Goal: Information Seeking & Learning: Learn about a topic

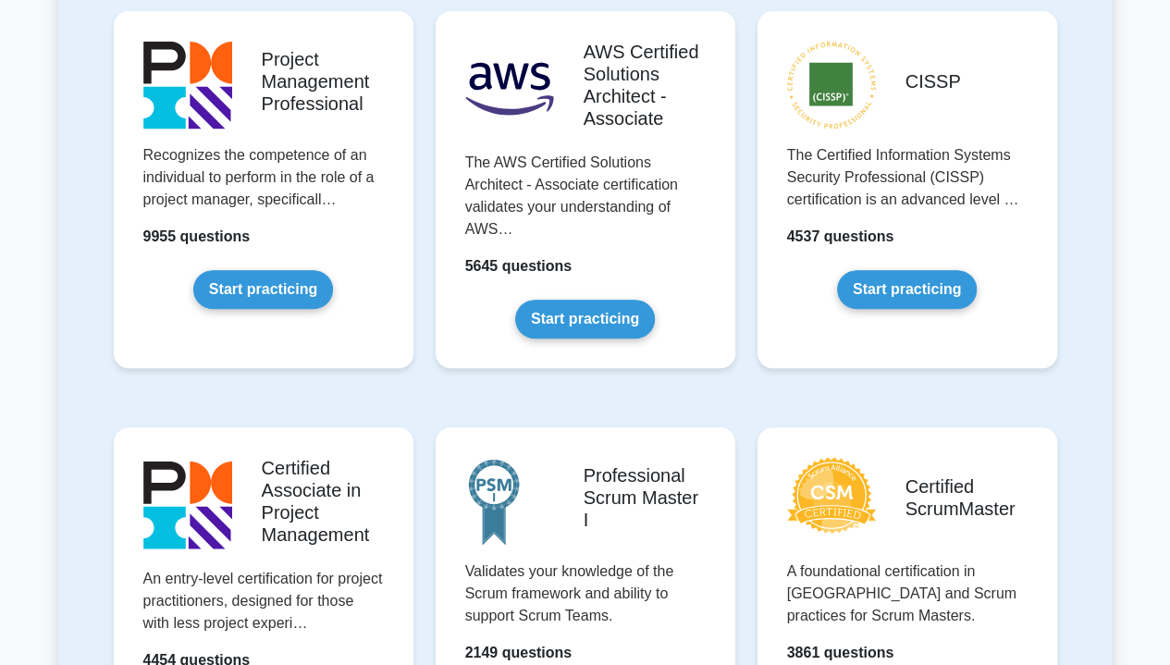
scroll to position [374, 0]
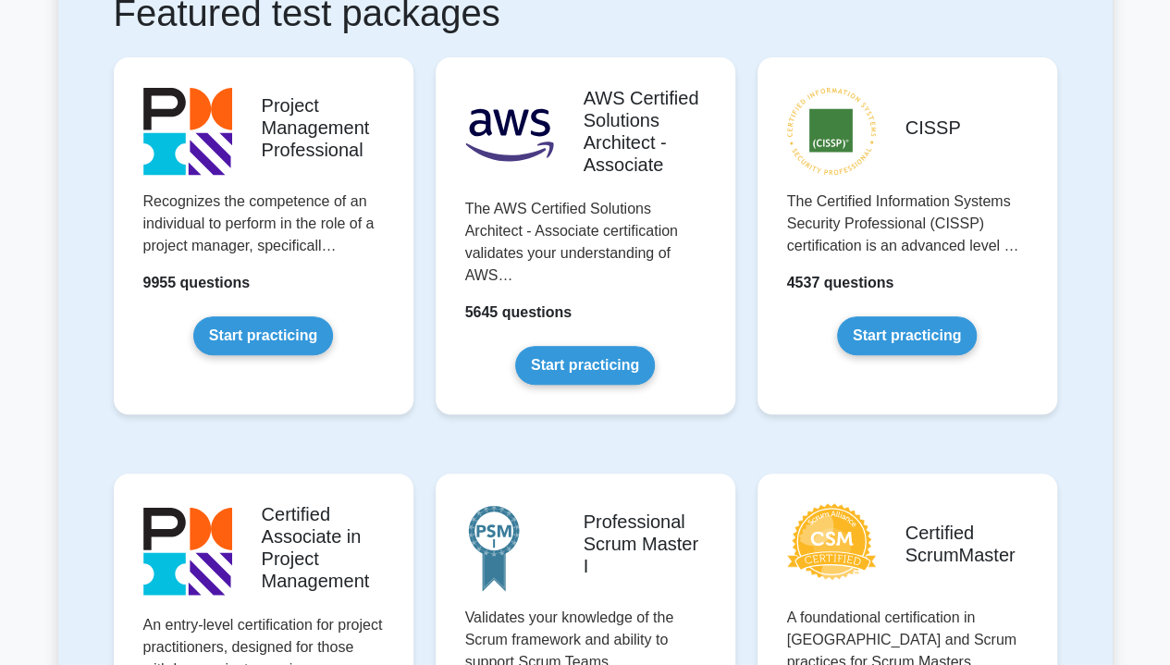
drag, startPoint x: 1177, startPoint y: 65, endPoint x: 1171, endPoint y: 105, distance: 40.2
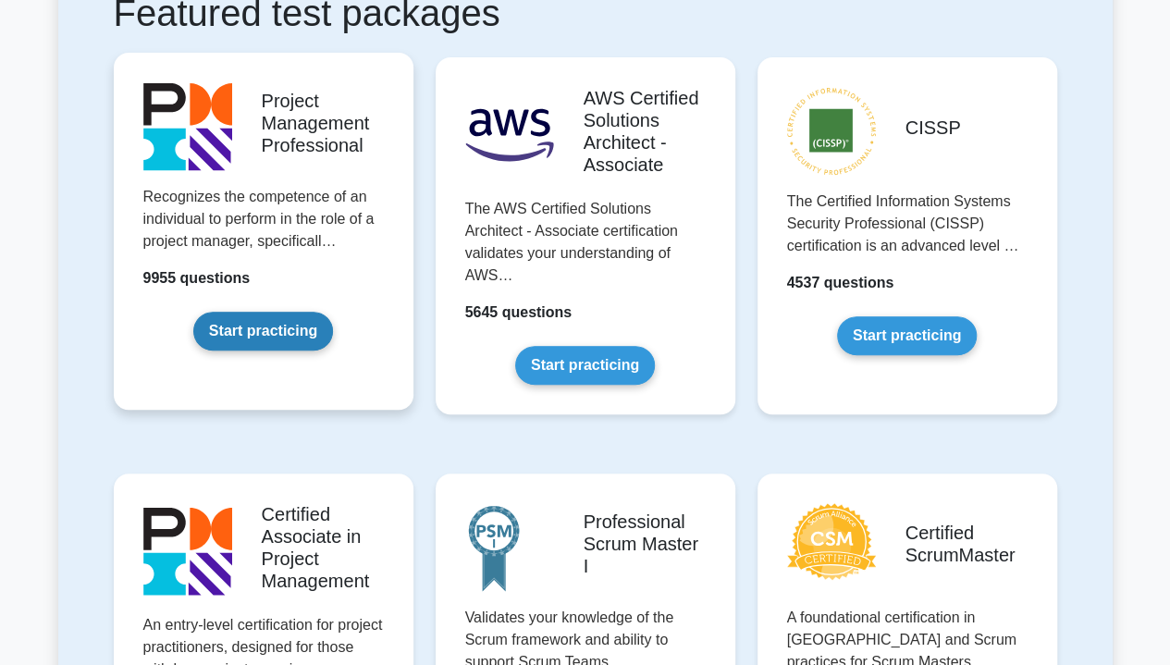
click at [231, 328] on link "Start practicing" at bounding box center [263, 331] width 140 height 39
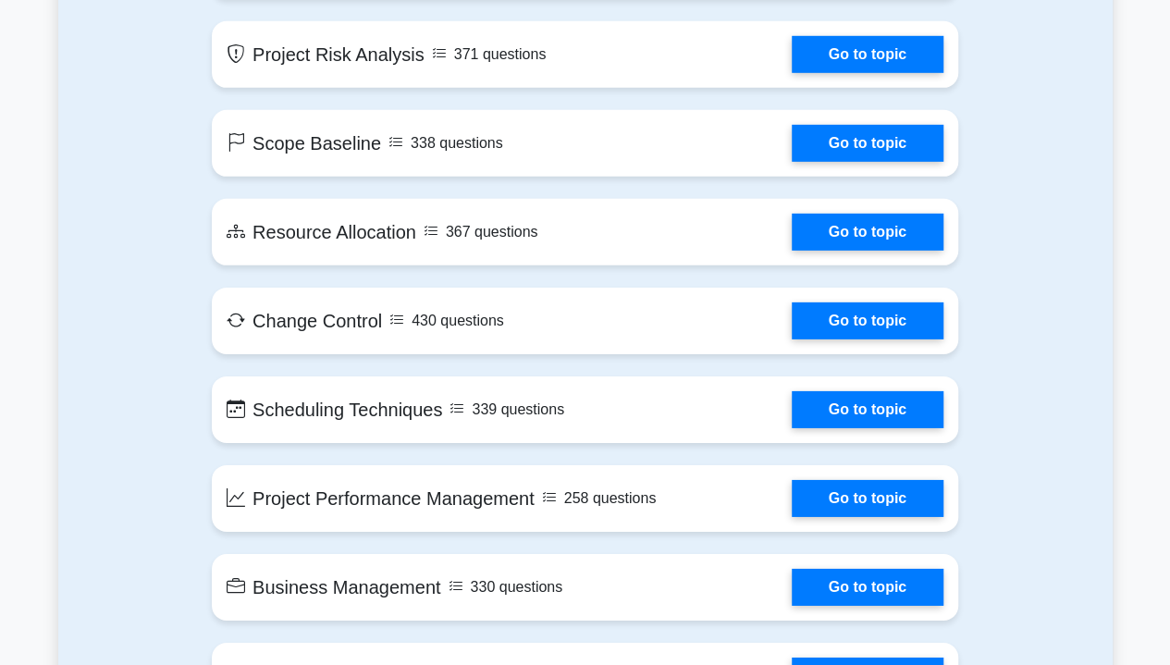
scroll to position [2771, 0]
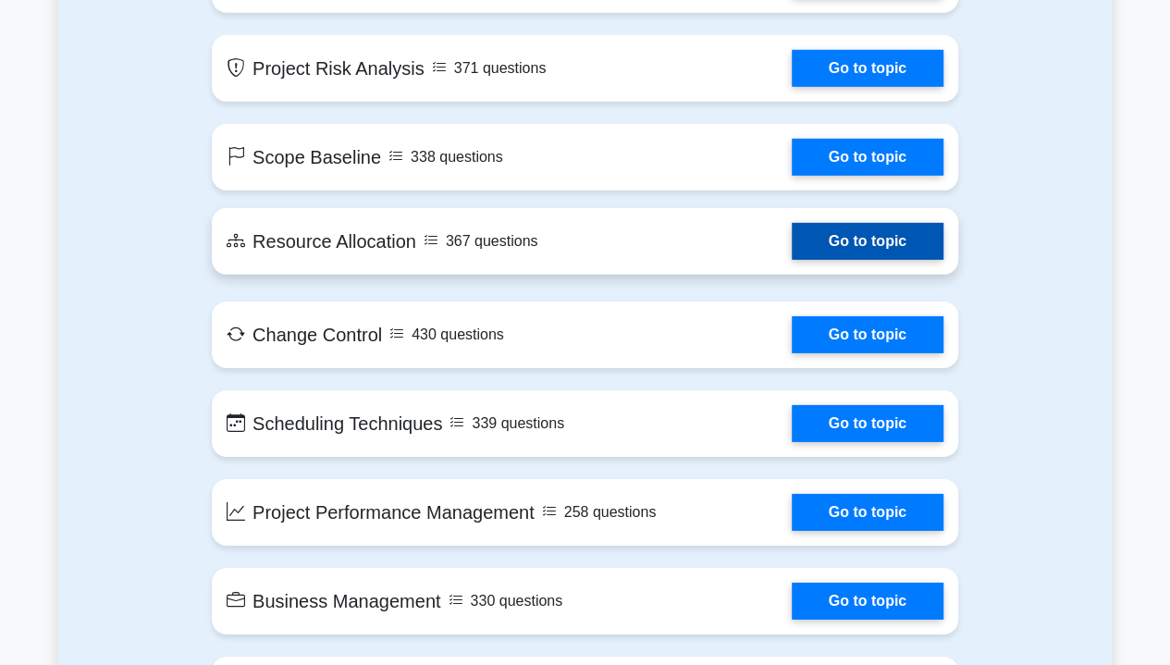
click at [859, 240] on link "Go to topic" at bounding box center [868, 241] width 152 height 37
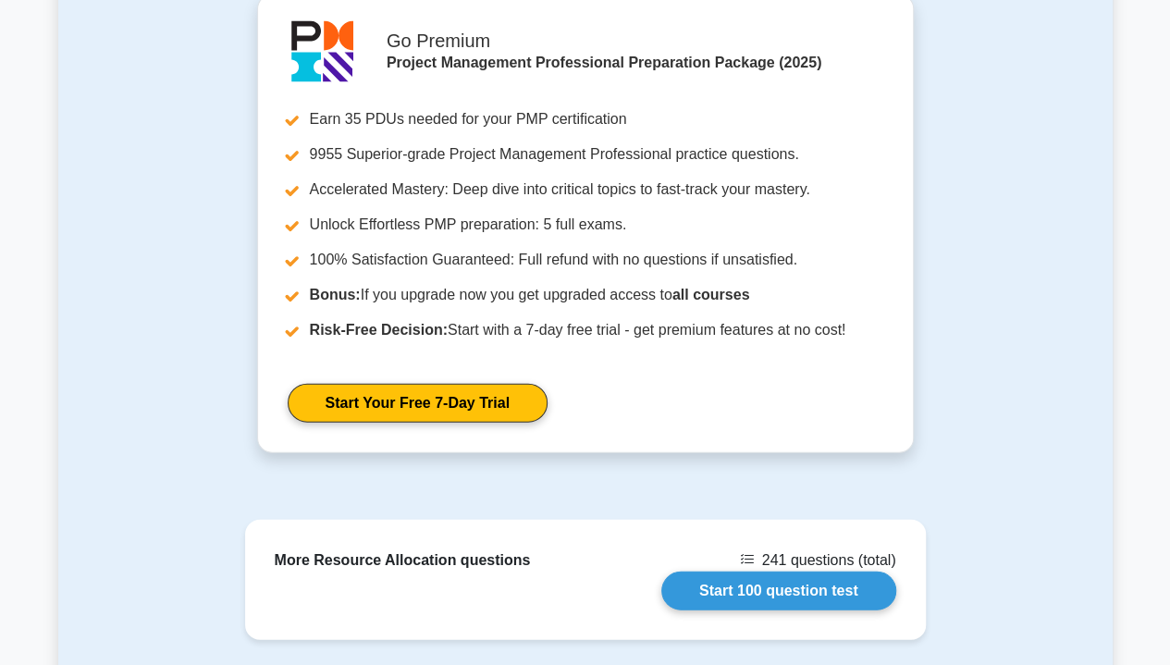
scroll to position [1974, 0]
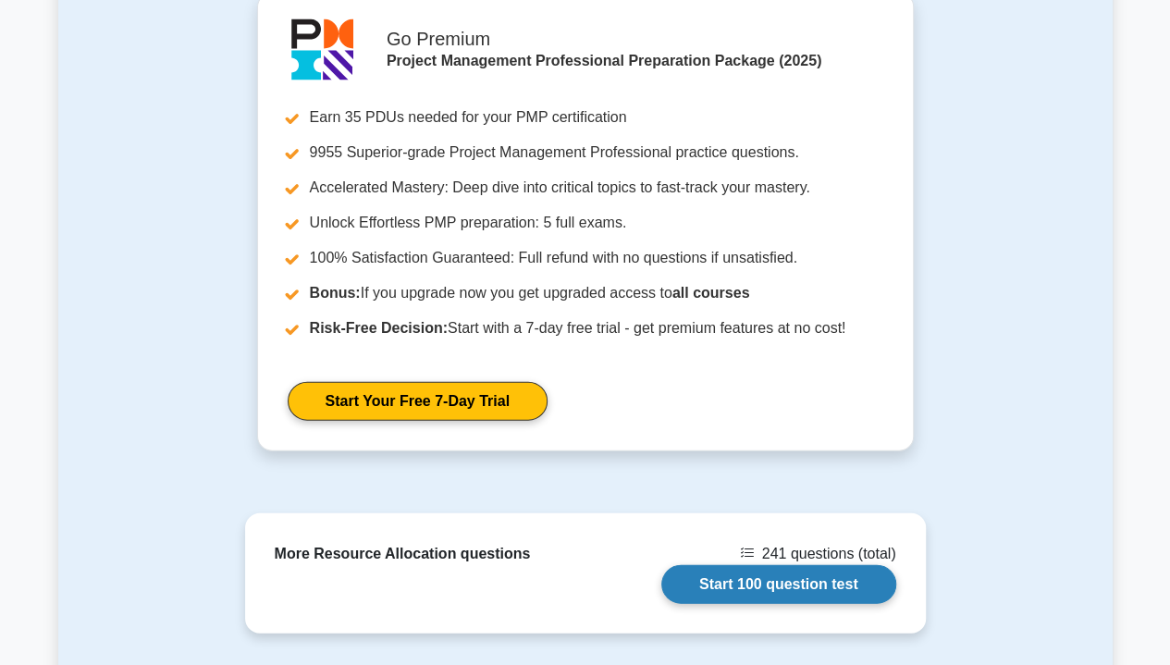
click at [798, 565] on link "Start 100 question test" at bounding box center [779, 584] width 235 height 39
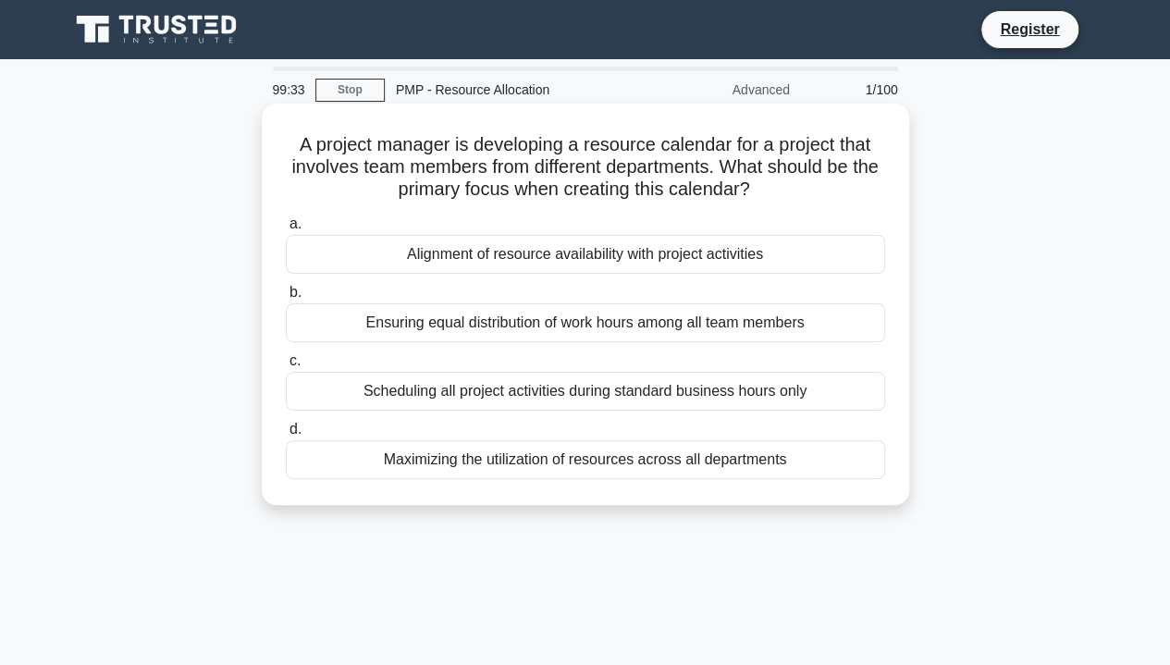
click at [649, 465] on div "Maximizing the utilization of resources across all departments" at bounding box center [586, 459] width 600 height 39
click at [286, 436] on input "d. Maximizing the utilization of resources across all departments" at bounding box center [286, 430] width 0 height 12
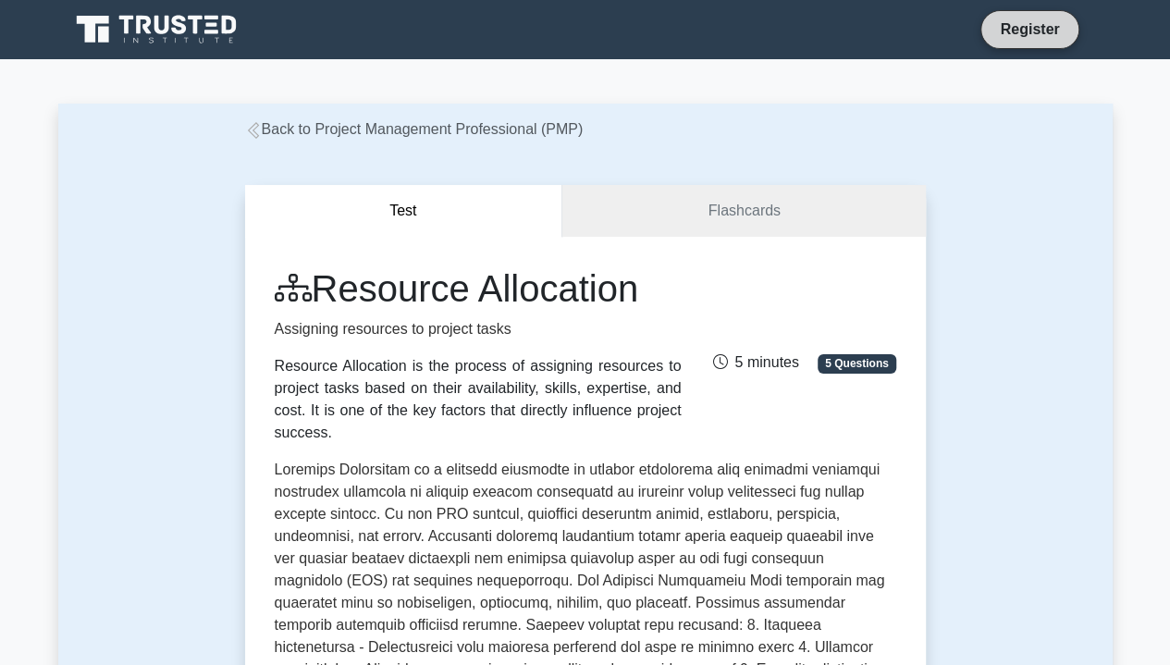
click at [1031, 31] on link "Register" at bounding box center [1029, 29] width 81 height 23
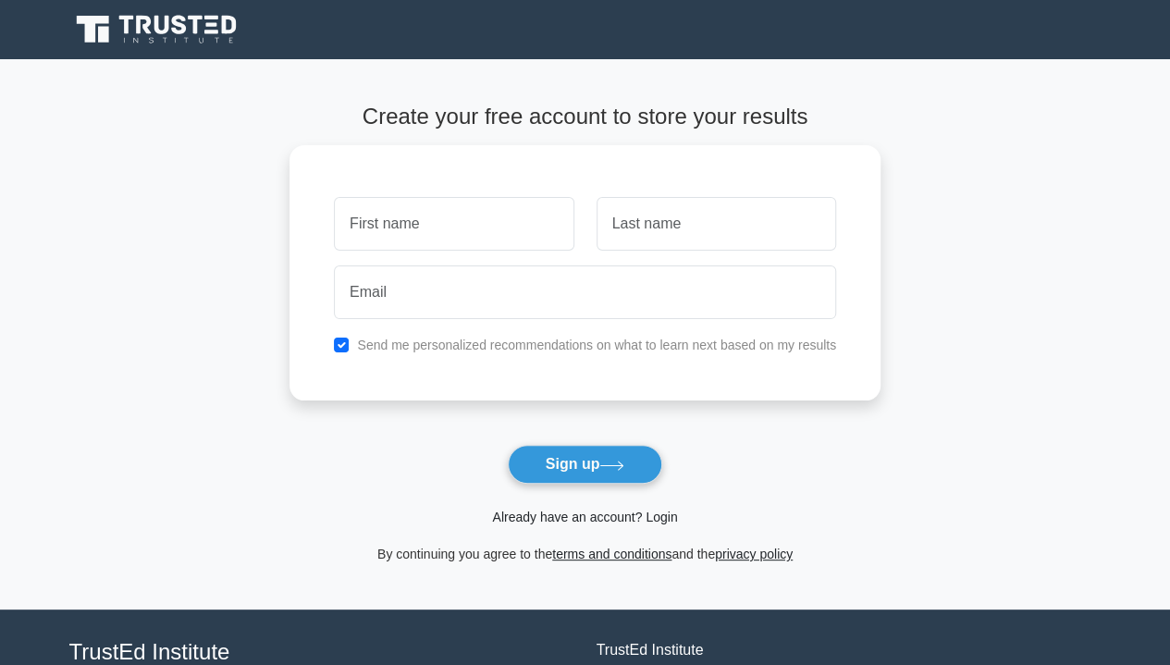
click at [587, 517] on link "Already have an account? Login" at bounding box center [584, 517] width 185 height 15
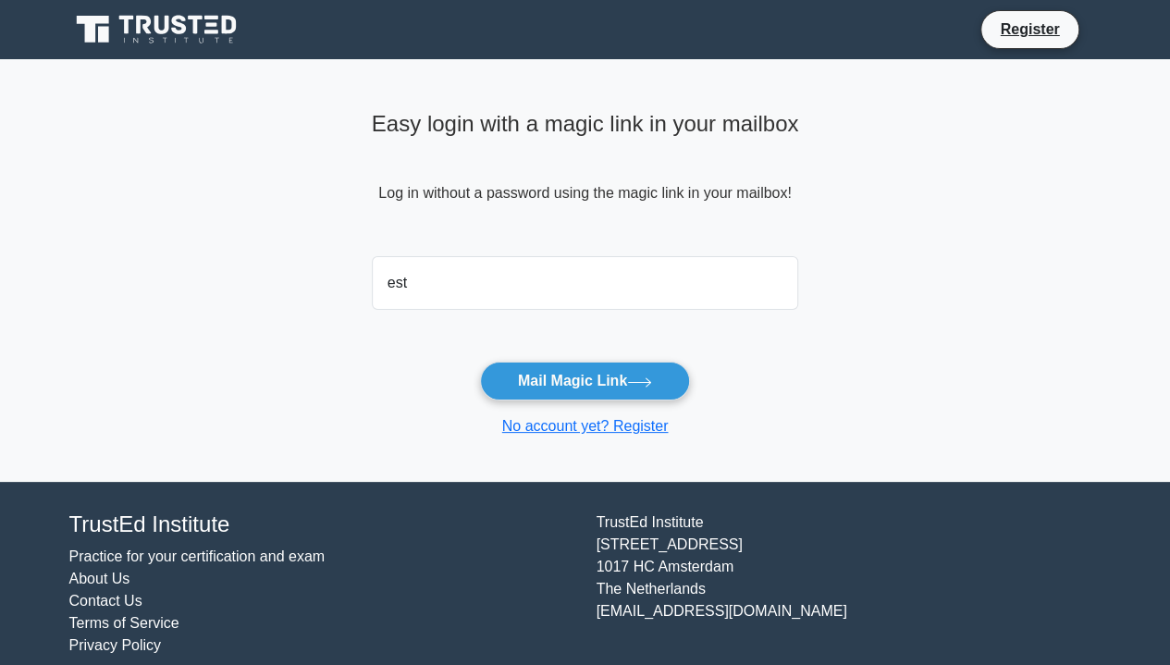
type input "[EMAIL_ADDRESS][DOMAIN_NAME]"
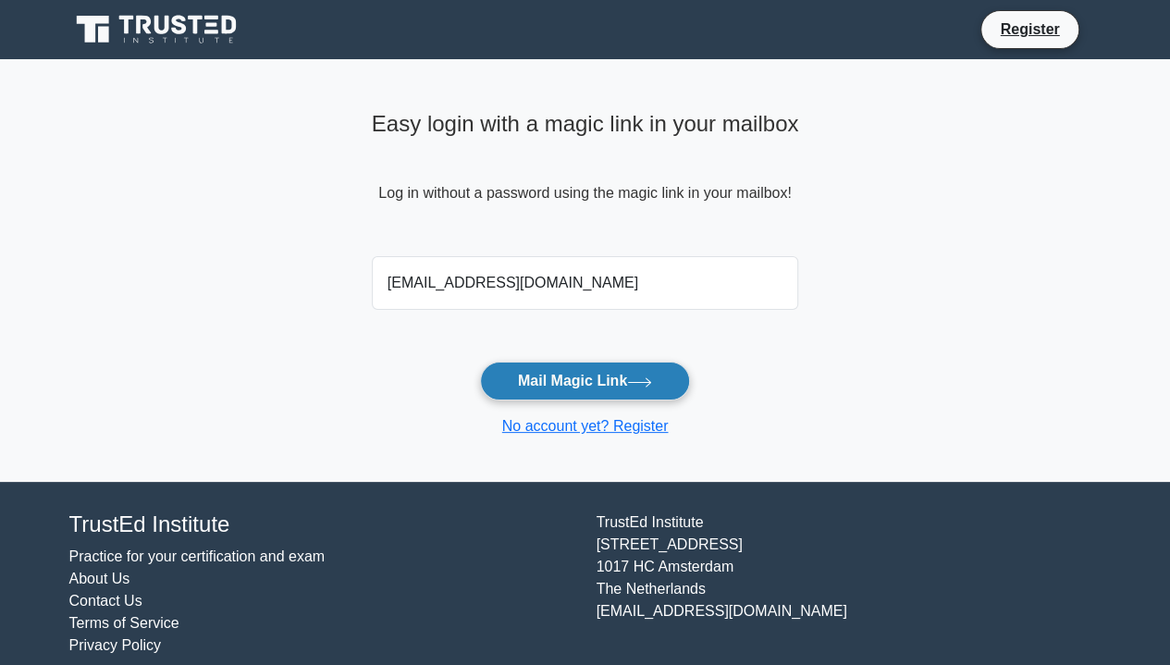
click at [538, 366] on button "Mail Magic Link" at bounding box center [585, 381] width 210 height 39
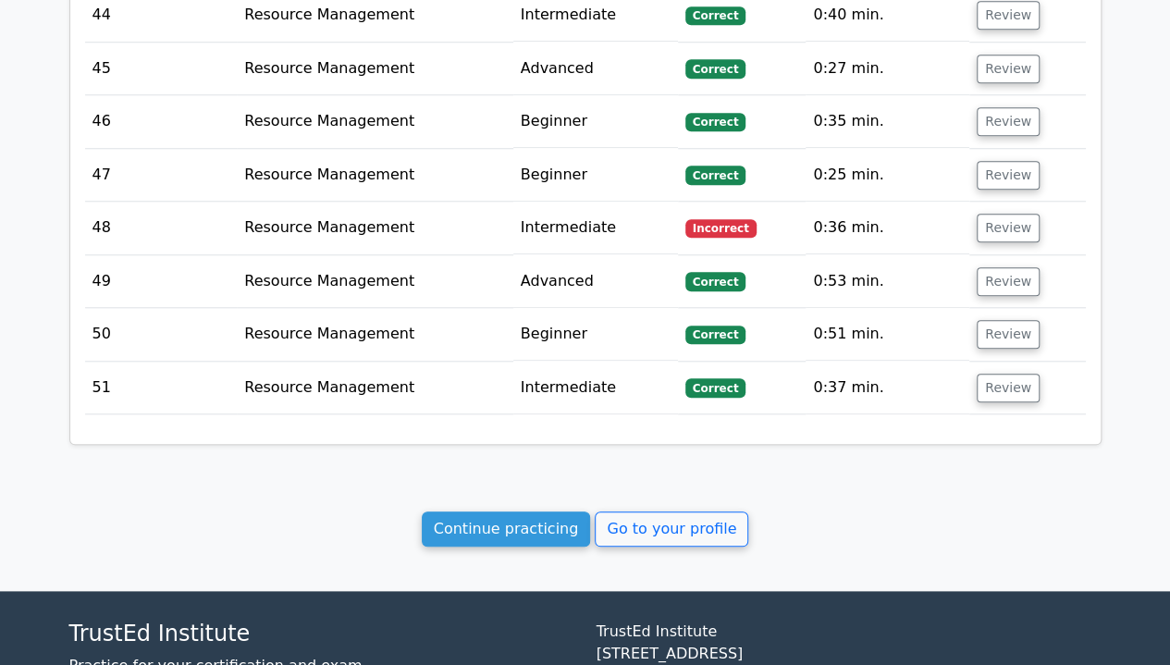
scroll to position [4334, 0]
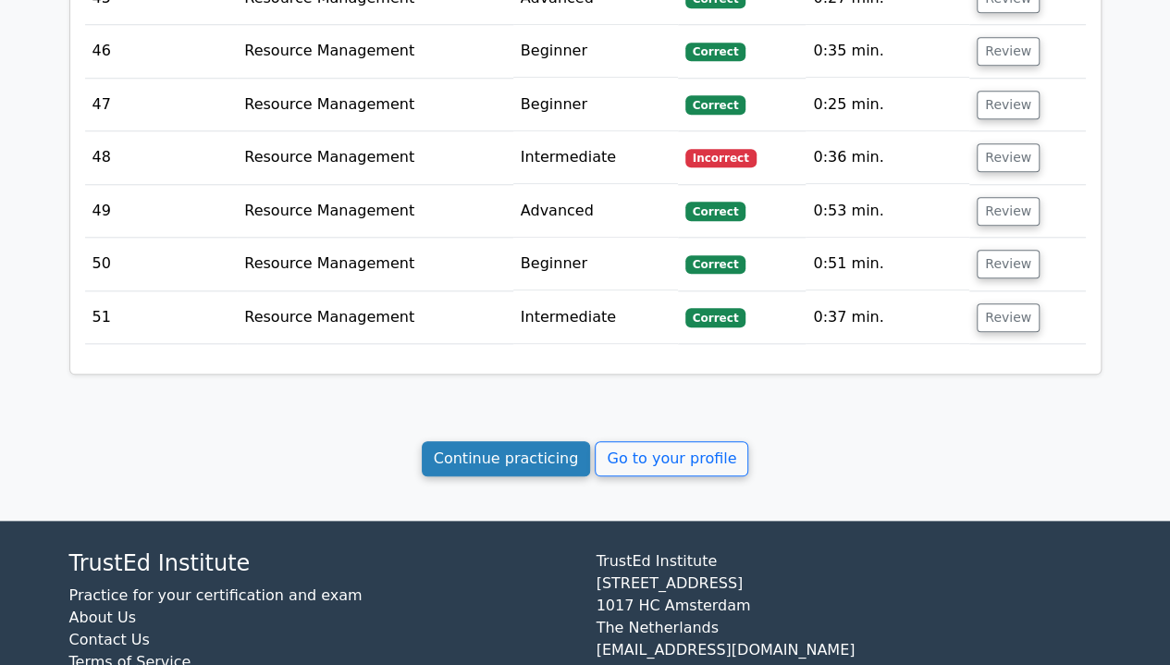
click at [516, 441] on link "Continue practicing" at bounding box center [506, 458] width 169 height 35
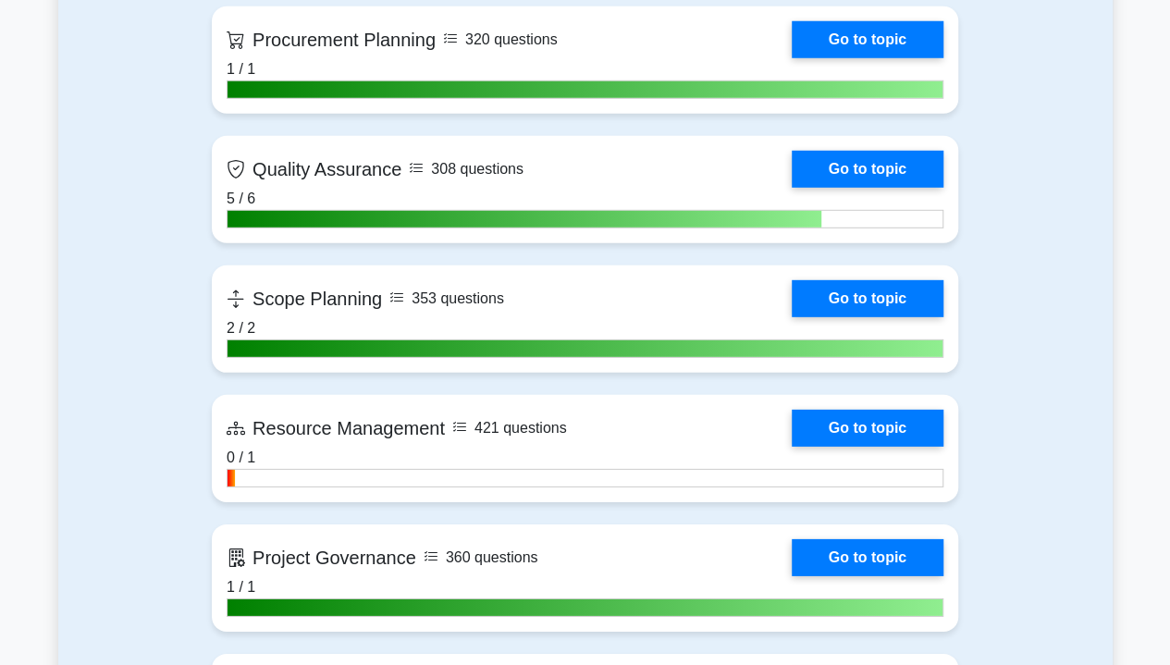
scroll to position [2741, 0]
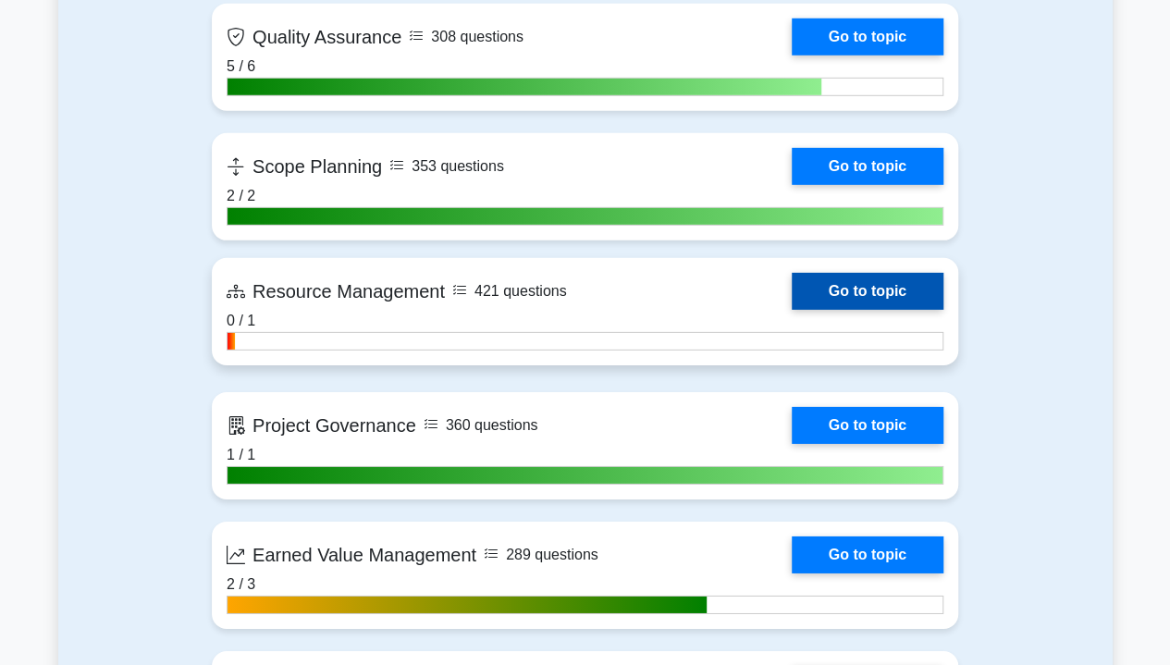
click at [845, 284] on link "Go to topic" at bounding box center [868, 291] width 152 height 37
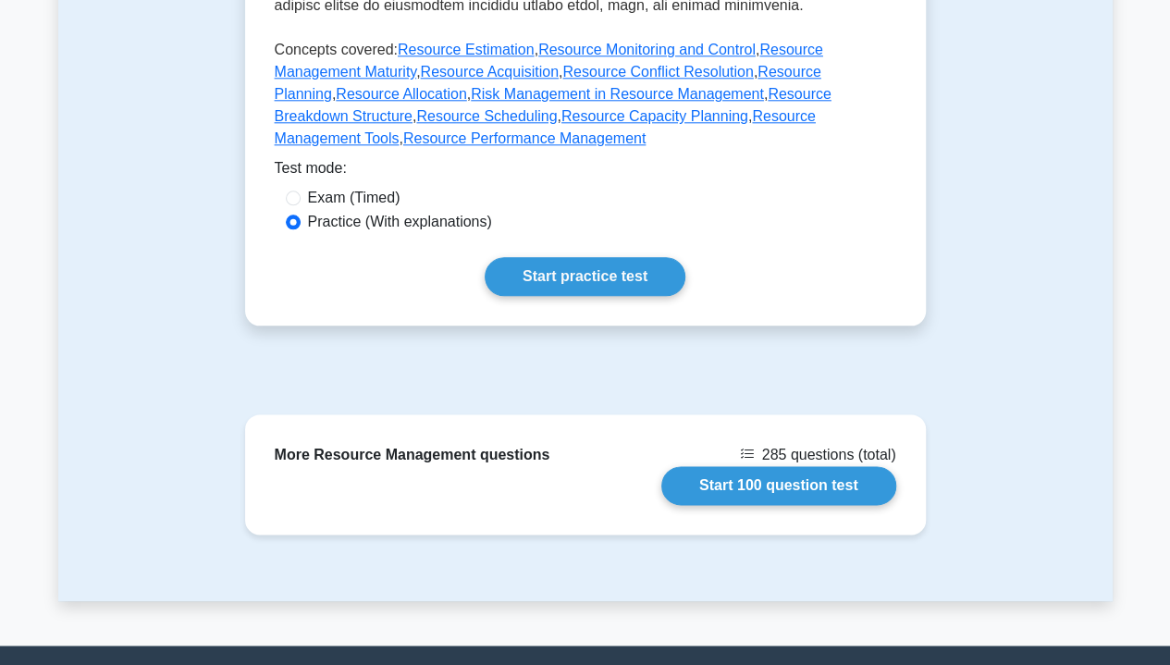
scroll to position [977, 0]
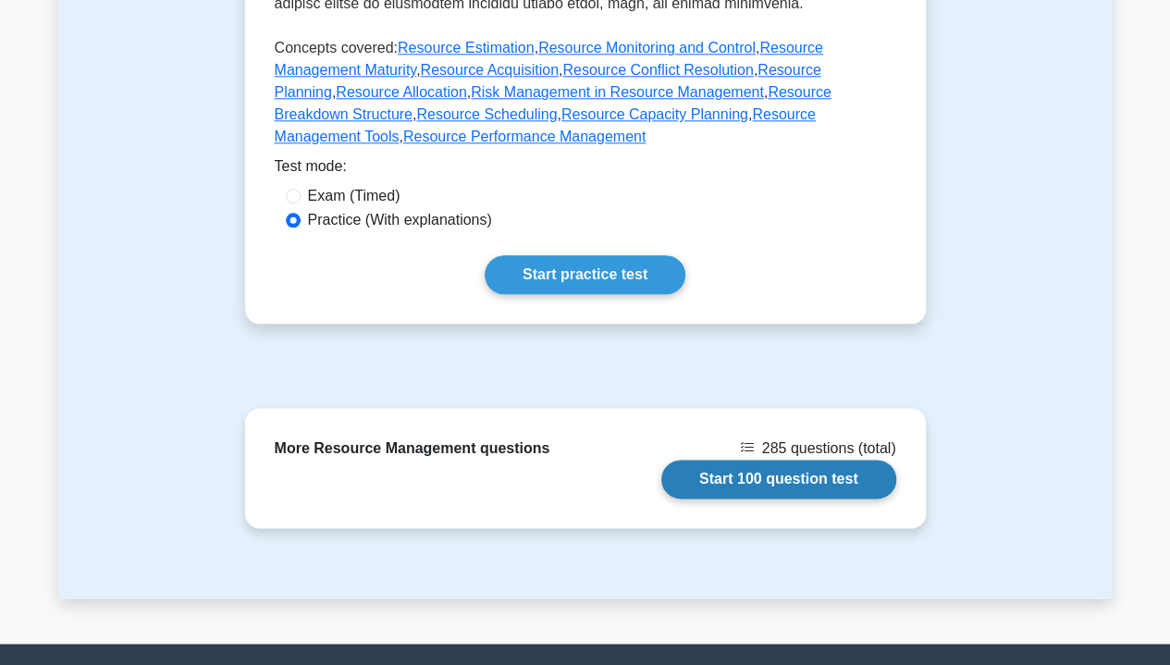
click at [798, 460] on link "Start 100 question test" at bounding box center [779, 479] width 235 height 39
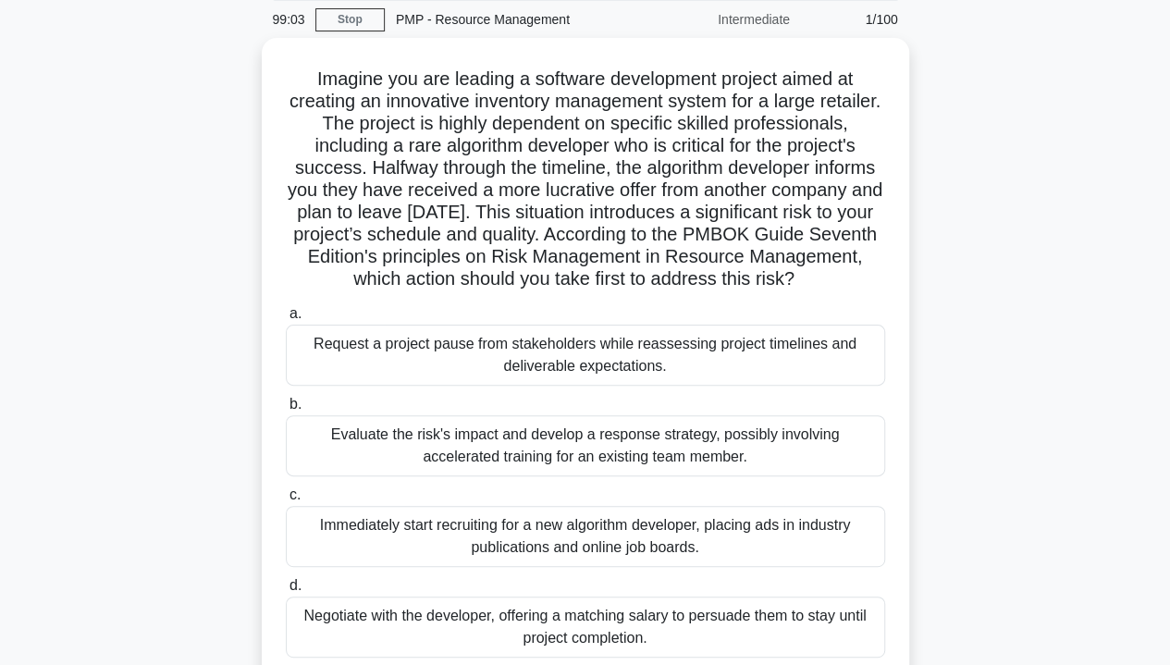
scroll to position [69, 0]
click at [352, 19] on link "Stop" at bounding box center [349, 20] width 69 height 23
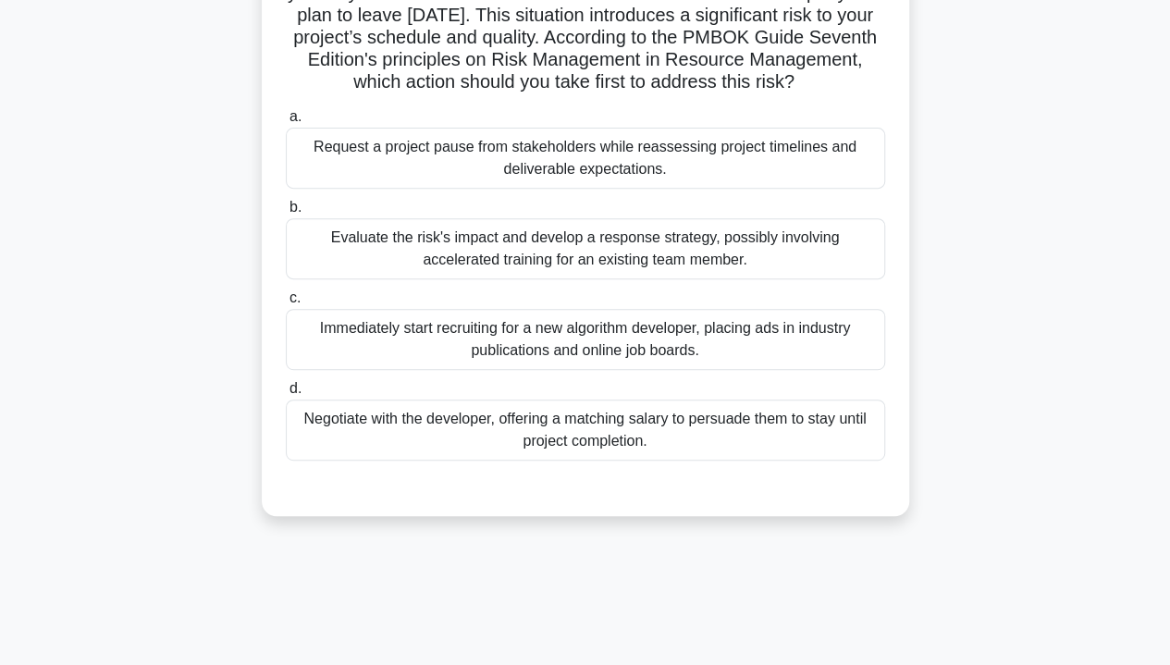
scroll to position [0, 0]
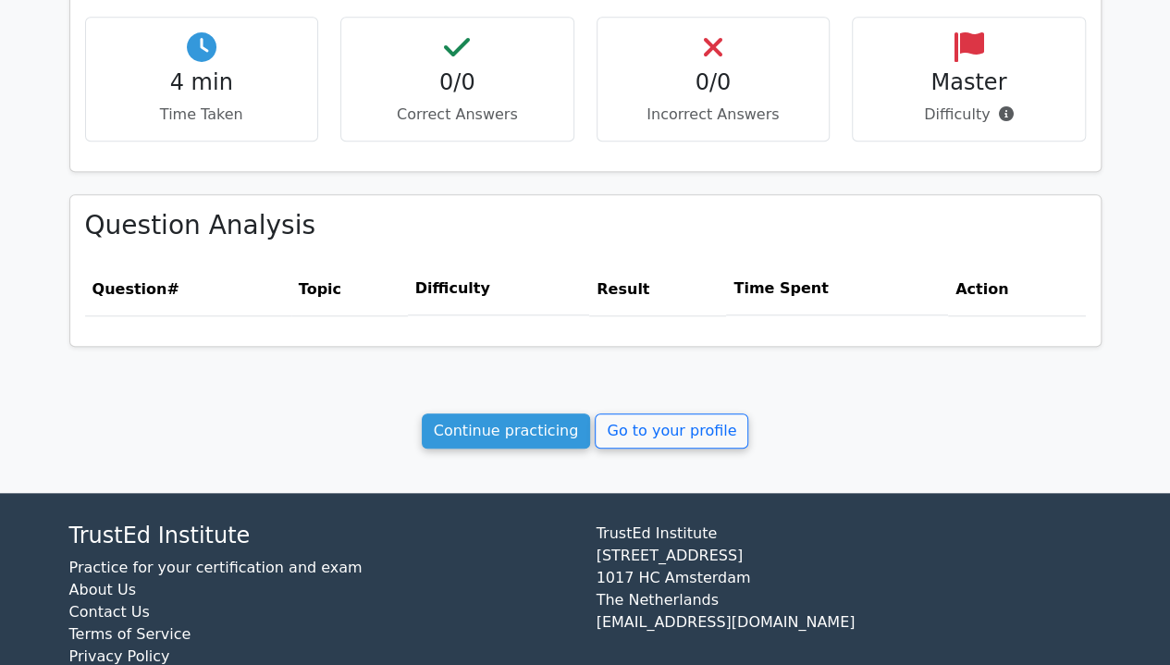
scroll to position [637, 0]
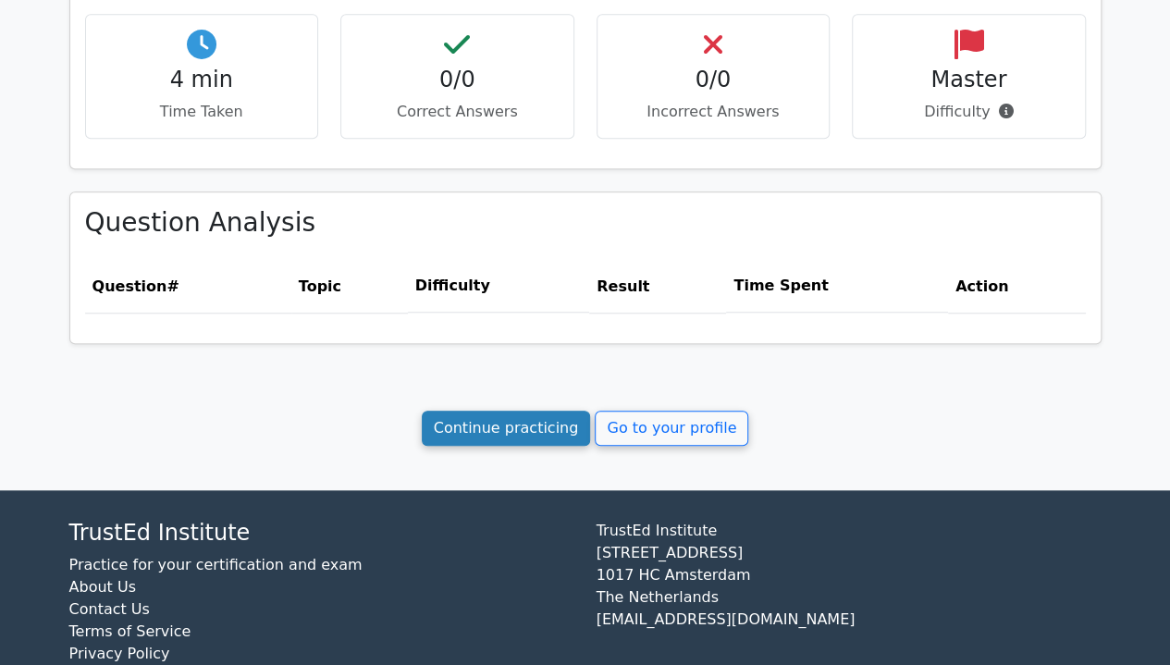
click at [491, 416] on link "Continue practicing" at bounding box center [506, 428] width 169 height 35
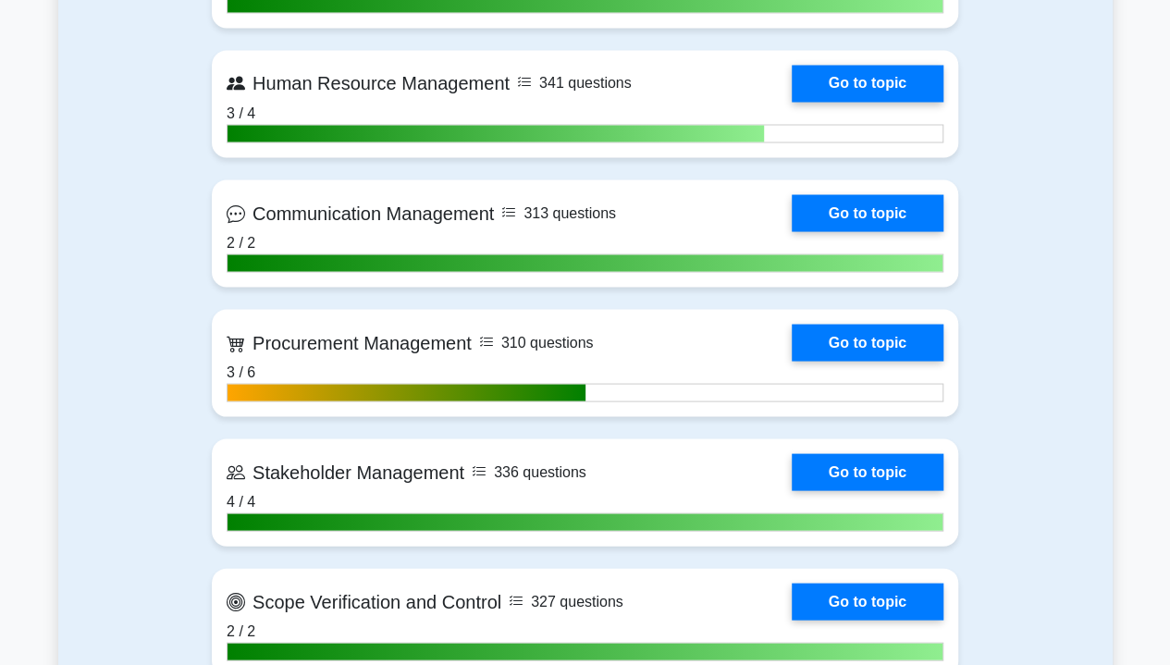
scroll to position [1665, 0]
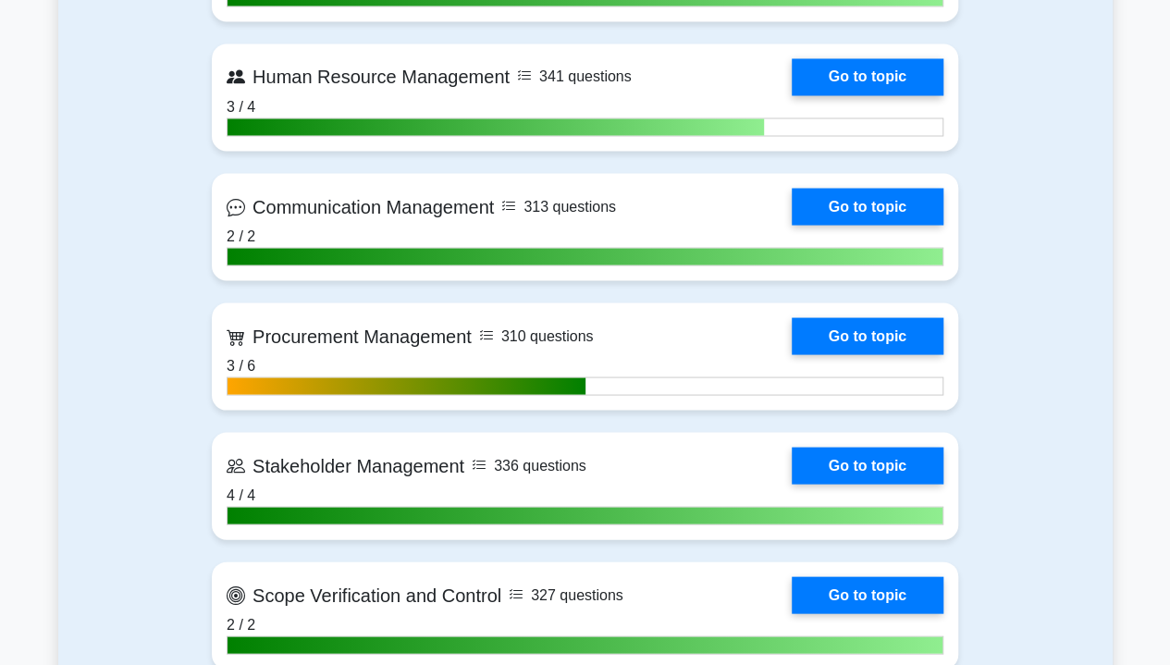
drag, startPoint x: 0, startPoint y: 0, endPoint x: 1183, endPoint y: 208, distance: 1201.5
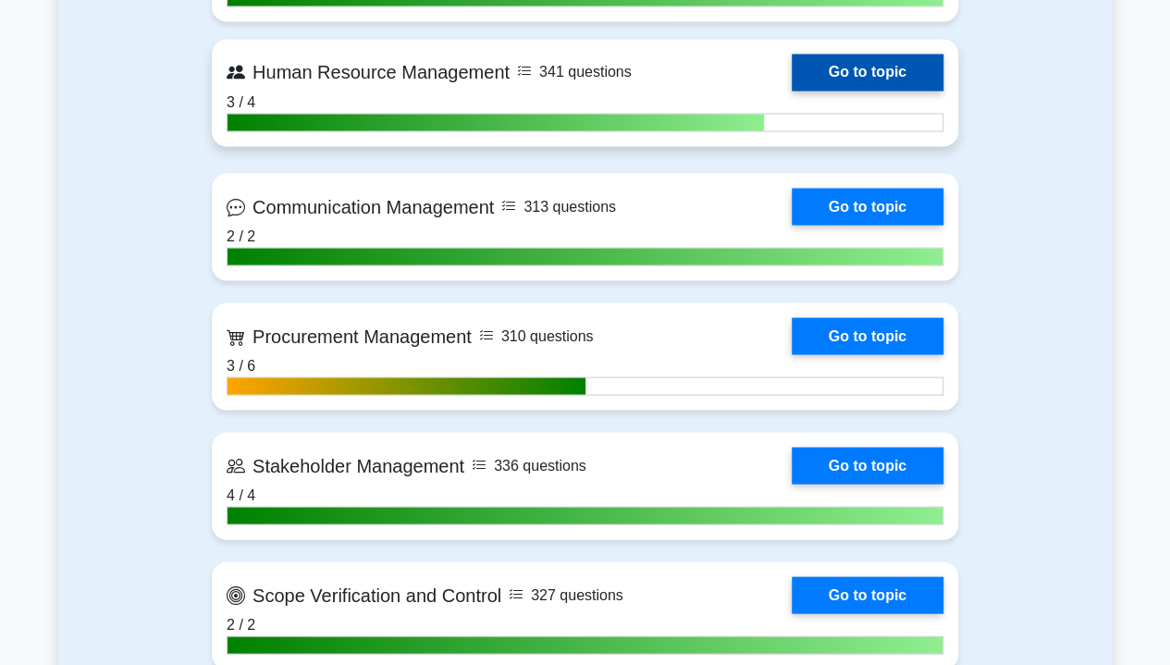
click at [883, 70] on link "Go to topic" at bounding box center [868, 72] width 152 height 37
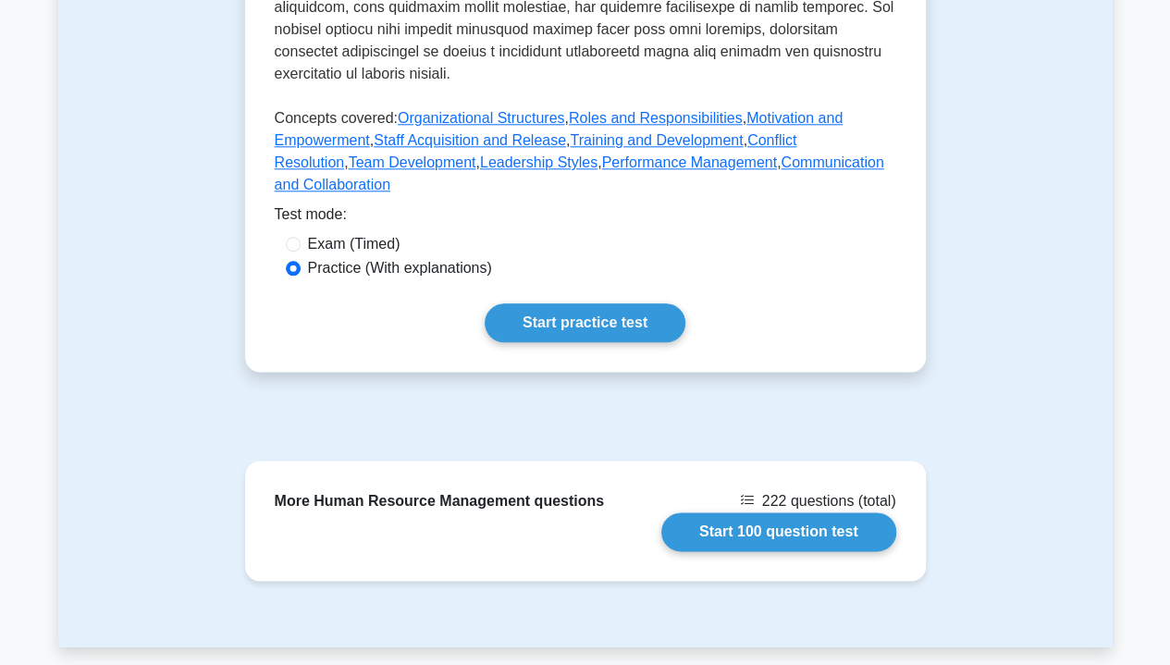
scroll to position [959, 0]
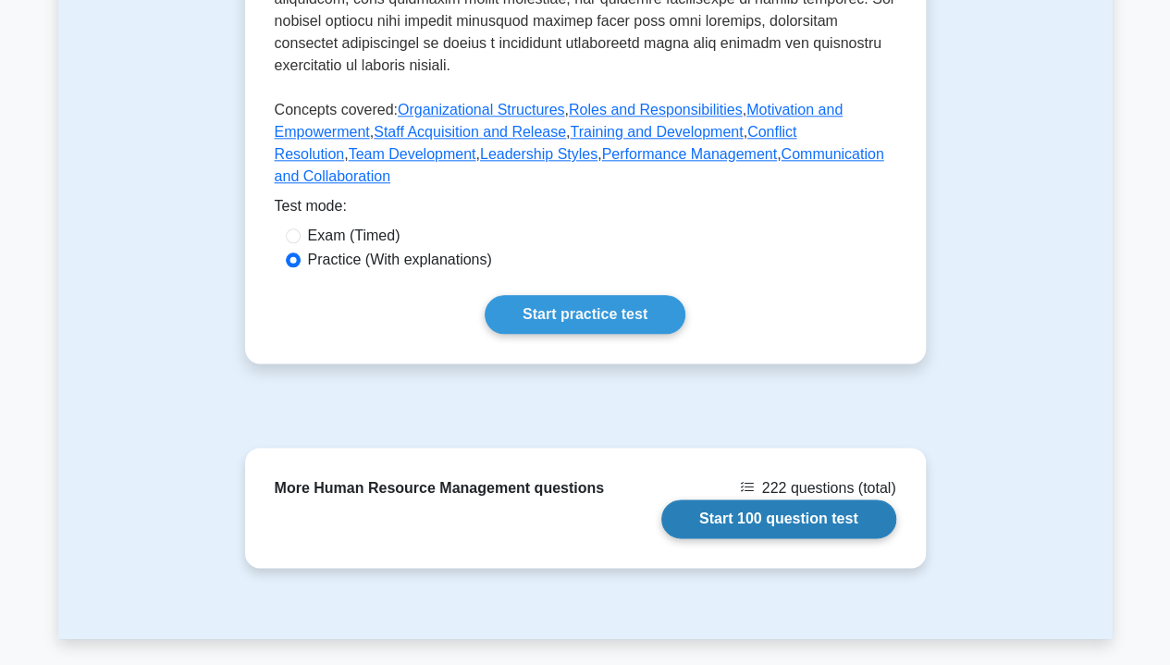
click at [783, 500] on link "Start 100 question test" at bounding box center [779, 519] width 235 height 39
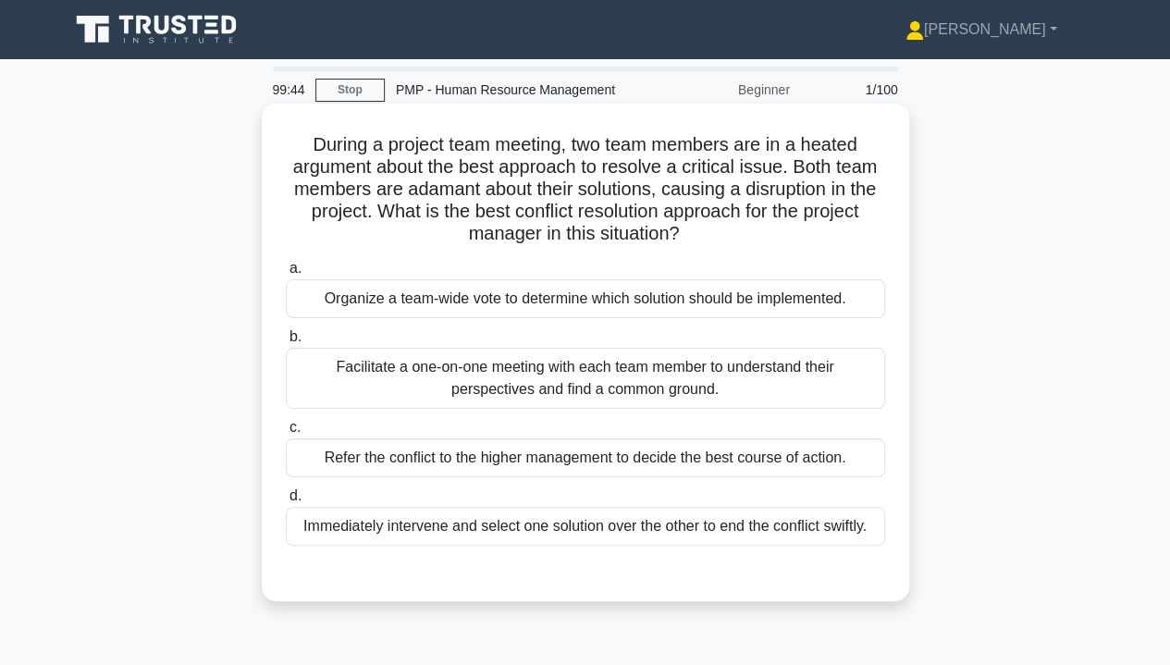
click at [750, 379] on div "Facilitate a one-on-one meeting with each team member to understand their persp…" at bounding box center [586, 378] width 600 height 61
click at [286, 343] on input "b. Facilitate a one-on-one meeting with each team member to understand their pe…" at bounding box center [286, 337] width 0 height 12
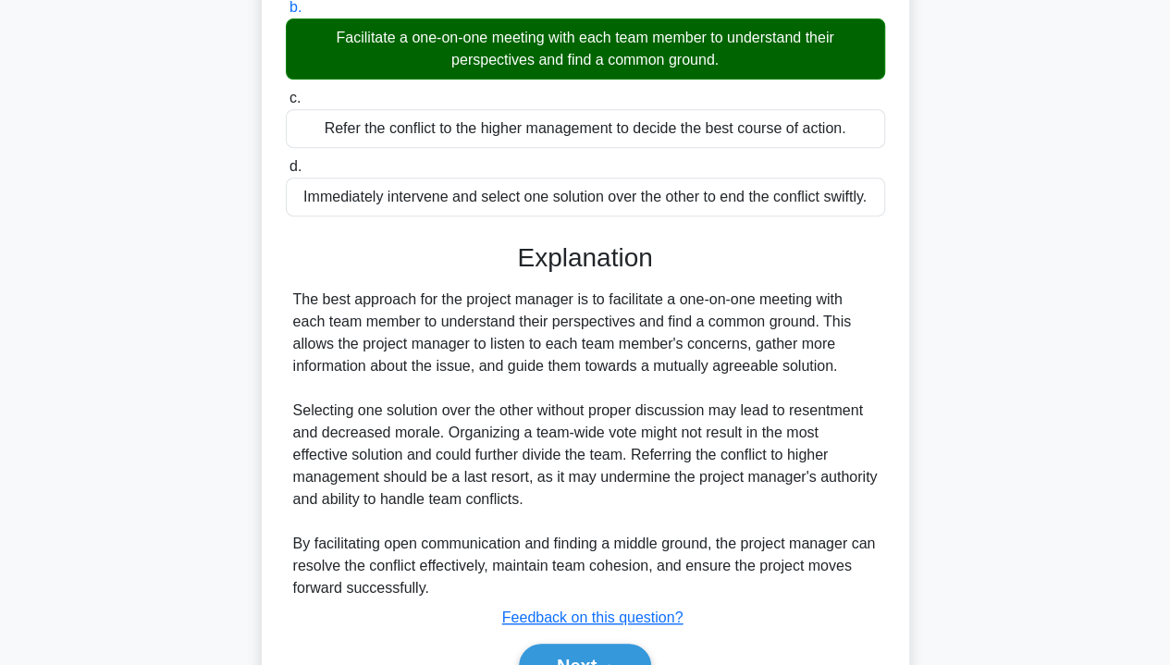
scroll to position [428, 0]
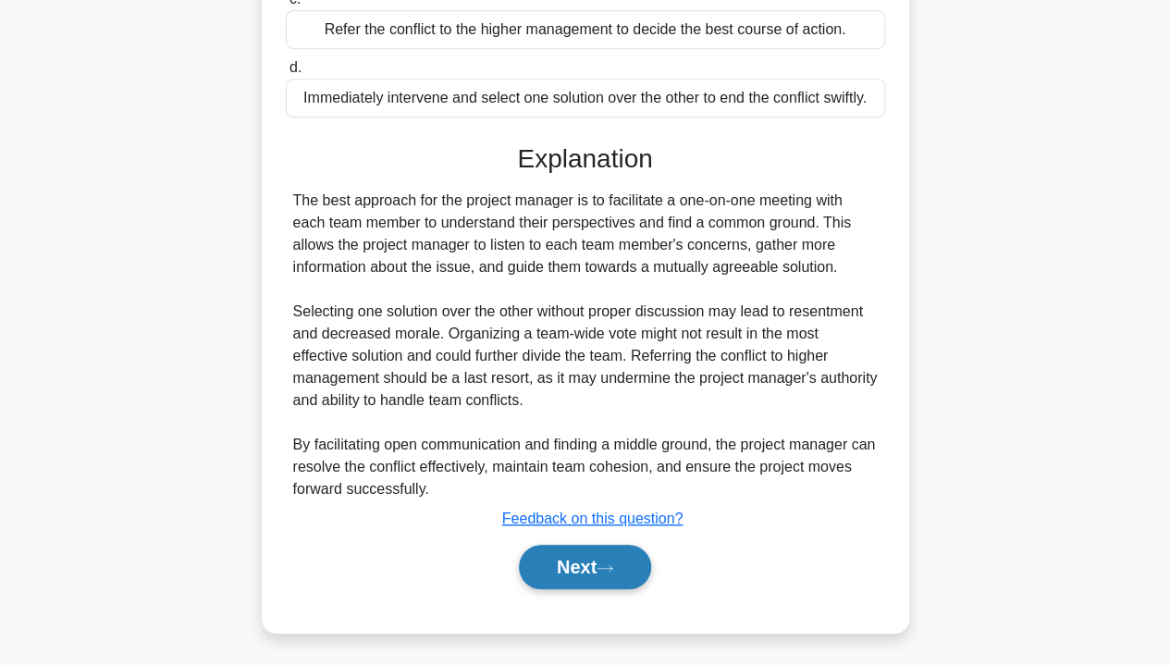
click at [606, 563] on icon at bounding box center [605, 568] width 17 height 10
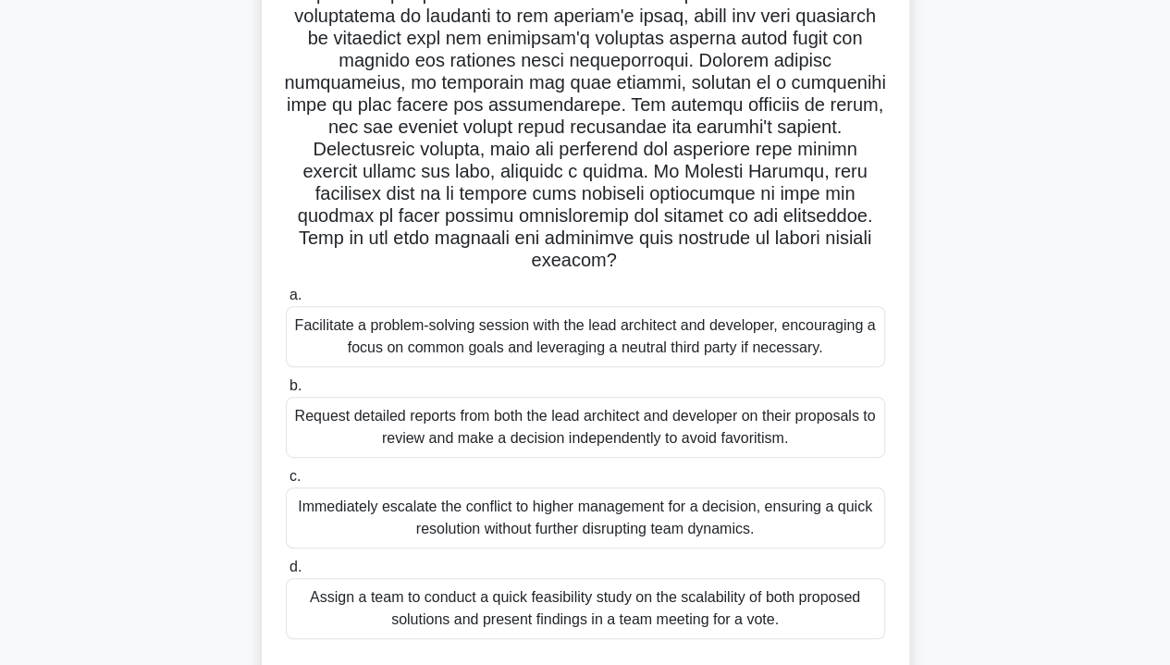
scroll to position [241, 0]
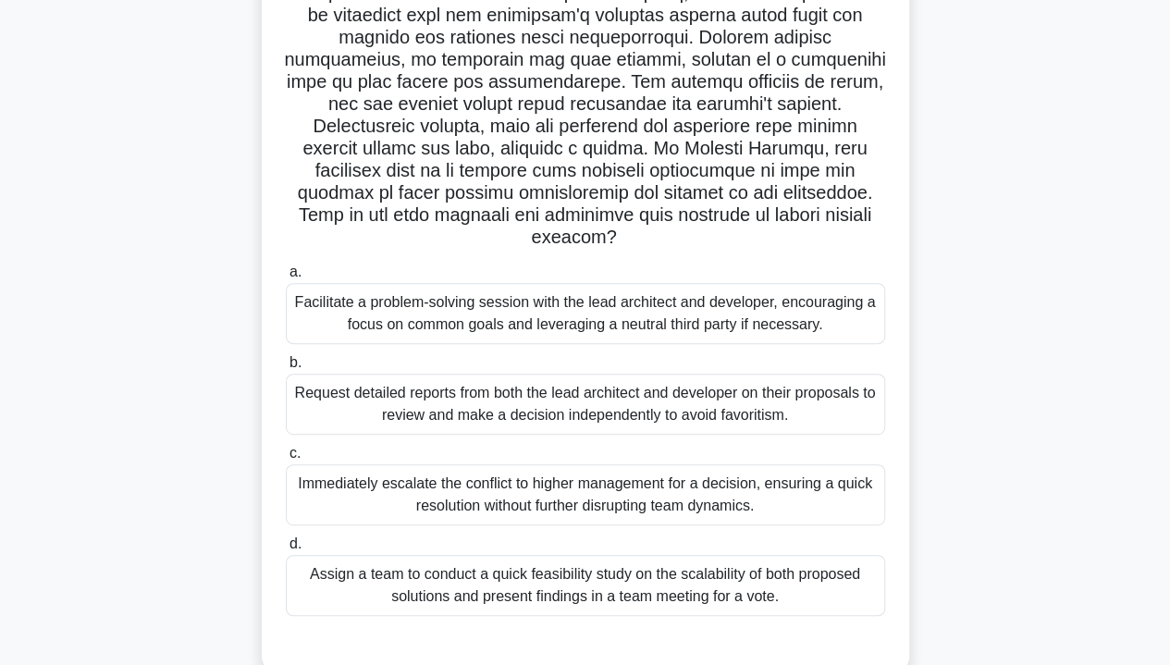
click at [655, 323] on div "Facilitate a problem-solving session with the lead architect and developer, enc…" at bounding box center [586, 313] width 600 height 61
click at [286, 278] on input "a. Facilitate a problem-solving session with the lead architect and developer, …" at bounding box center [286, 272] width 0 height 12
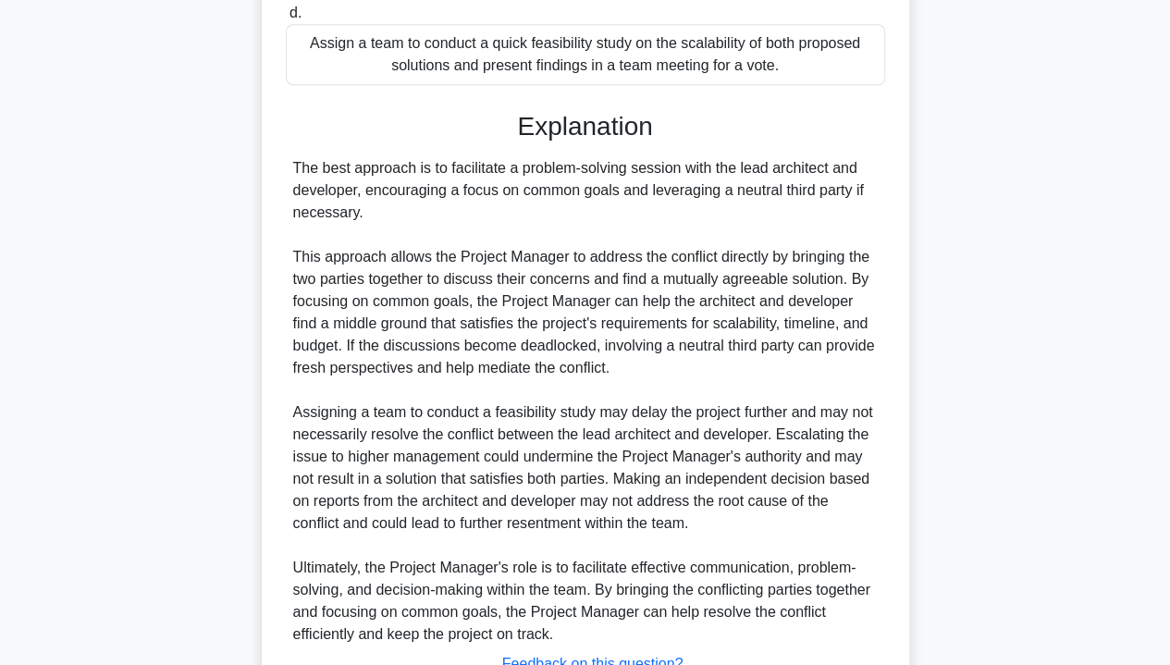
scroll to position [917, 0]
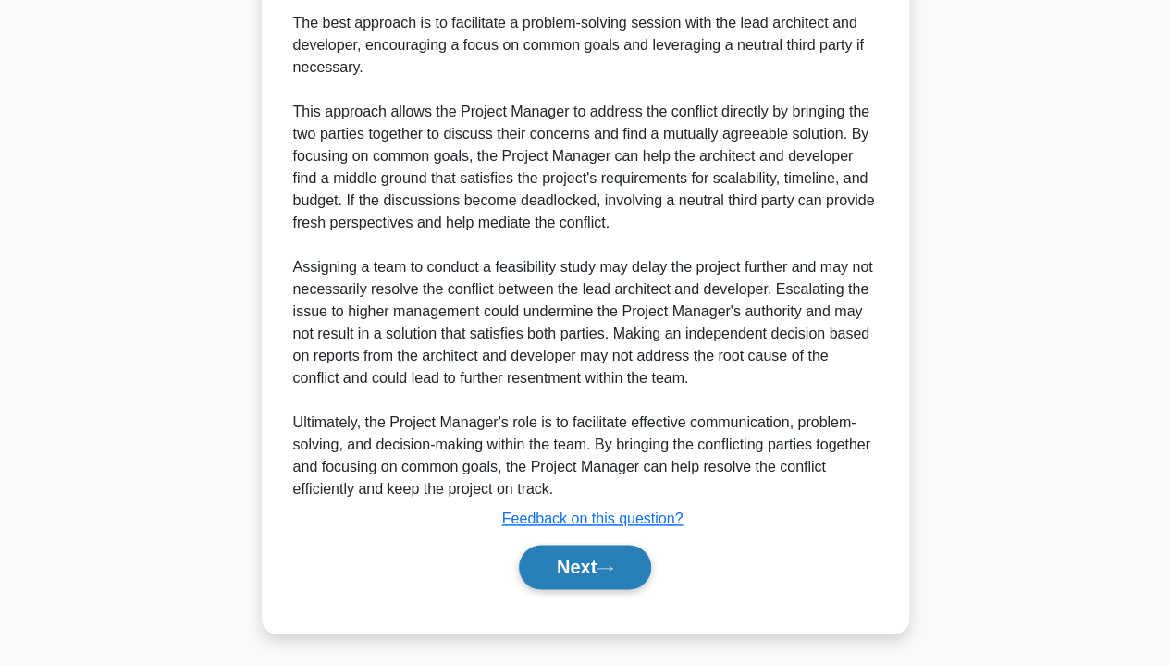
click at [621, 561] on button "Next" at bounding box center [585, 567] width 132 height 44
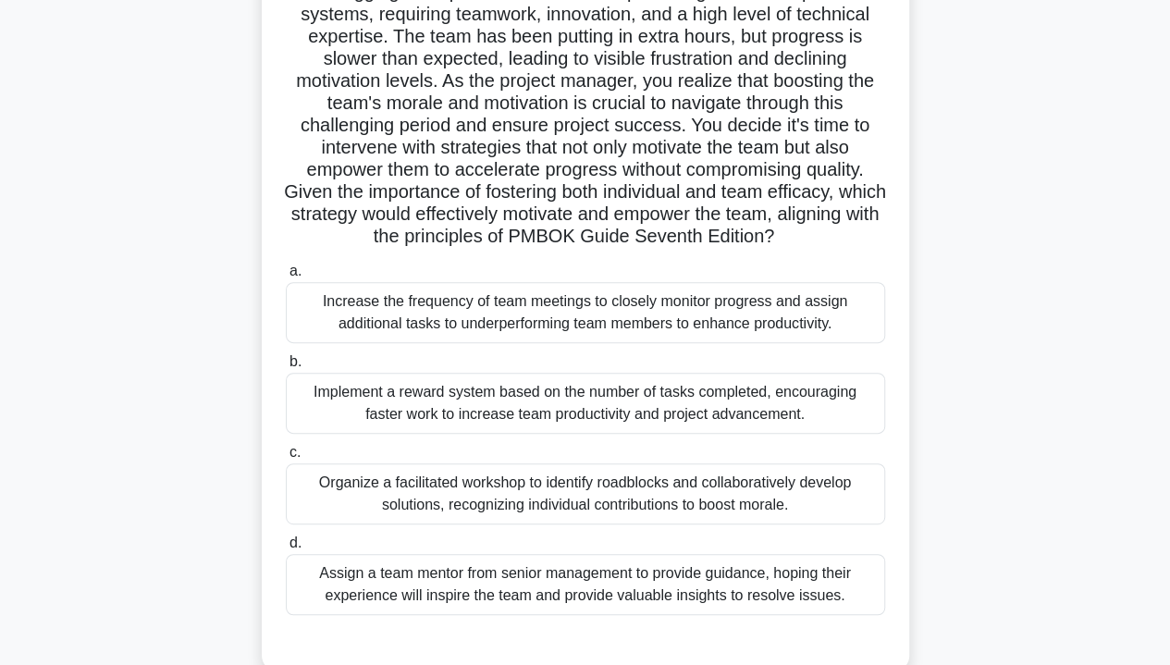
scroll to position [194, 0]
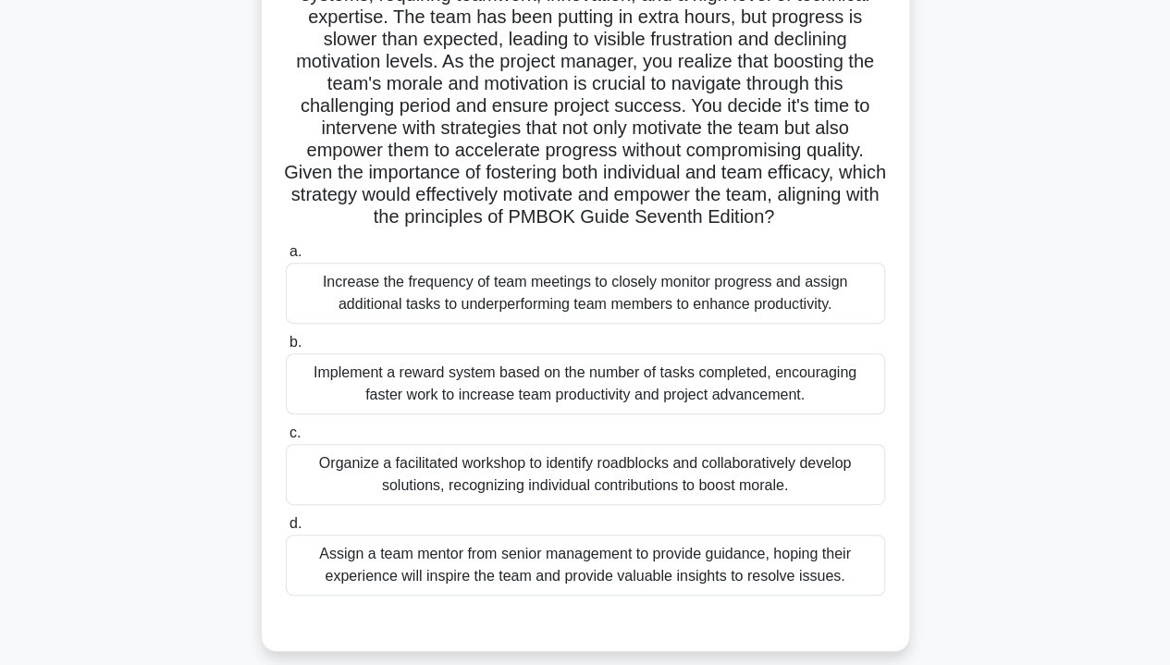
click at [352, 476] on div "Organize a facilitated workshop to identify roadblocks and collaboratively deve…" at bounding box center [586, 474] width 600 height 61
click at [286, 439] on input "c. Organize a facilitated workshop to identify roadblocks and collaboratively d…" at bounding box center [286, 433] width 0 height 12
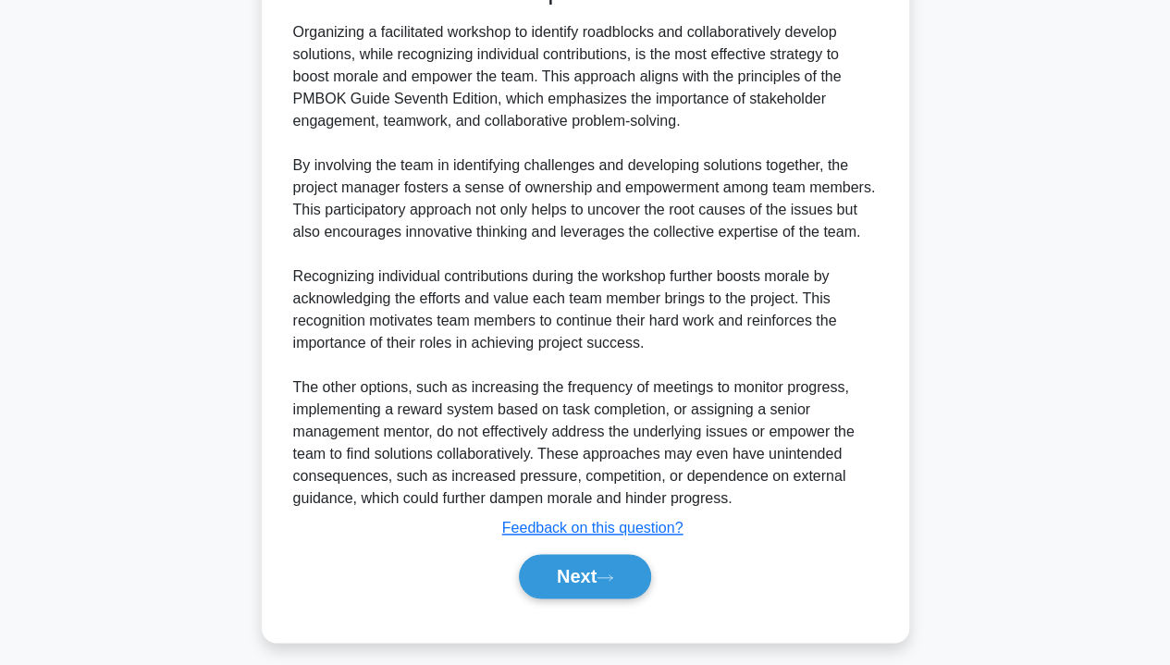
scroll to position [850, 0]
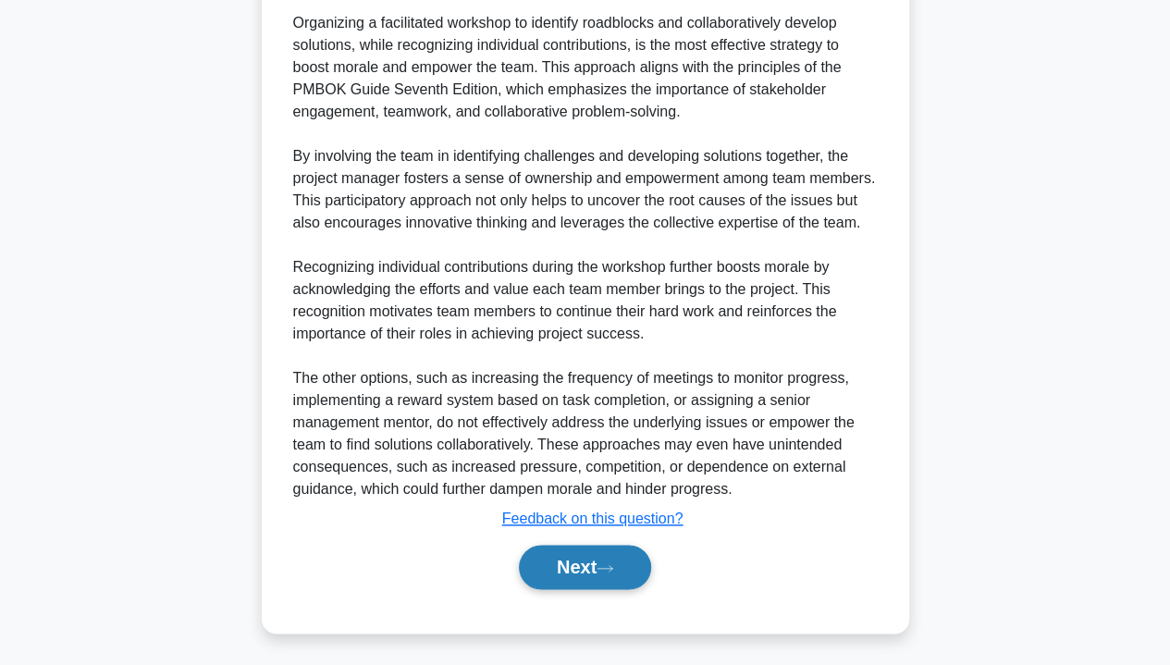
click at [585, 575] on button "Next" at bounding box center [585, 567] width 132 height 44
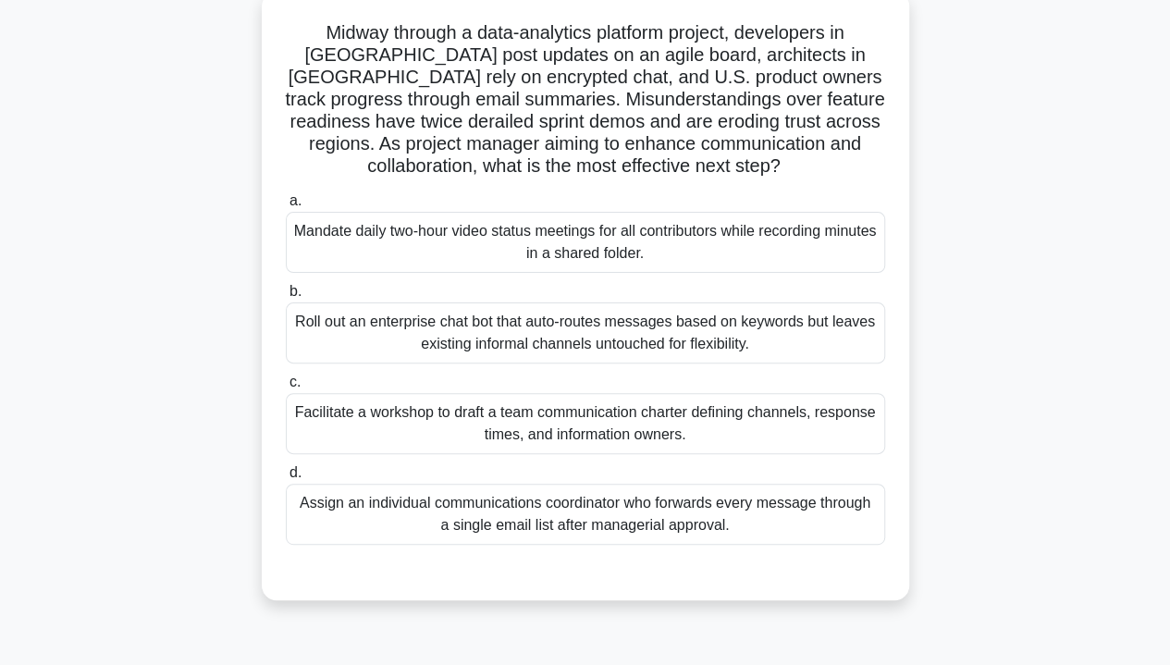
scroll to position [117, 0]
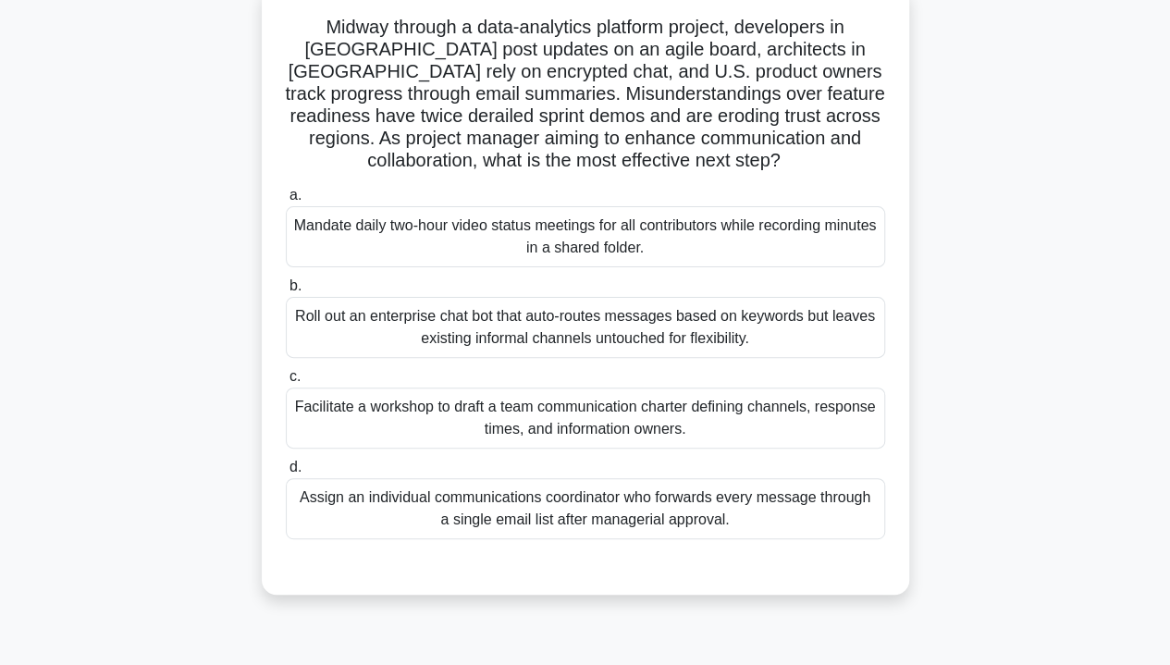
click at [820, 425] on div "Facilitate a workshop to draft a team communication charter defining channels, …" at bounding box center [586, 418] width 600 height 61
click at [286, 383] on input "c. Facilitate a workshop to draft a team communication charter defining channel…" at bounding box center [286, 377] width 0 height 12
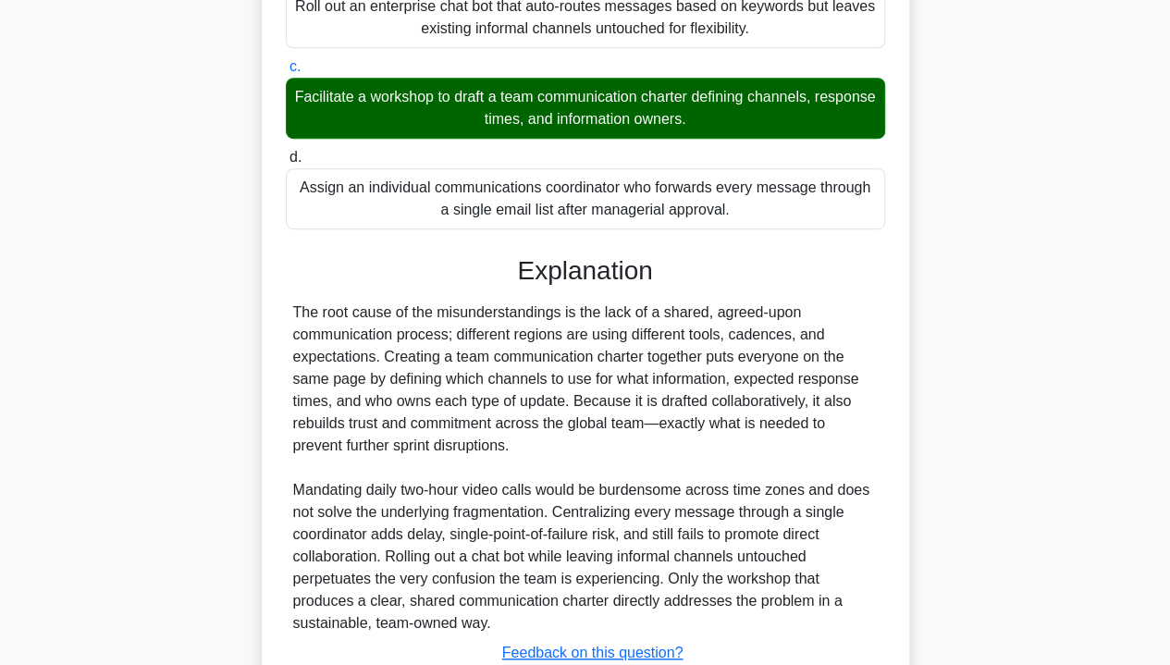
scroll to position [562, 0]
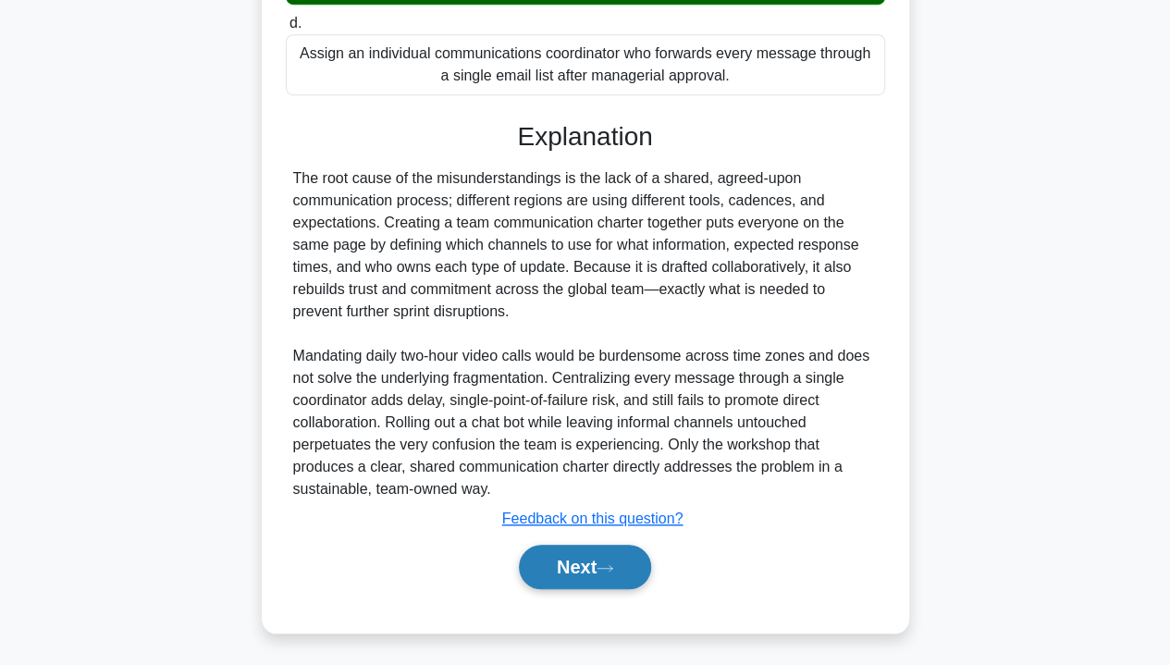
click at [591, 563] on button "Next" at bounding box center [585, 567] width 132 height 44
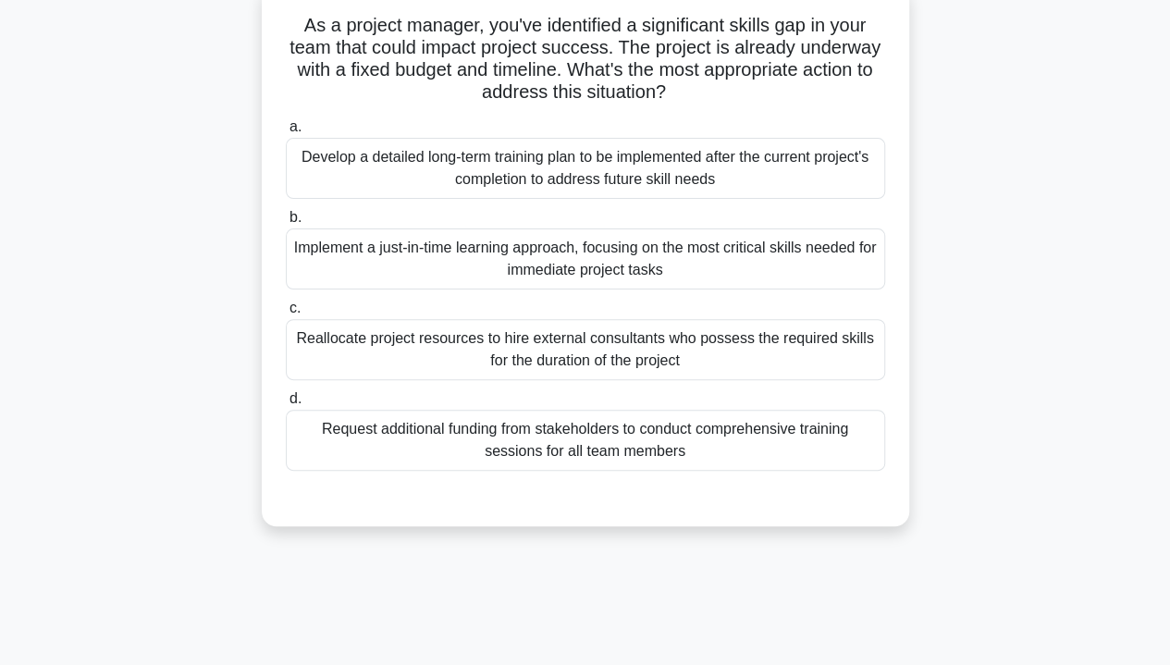
scroll to position [124, 0]
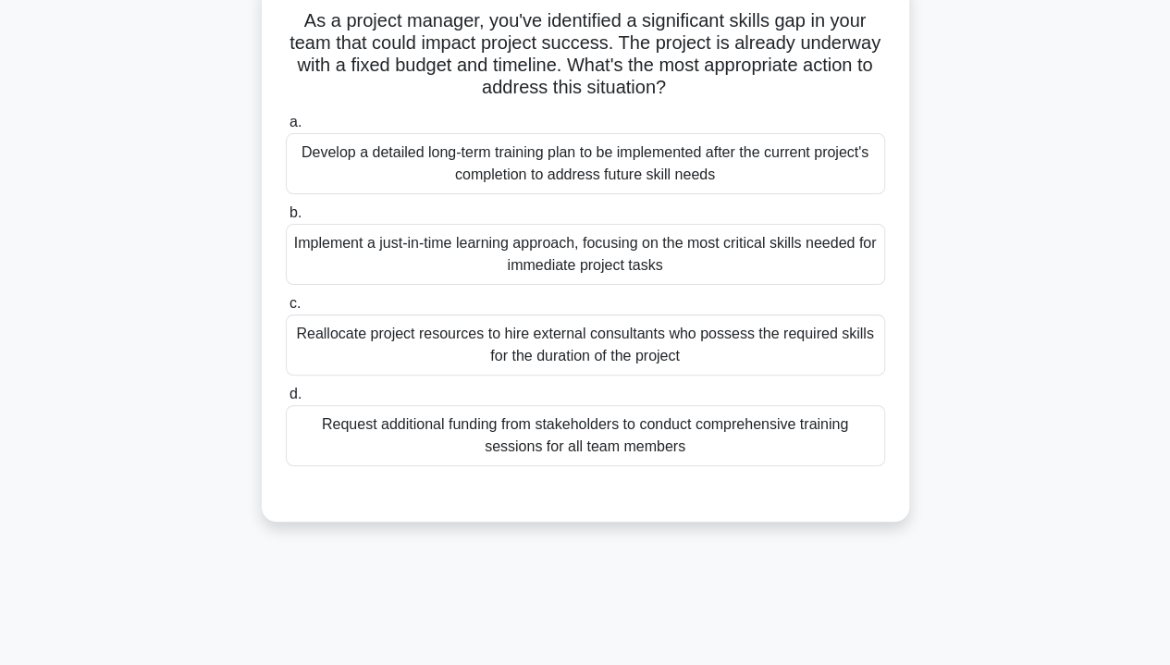
click at [786, 251] on div "Implement a just-in-time learning approach, focusing on the most critical skill…" at bounding box center [586, 254] width 600 height 61
click at [286, 219] on input "b. Implement a just-in-time learning approach, focusing on the most critical sk…" at bounding box center [286, 213] width 0 height 12
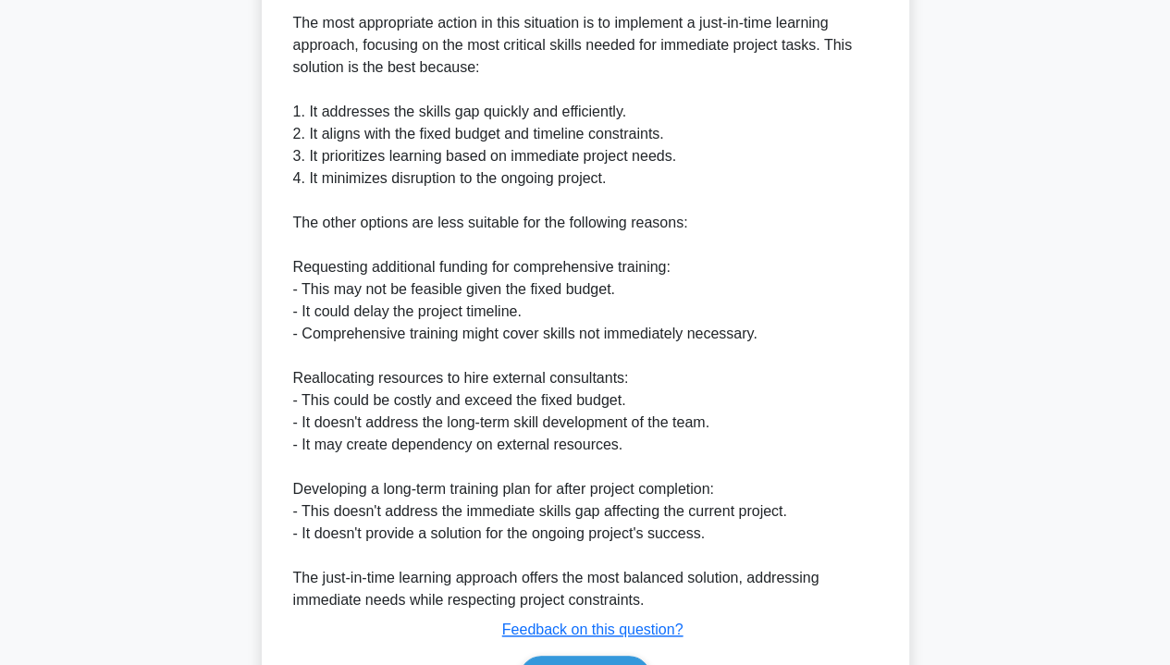
scroll to position [761, 0]
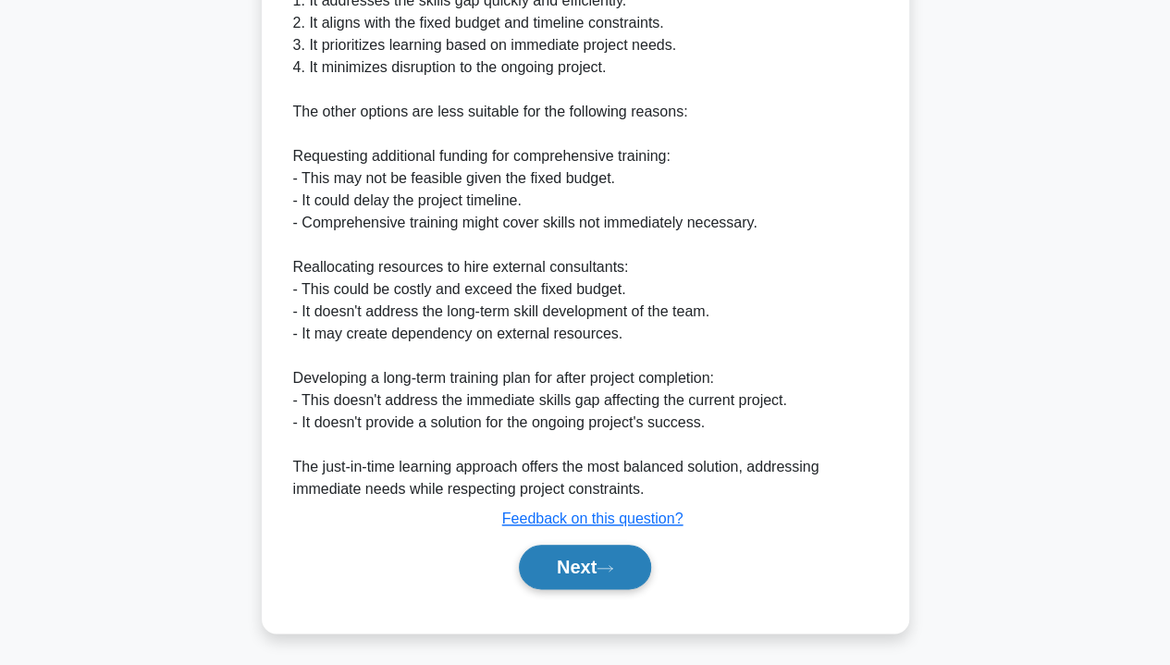
click at [611, 563] on icon at bounding box center [605, 568] width 17 height 10
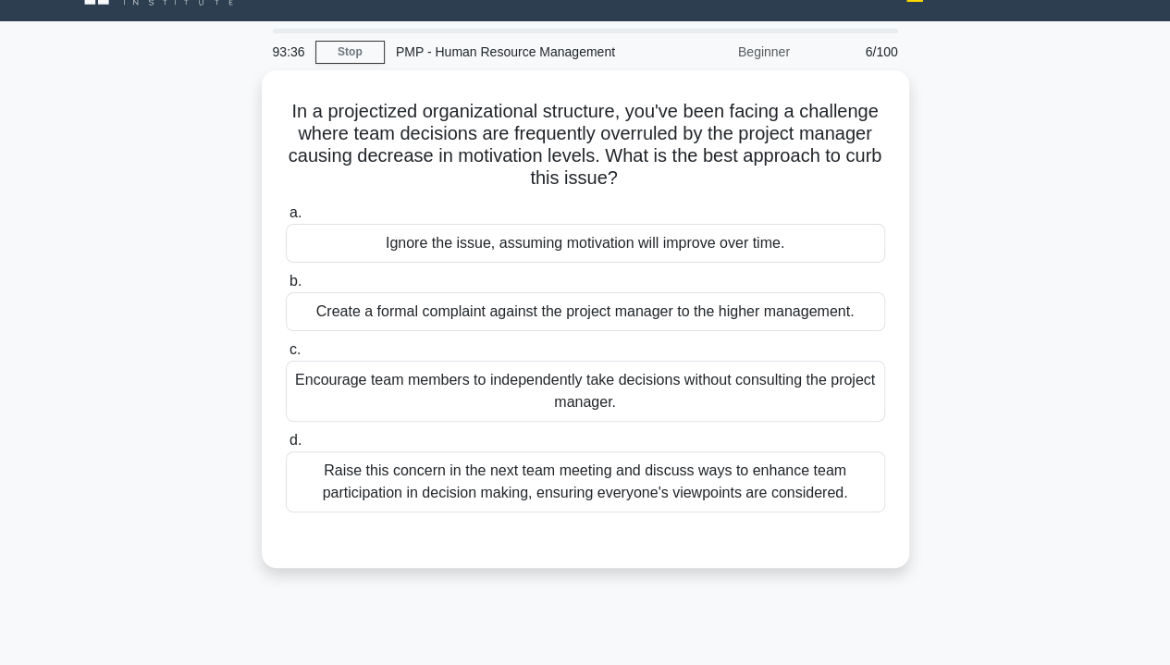
scroll to position [33, 0]
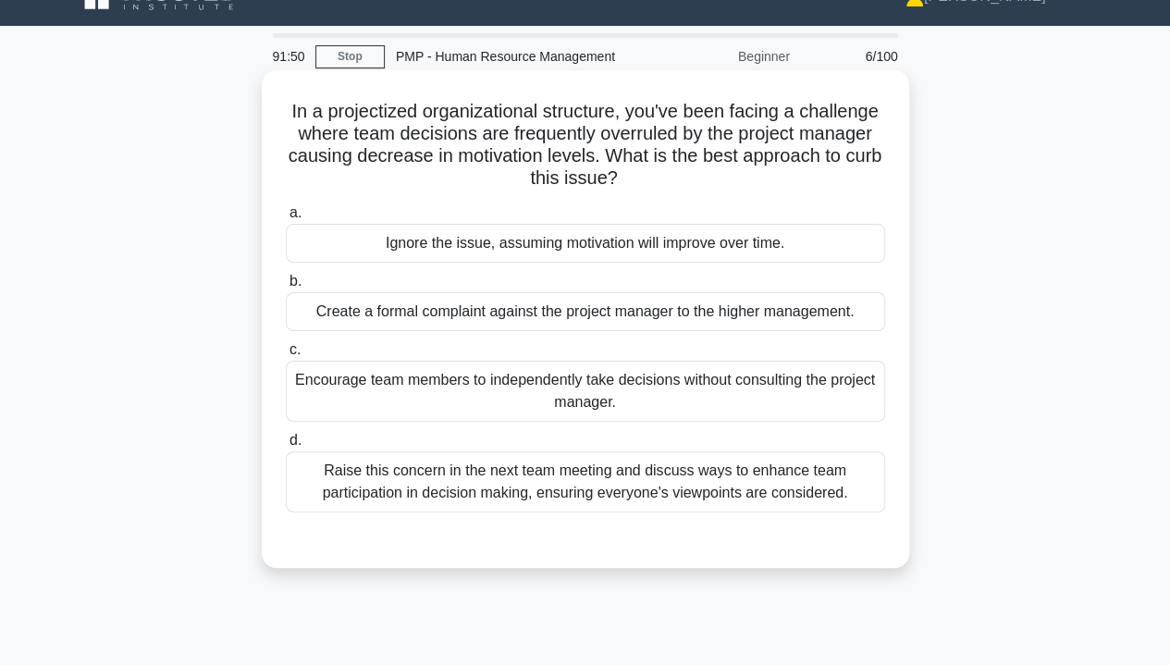
click at [798, 488] on div "Raise this concern in the next team meeting and discuss ways to enhance team pa…" at bounding box center [586, 481] width 600 height 61
click at [286, 447] on input "d. Raise this concern in the next team meeting and discuss ways to enhance team…" at bounding box center [286, 441] width 0 height 12
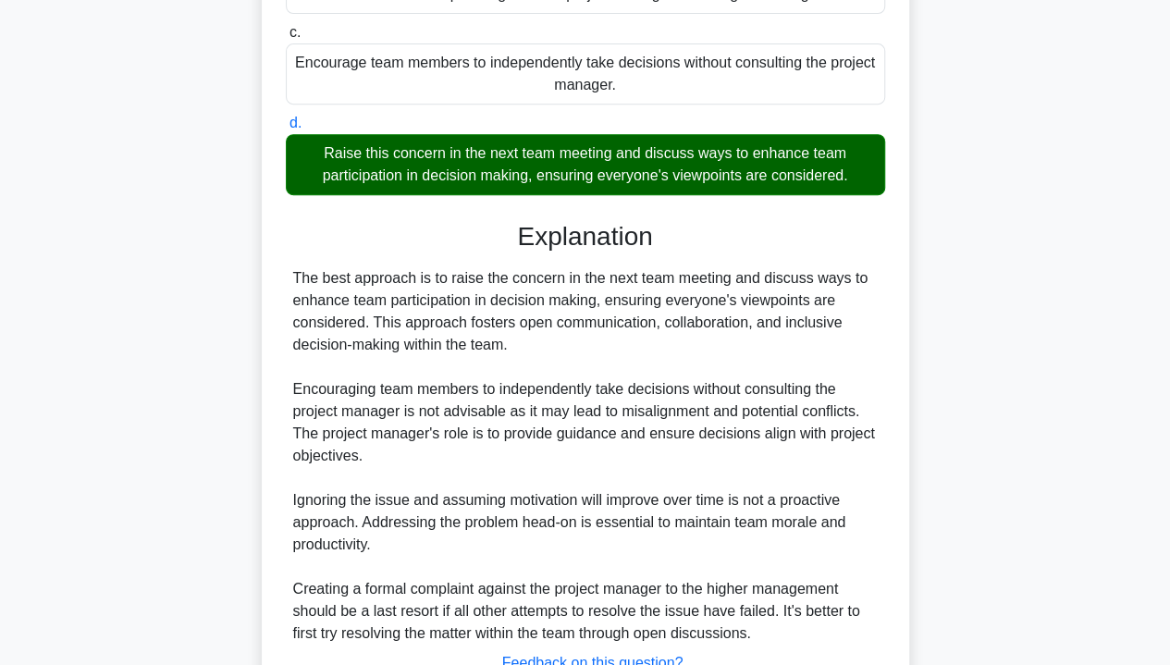
scroll to position [495, 0]
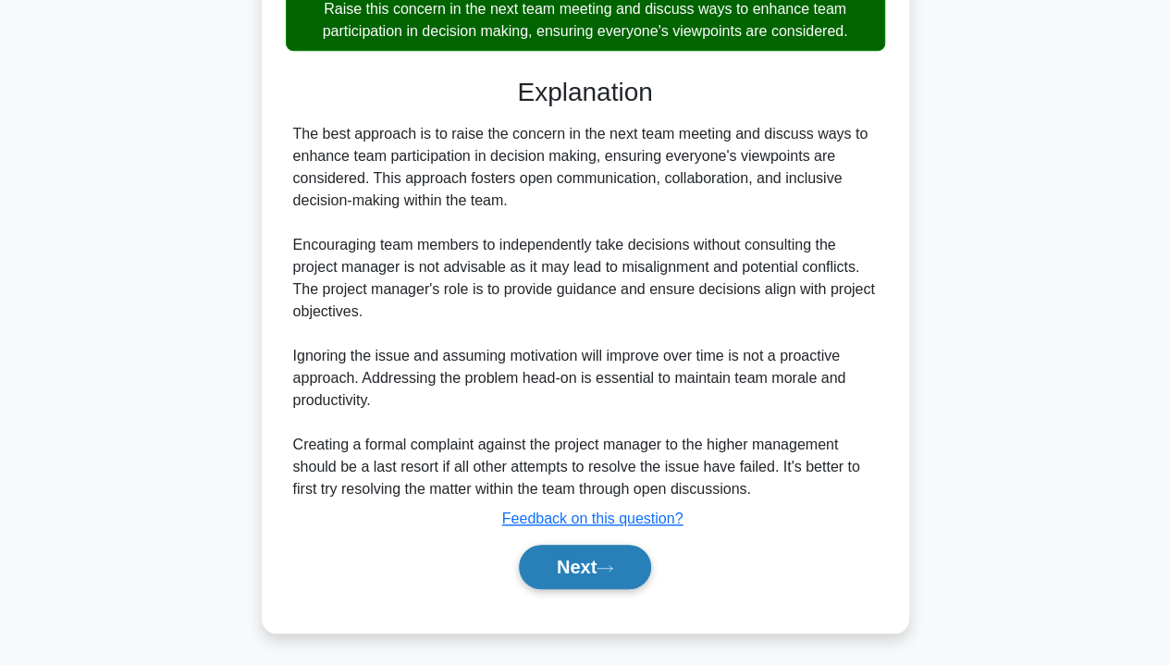
click at [622, 566] on button "Next" at bounding box center [585, 567] width 132 height 44
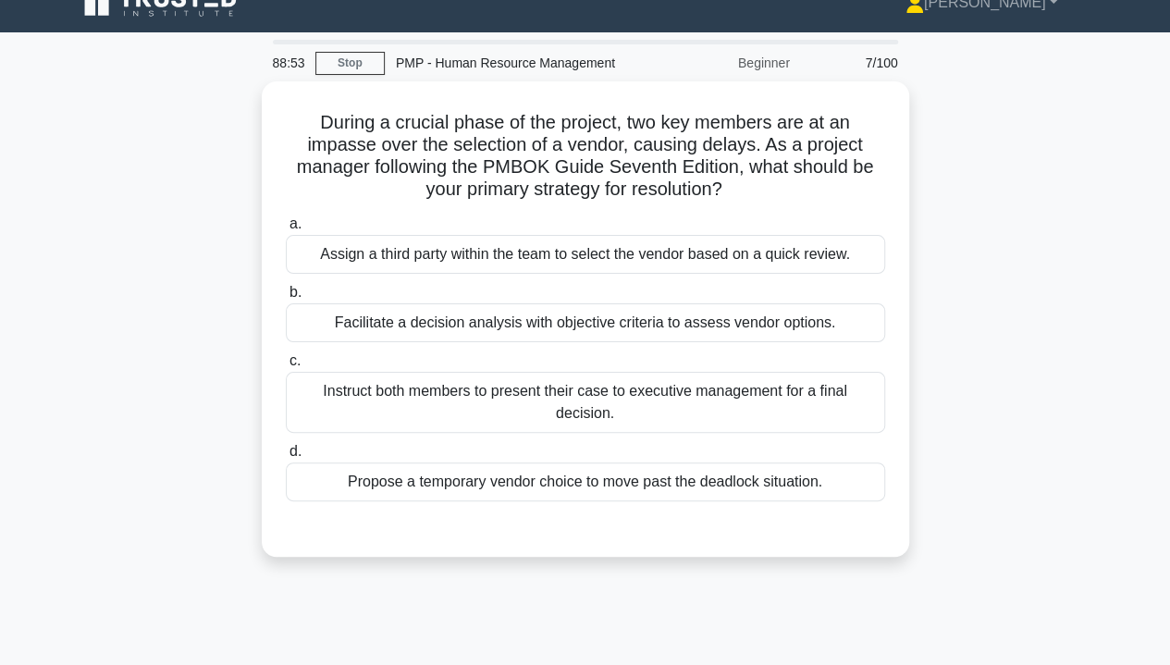
scroll to position [26, 0]
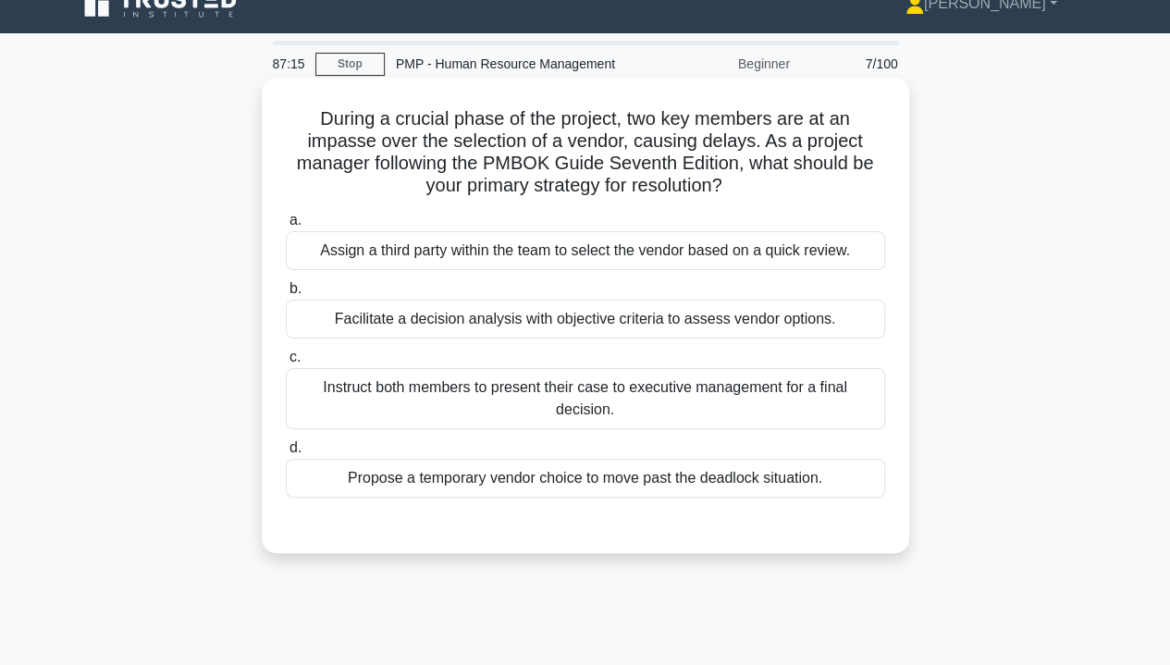
click at [600, 332] on div "Facilitate a decision analysis with objective criteria to assess vendor options." at bounding box center [586, 319] width 600 height 39
click at [286, 295] on input "b. Facilitate a decision analysis with objective criteria to assess vendor opti…" at bounding box center [286, 289] width 0 height 12
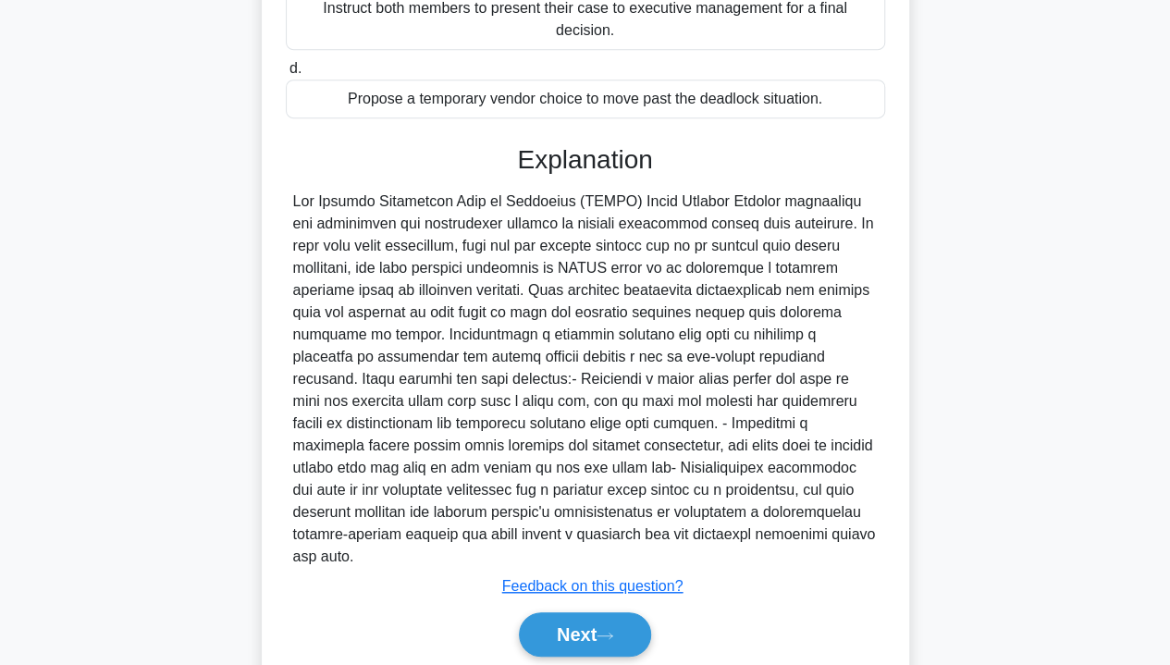
scroll to position [451, 0]
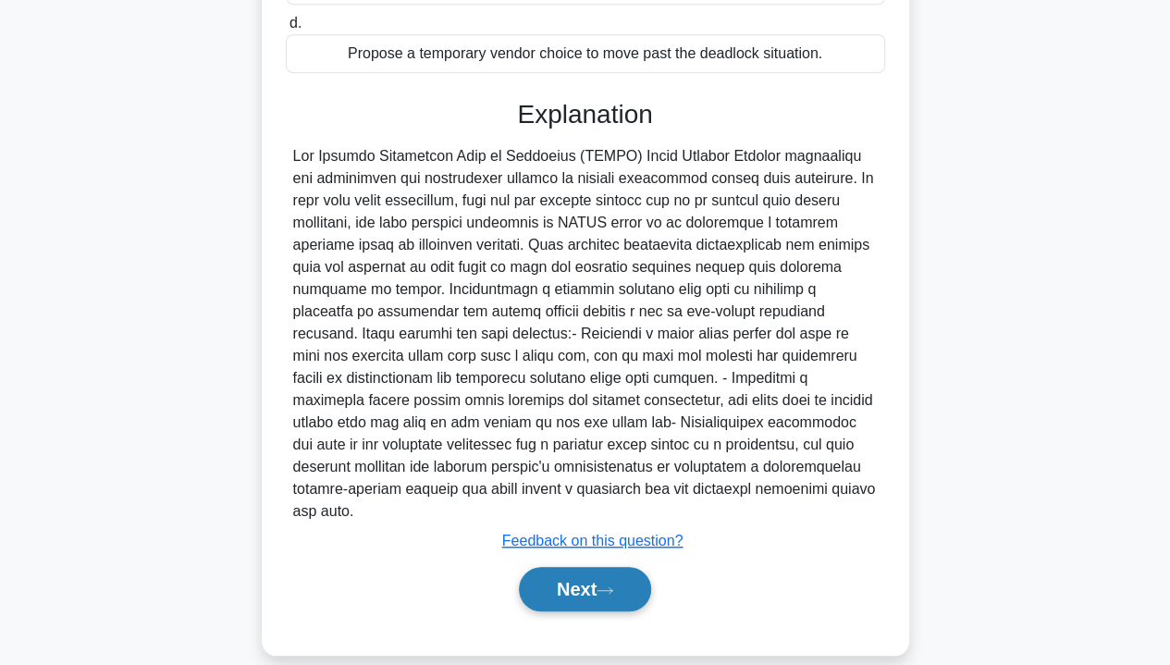
click at [612, 587] on icon at bounding box center [605, 590] width 15 height 6
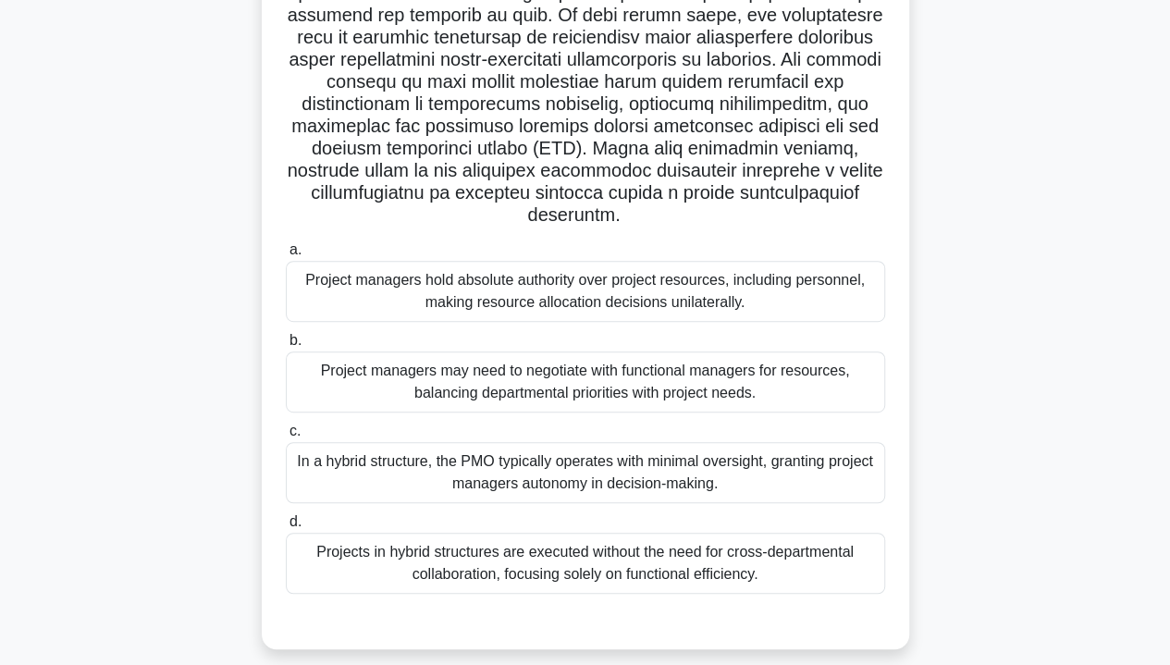
scroll to position [335, 0]
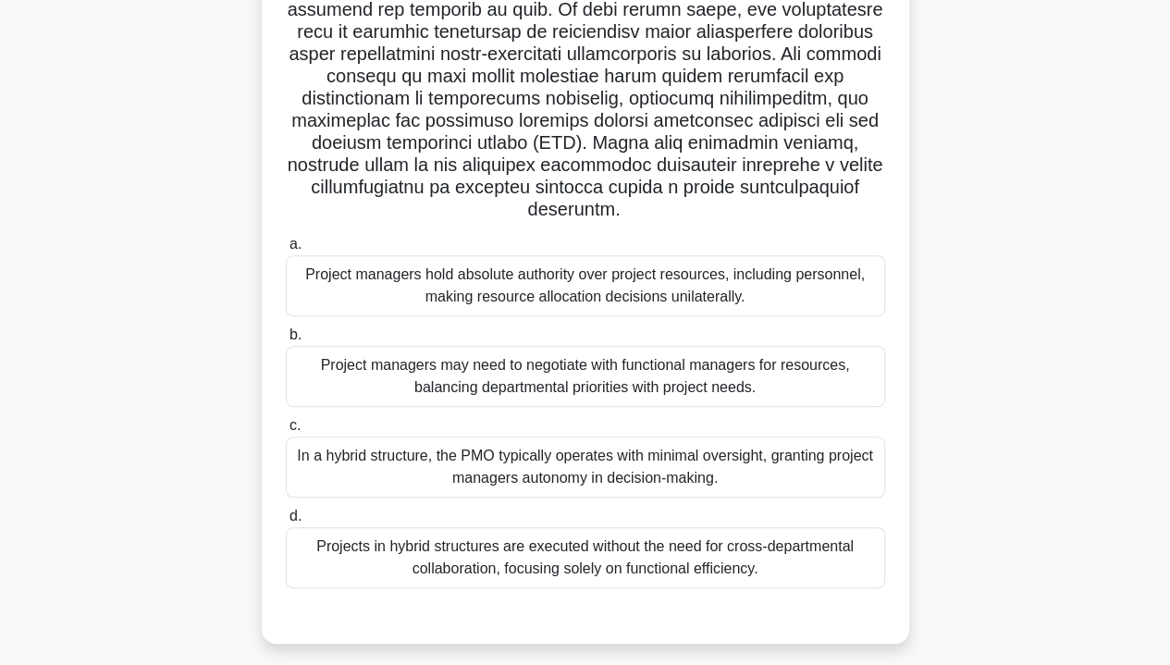
click at [798, 368] on div "Project managers may need to negotiate with functional managers for resources, …" at bounding box center [586, 376] width 600 height 61
click at [286, 341] on input "b. Project managers may need to negotiate with functional managers for resource…" at bounding box center [286, 335] width 0 height 12
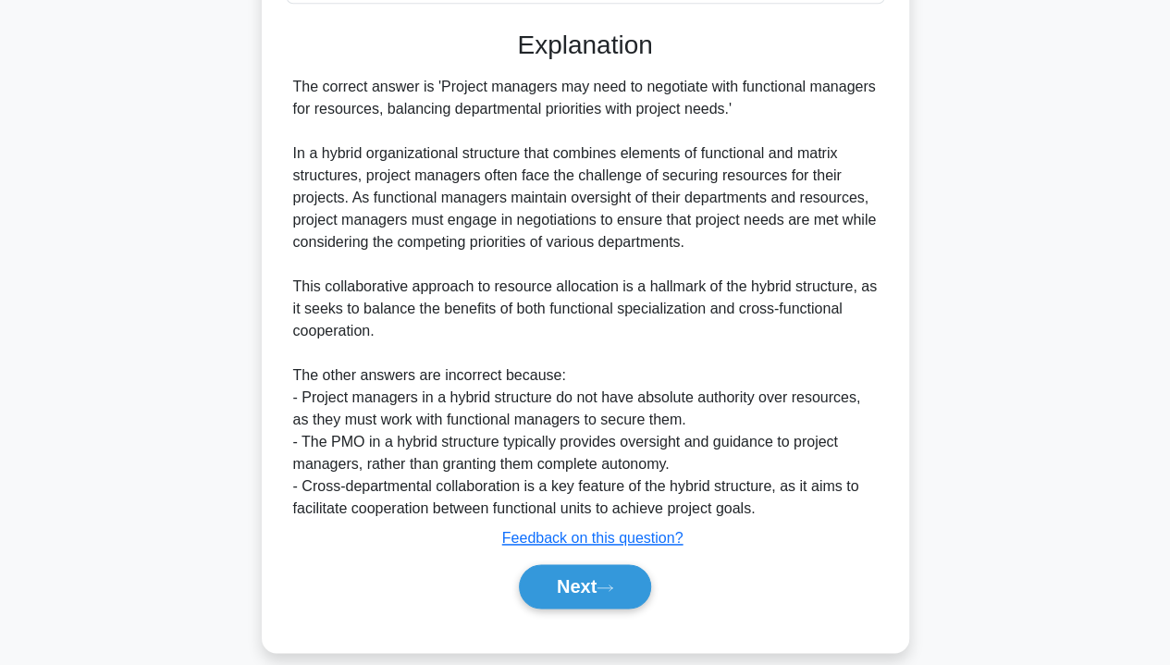
scroll to position [939, 0]
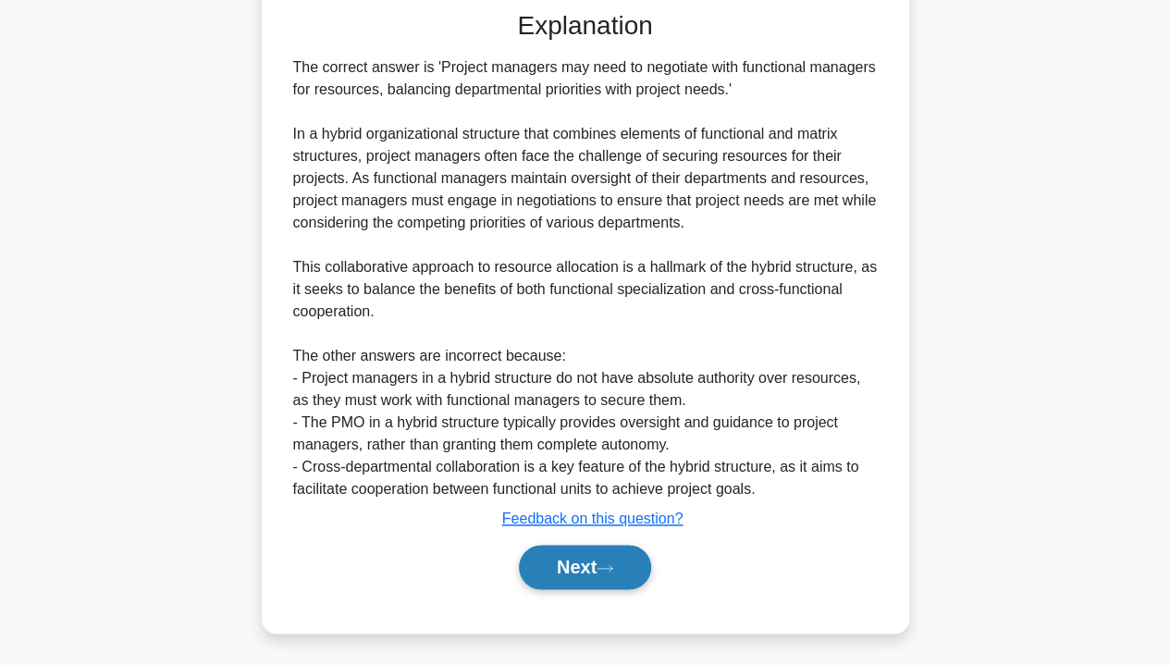
click at [572, 561] on button "Next" at bounding box center [585, 567] width 132 height 44
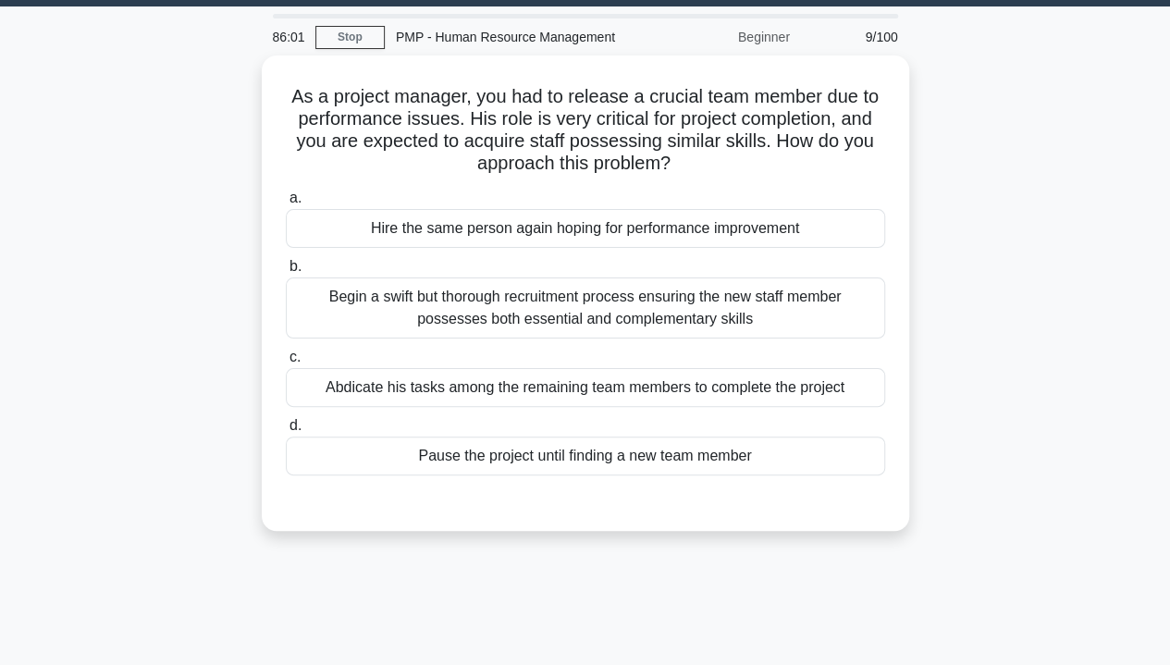
scroll to position [0, 0]
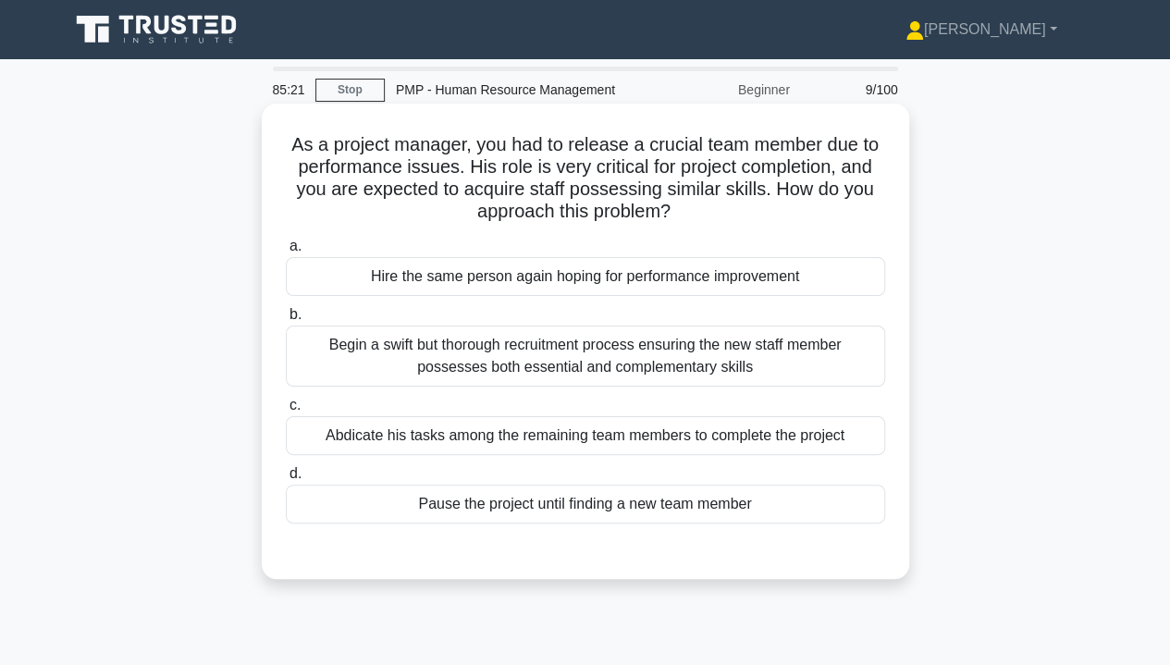
click at [653, 359] on div "Begin a swift but thorough recruitment process ensuring the new staff member po…" at bounding box center [586, 356] width 600 height 61
click at [286, 321] on input "b. Begin a swift but thorough recruitment process ensuring the new staff member…" at bounding box center [286, 315] width 0 height 12
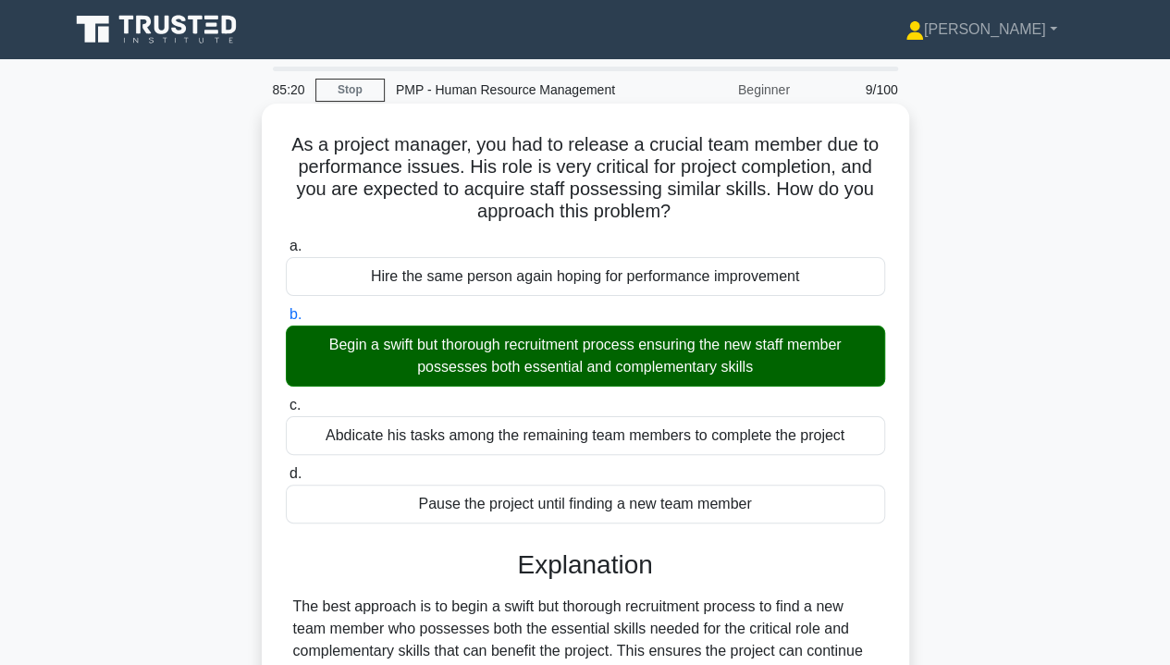
click at [857, 538] on div "a. Hire the same person again hoping for performance improvement b. c. d." at bounding box center [585, 546] width 603 height 631
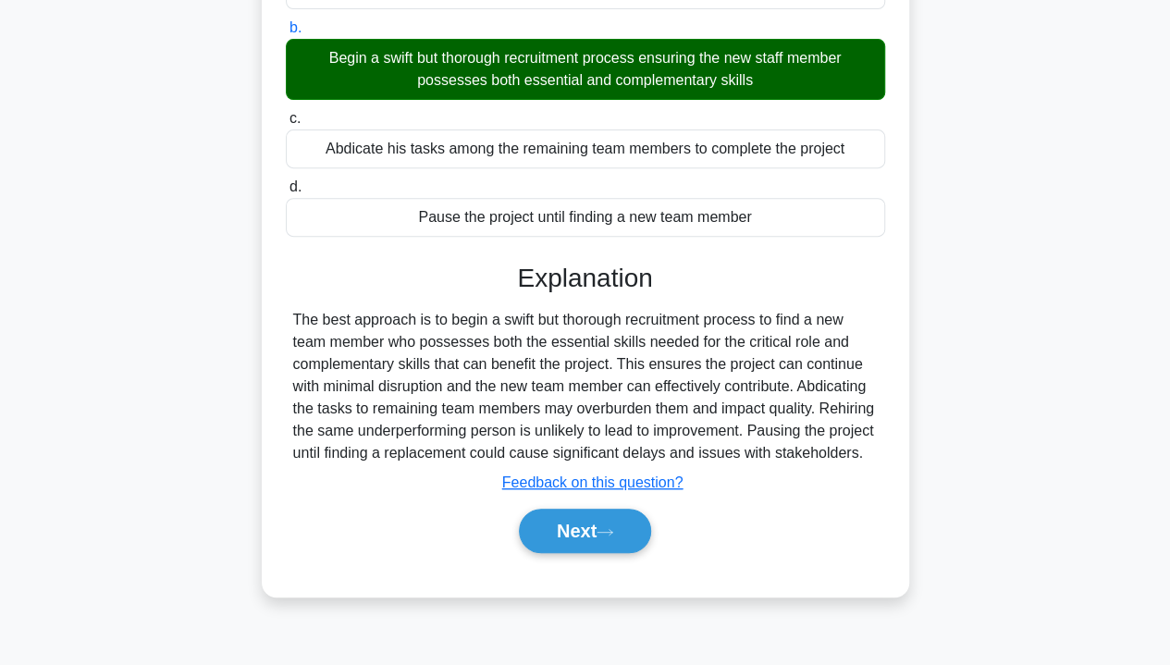
scroll to position [303, 0]
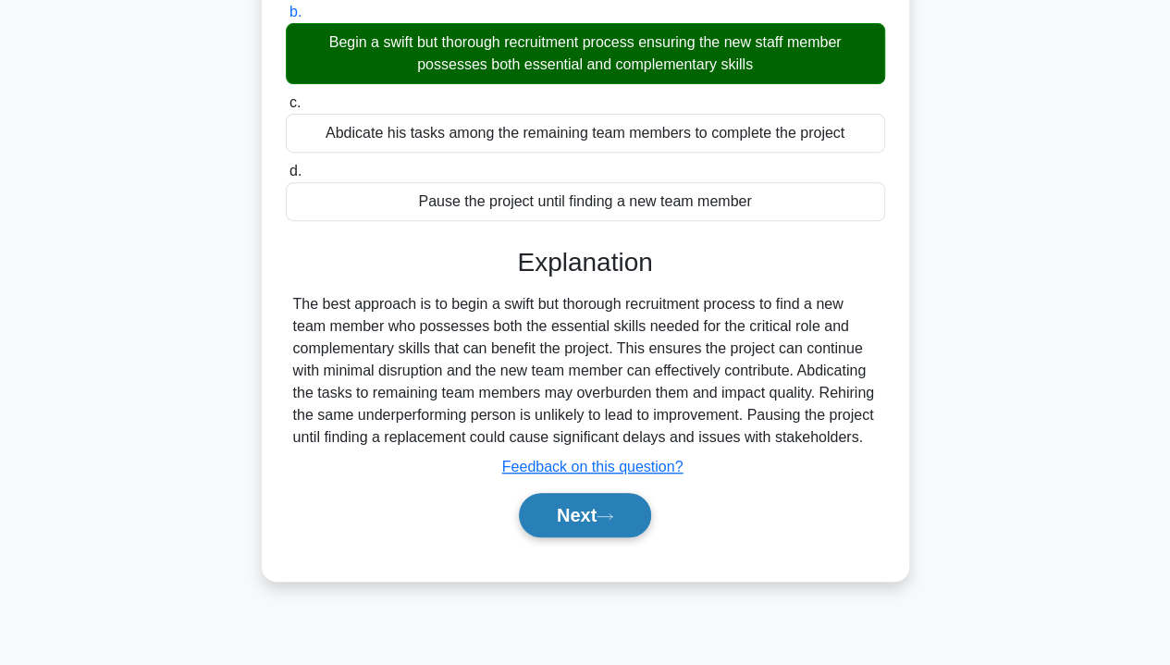
click at [591, 521] on button "Next" at bounding box center [585, 515] width 132 height 44
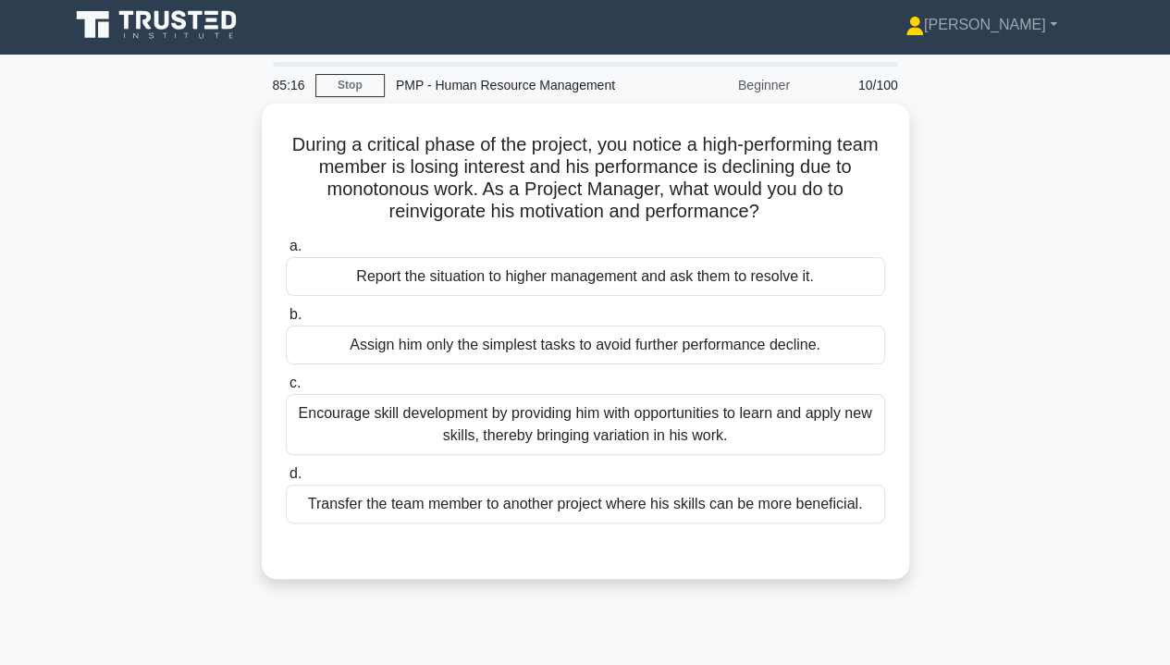
scroll to position [0, 0]
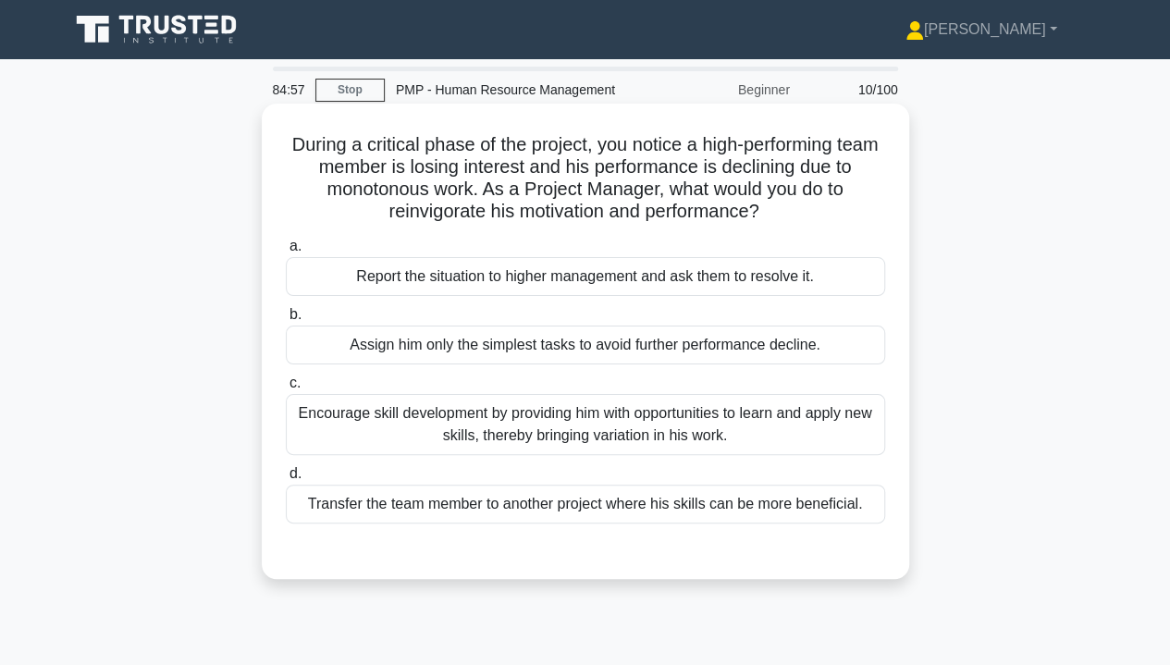
click at [612, 433] on div "Encourage skill development by providing him with opportunities to learn and ap…" at bounding box center [586, 424] width 600 height 61
click at [286, 390] on input "c. Encourage skill development by providing him with opportunities to learn and…" at bounding box center [286, 383] width 0 height 12
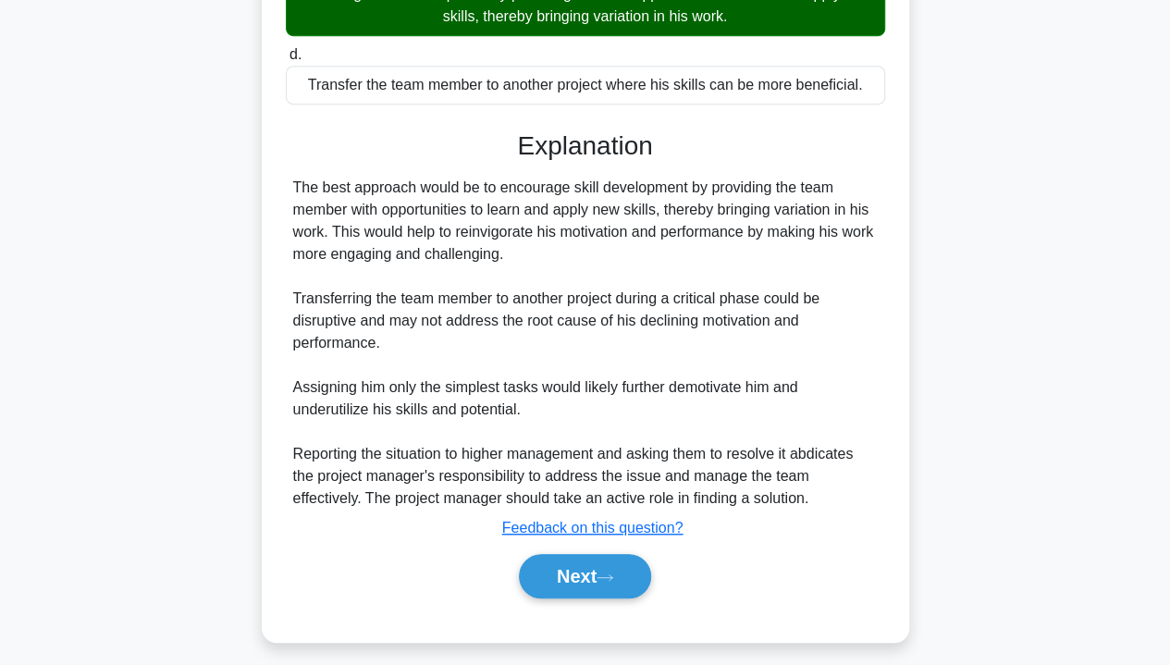
scroll to position [428, 0]
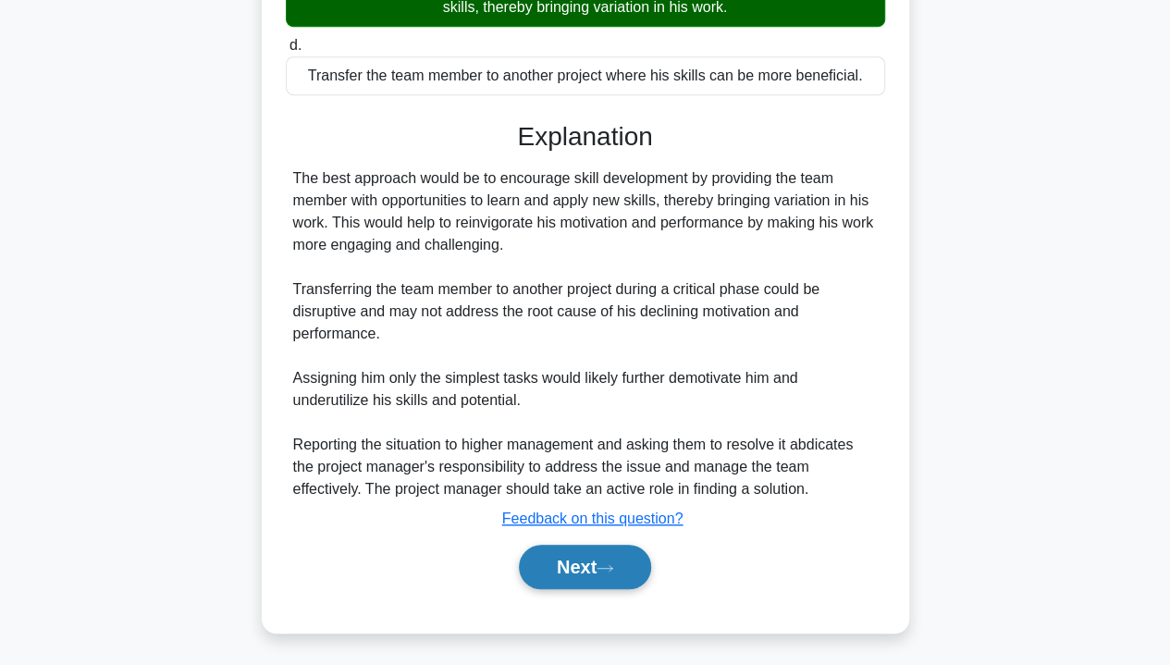
click at [588, 573] on button "Next" at bounding box center [585, 567] width 132 height 44
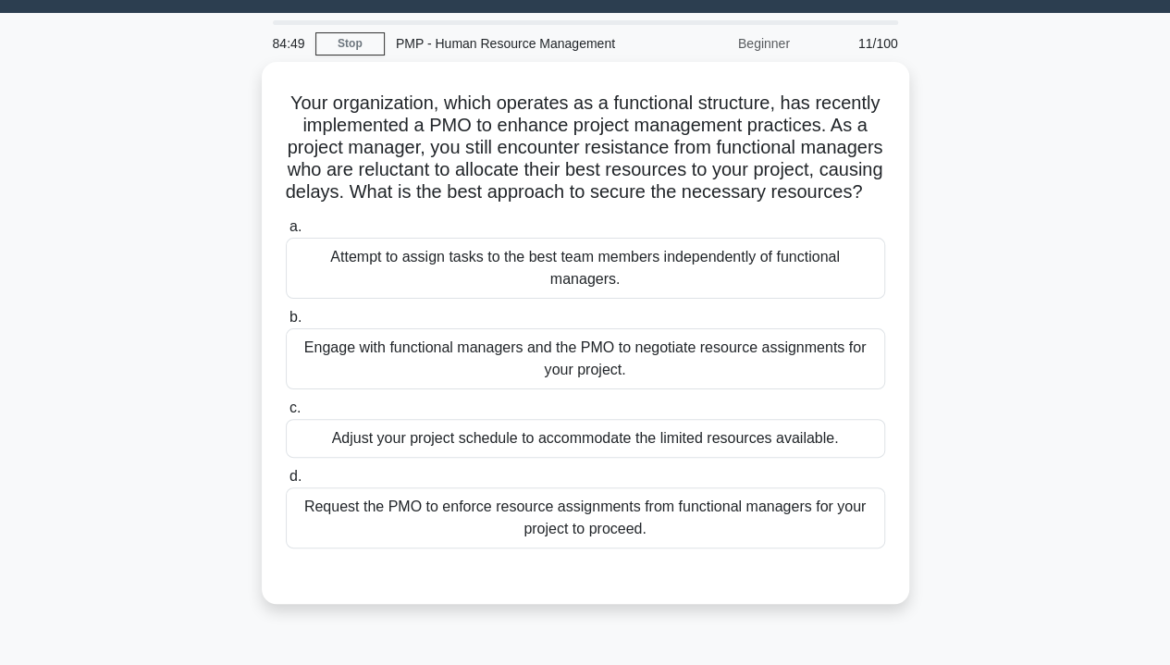
scroll to position [37, 0]
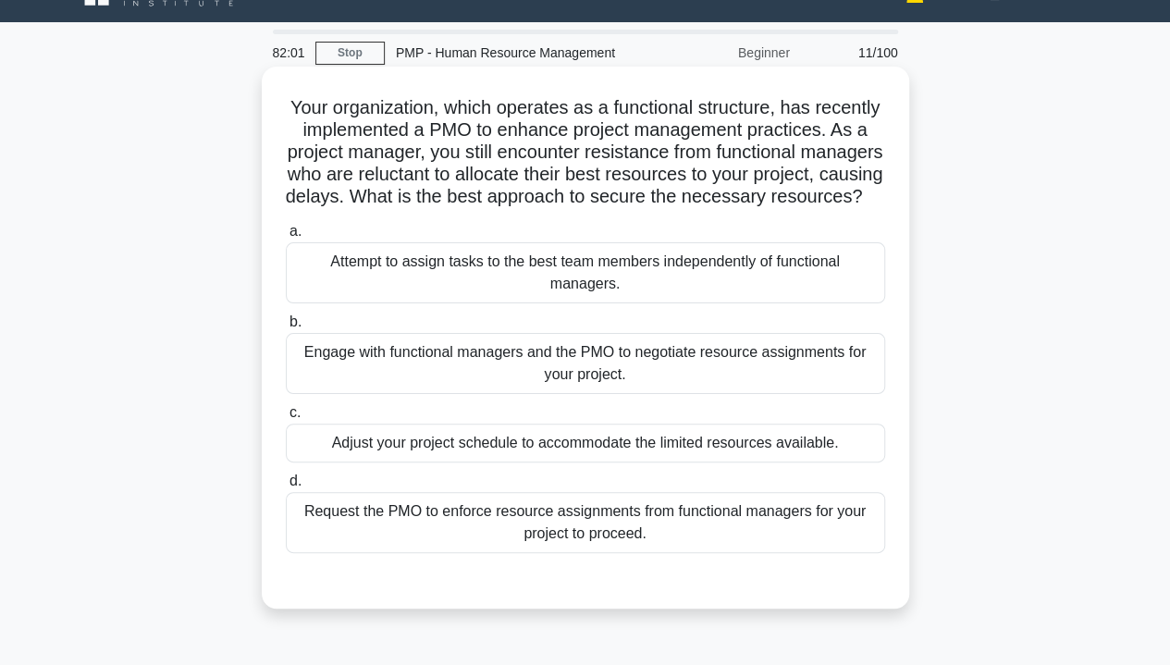
click at [604, 384] on div "Engage with functional managers and the PMO to negotiate resource assignments f…" at bounding box center [586, 363] width 600 height 61
click at [286, 328] on input "b. Engage with functional managers and the PMO to negotiate resource assignment…" at bounding box center [286, 322] width 0 height 12
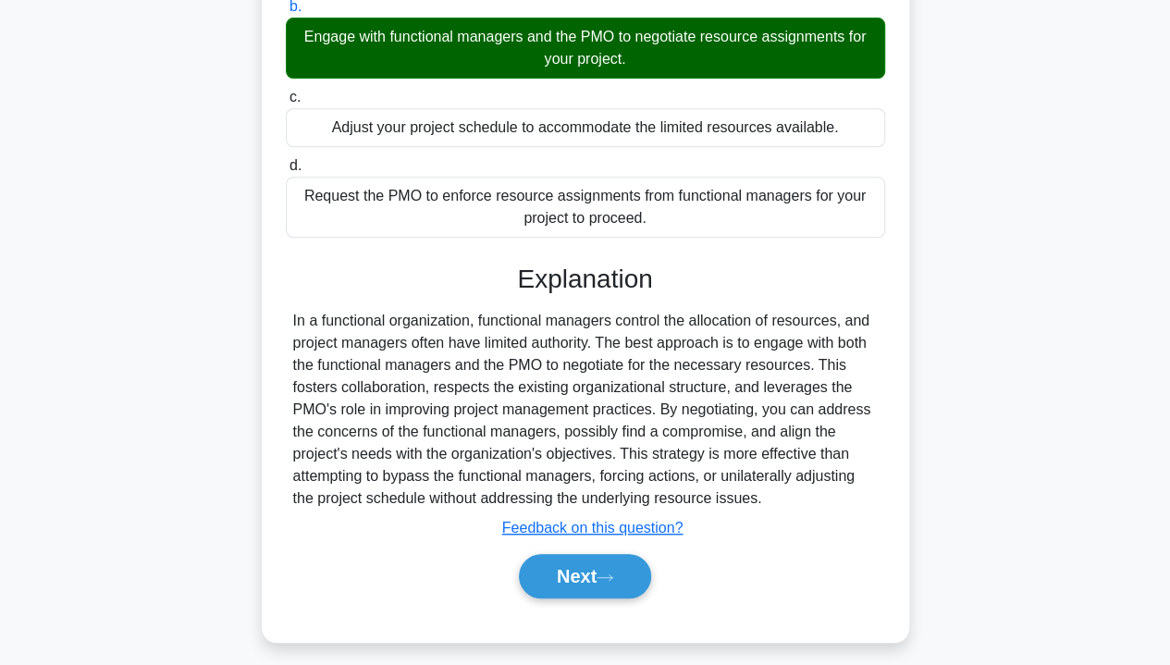
scroll to position [384, 0]
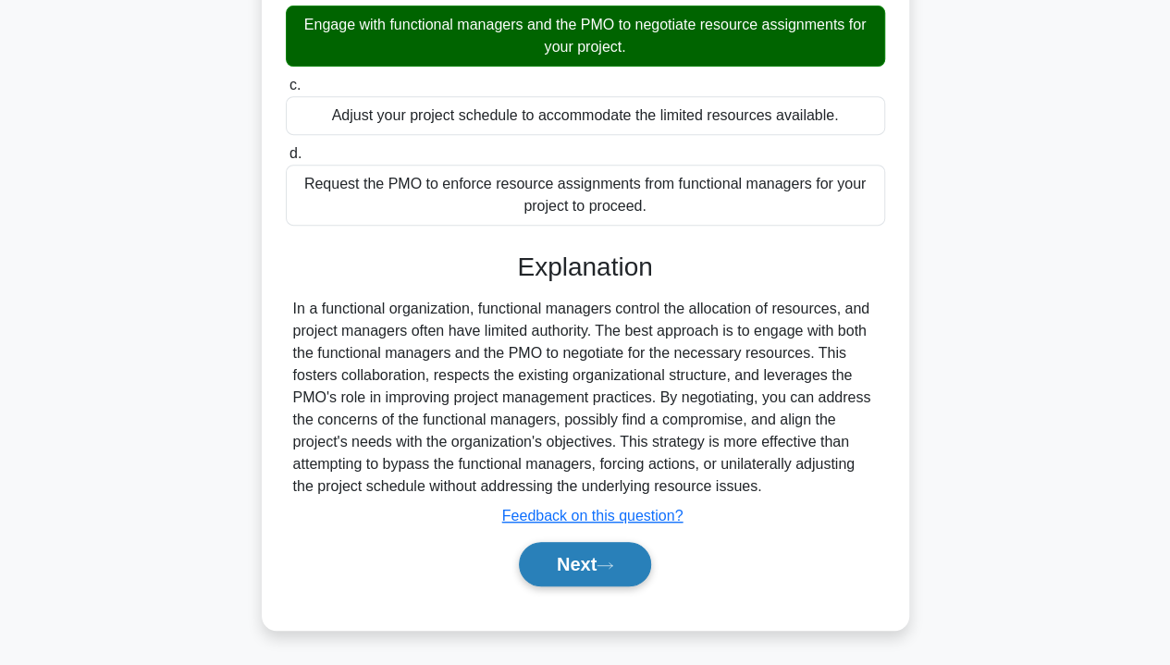
click at [613, 560] on button "Next" at bounding box center [585, 564] width 132 height 44
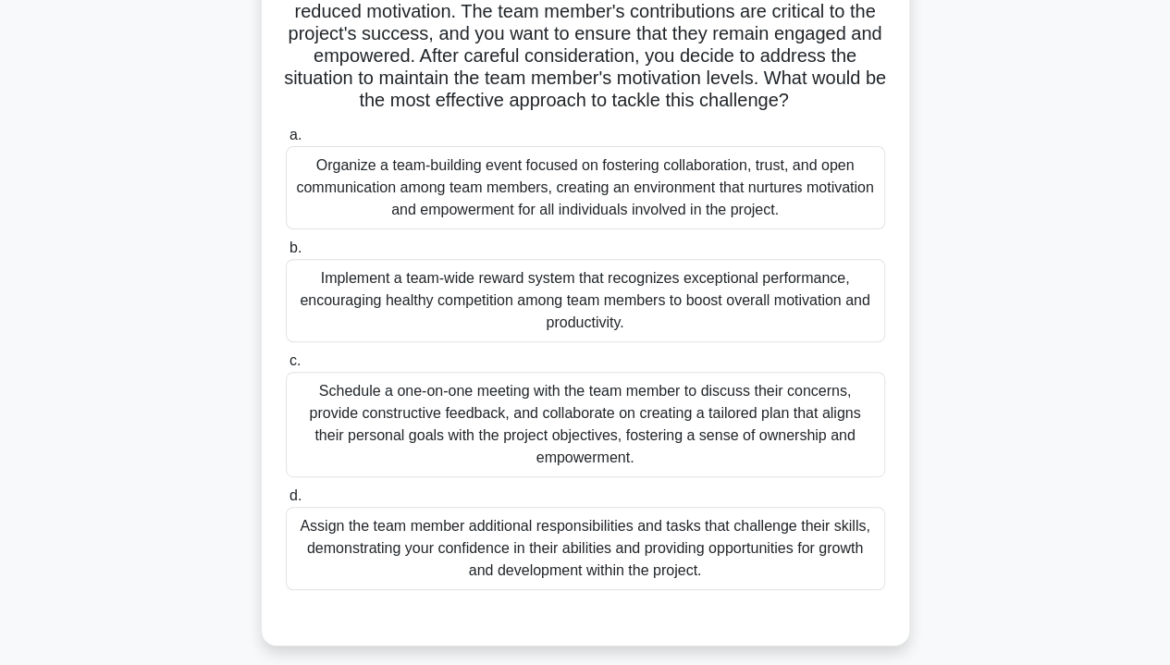
scroll to position [184, 0]
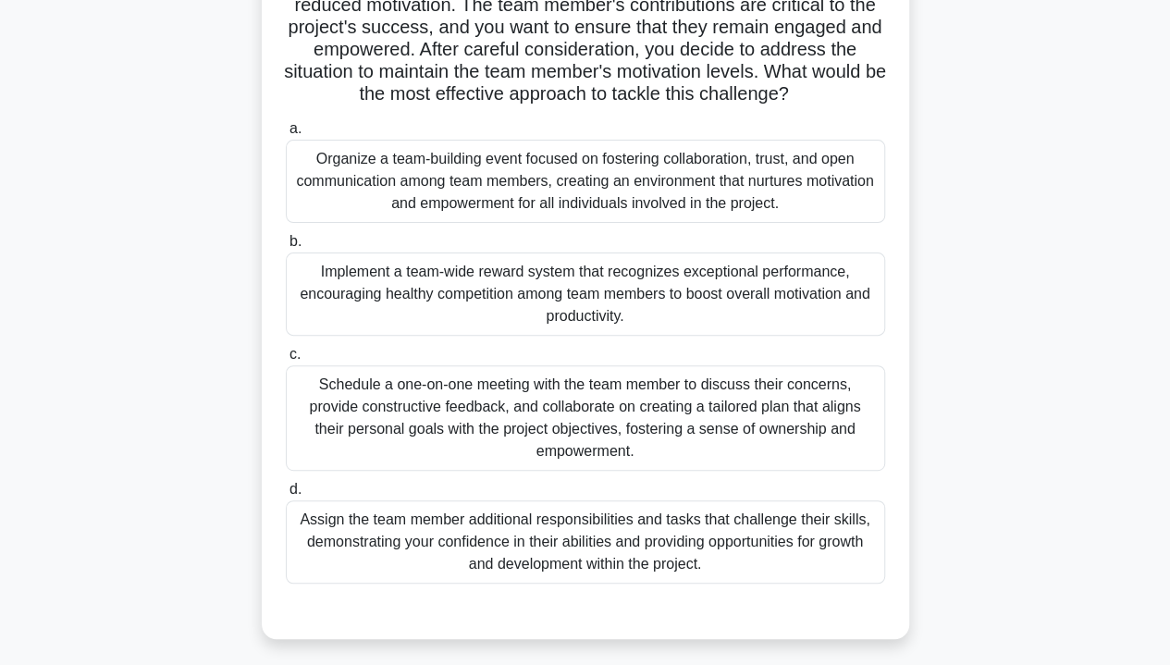
click at [756, 461] on div "Schedule a one-on-one meeting with the team member to discuss their concerns, p…" at bounding box center [586, 417] width 600 height 105
click at [286, 361] on input "c. Schedule a one-on-one meeting with the team member to discuss their concerns…" at bounding box center [286, 355] width 0 height 12
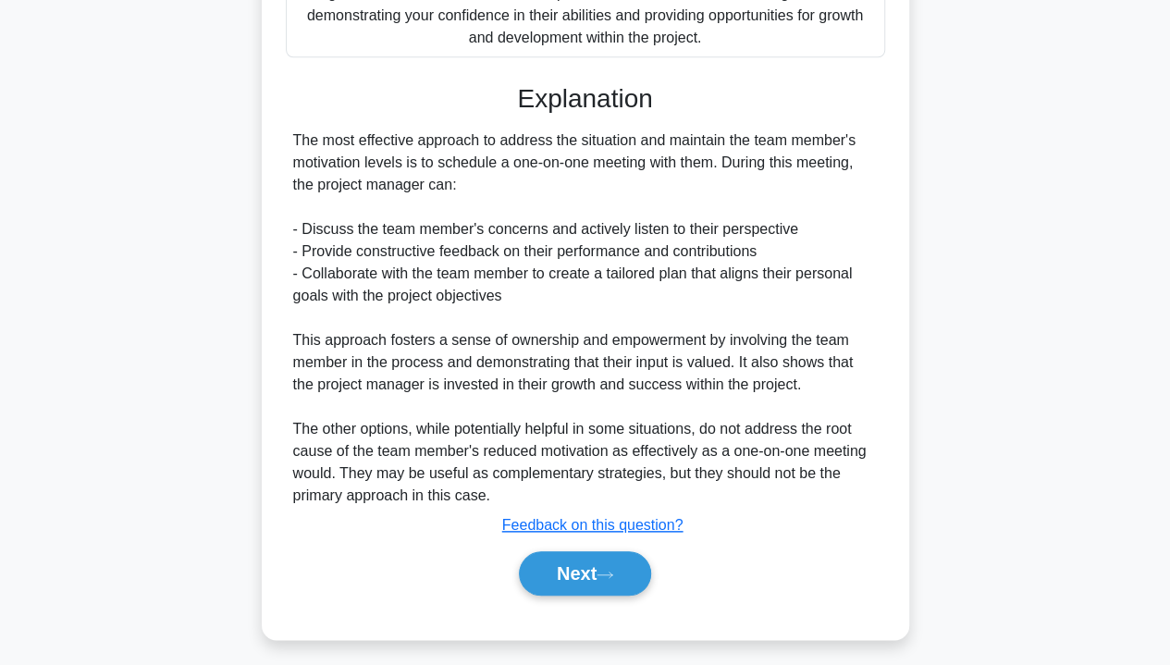
scroll to position [739, 0]
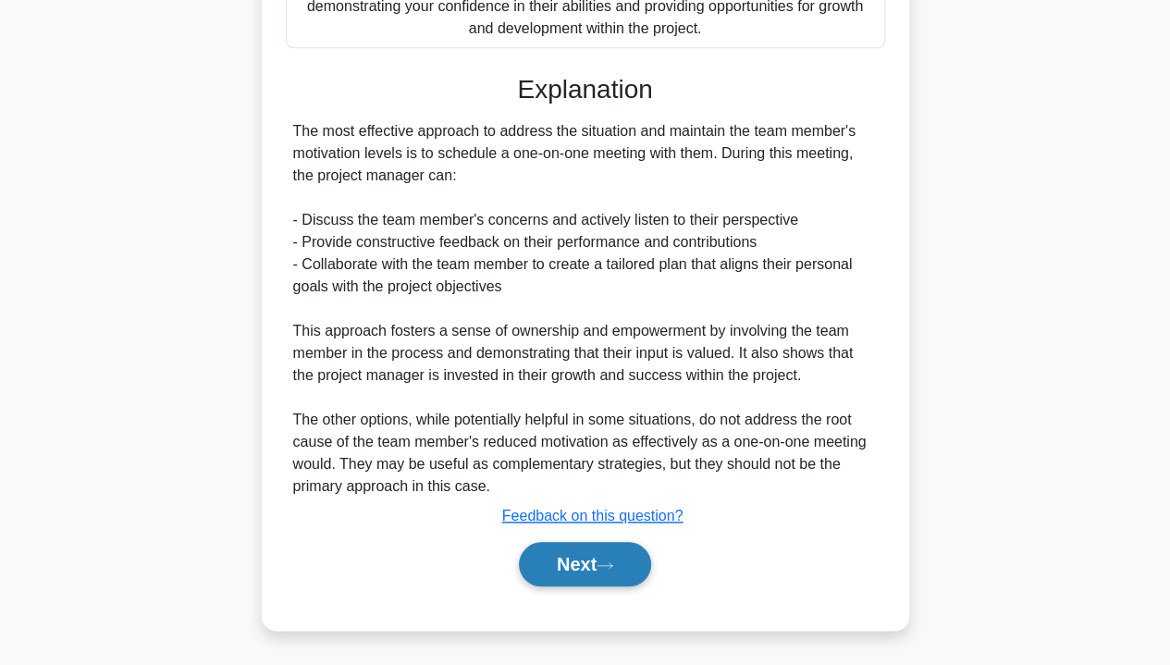
click at [596, 563] on button "Next" at bounding box center [585, 564] width 132 height 44
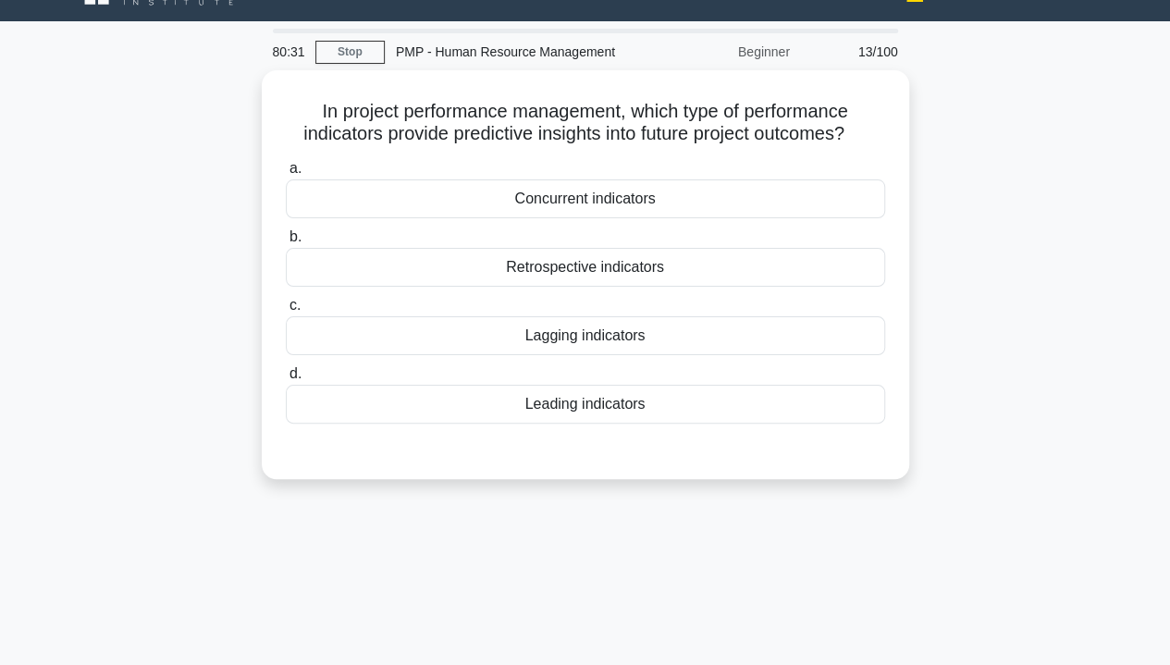
scroll to position [34, 0]
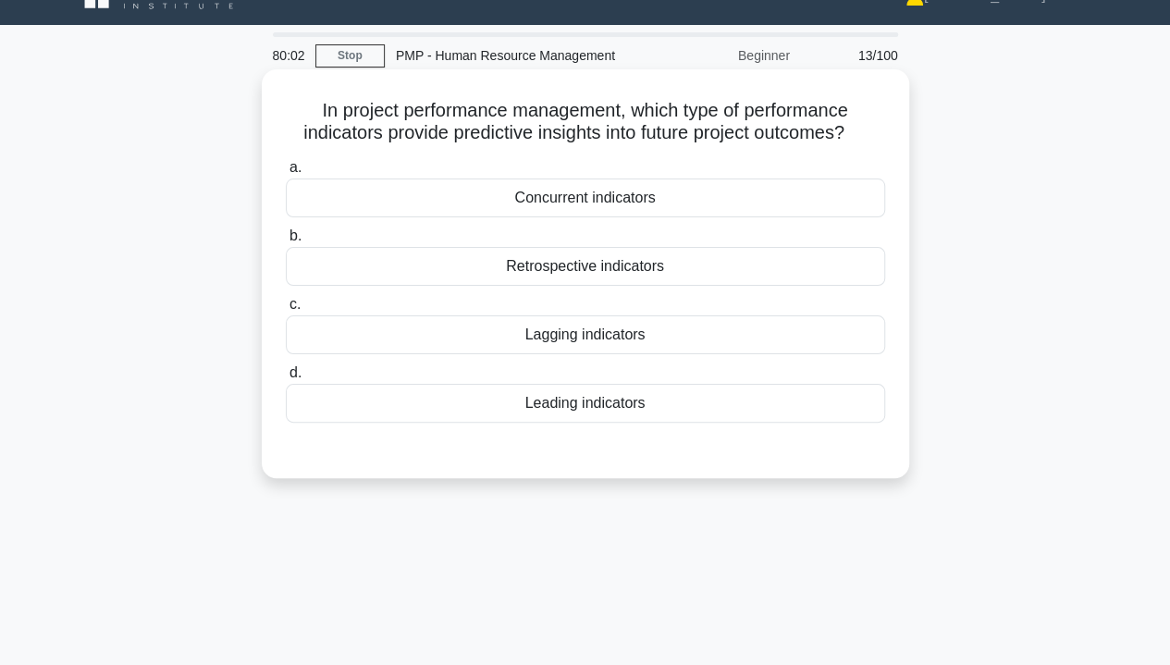
click at [617, 404] on div "Leading indicators" at bounding box center [586, 403] width 600 height 39
click at [286, 379] on input "d. Leading indicators" at bounding box center [286, 373] width 0 height 12
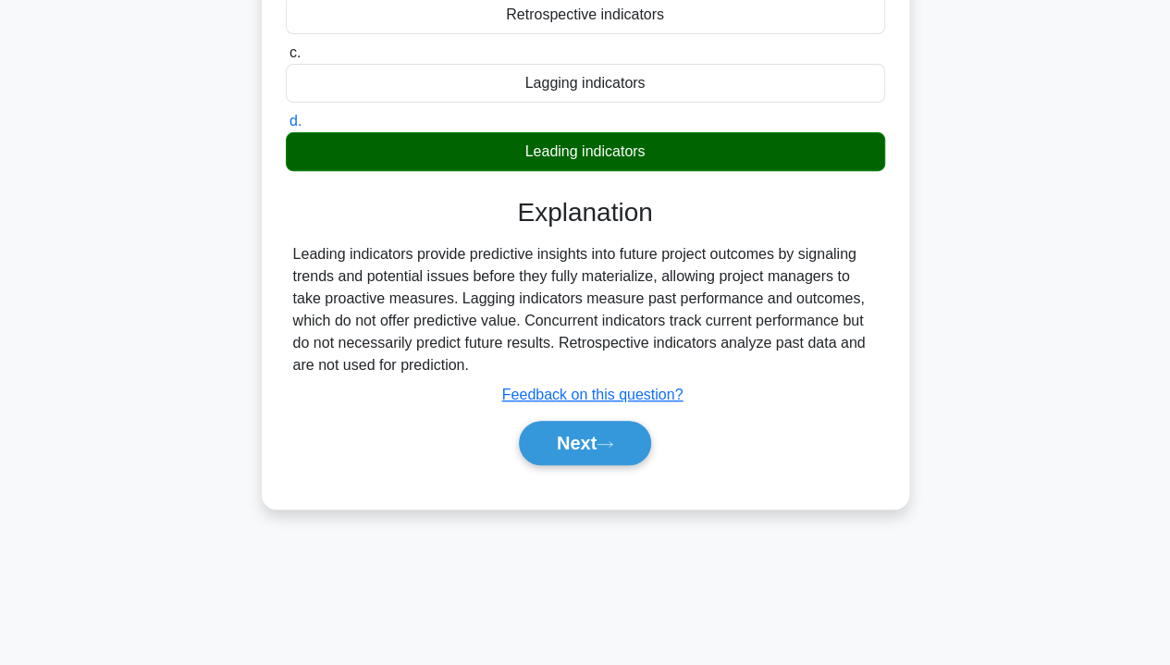
scroll to position [317, 0]
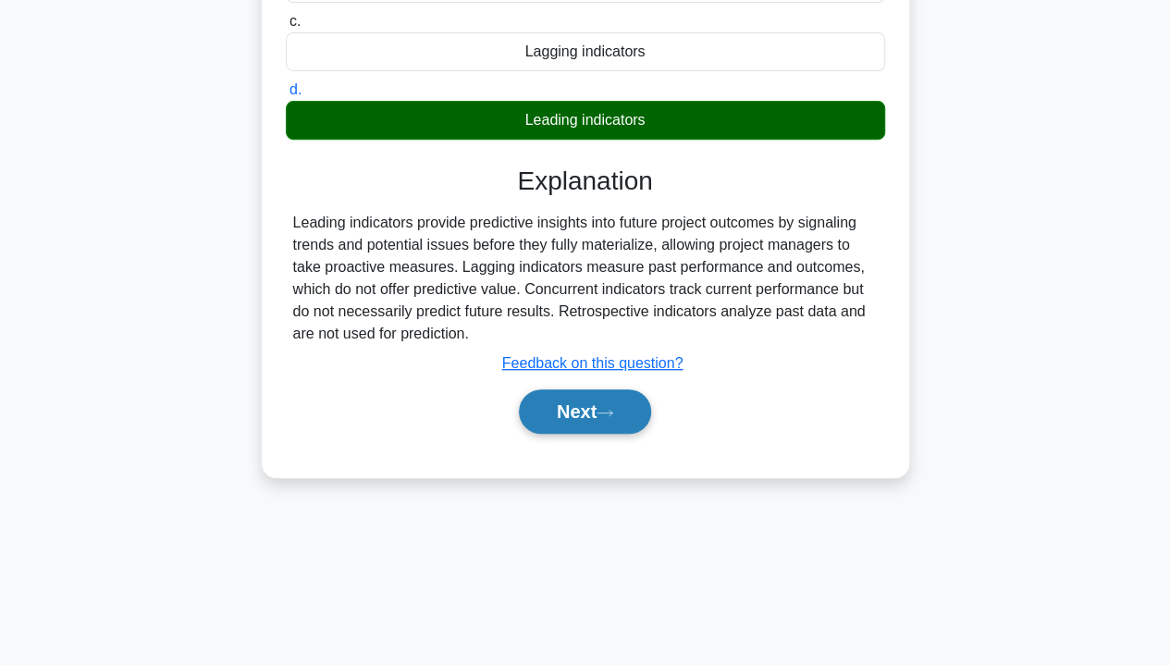
click at [597, 414] on button "Next" at bounding box center [585, 412] width 132 height 44
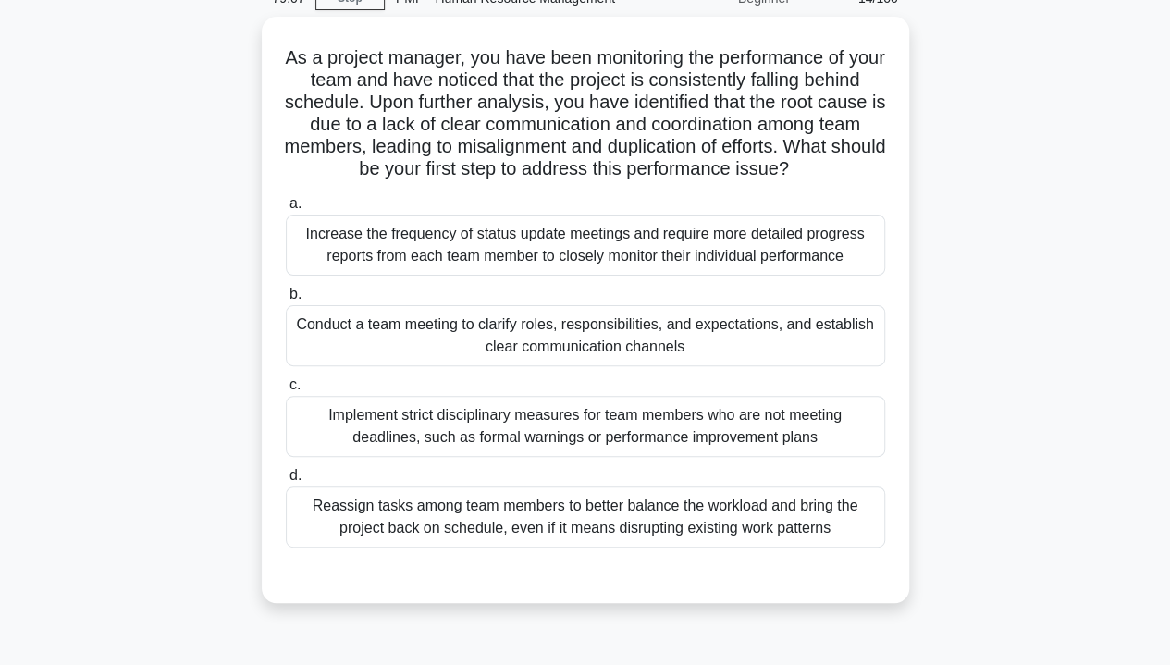
scroll to position [93, 0]
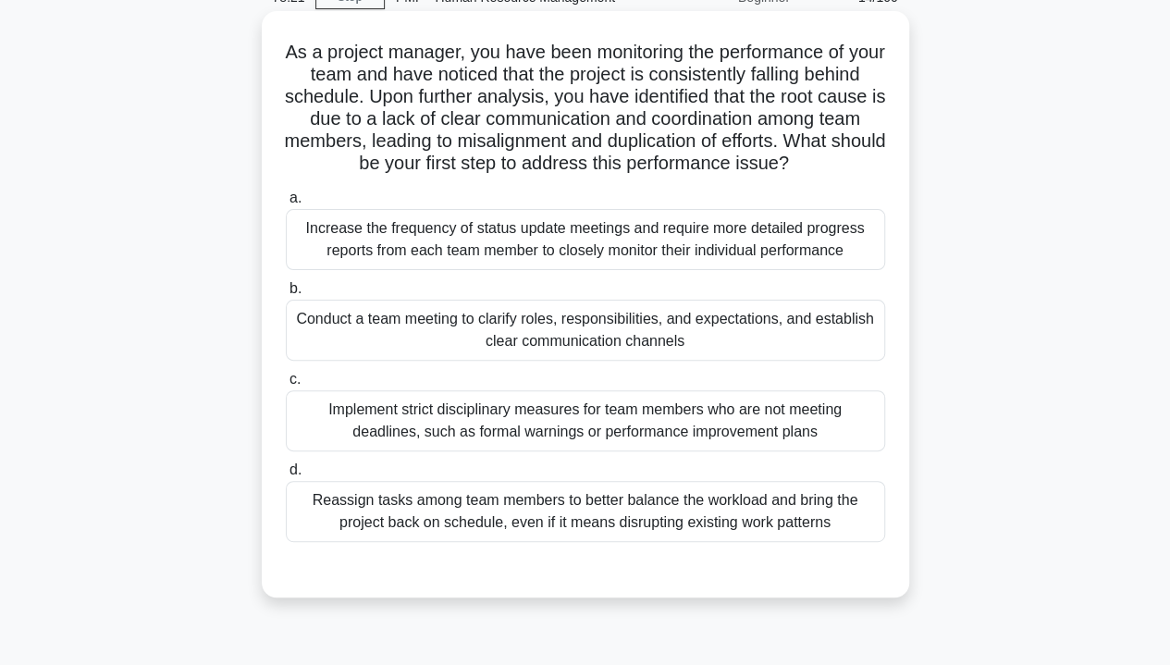
click at [814, 355] on div "Conduct a team meeting to clarify roles, responsibilities, and expectations, an…" at bounding box center [586, 330] width 600 height 61
click at [286, 295] on input "b. Conduct a team meeting to clarify roles, responsibilities, and expectations,…" at bounding box center [286, 289] width 0 height 12
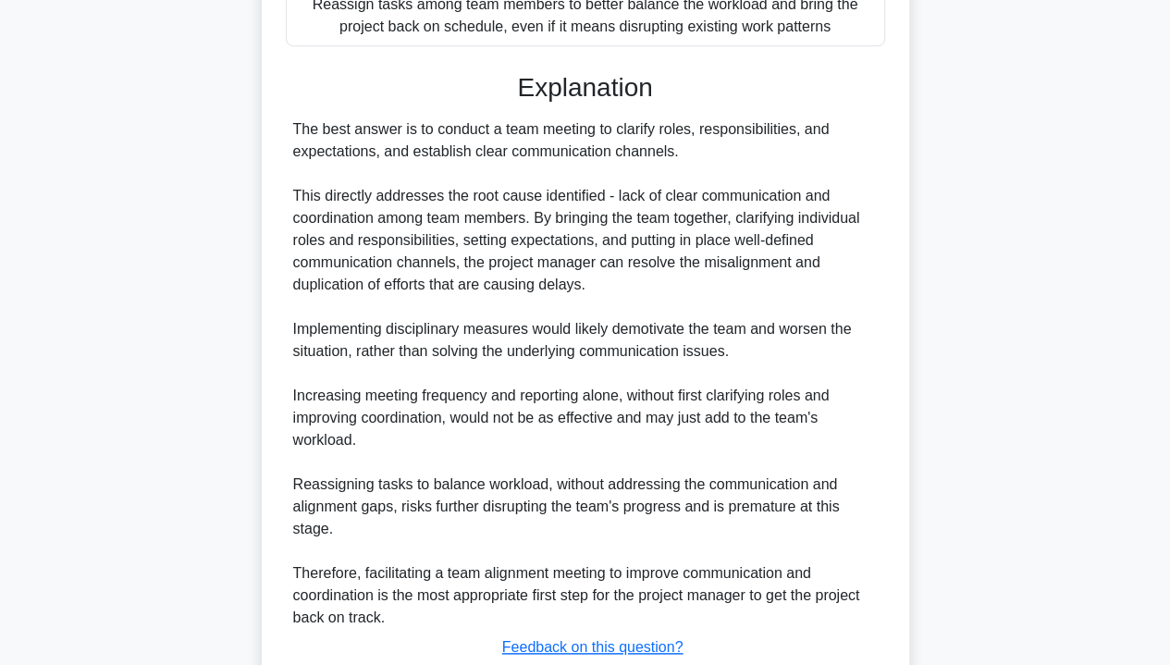
scroll to position [739, 0]
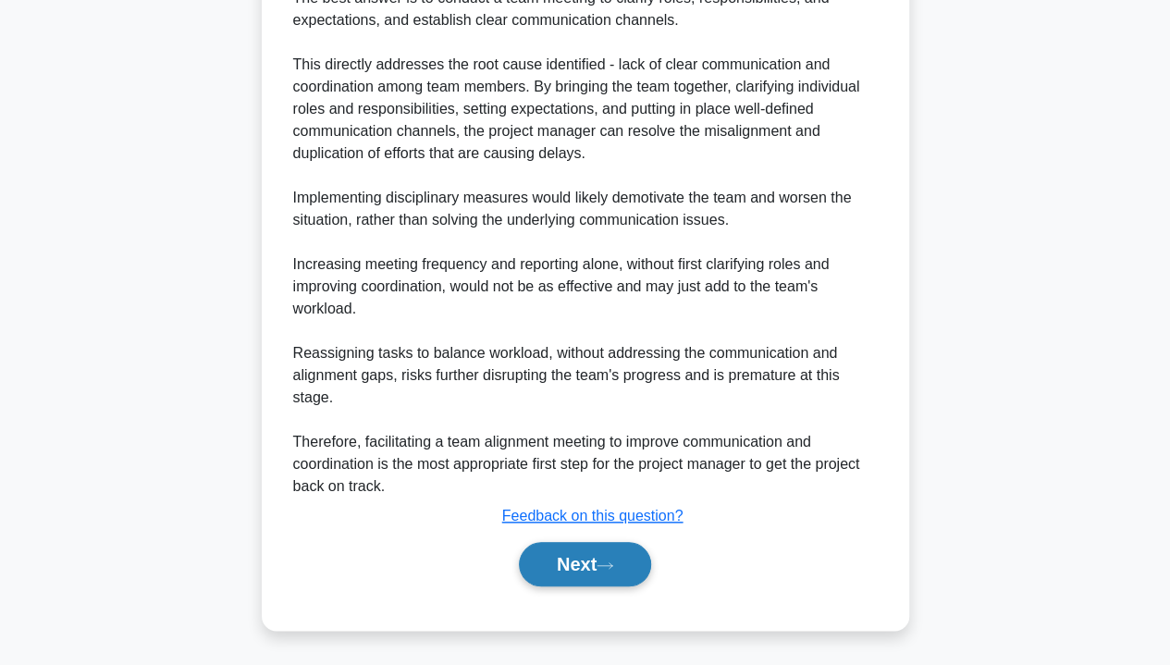
click at [606, 557] on button "Next" at bounding box center [585, 564] width 132 height 44
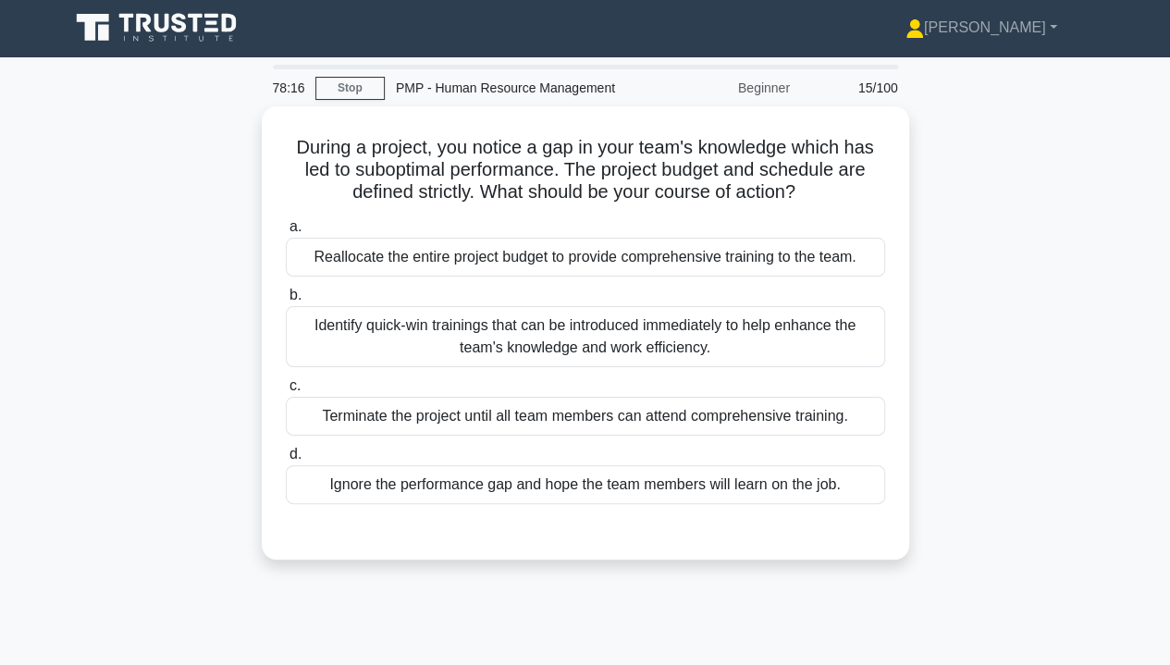
scroll to position [0, 0]
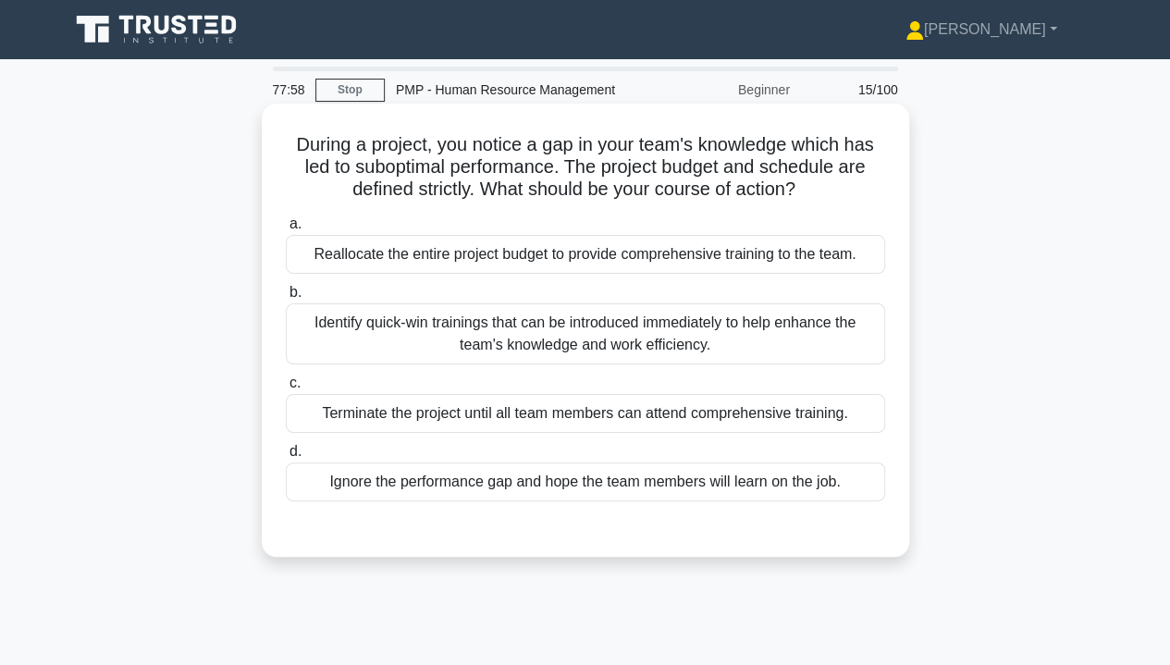
click at [881, 333] on div "Identify quick-win trainings that can be introduced immediately to help enhance…" at bounding box center [586, 333] width 600 height 61
click at [286, 299] on input "b. Identify quick-win trainings that can be introduced immediately to help enha…" at bounding box center [286, 293] width 0 height 12
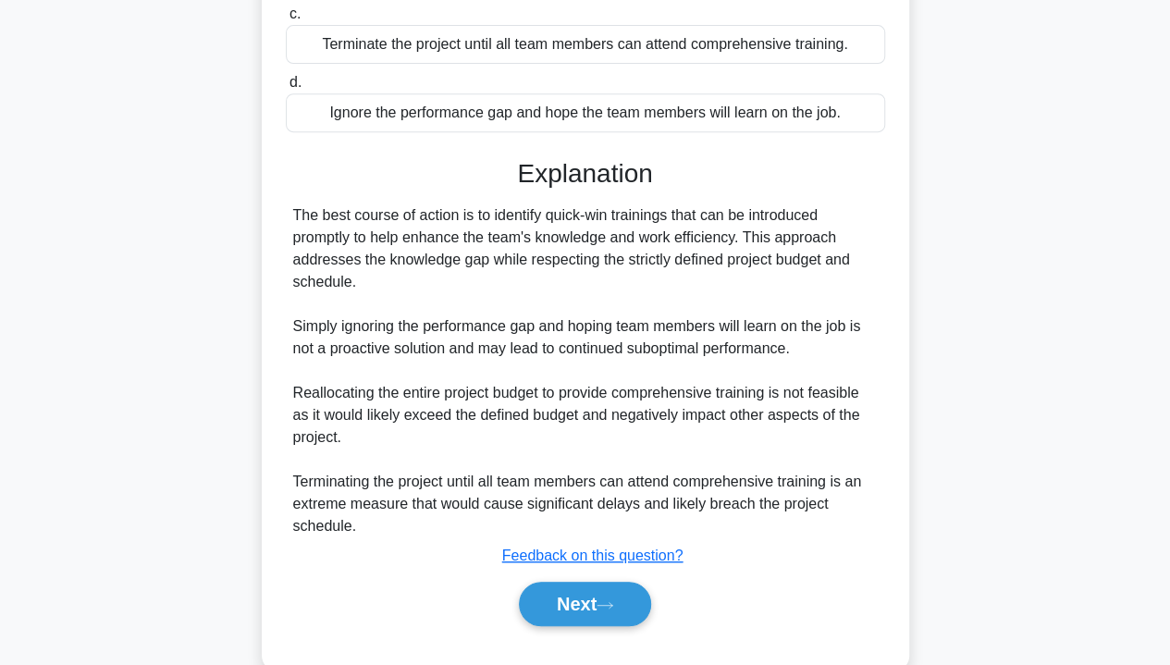
scroll to position [406, 0]
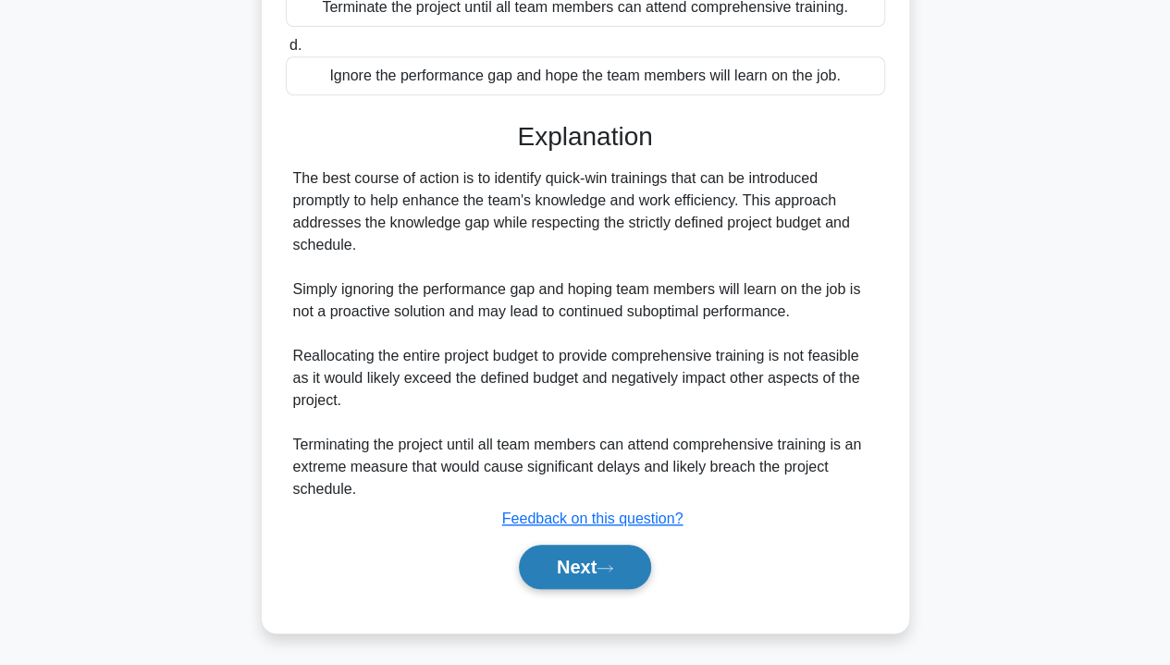
click at [596, 575] on button "Next" at bounding box center [585, 567] width 132 height 44
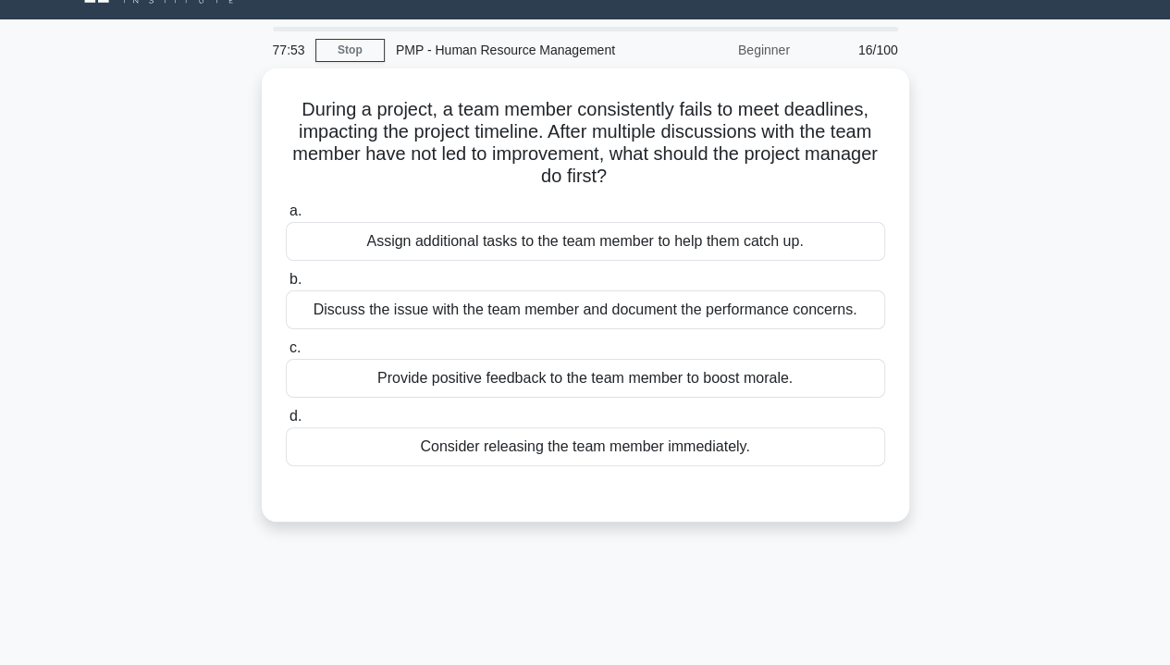
scroll to position [37, 0]
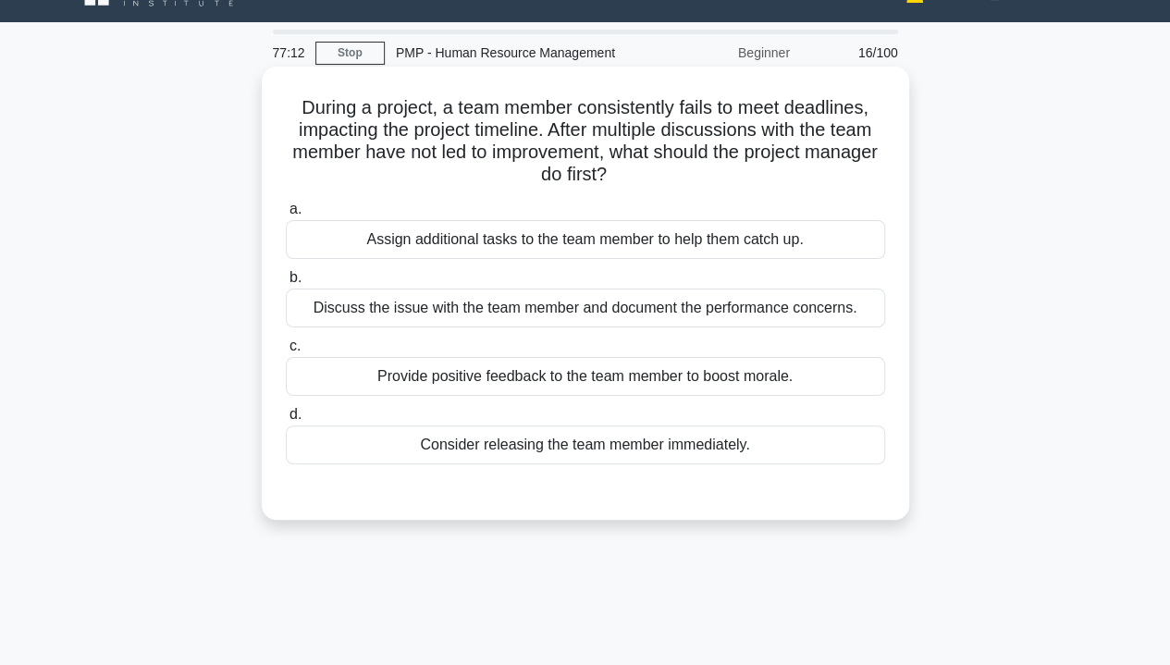
click at [707, 454] on div "Consider releasing the team member immediately." at bounding box center [586, 445] width 600 height 39
click at [286, 421] on input "d. Consider releasing the team member immediately." at bounding box center [286, 415] width 0 height 12
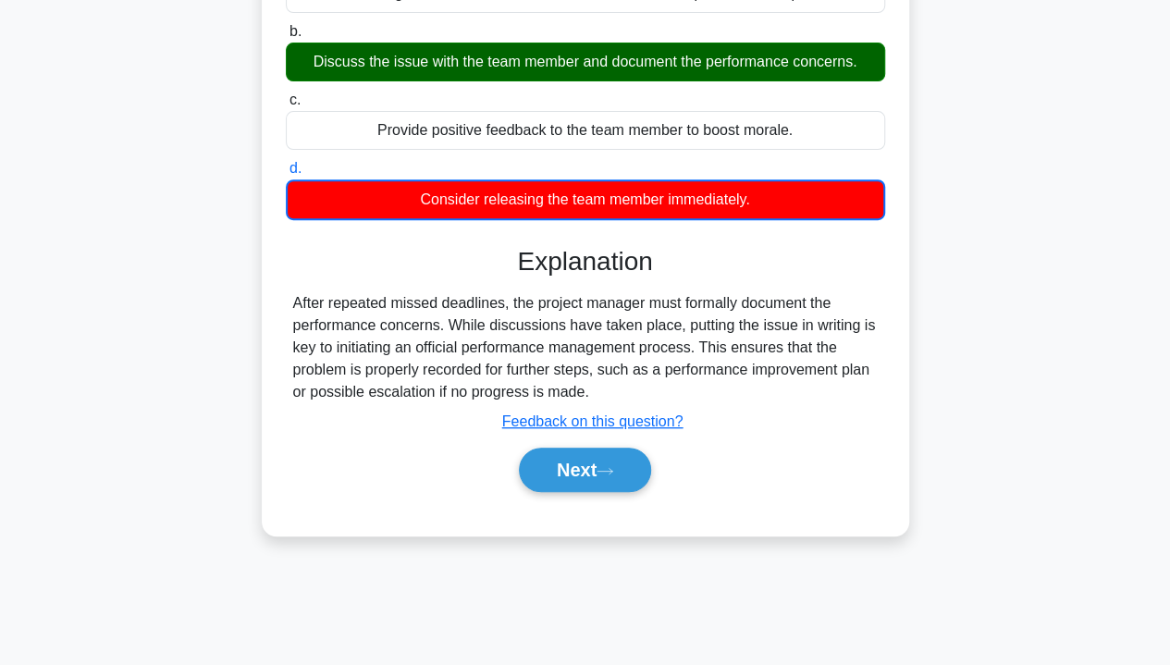
scroll to position [283, 0]
click at [611, 470] on icon at bounding box center [605, 471] width 17 height 10
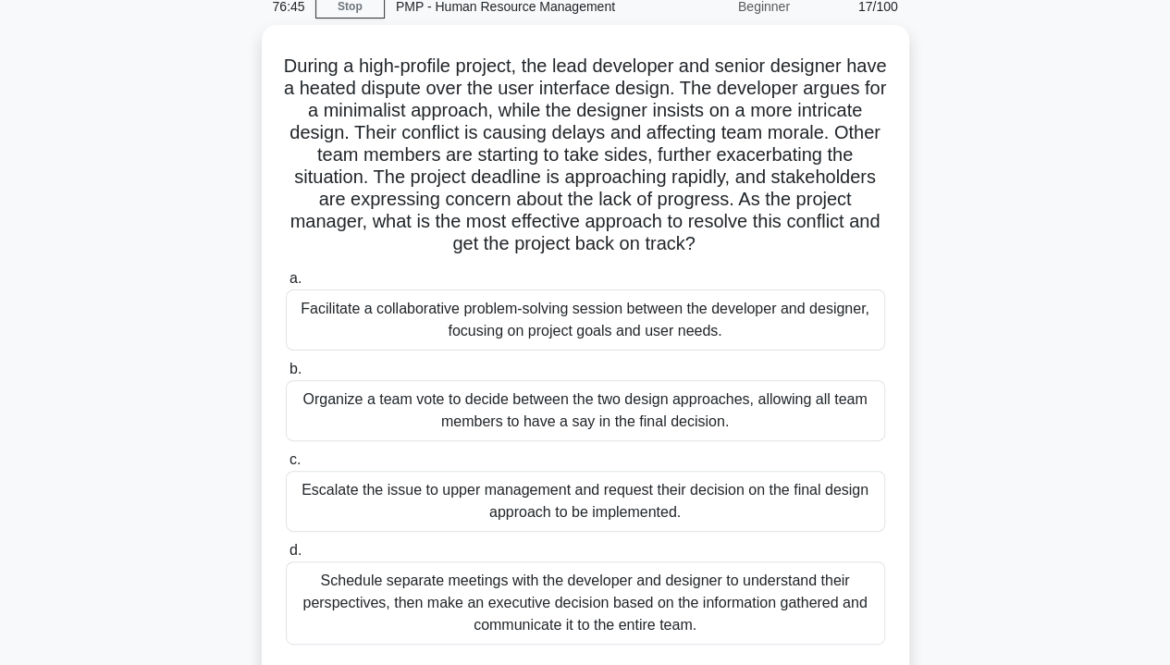
scroll to position [86, 0]
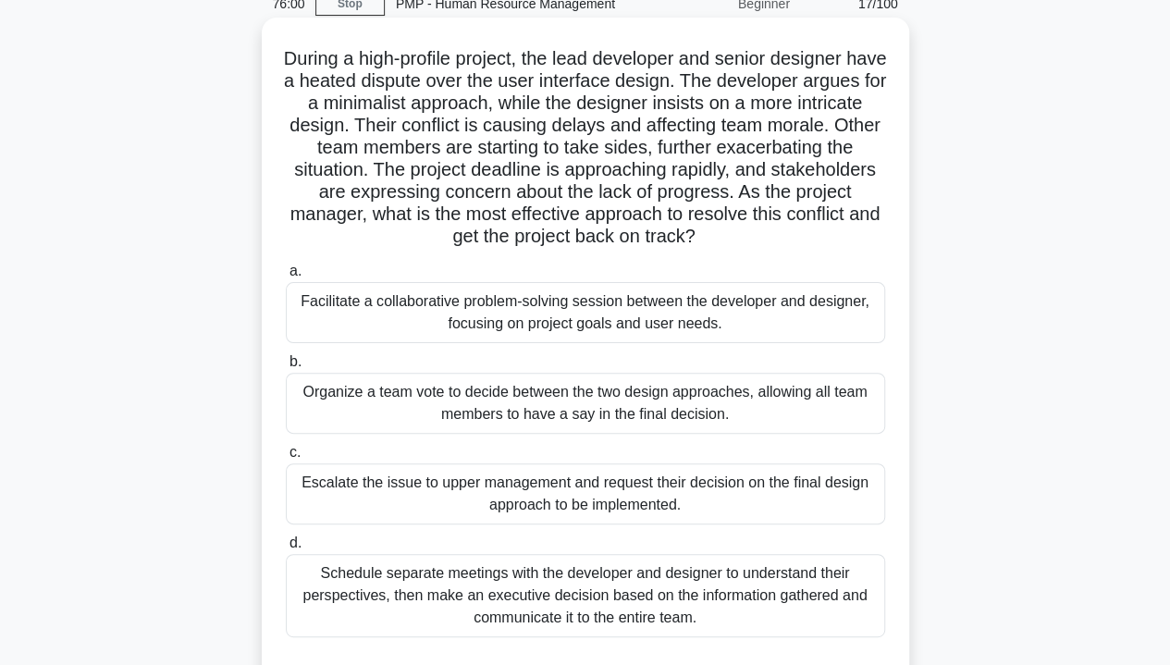
click at [344, 317] on div "Facilitate a collaborative problem-solving session between the developer and de…" at bounding box center [586, 312] width 600 height 61
click at [286, 278] on input "a. Facilitate a collaborative problem-solving session between the developer and…" at bounding box center [286, 272] width 0 height 12
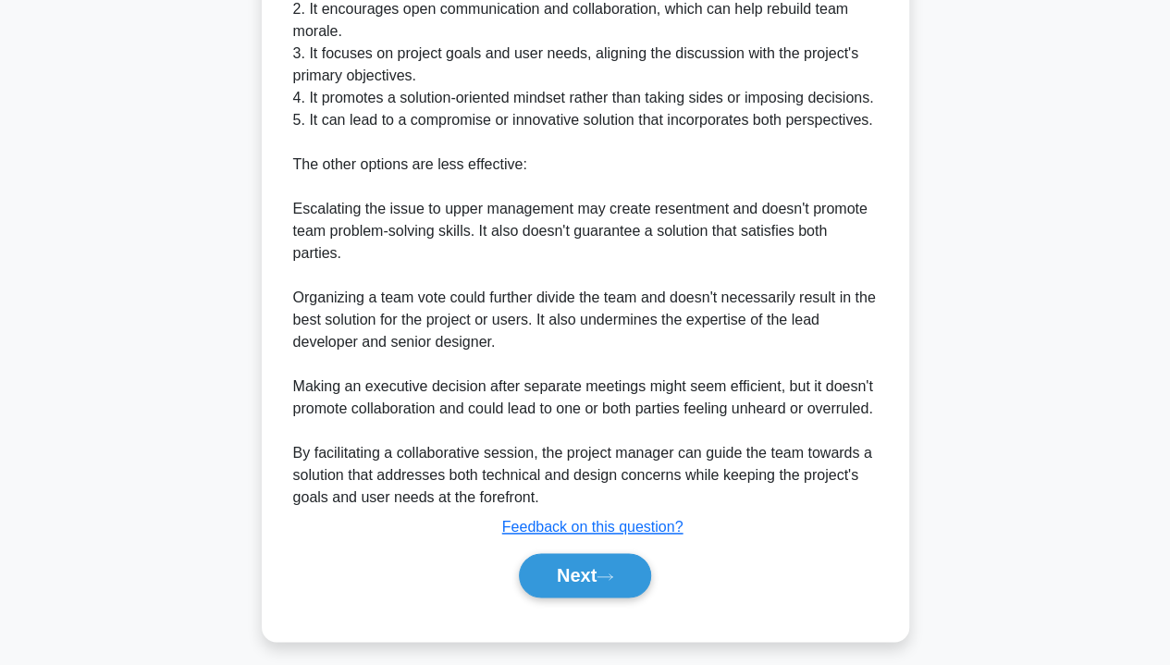
scroll to position [1006, 0]
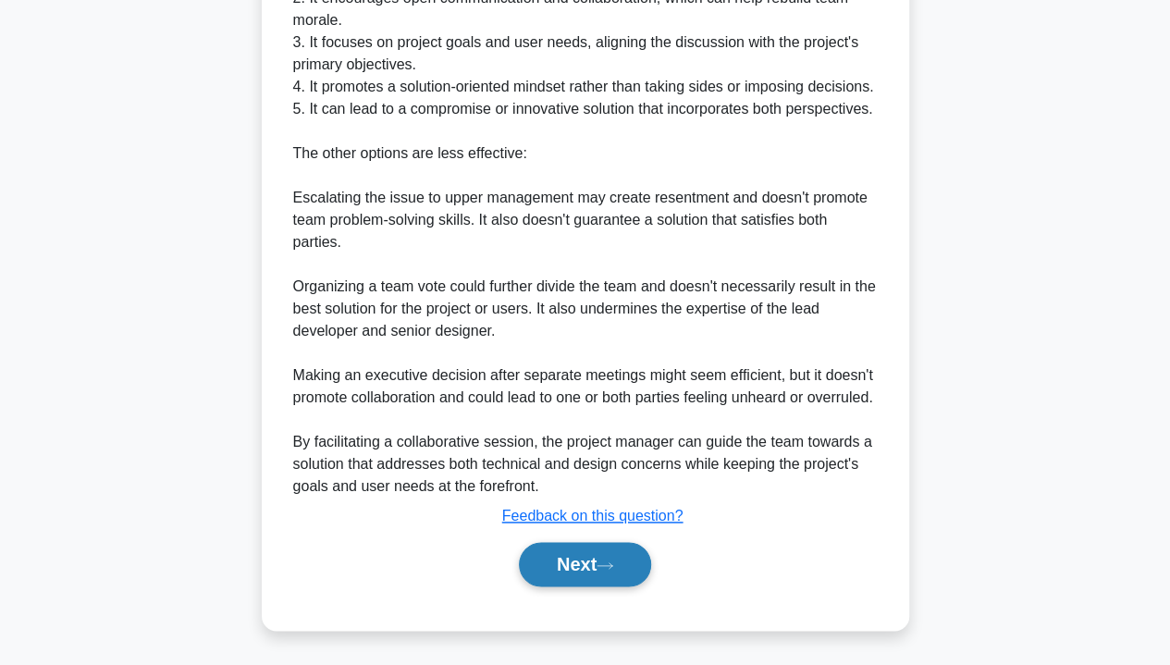
click at [573, 568] on button "Next" at bounding box center [585, 564] width 132 height 44
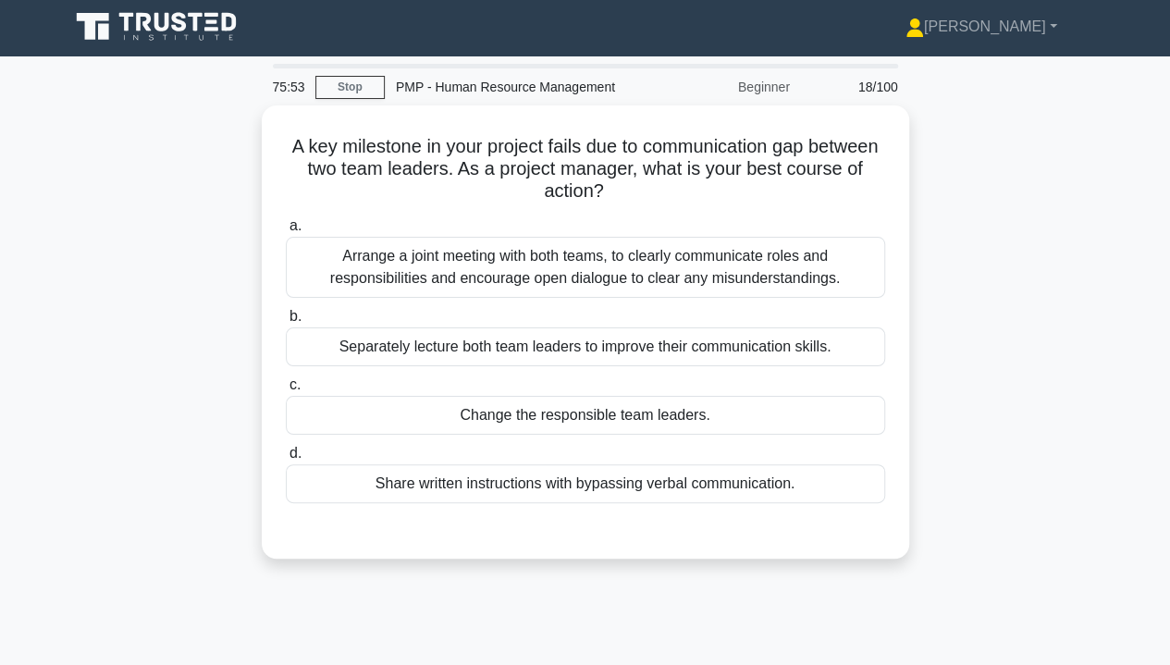
scroll to position [1, 0]
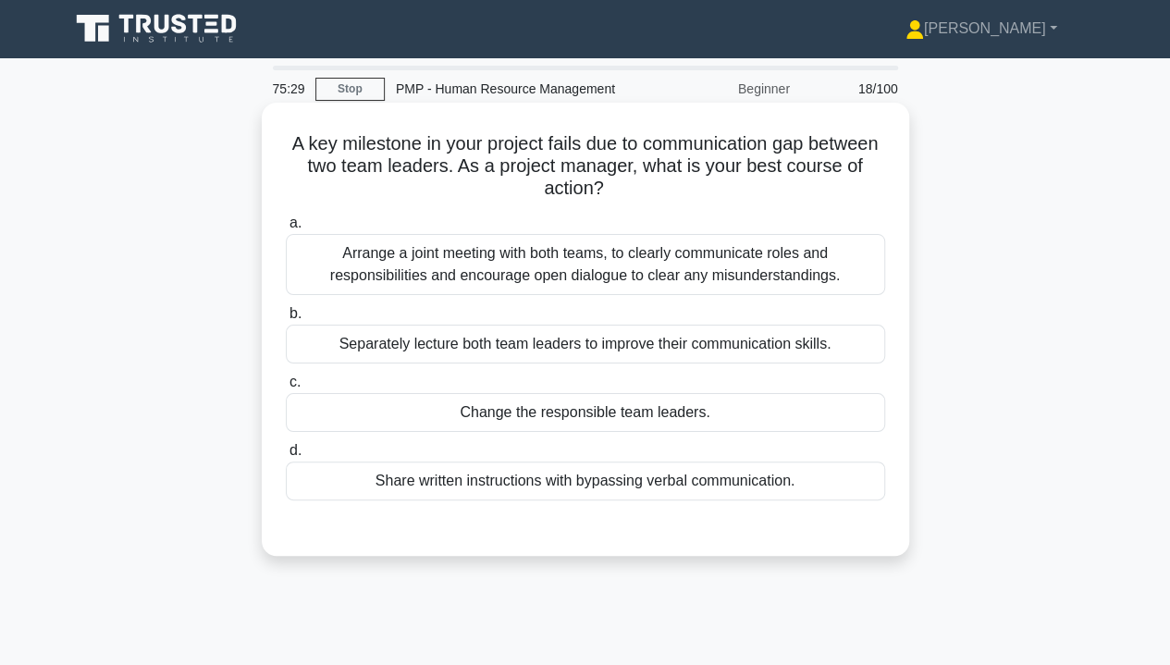
click at [353, 278] on div "Arrange a joint meeting with both teams, to clearly communicate roles and respo…" at bounding box center [586, 264] width 600 height 61
click at [286, 229] on input "a. Arrange a joint meeting with both teams, to clearly communicate roles and re…" at bounding box center [286, 223] width 0 height 12
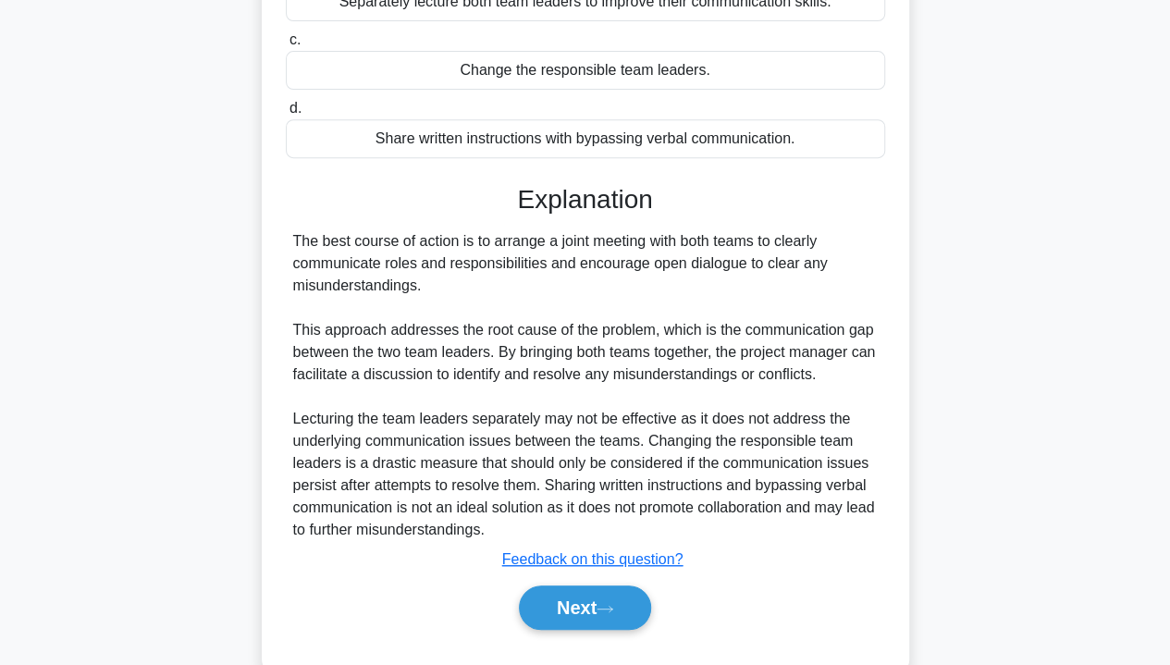
scroll to position [384, 0]
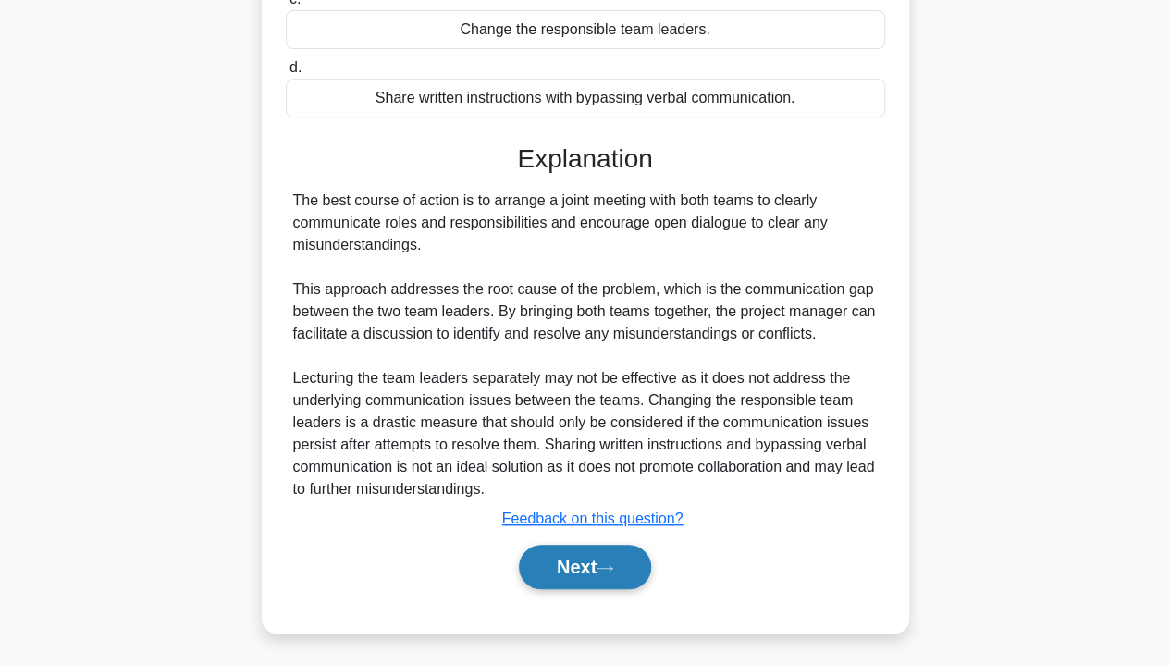
click at [567, 587] on button "Next" at bounding box center [585, 567] width 132 height 44
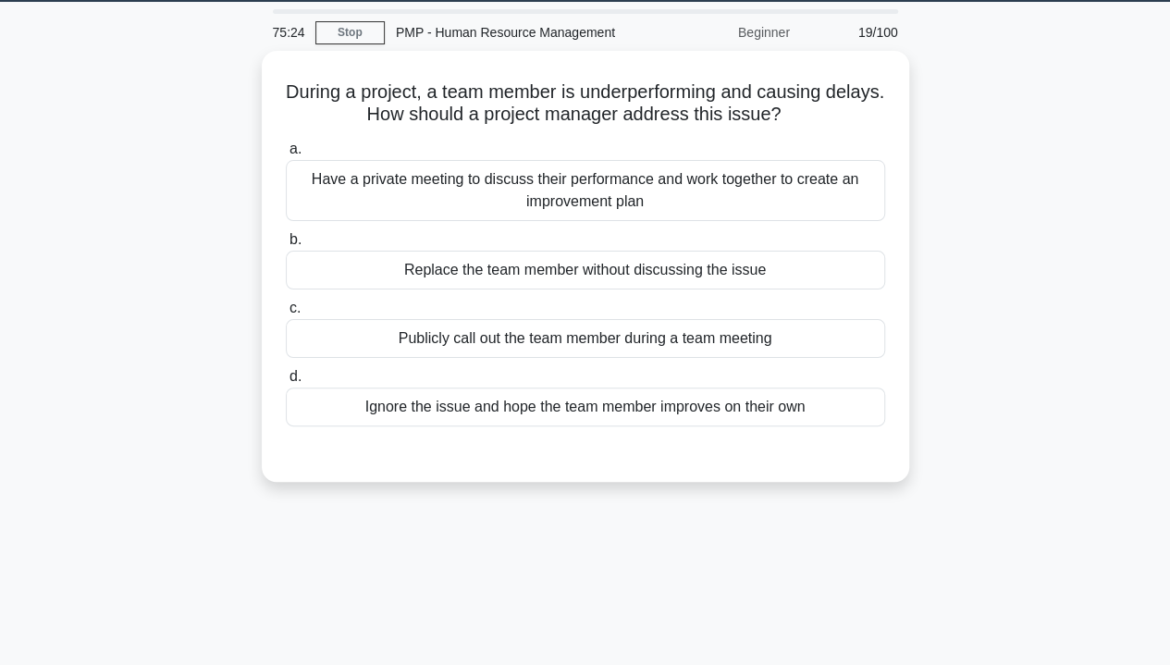
scroll to position [56, 0]
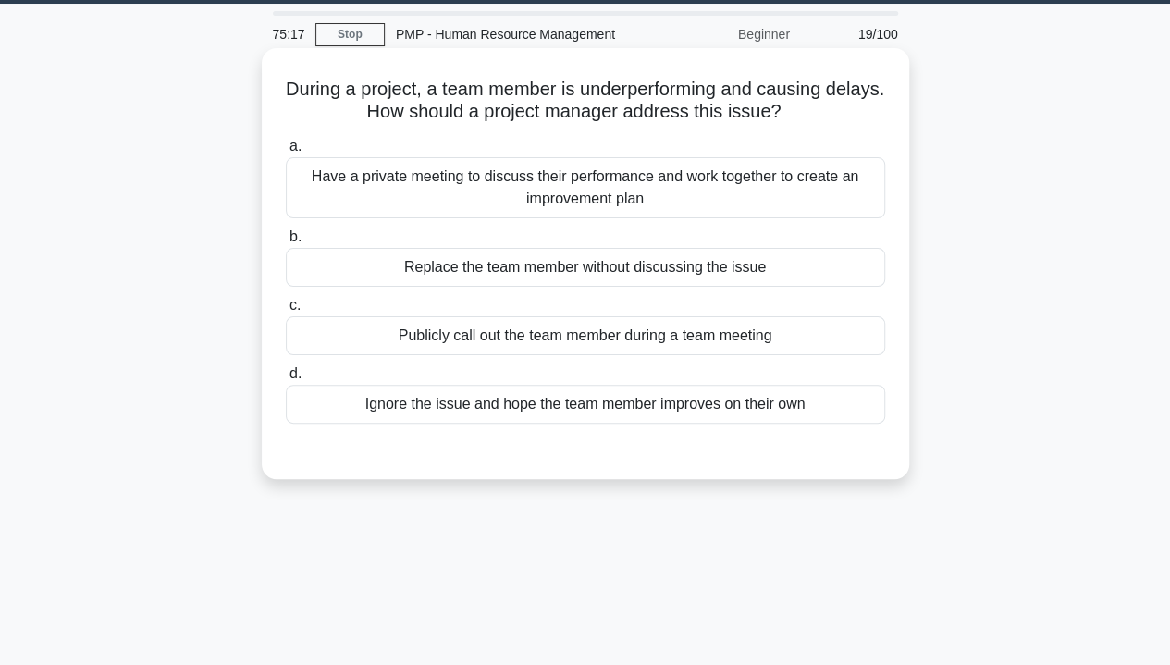
click at [346, 192] on div "Have a private meeting to discuss their performance and work together to create…" at bounding box center [586, 187] width 600 height 61
click at [286, 153] on input "a. Have a private meeting to discuss their performance and work together to cre…" at bounding box center [286, 147] width 0 height 12
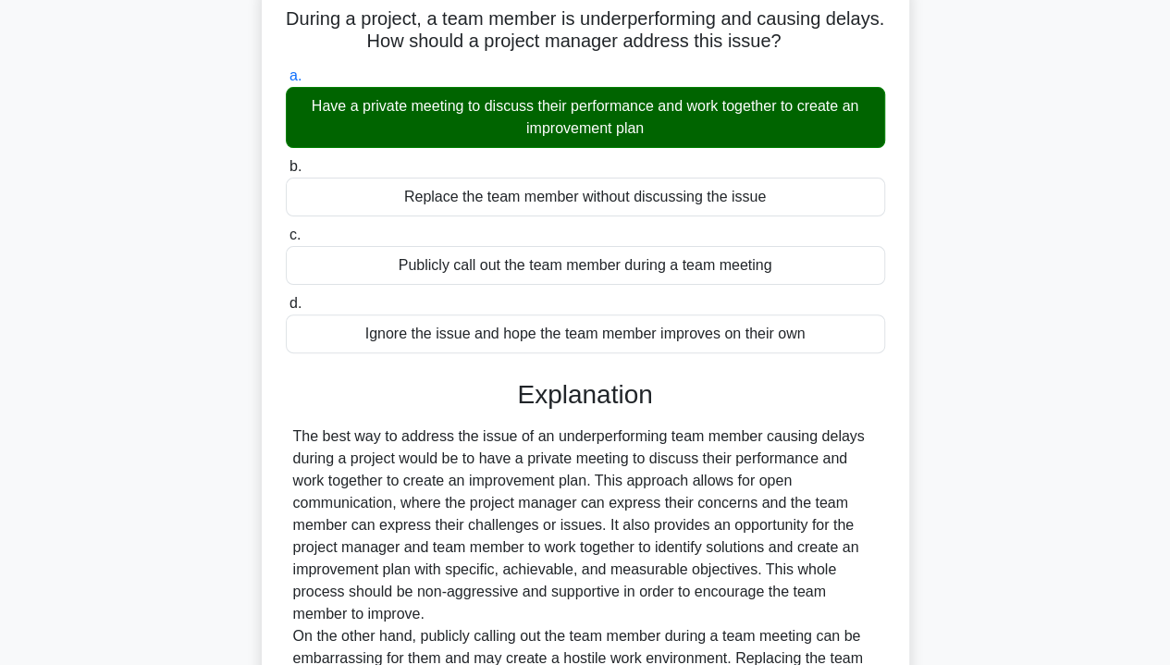
scroll to position [384, 0]
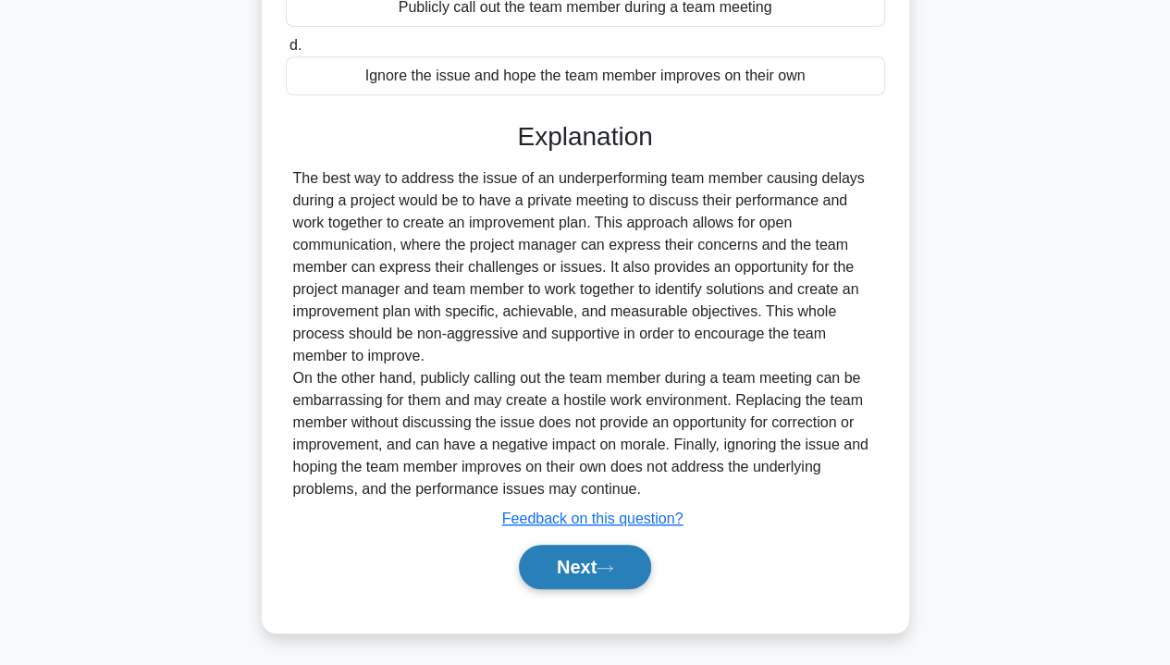
click at [577, 578] on button "Next" at bounding box center [585, 567] width 132 height 44
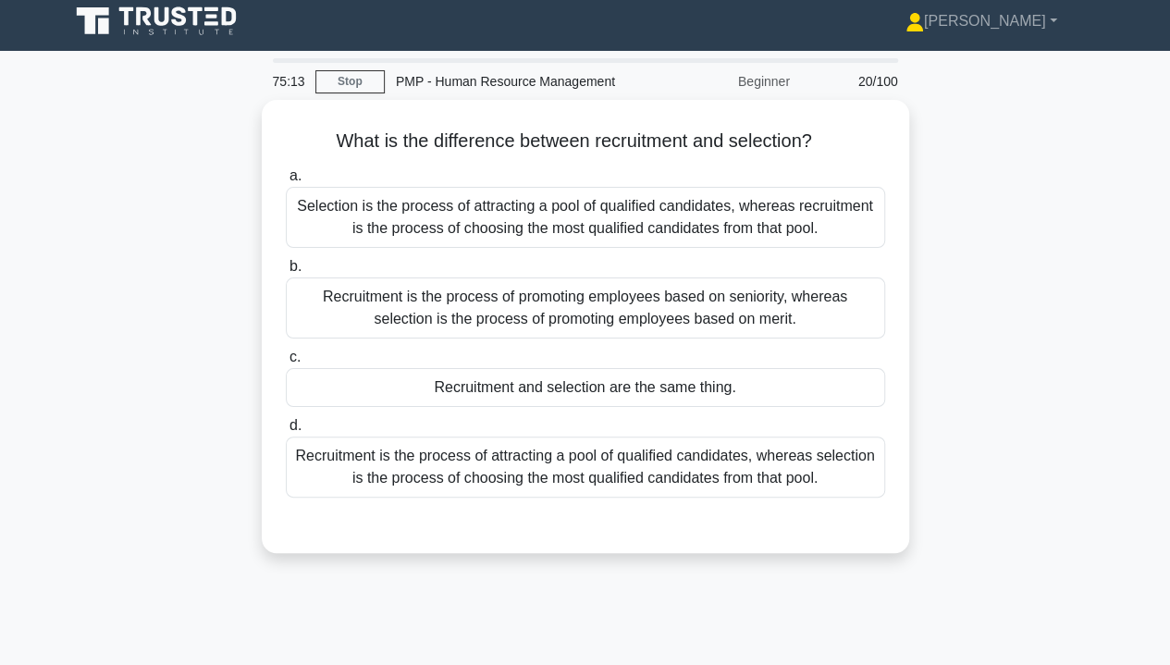
scroll to position [0, 0]
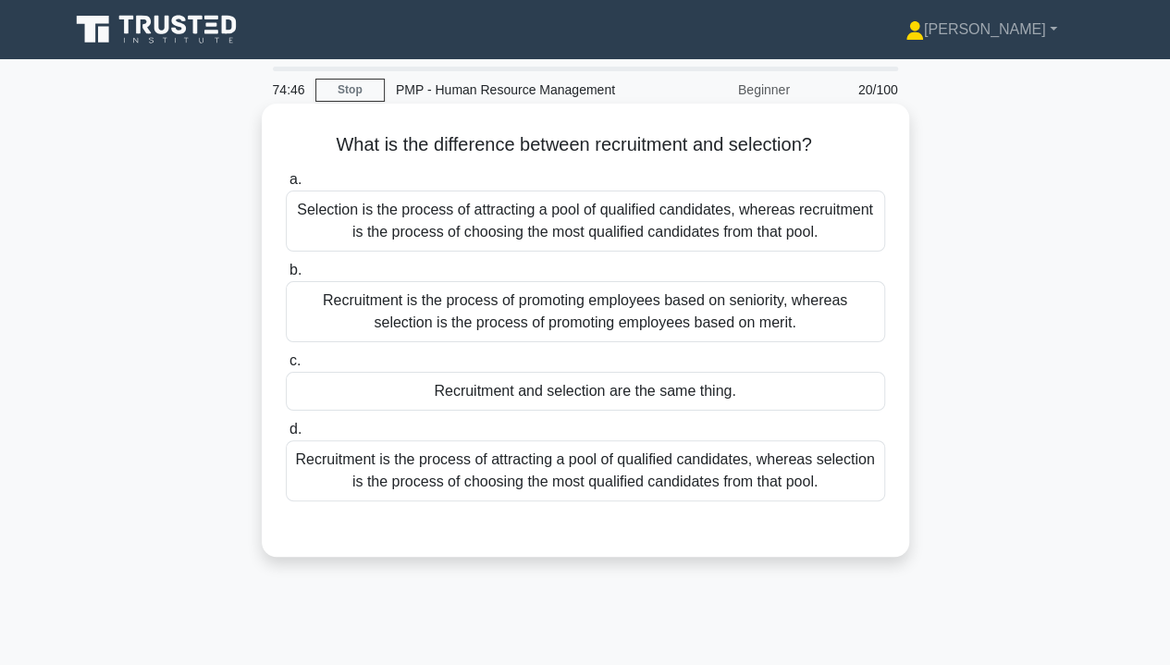
click at [459, 489] on div "Recruitment is the process of attracting a pool of qualified candidates, wherea…" at bounding box center [586, 470] width 600 height 61
click at [286, 436] on input "d. Recruitment is the process of attracting a pool of qualified candidates, whe…" at bounding box center [286, 430] width 0 height 12
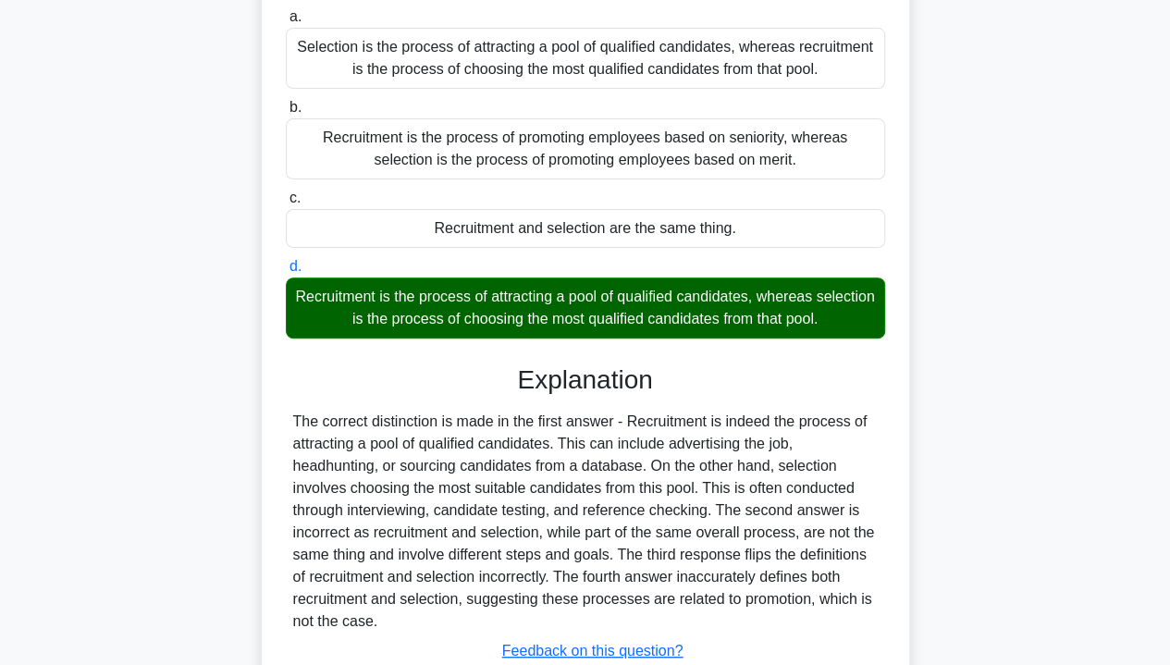
scroll to position [334, 0]
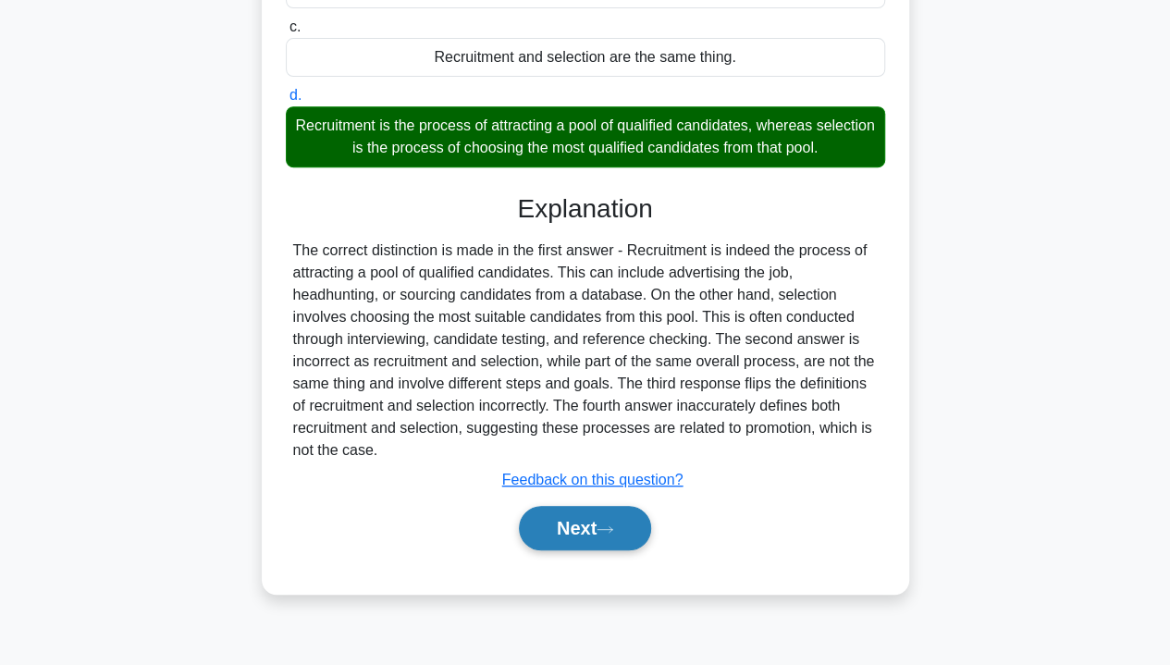
click at [559, 530] on button "Next" at bounding box center [585, 528] width 132 height 44
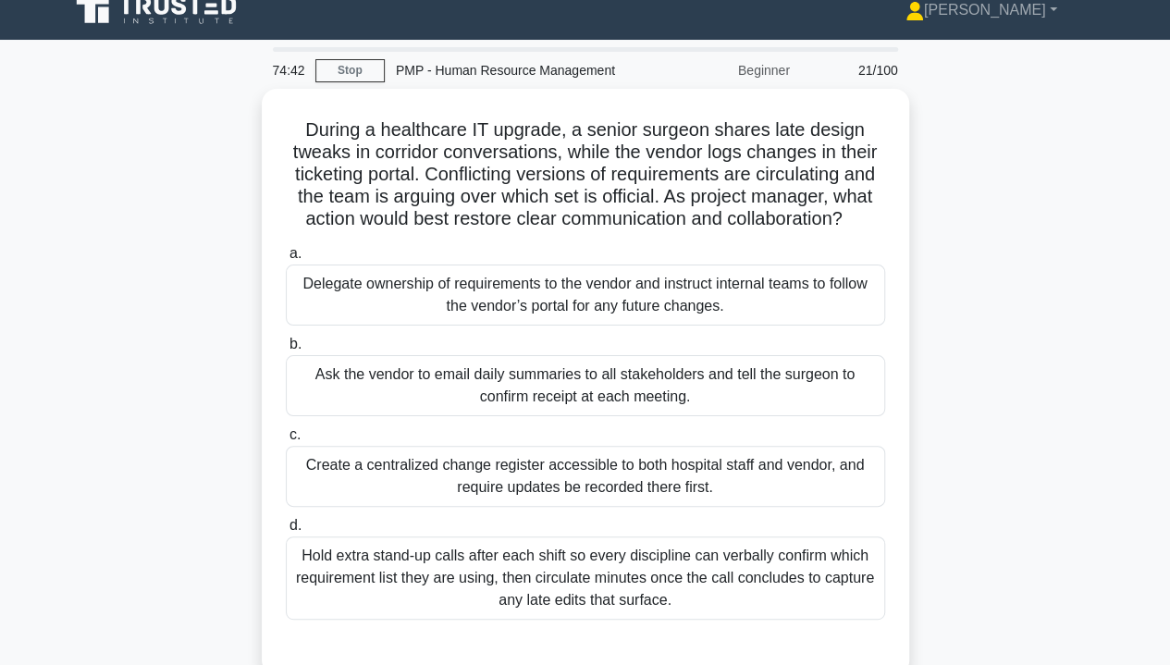
scroll to position [0, 0]
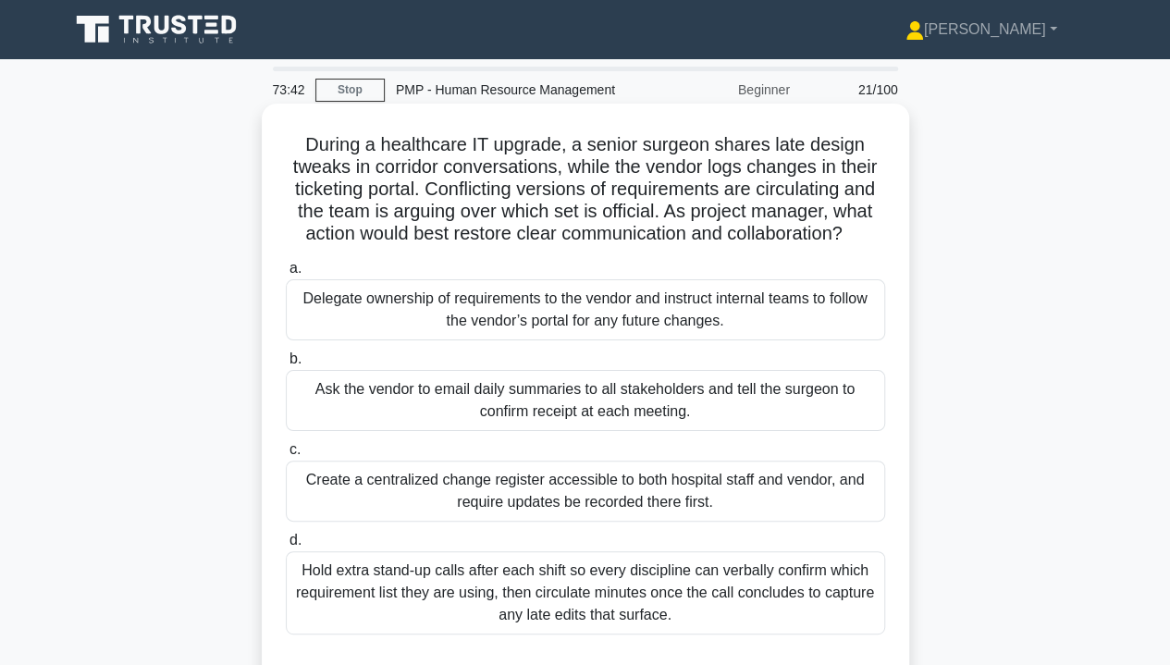
click at [385, 489] on div "Create a centralized change register accessible to both hospital staff and vend…" at bounding box center [586, 491] width 600 height 61
click at [286, 456] on input "c. Create a centralized change register accessible to both hospital staff and v…" at bounding box center [286, 450] width 0 height 12
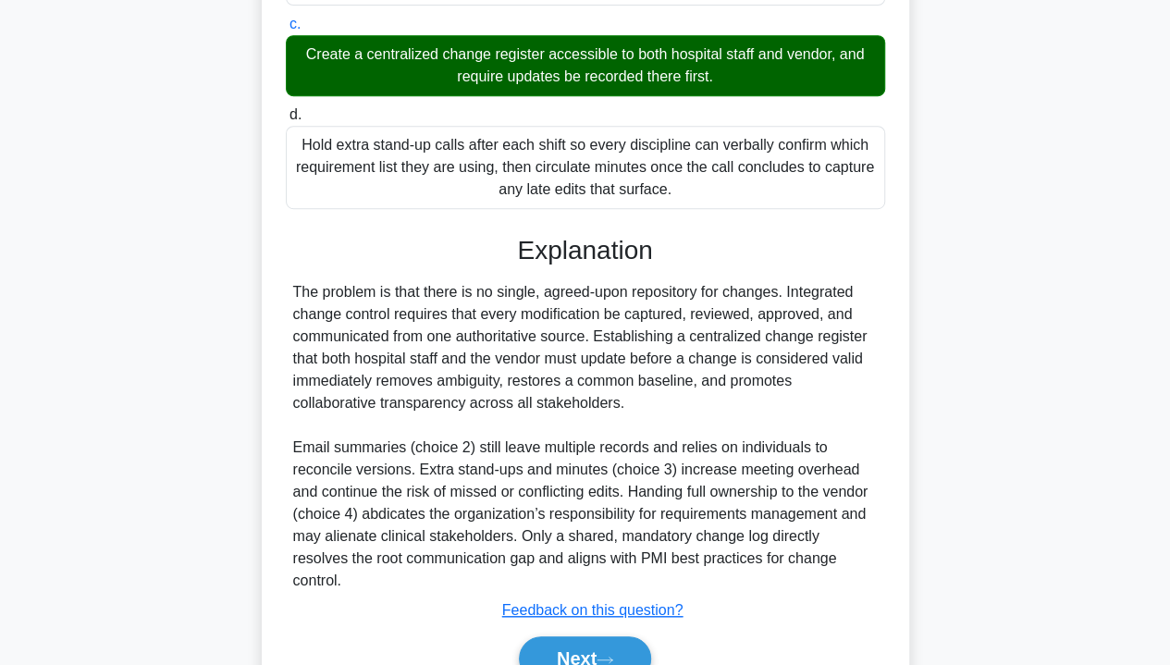
scroll to position [495, 0]
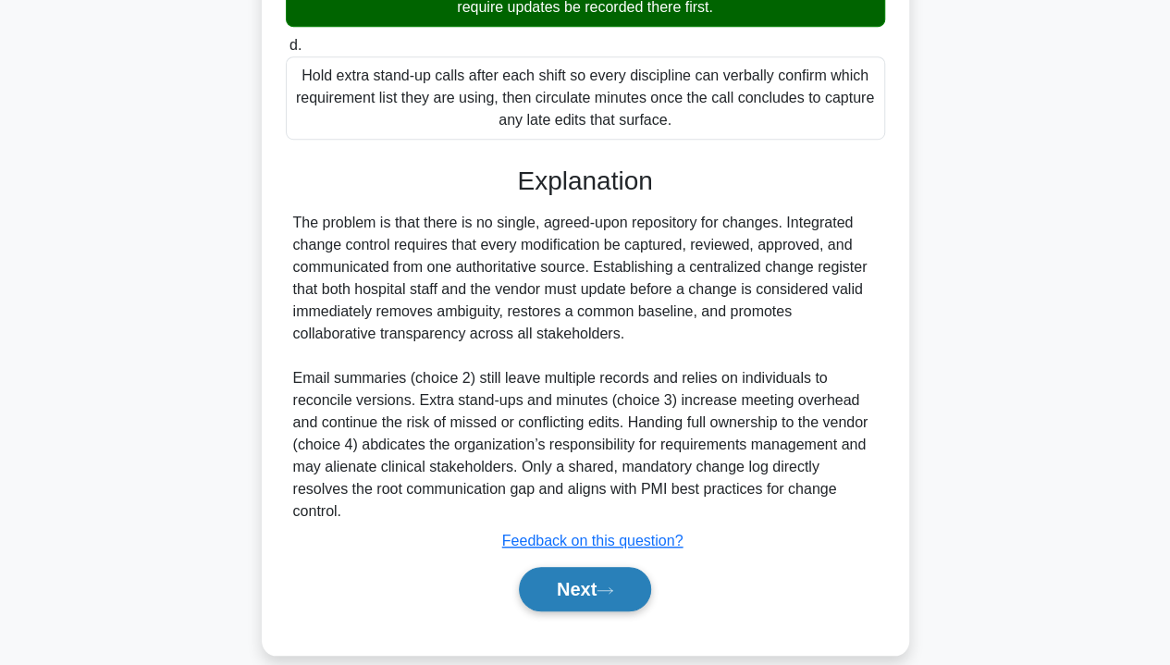
click at [573, 567] on button "Next" at bounding box center [585, 589] width 132 height 44
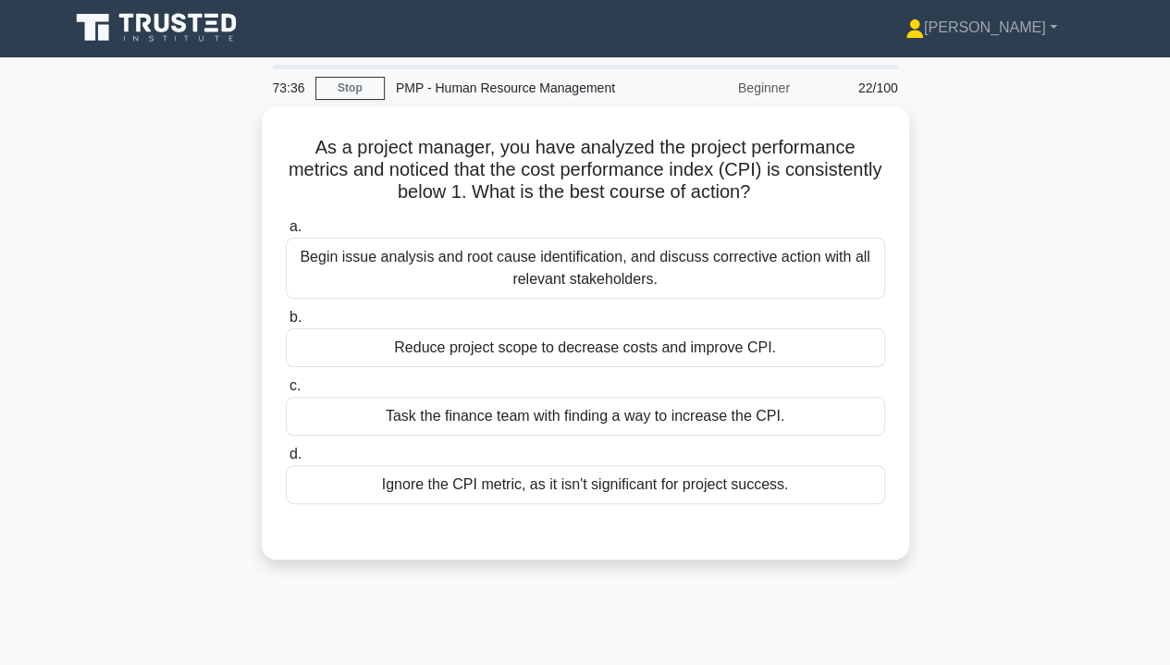
scroll to position [2, 0]
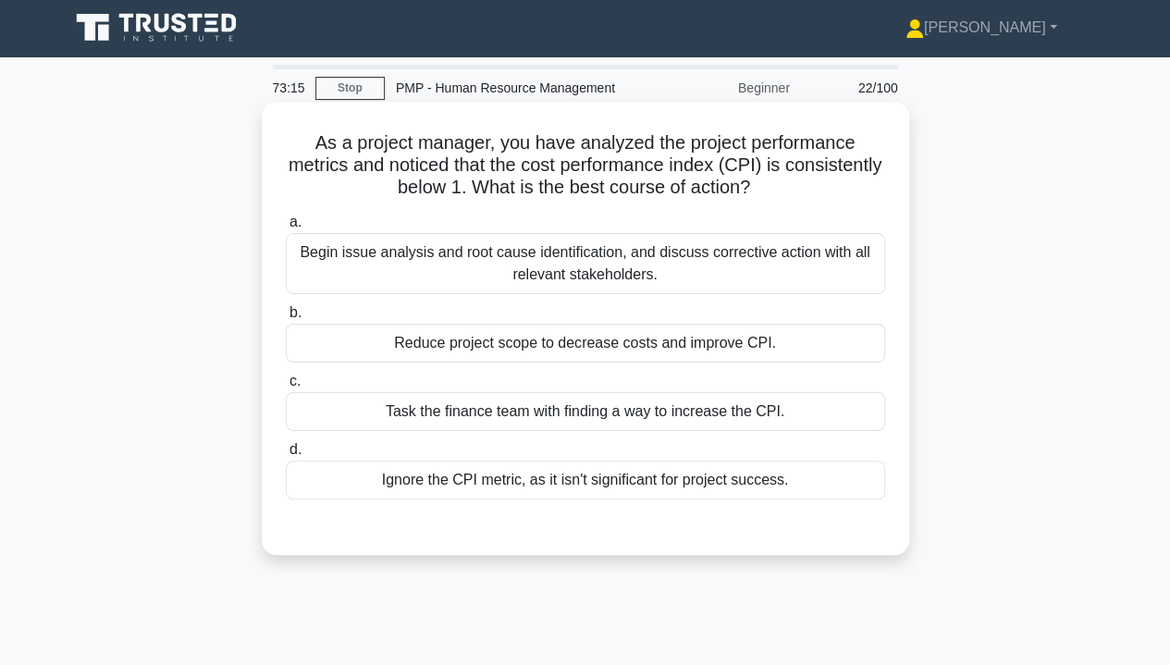
click at [390, 278] on div "Begin issue analysis and root cause identification, and discuss corrective acti…" at bounding box center [586, 263] width 600 height 61
click at [286, 229] on input "a. Begin issue analysis and root cause identification, and discuss corrective a…" at bounding box center [286, 222] width 0 height 12
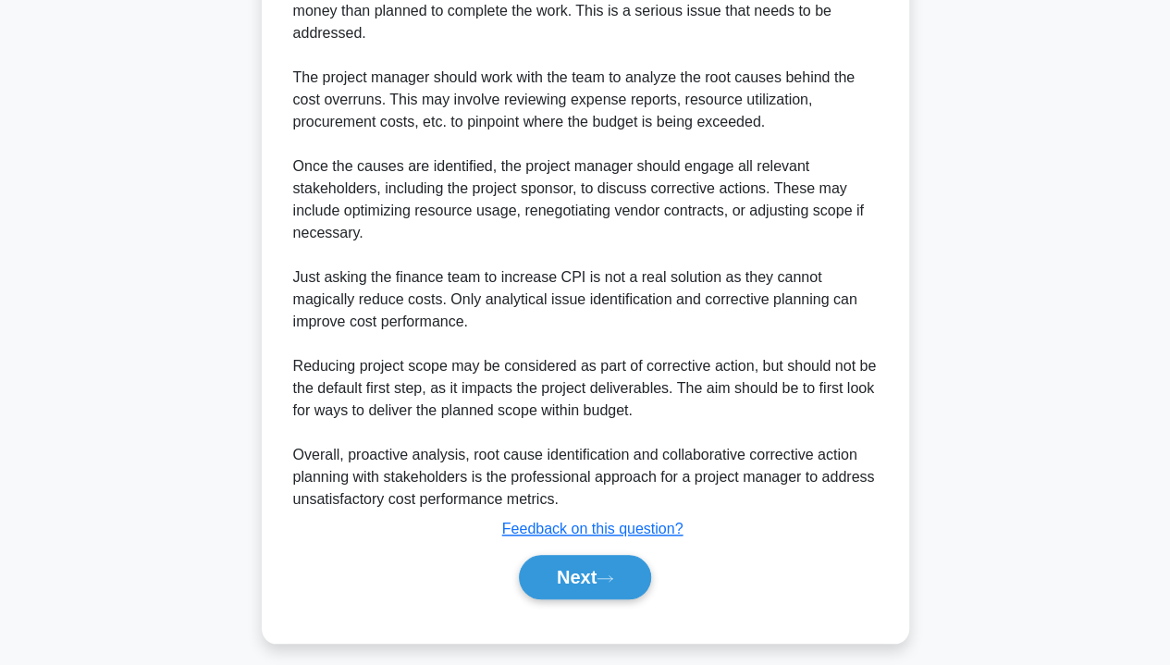
scroll to position [673, 0]
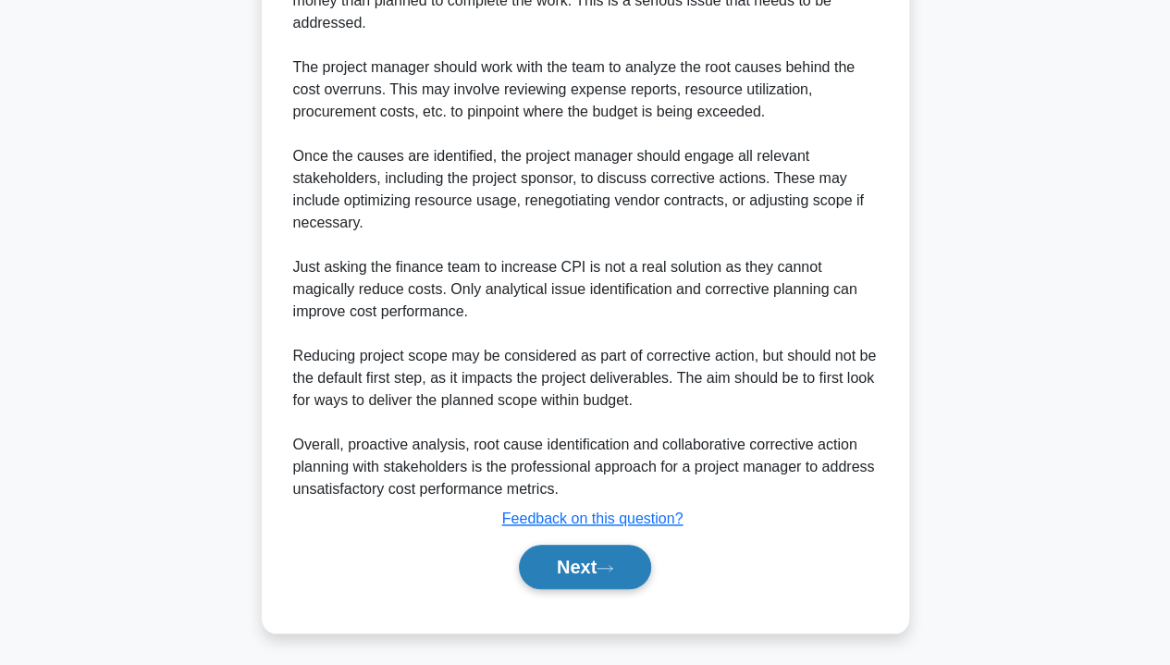
click at [551, 570] on button "Next" at bounding box center [585, 567] width 132 height 44
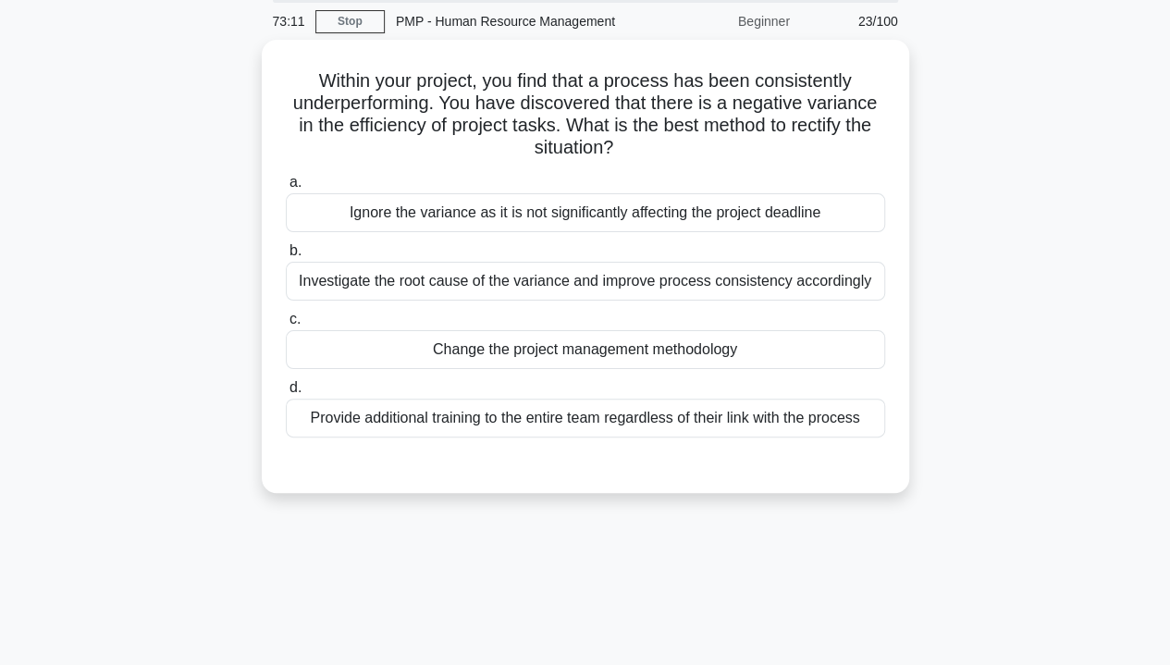
scroll to position [52, 0]
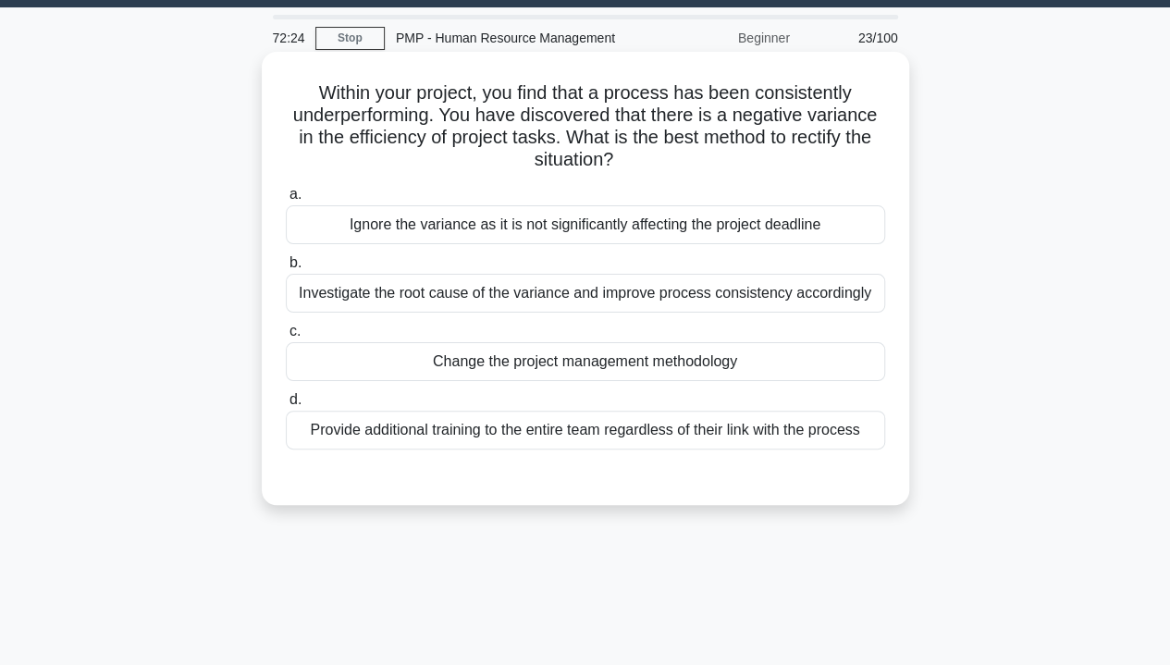
click at [355, 304] on div "Investigate the root cause of the variance and improve process consistency acco…" at bounding box center [586, 293] width 600 height 39
click at [286, 269] on input "b. Investigate the root cause of the variance and improve process consistency a…" at bounding box center [286, 263] width 0 height 12
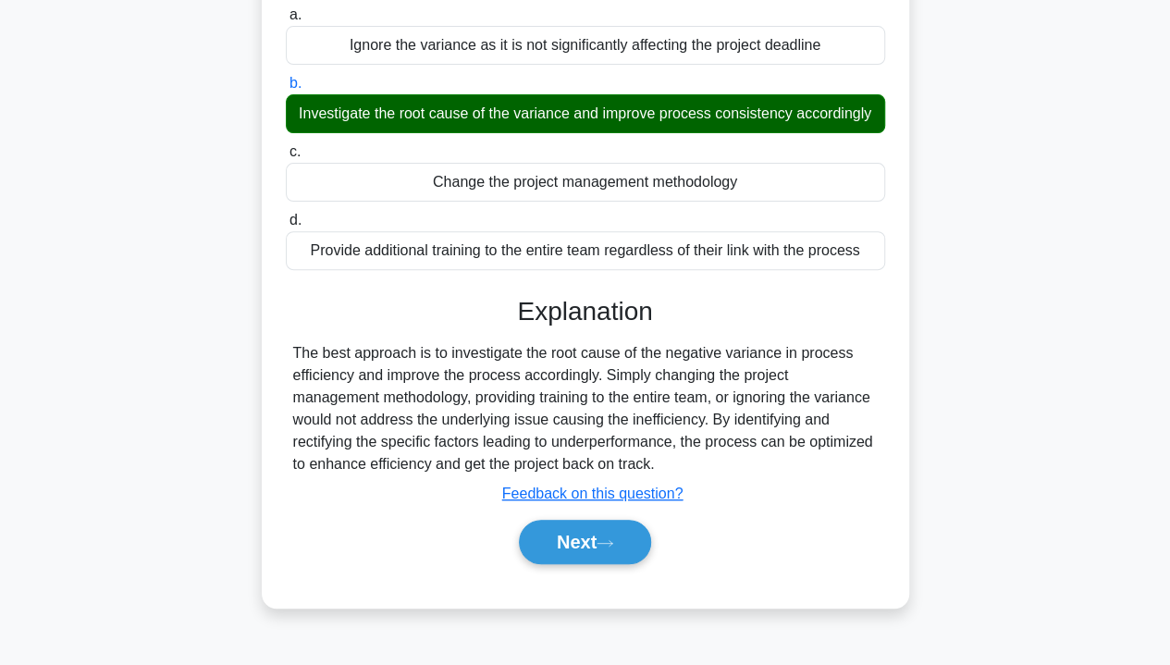
scroll to position [334, 0]
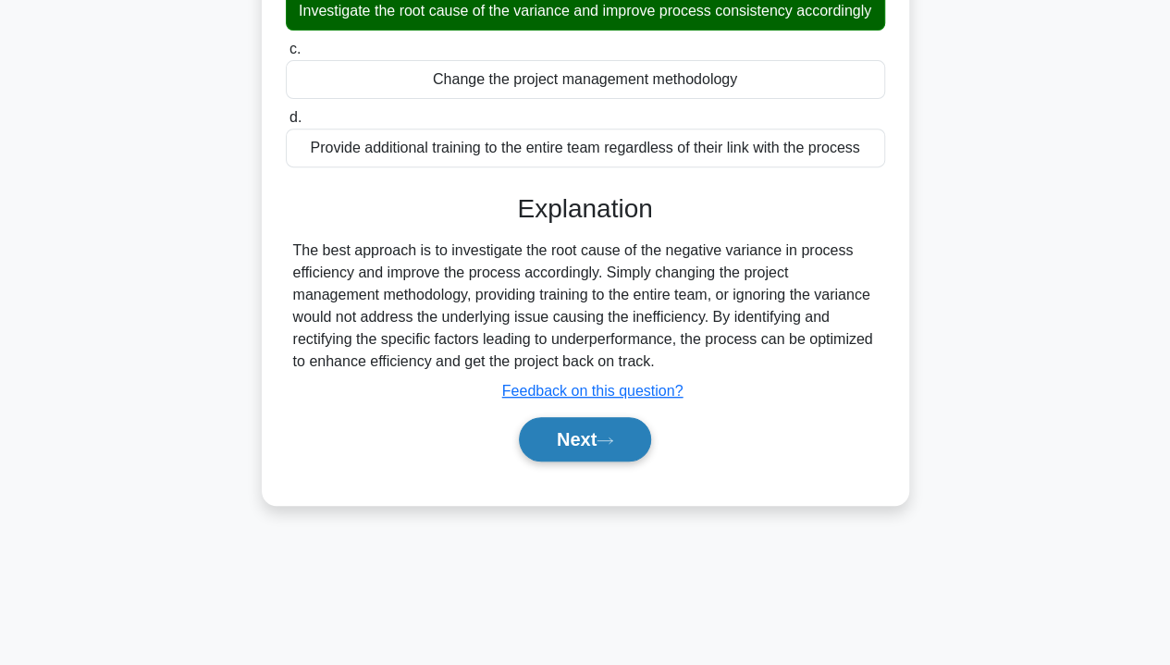
click at [574, 442] on button "Next" at bounding box center [585, 439] width 132 height 44
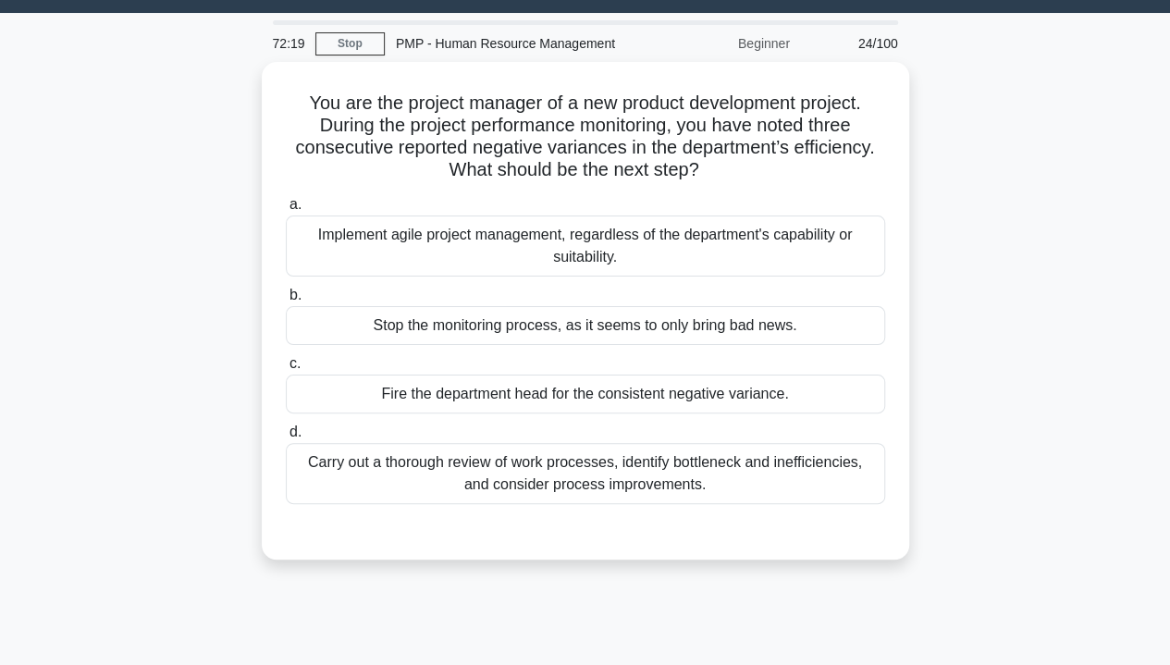
scroll to position [31, 0]
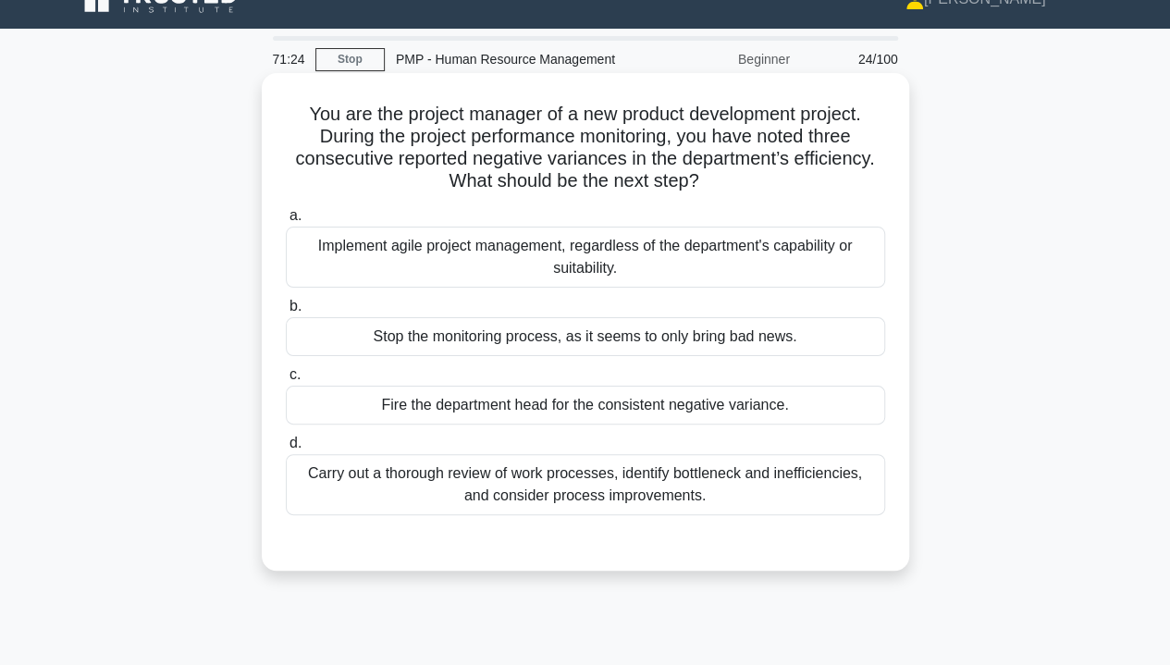
click at [372, 474] on div "Carry out a thorough review of work processes, identify bottleneck and ineffici…" at bounding box center [586, 484] width 600 height 61
click at [286, 450] on input "d. Carry out a thorough review of work processes, identify bottleneck and ineff…" at bounding box center [286, 444] width 0 height 12
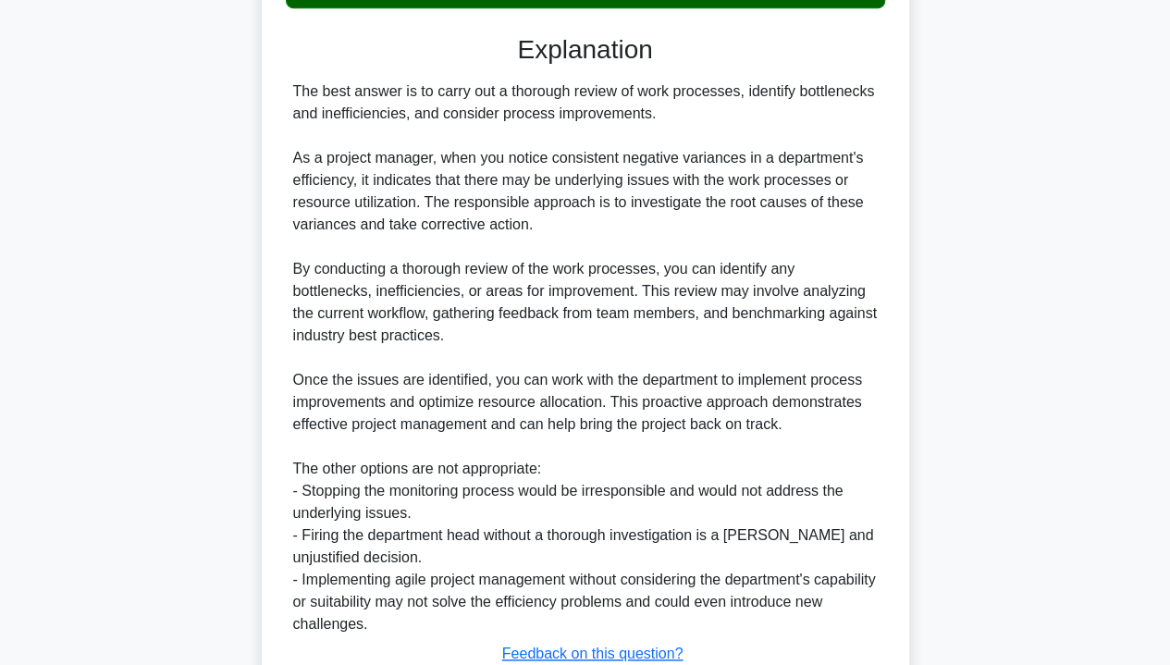
scroll to position [673, 0]
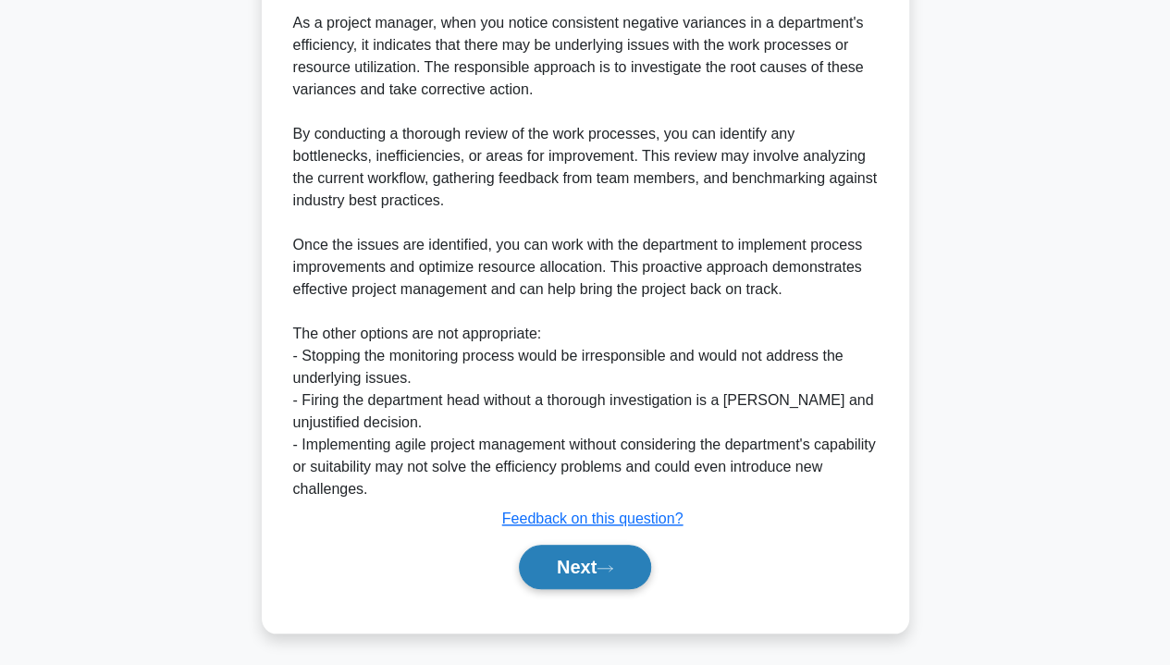
click at [565, 558] on button "Next" at bounding box center [585, 567] width 132 height 44
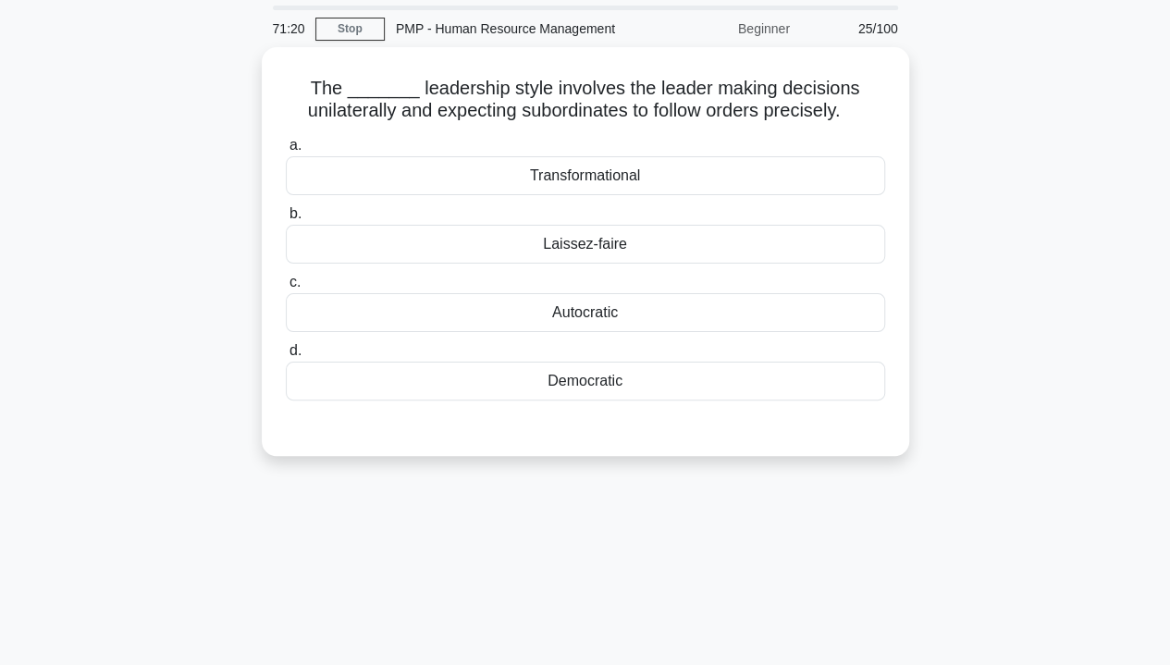
scroll to position [0, 0]
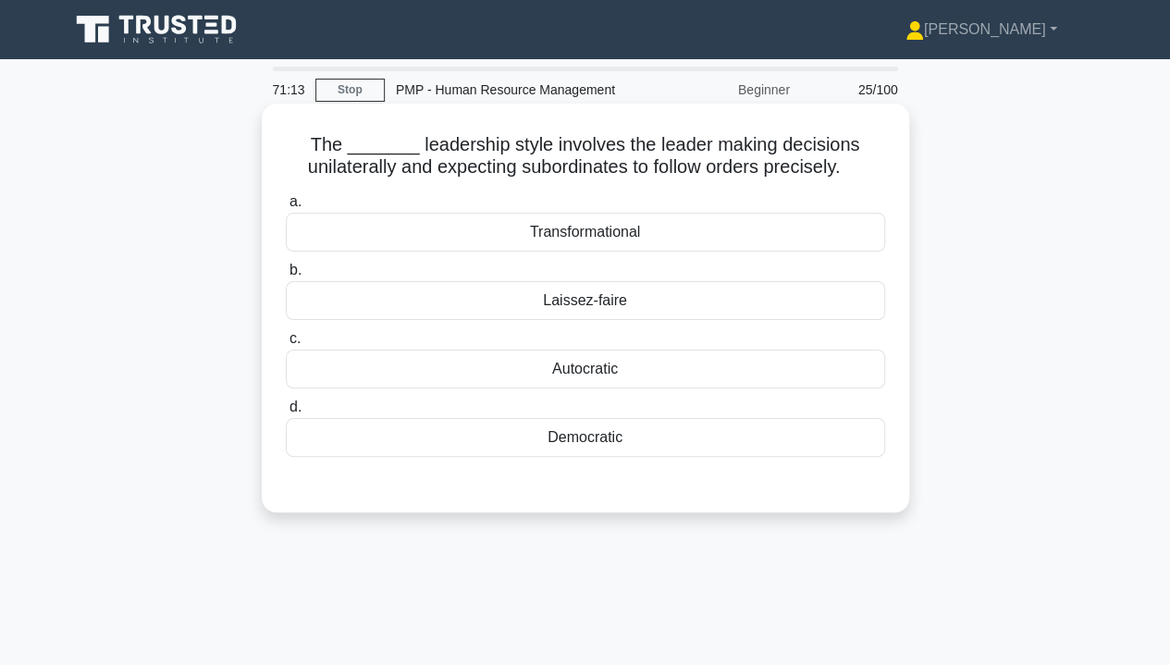
click at [564, 381] on div "Autocratic" at bounding box center [586, 369] width 600 height 39
click at [286, 345] on input "c. Autocratic" at bounding box center [286, 339] width 0 height 12
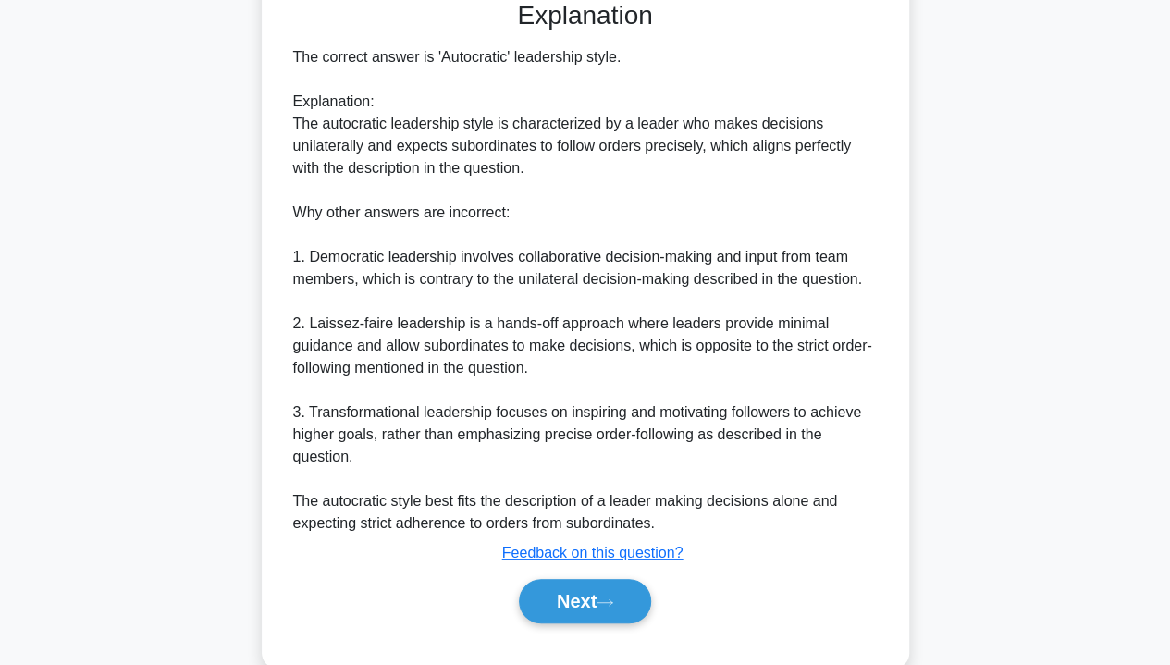
scroll to position [517, 0]
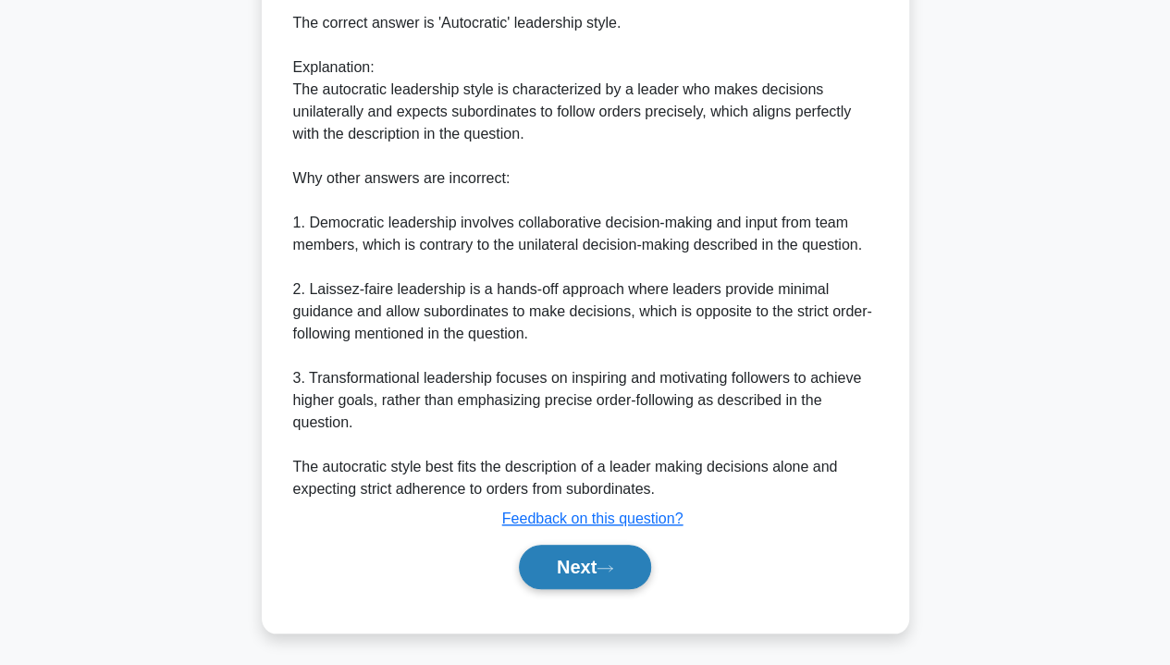
click at [569, 564] on button "Next" at bounding box center [585, 567] width 132 height 44
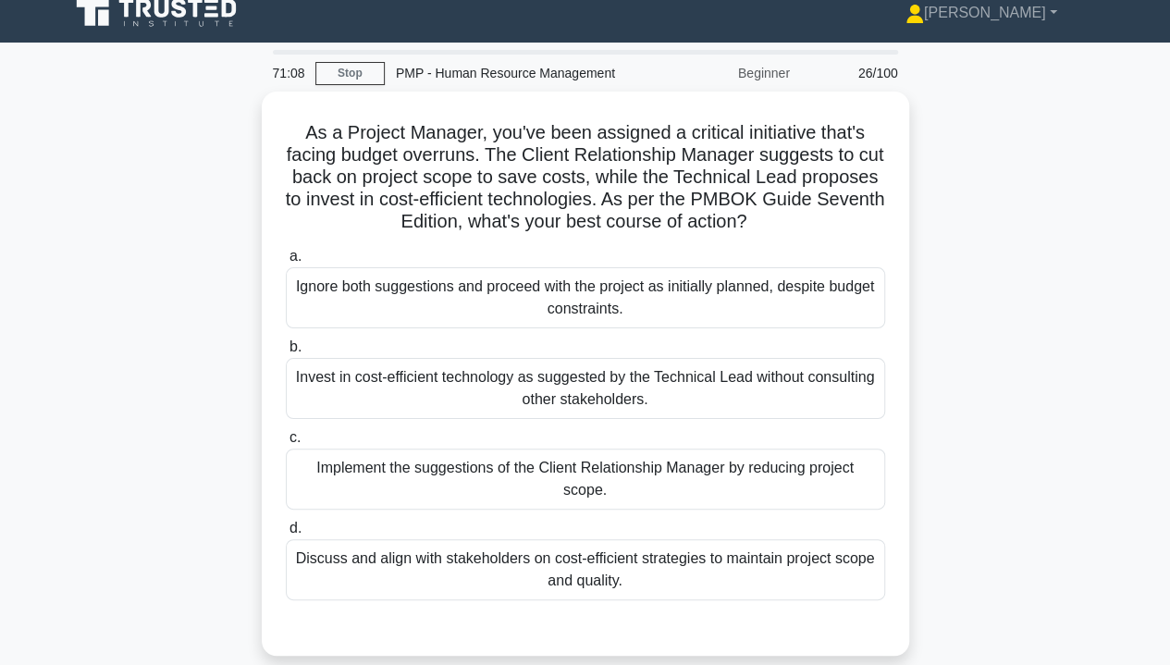
scroll to position [16, 0]
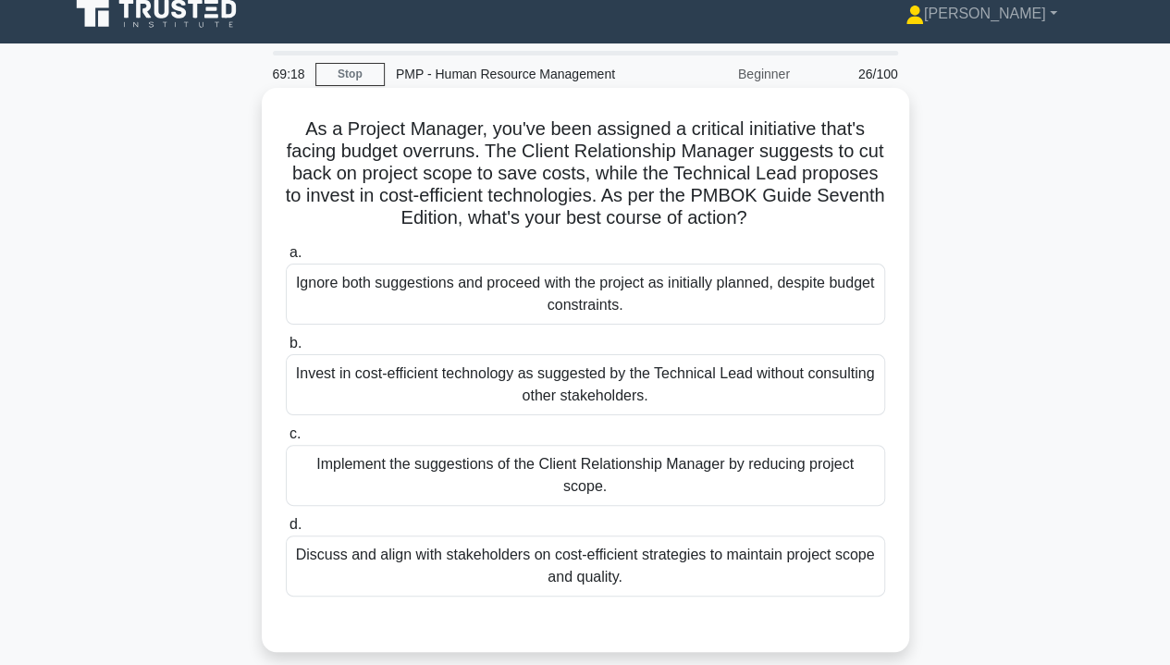
click at [383, 570] on div "Discuss and align with stakeholders on cost-efficient strategies to maintain pr…" at bounding box center [586, 566] width 600 height 61
click at [286, 531] on input "d. Discuss and align with stakeholders on cost-efficient strategies to maintain…" at bounding box center [286, 525] width 0 height 12
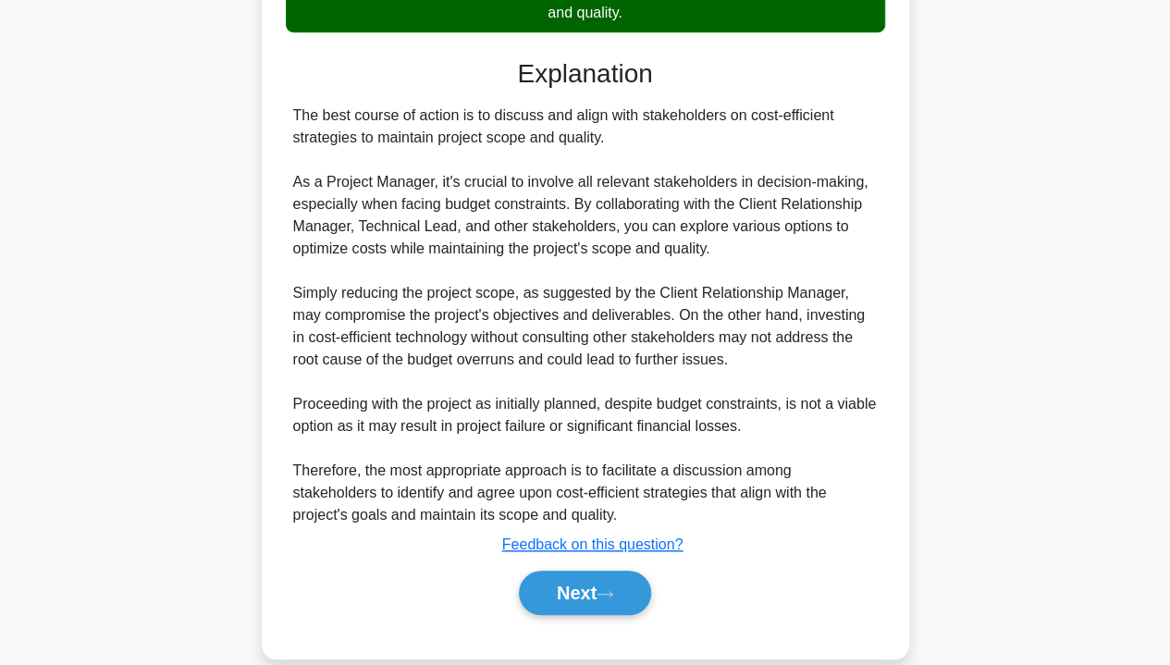
scroll to position [584, 0]
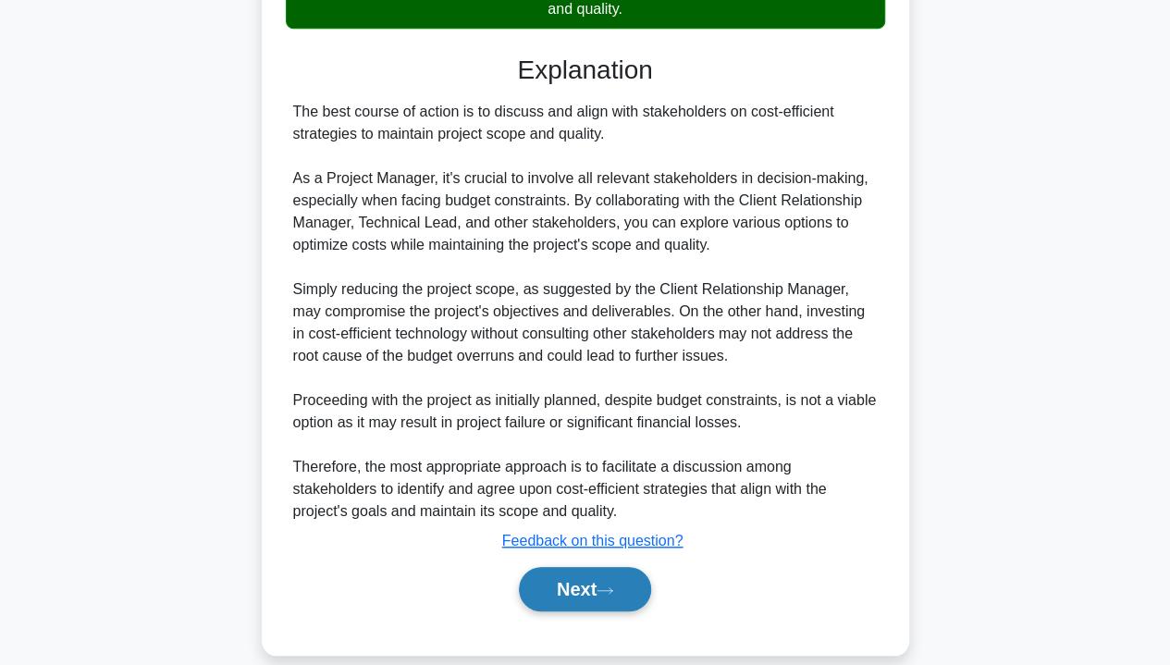
click at [558, 588] on button "Next" at bounding box center [585, 589] width 132 height 44
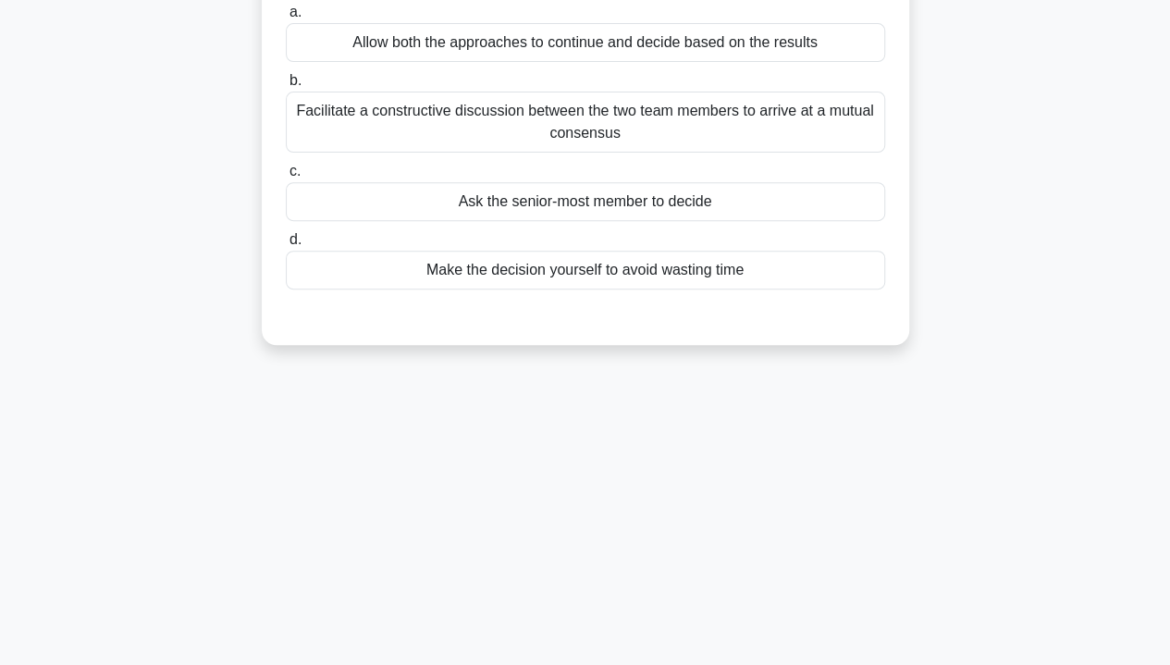
scroll to position [65, 0]
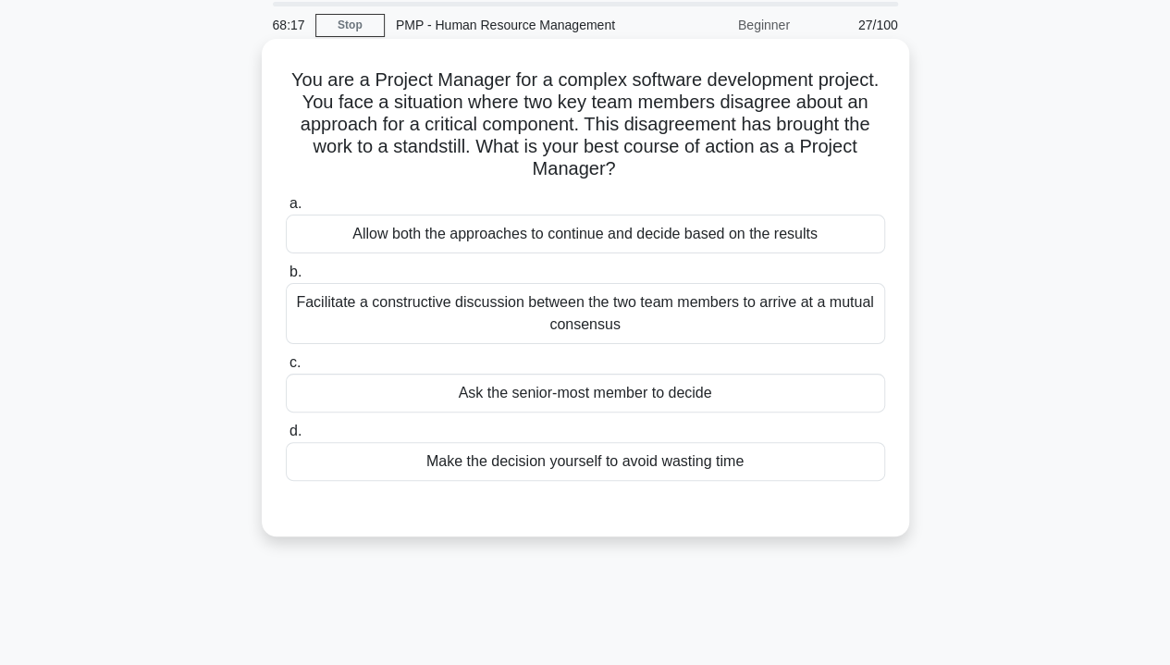
click at [359, 315] on div "Facilitate a constructive discussion between the two team members to arrive at …" at bounding box center [586, 313] width 600 height 61
click at [286, 278] on input "b. Facilitate a constructive discussion between the two team members to arrive …" at bounding box center [286, 272] width 0 height 12
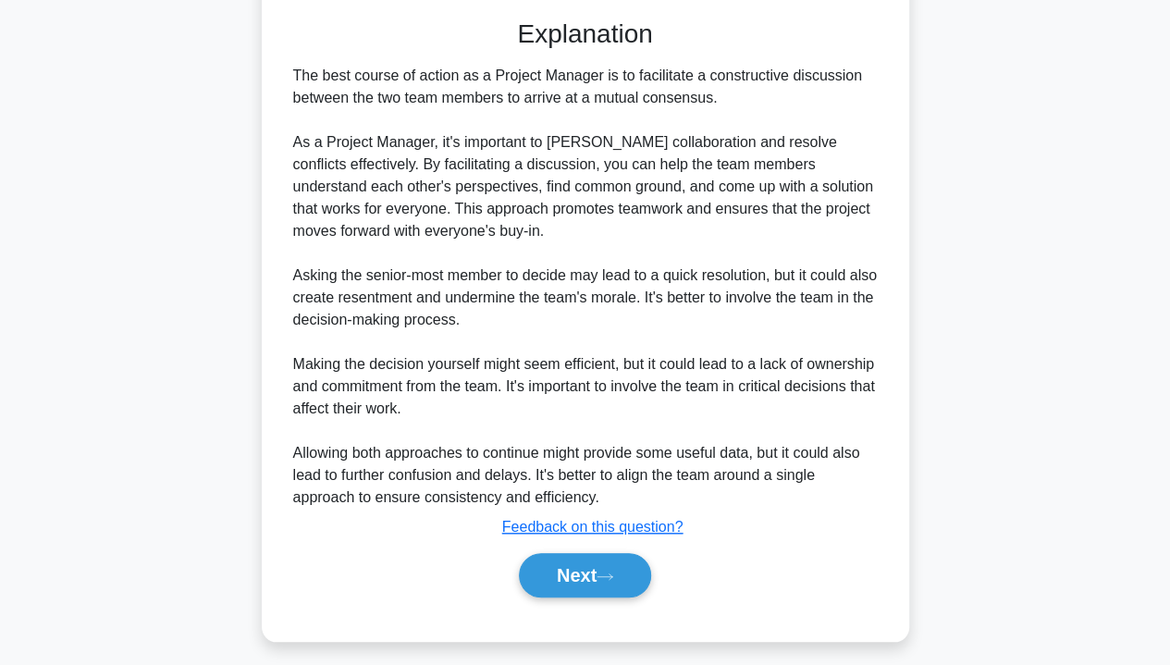
scroll to position [562, 0]
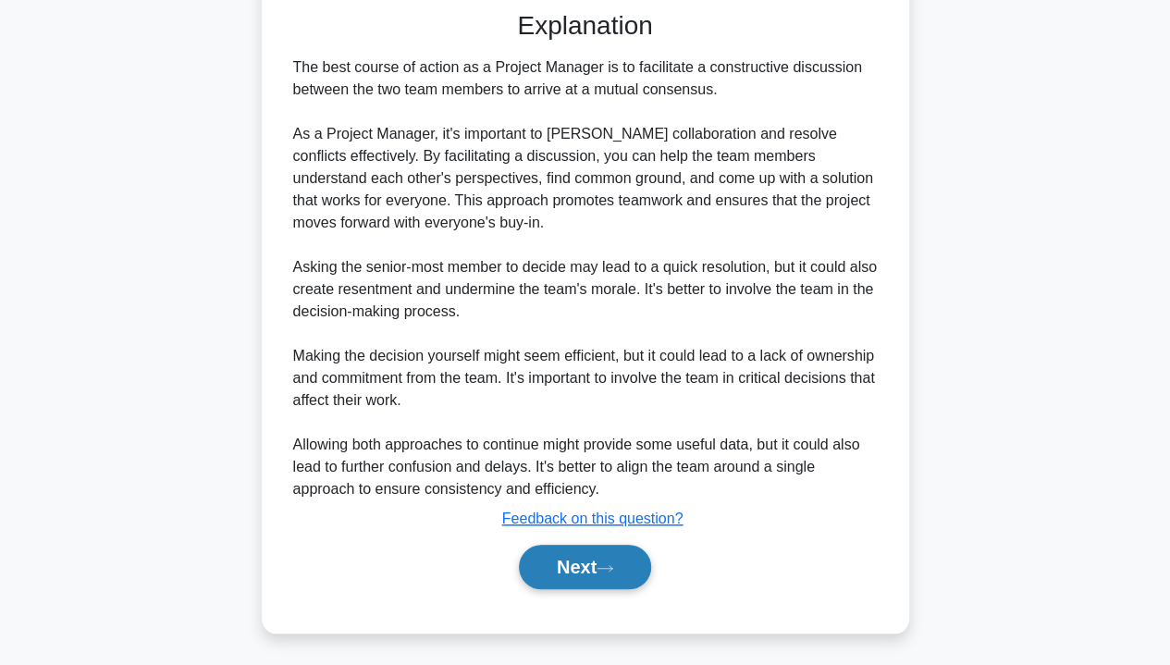
click at [540, 565] on button "Next" at bounding box center [585, 567] width 132 height 44
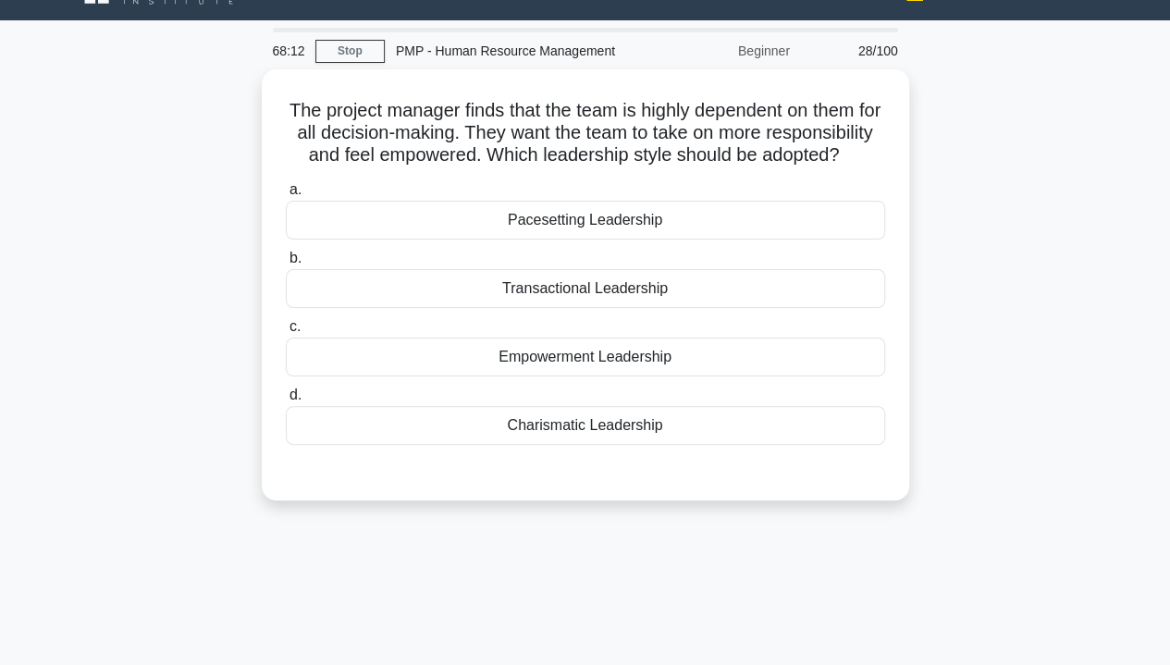
scroll to position [25, 0]
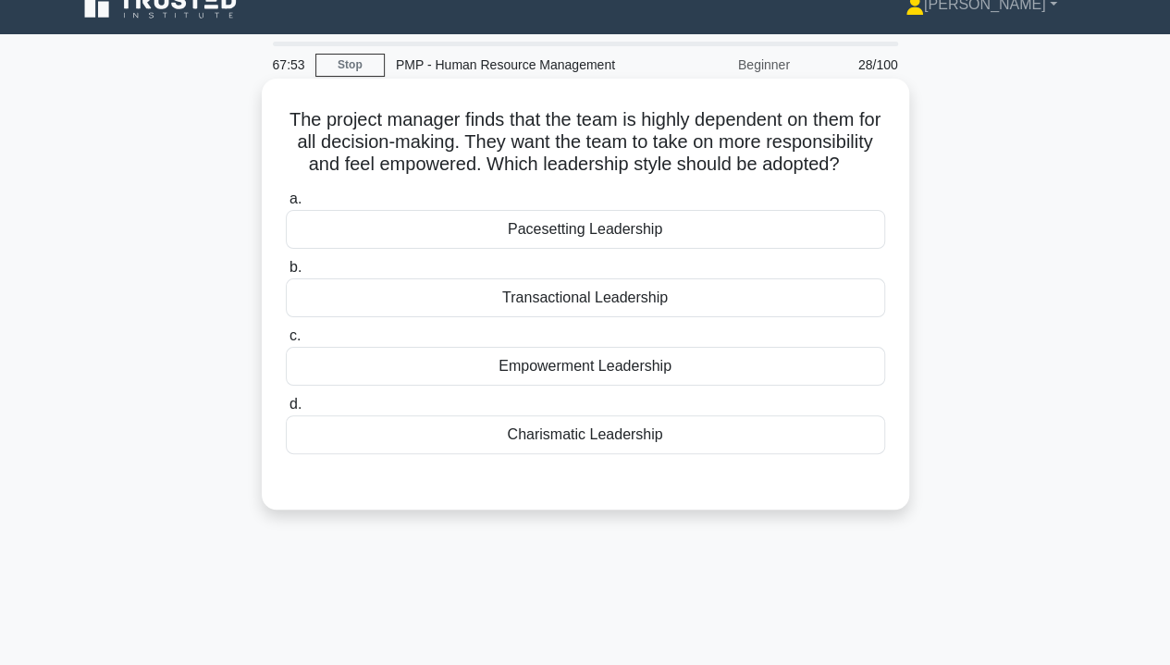
click at [534, 454] on div "Charismatic Leadership" at bounding box center [586, 434] width 600 height 39
click at [286, 411] on input "d. Charismatic Leadership" at bounding box center [286, 405] width 0 height 12
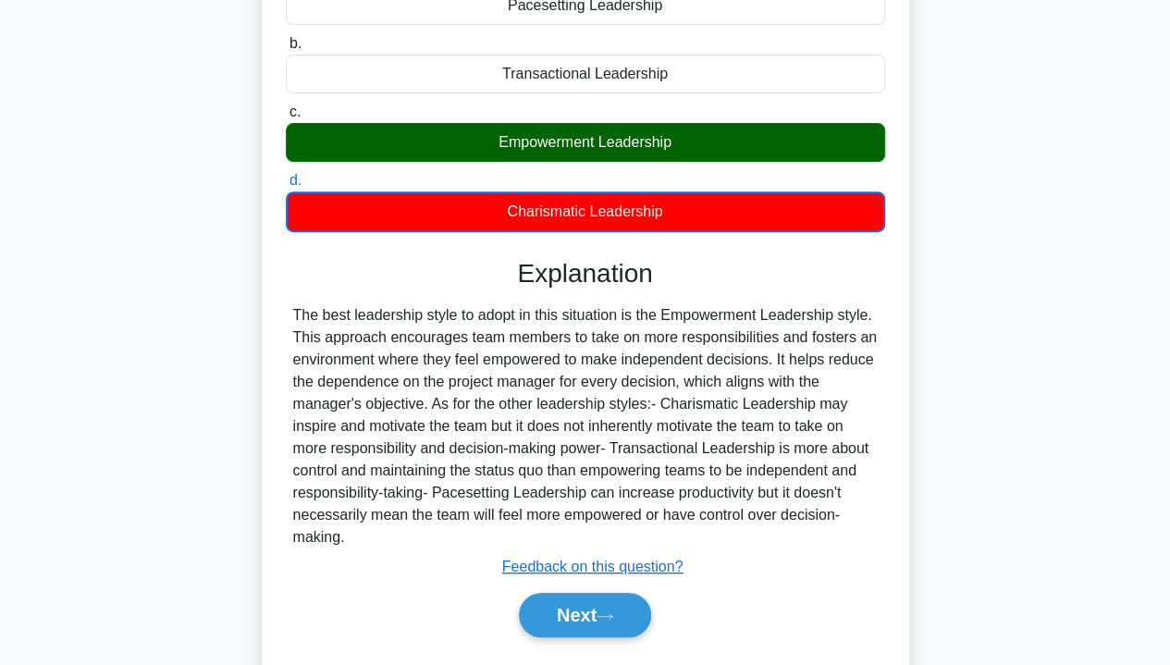
scroll to position [334, 0]
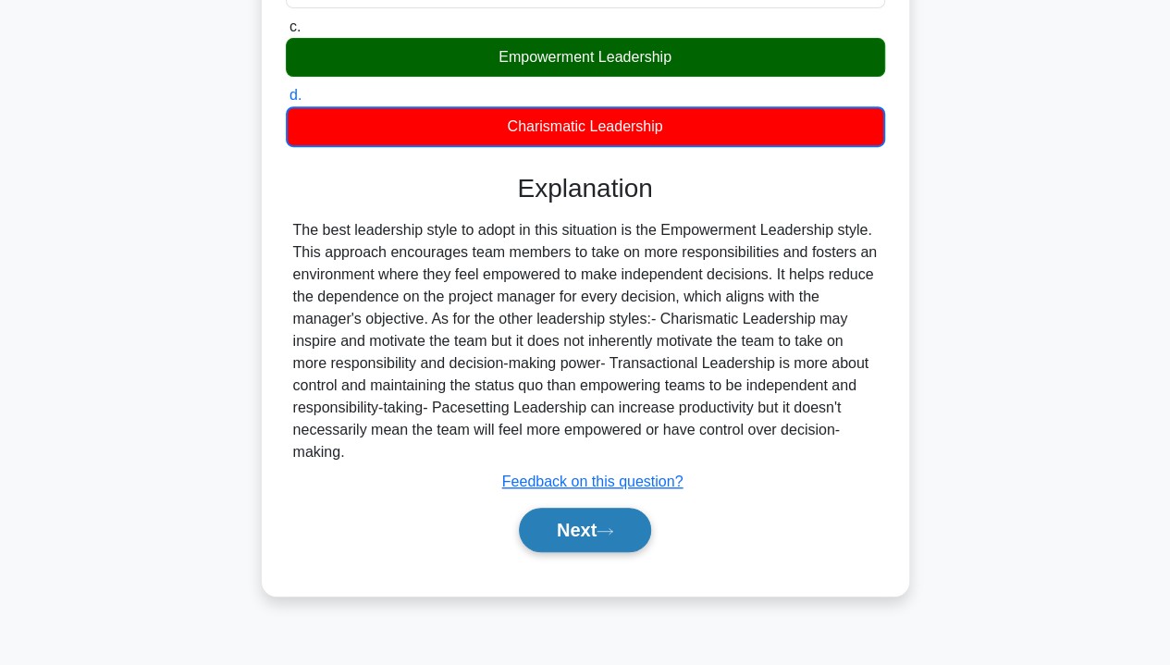
click at [572, 552] on button "Next" at bounding box center [585, 530] width 132 height 44
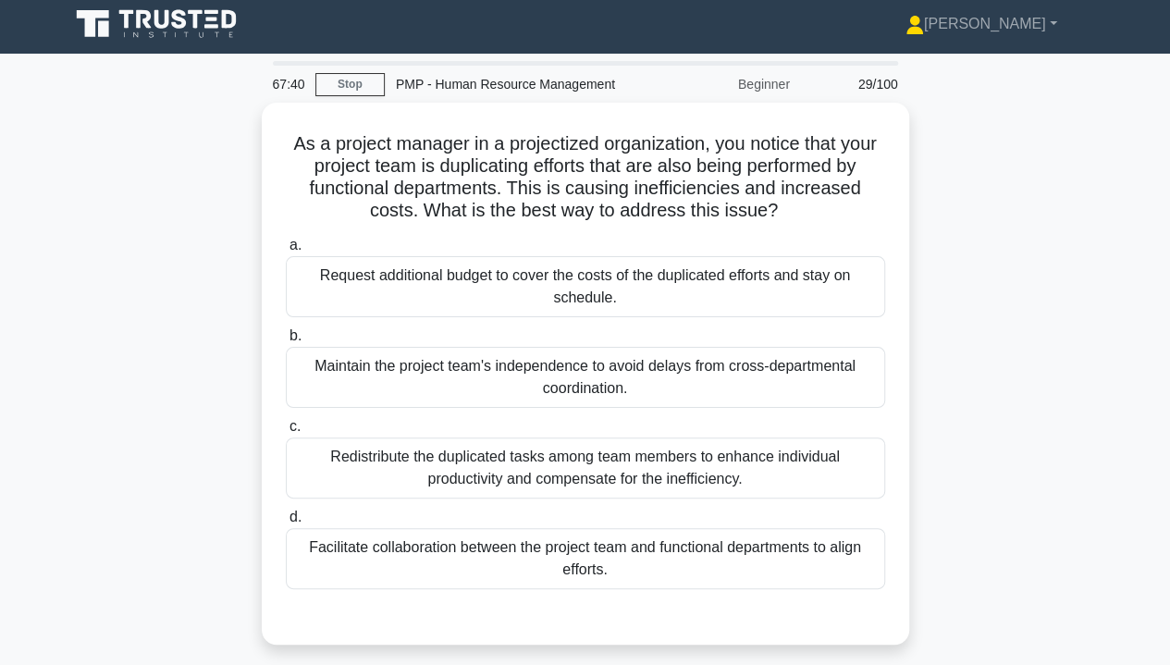
scroll to position [4, 0]
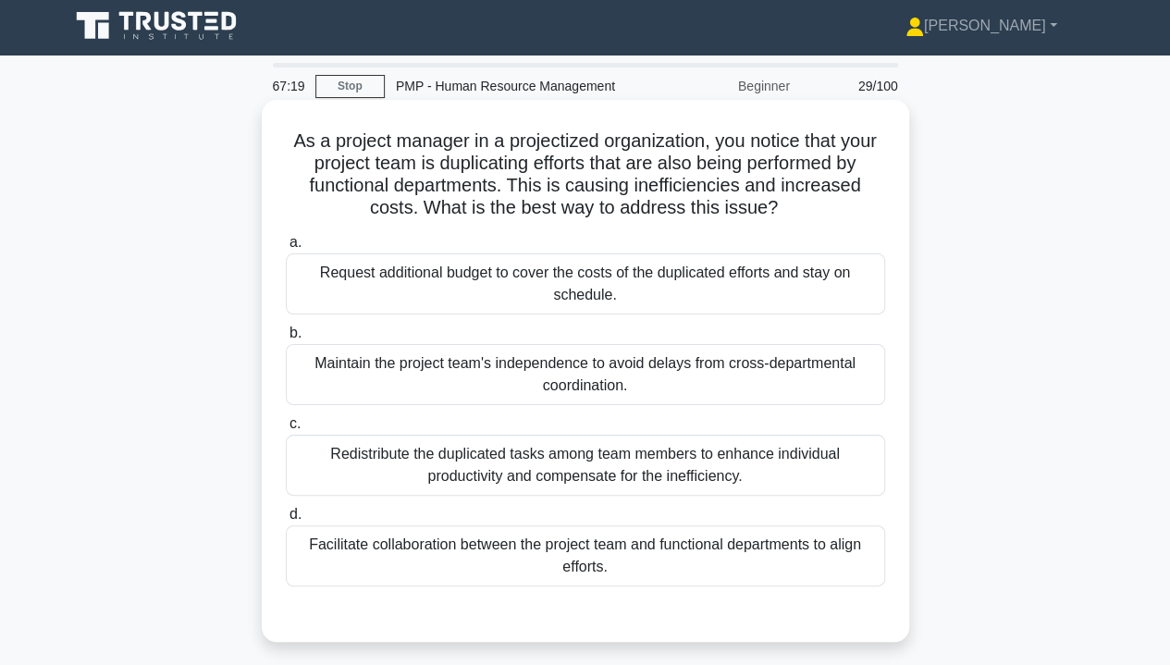
click at [422, 562] on div "Facilitate collaboration between the project team and functional departments to…" at bounding box center [586, 556] width 600 height 61
click at [286, 521] on input "d. Facilitate collaboration between the project team and functional departments…" at bounding box center [286, 515] width 0 height 12
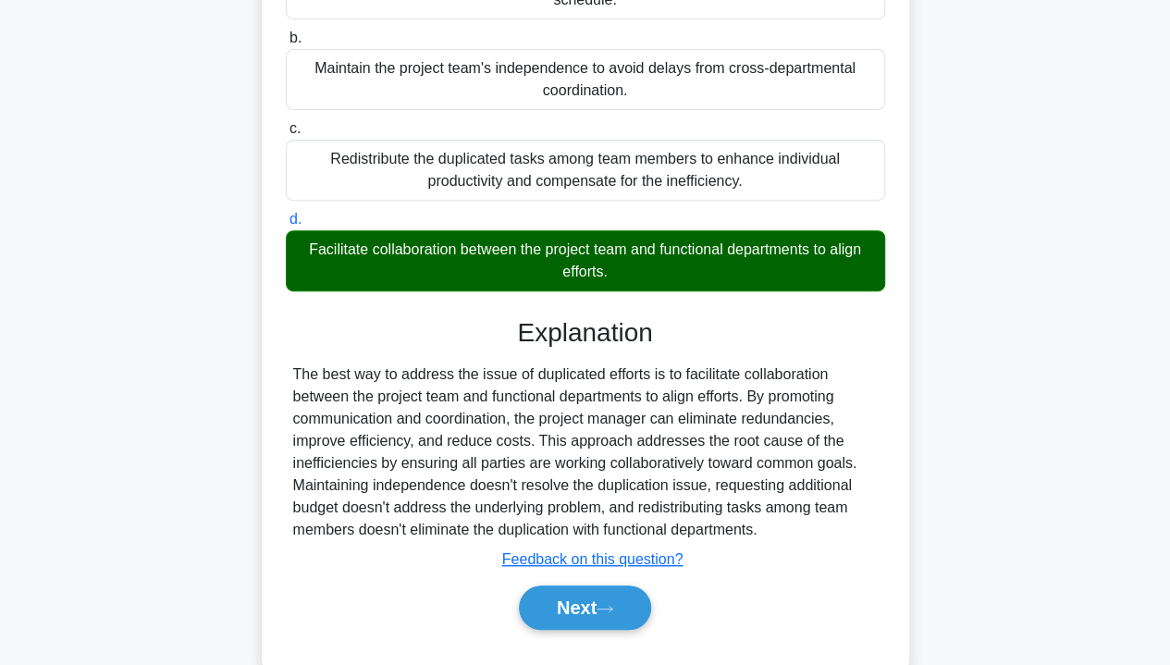
scroll to position [340, 0]
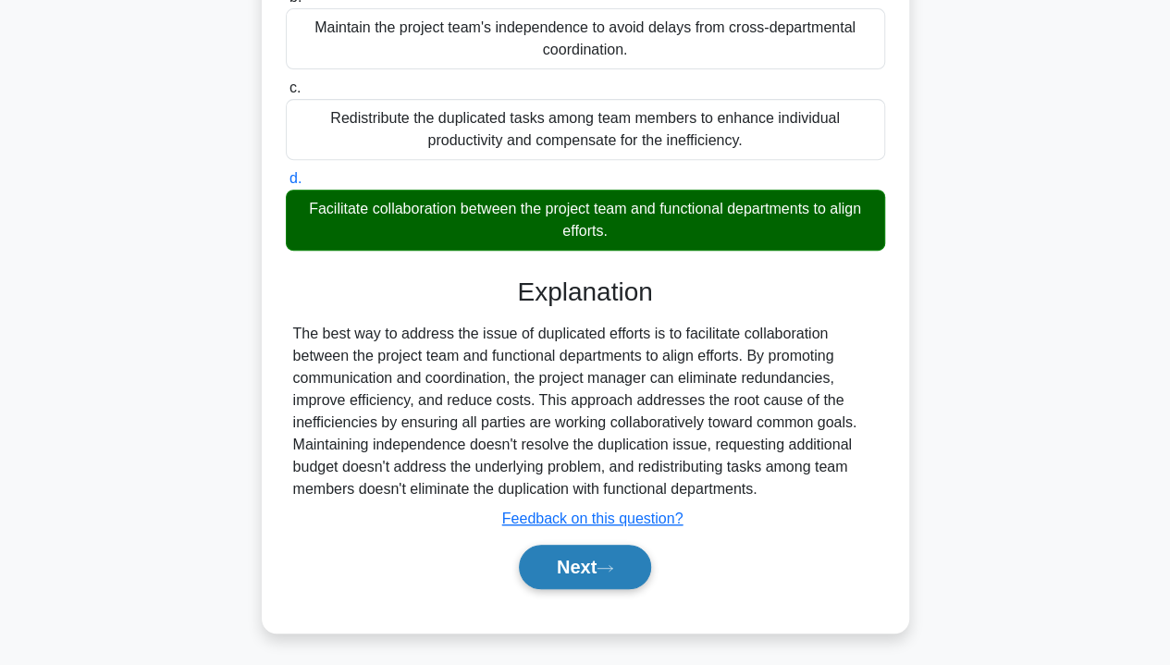
click at [550, 575] on button "Next" at bounding box center [585, 567] width 132 height 44
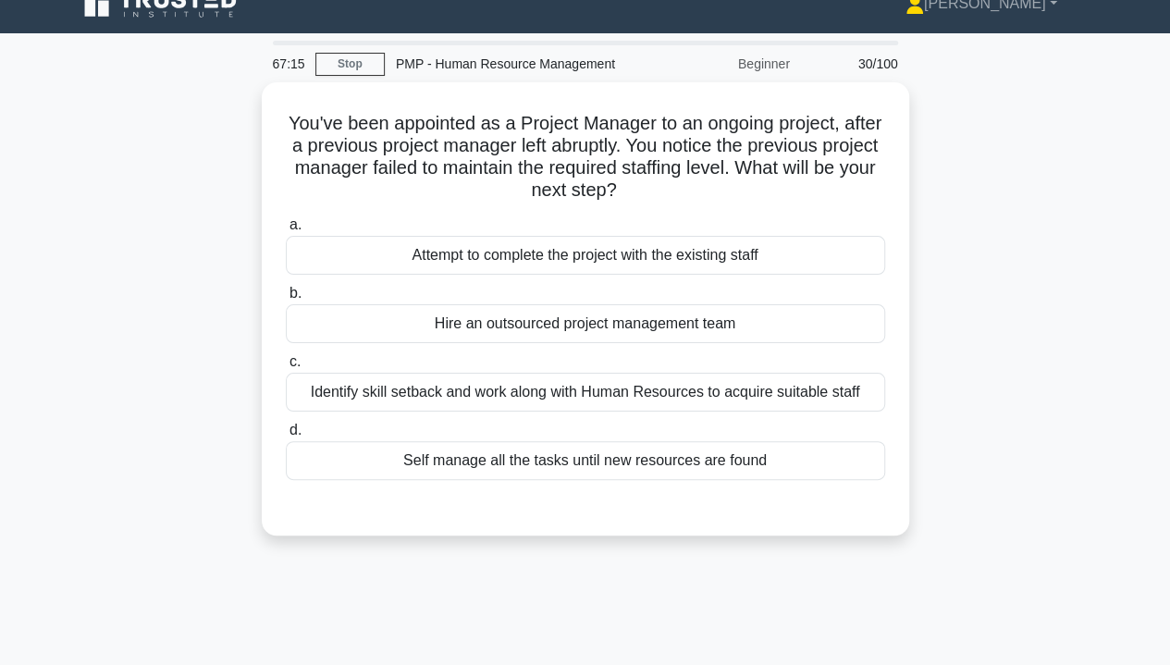
scroll to position [0, 0]
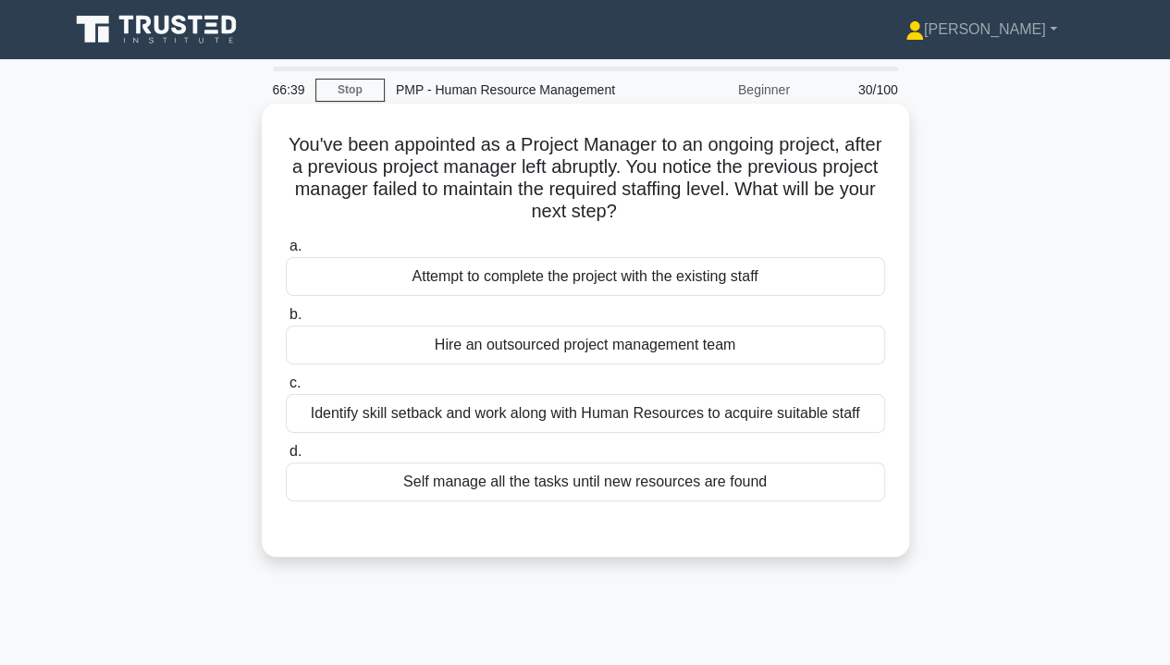
click at [340, 422] on div "Identify skill setback and work along with Human Resources to acquire suitable …" at bounding box center [586, 413] width 600 height 39
click at [286, 390] on input "c. Identify skill setback and work along with Human Resources to acquire suitab…" at bounding box center [286, 383] width 0 height 12
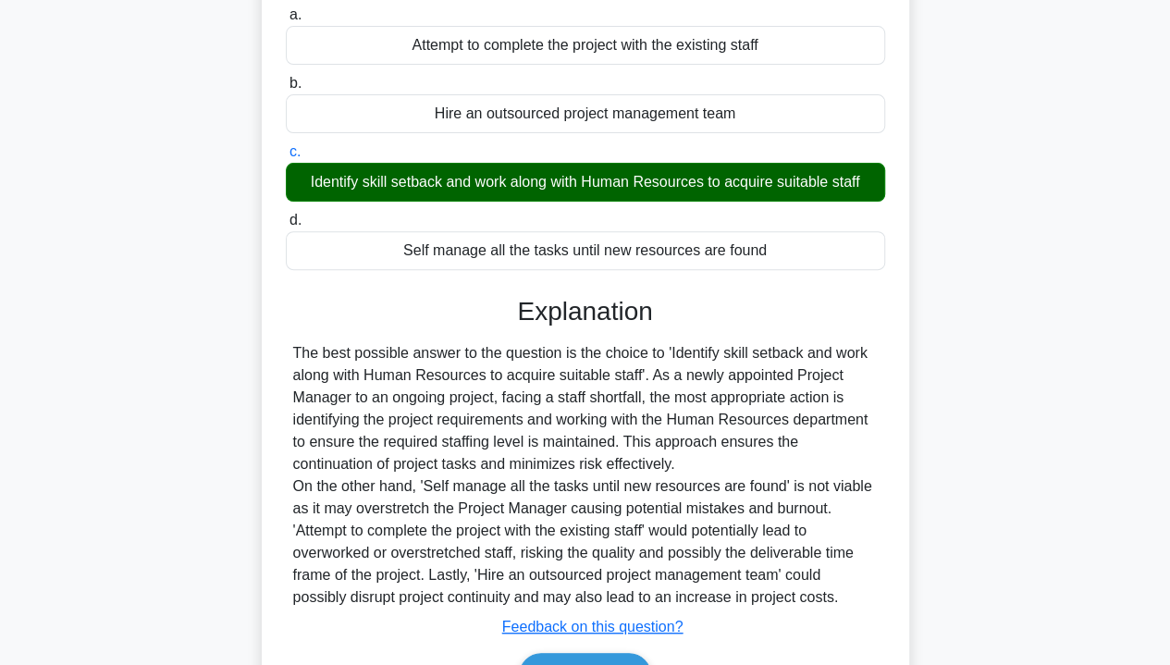
scroll to position [340, 0]
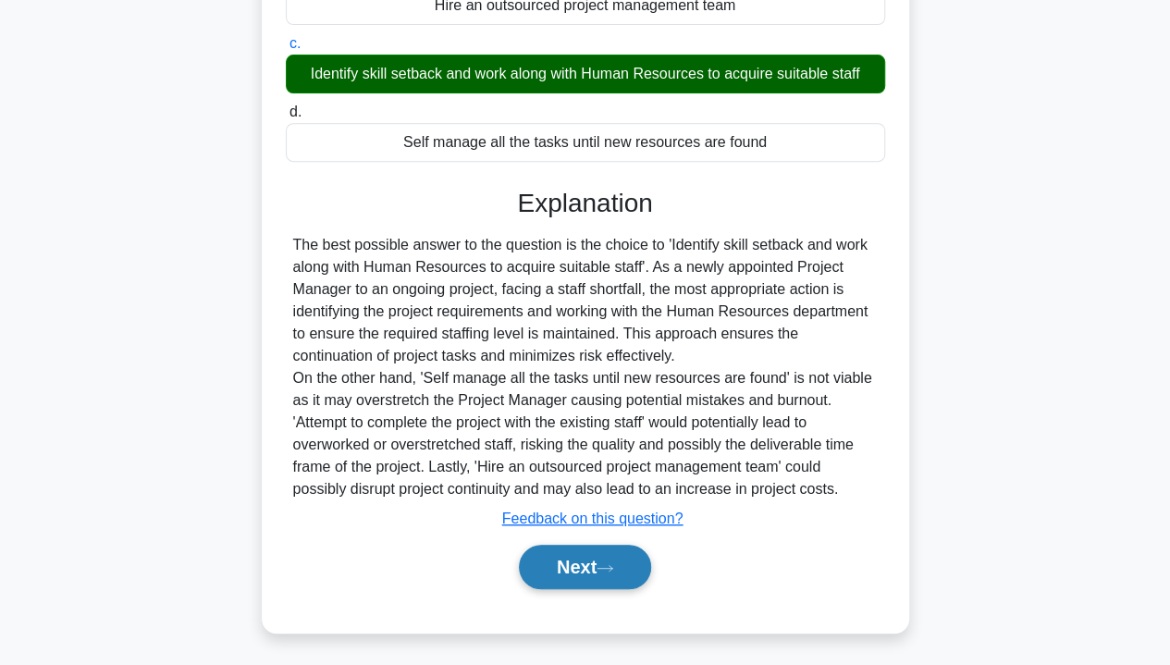
click at [555, 569] on button "Next" at bounding box center [585, 567] width 132 height 44
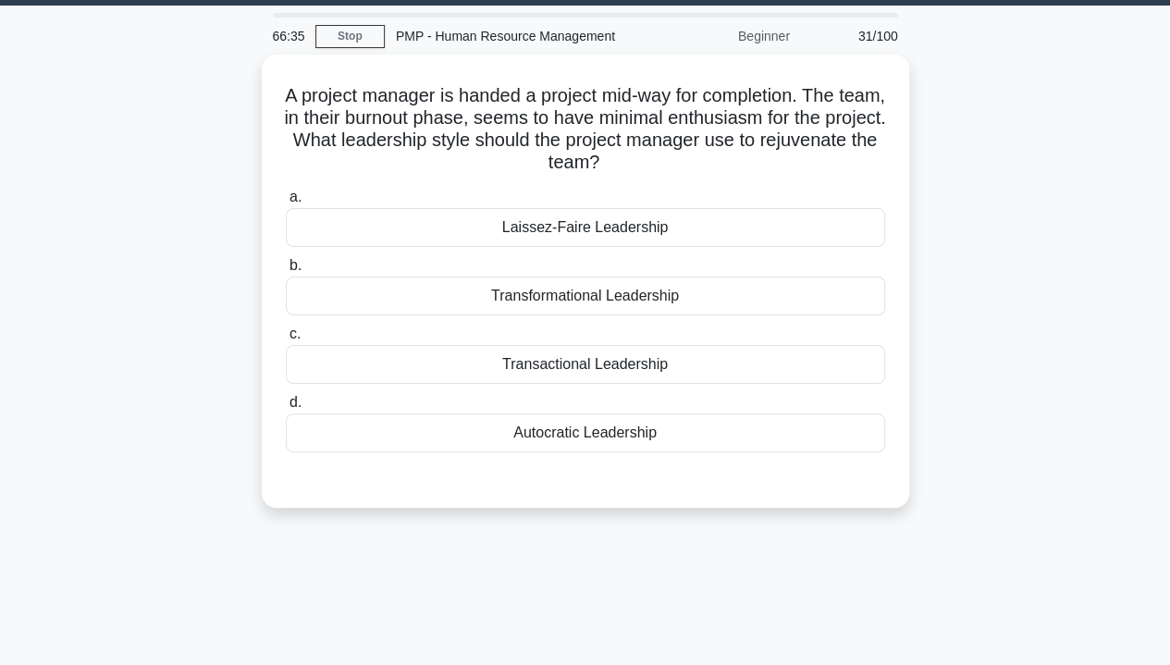
scroll to position [53, 0]
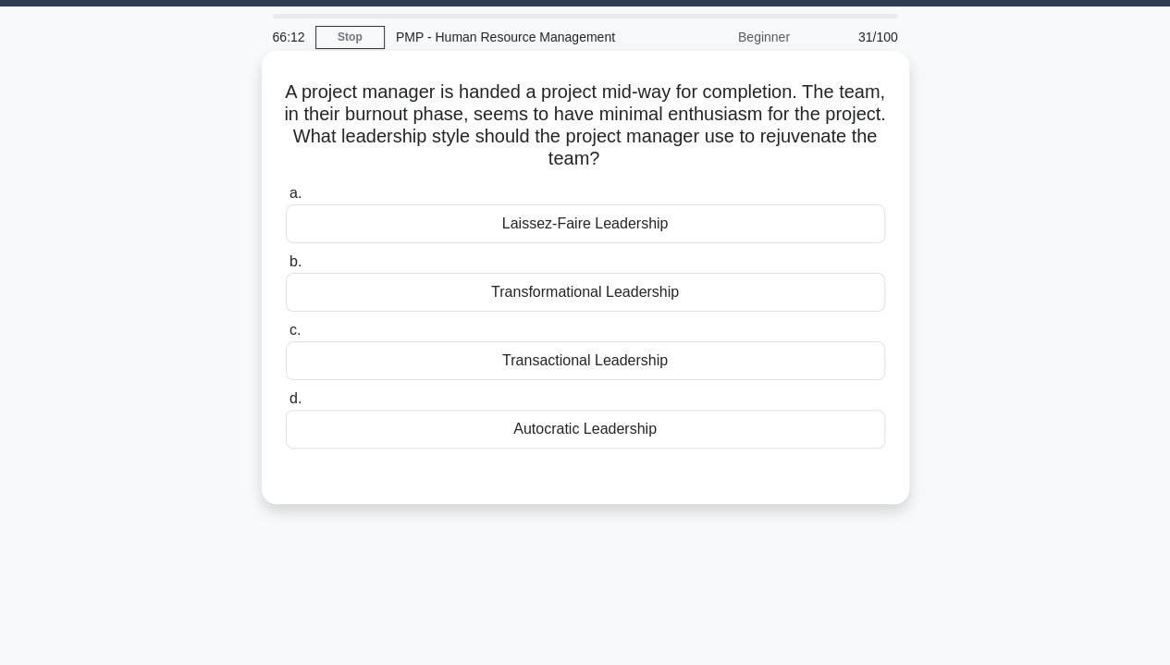
click at [646, 307] on div "Transformational Leadership" at bounding box center [586, 292] width 600 height 39
click at [286, 268] on input "b. Transformational Leadership" at bounding box center [286, 262] width 0 height 12
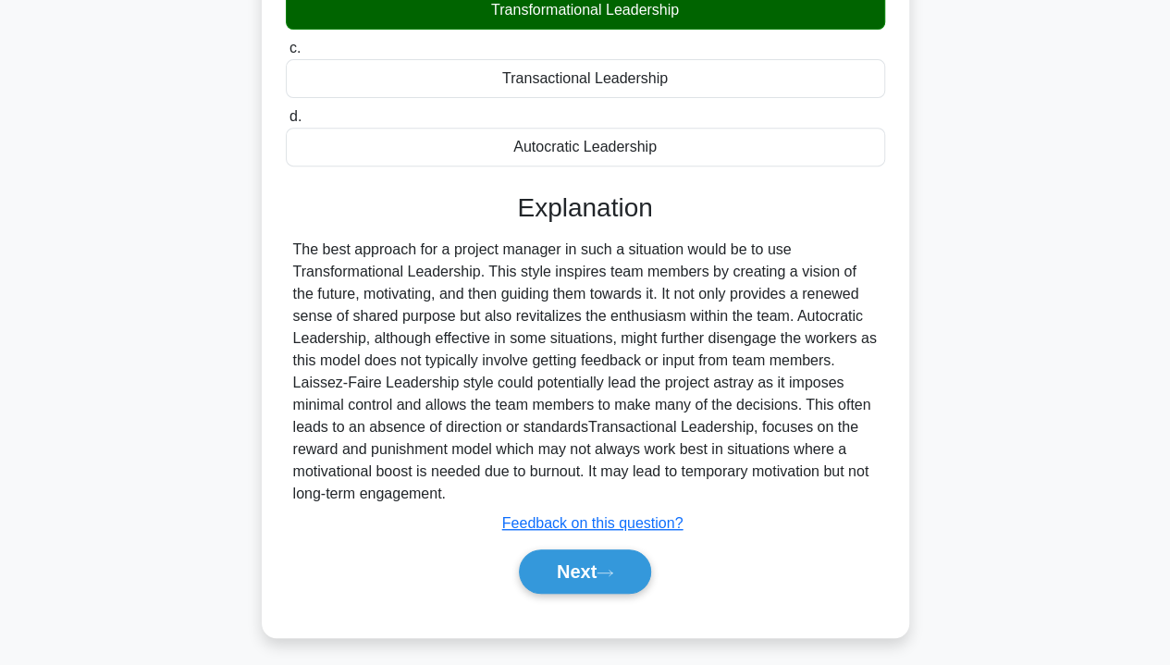
scroll to position [340, 0]
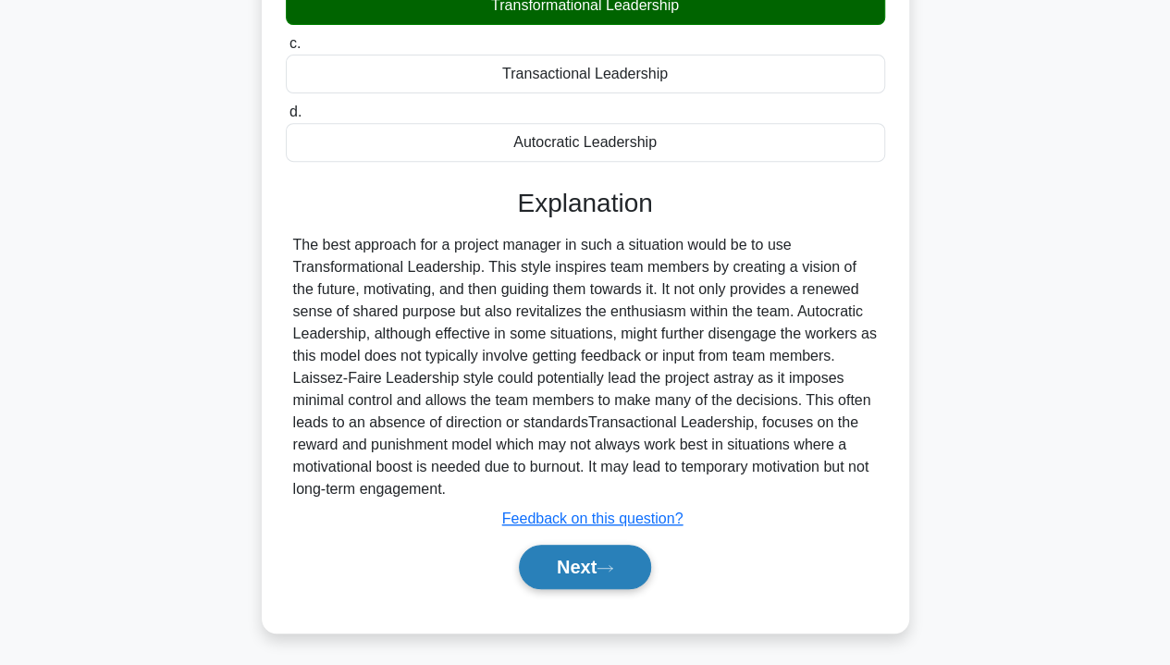
click at [603, 578] on button "Next" at bounding box center [585, 567] width 132 height 44
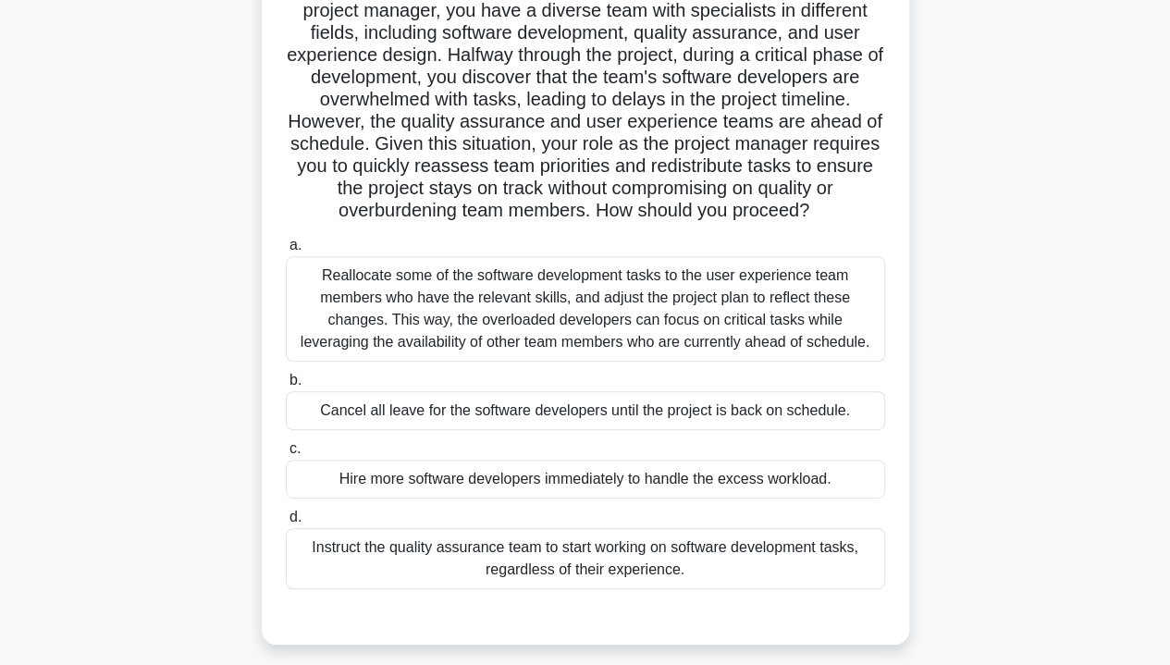
scroll to position [207, 0]
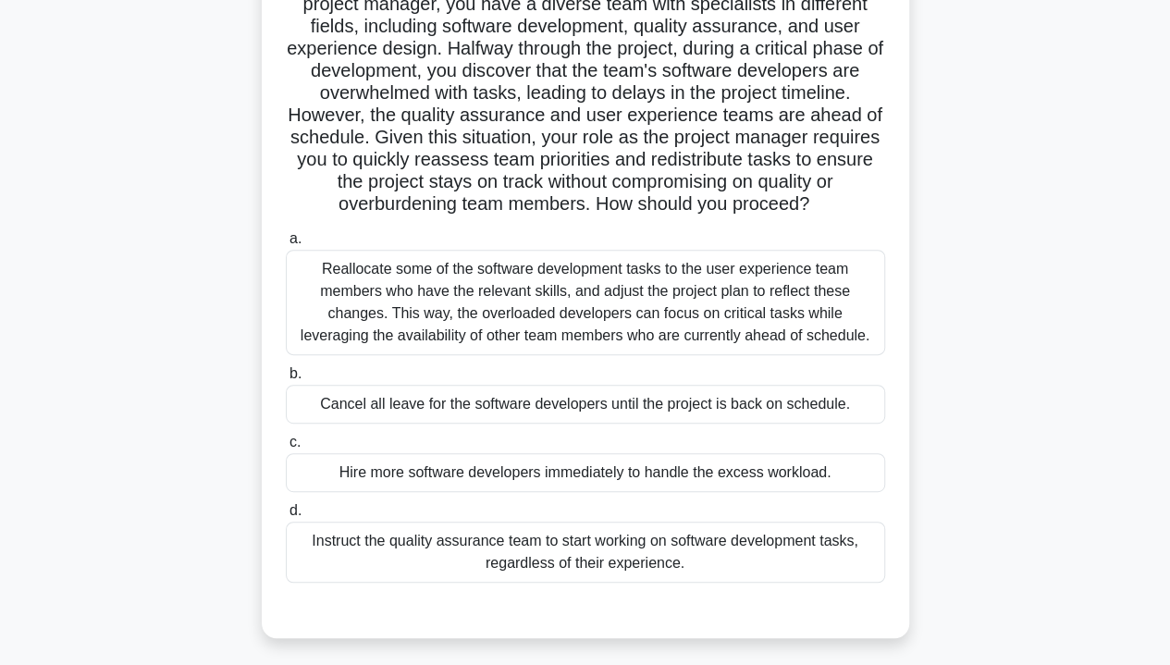
click at [346, 311] on div "Reallocate some of the software development tasks to the user experience team m…" at bounding box center [586, 302] width 600 height 105
click at [286, 245] on input "a. Reallocate some of the software development tasks to the user experience tea…" at bounding box center [286, 239] width 0 height 12
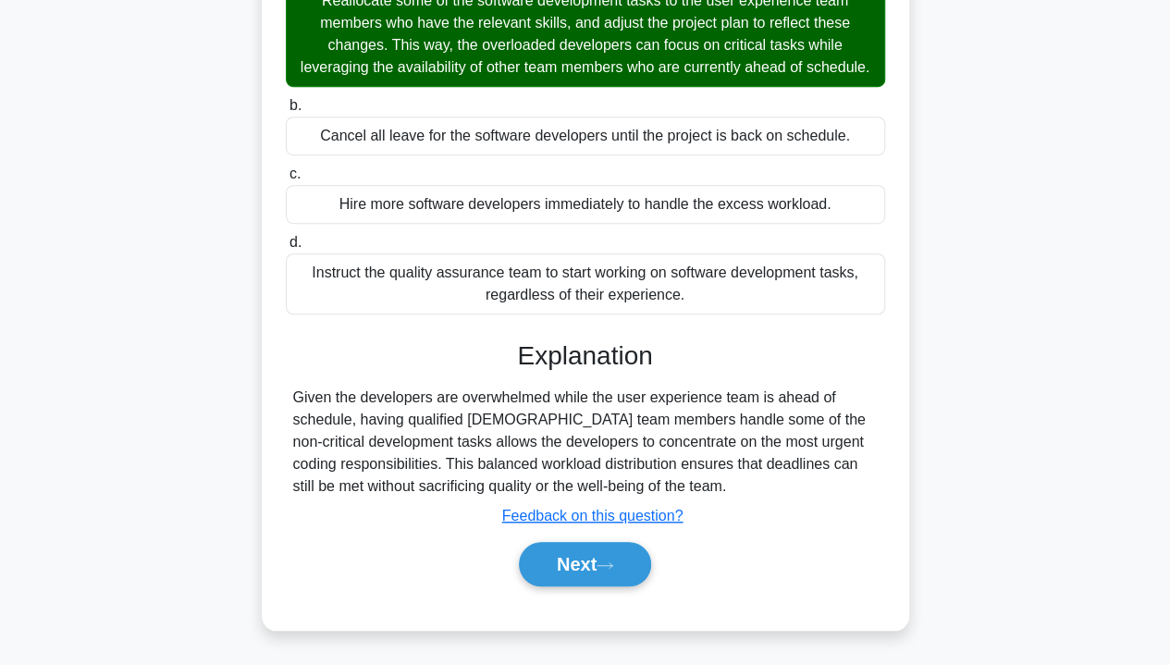
scroll to position [495, 0]
click at [574, 578] on button "Next" at bounding box center [585, 564] width 132 height 44
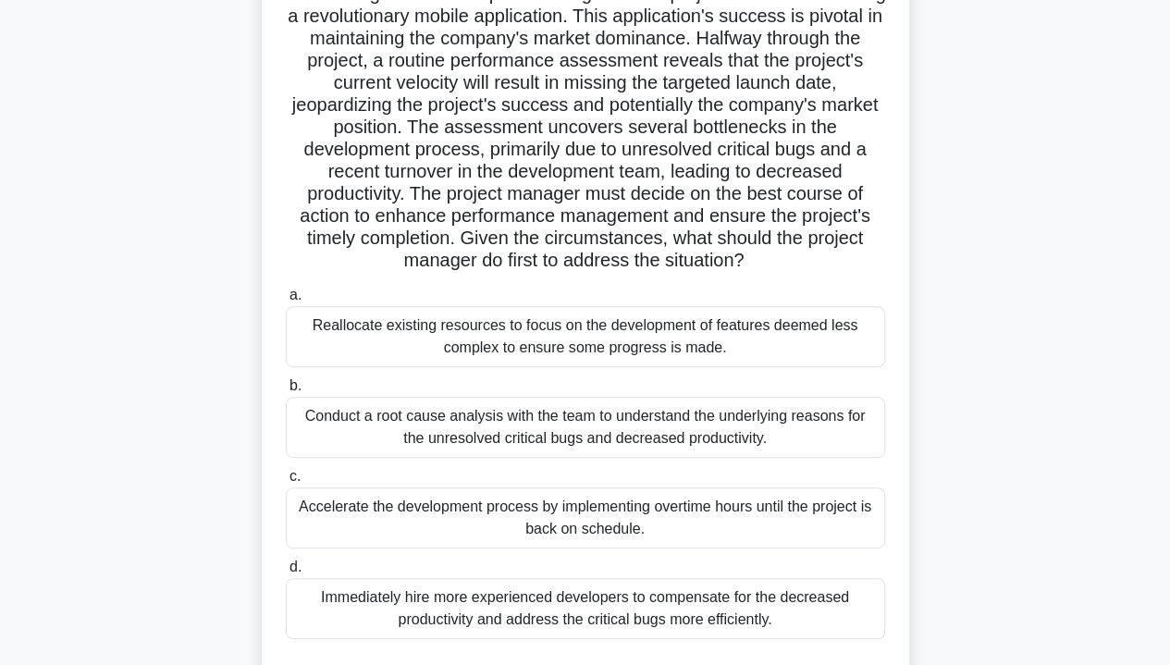
scroll to position [179, 0]
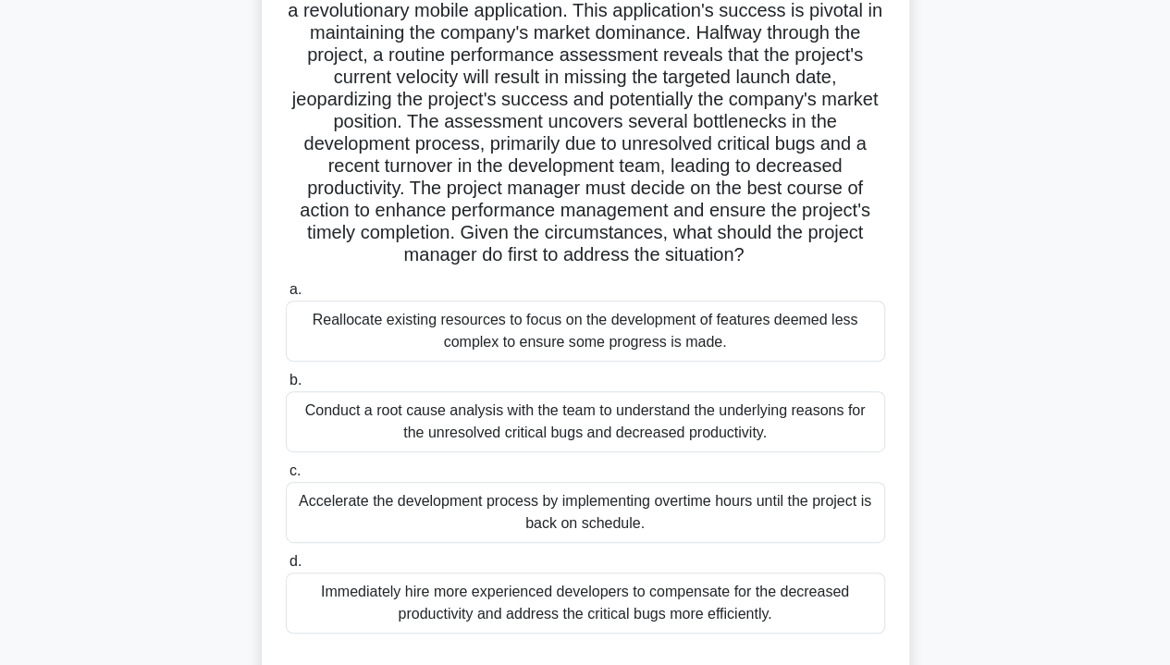
click at [796, 416] on div "Conduct a root cause analysis with the team to understand the underlying reason…" at bounding box center [586, 421] width 600 height 61
click at [286, 387] on input "b. Conduct a root cause analysis with the team to understand the underlying rea…" at bounding box center [286, 381] width 0 height 12
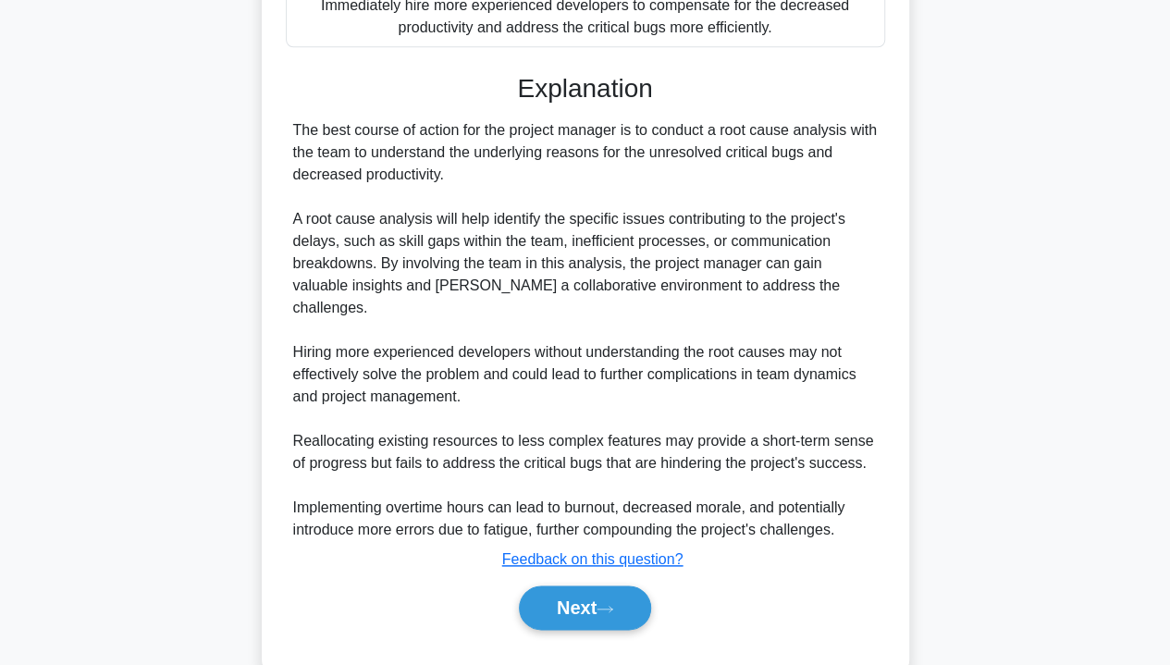
scroll to position [784, 0]
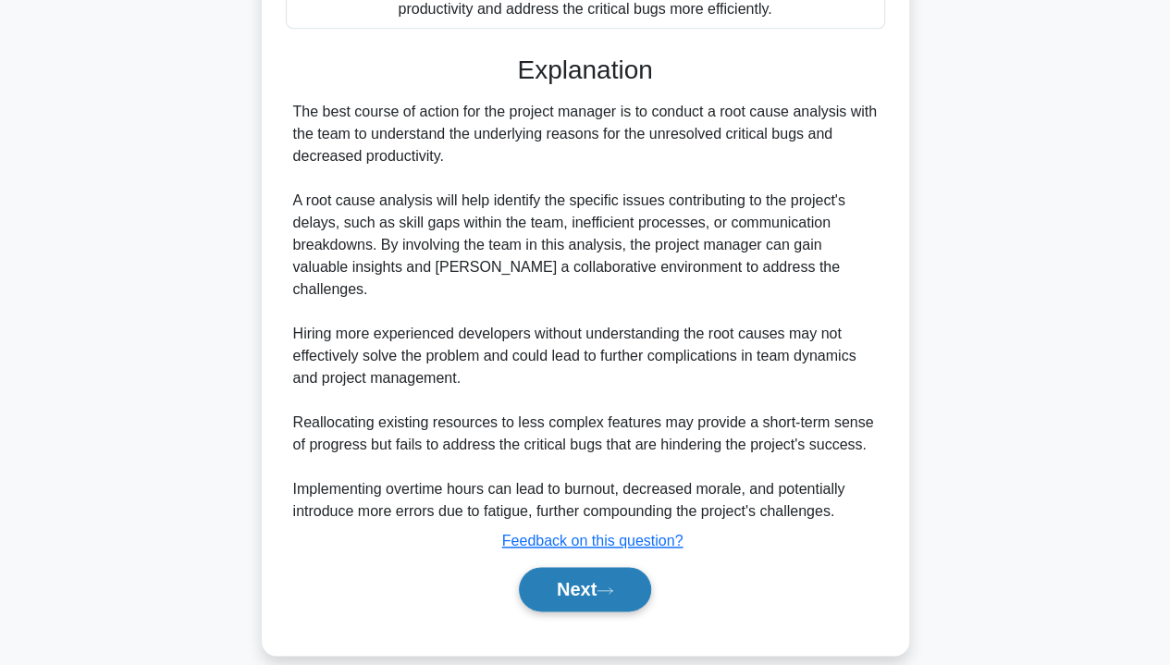
click at [592, 567] on button "Next" at bounding box center [585, 589] width 132 height 44
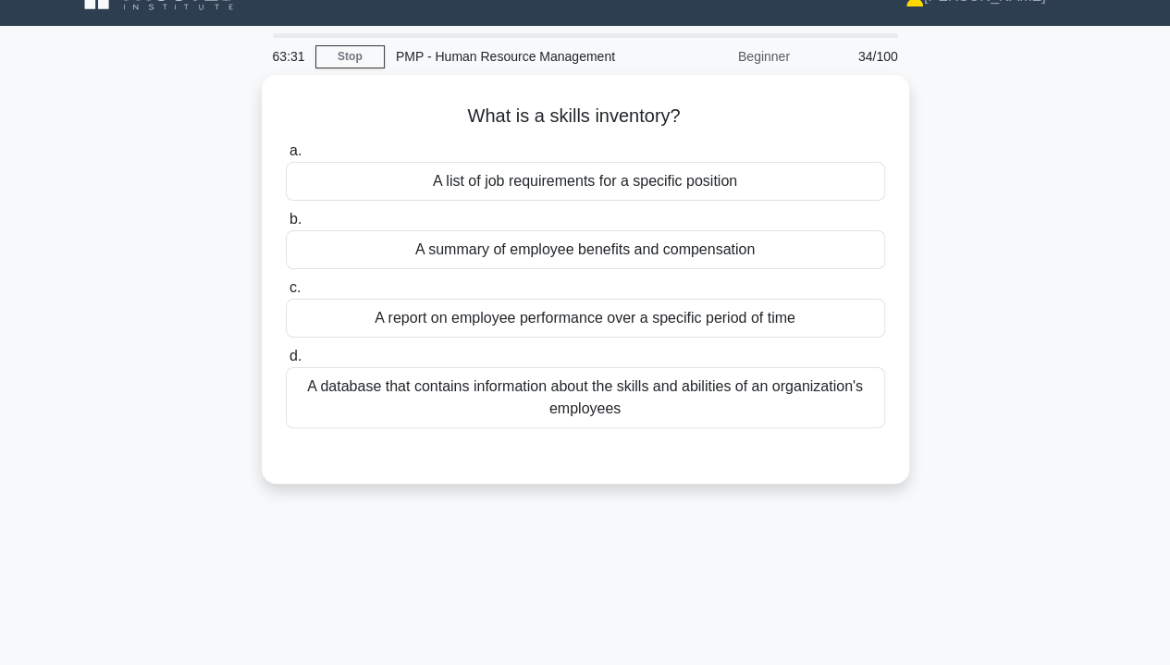
scroll to position [0, 0]
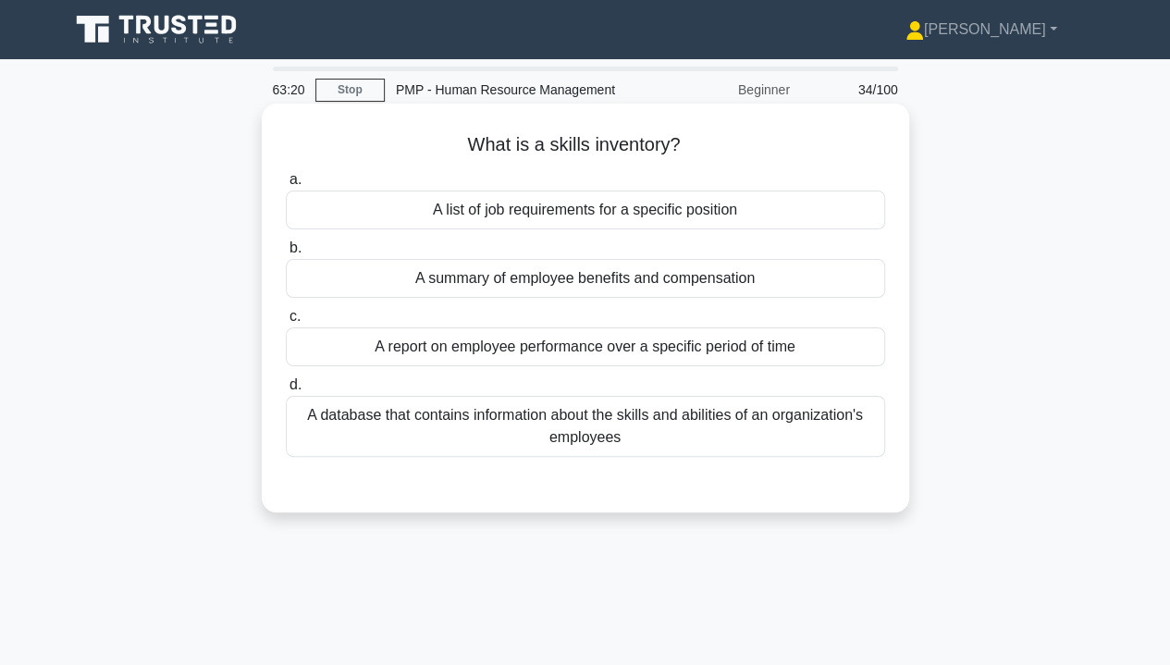
click at [859, 416] on div "A database that contains information about the skills and abilities of an organ…" at bounding box center [586, 426] width 600 height 61
click at [286, 391] on input "d. A database that contains information about the skills and abilities of an or…" at bounding box center [286, 385] width 0 height 12
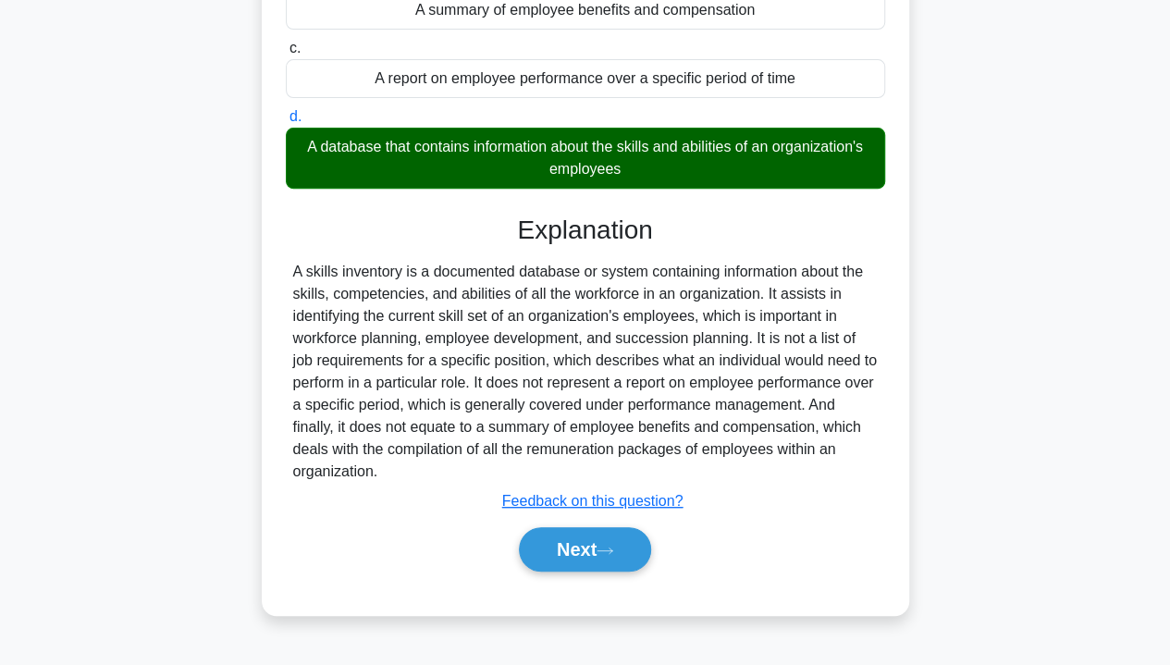
scroll to position [334, 0]
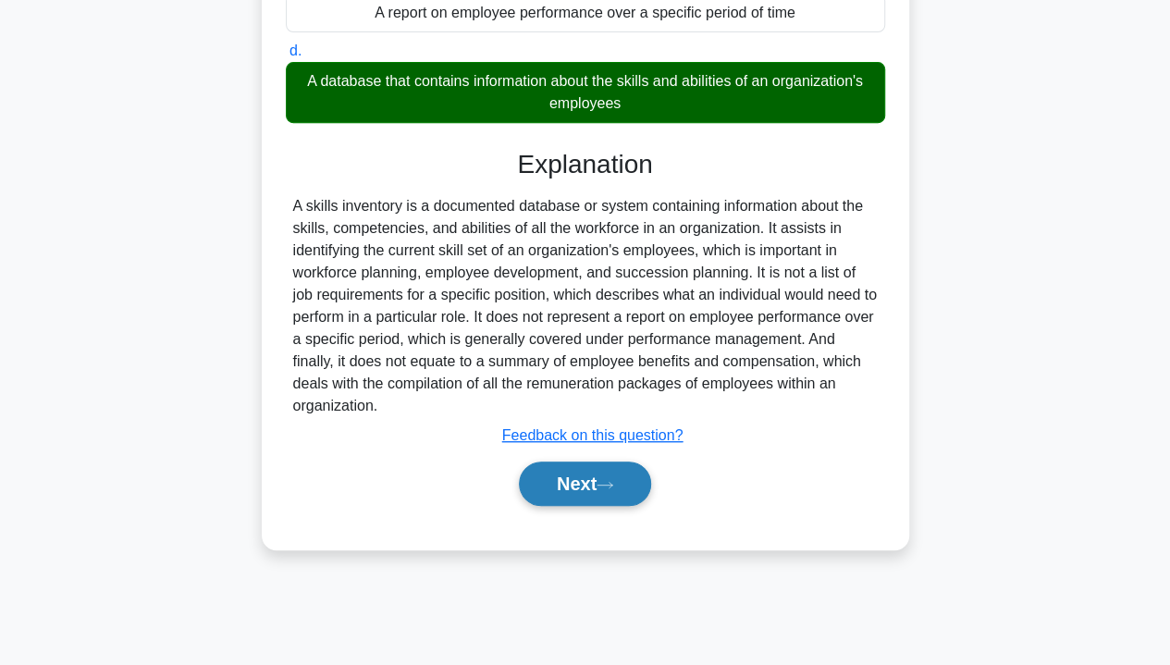
click at [598, 483] on button "Next" at bounding box center [585, 484] width 132 height 44
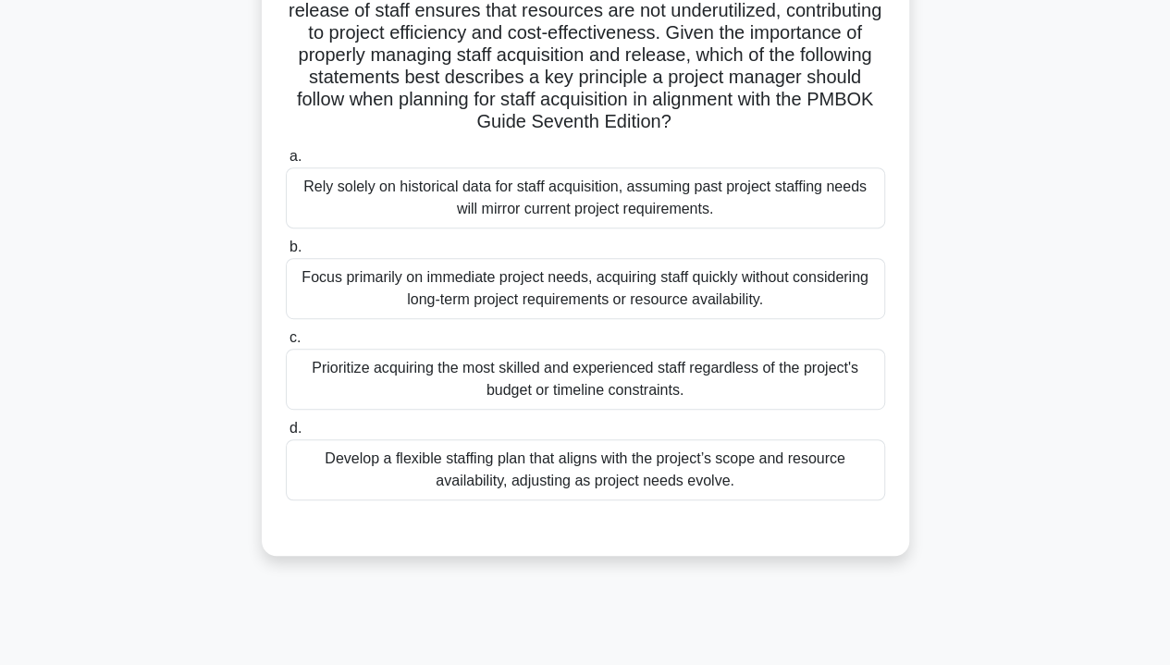
click at [387, 474] on div "Develop a flexible staffing plan that aligns with the project’s scope and resou…" at bounding box center [586, 469] width 600 height 61
click at [286, 435] on input "d. Develop a flexible staffing plan that aligns with the project’s scope and re…" at bounding box center [286, 429] width 0 height 12
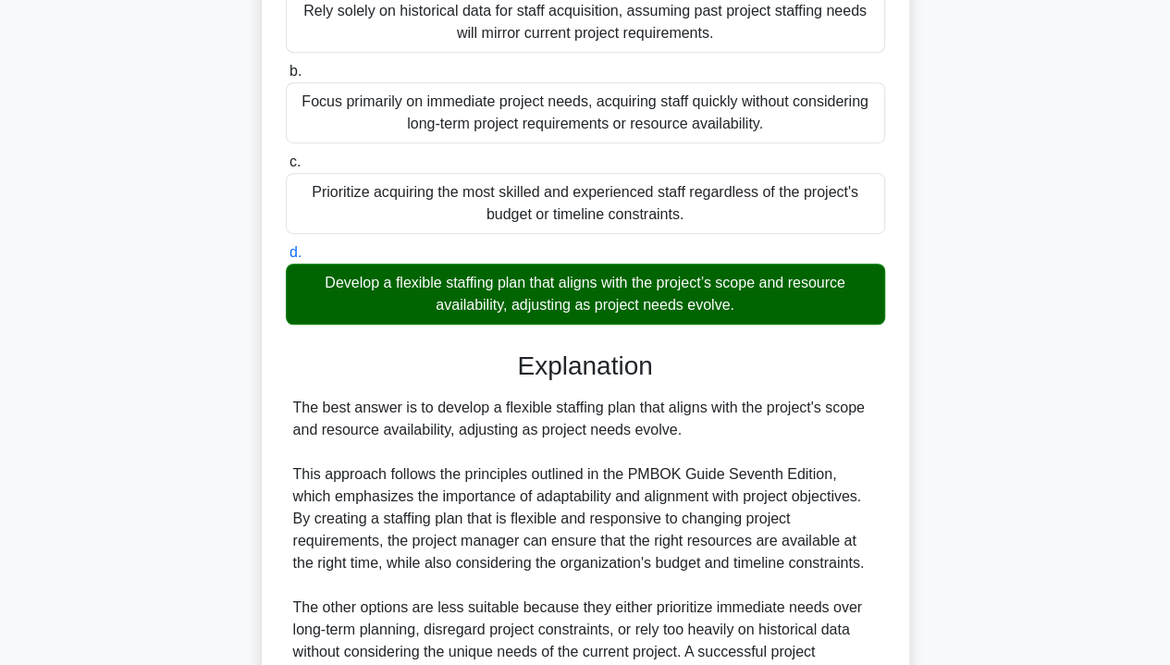
scroll to position [717, 0]
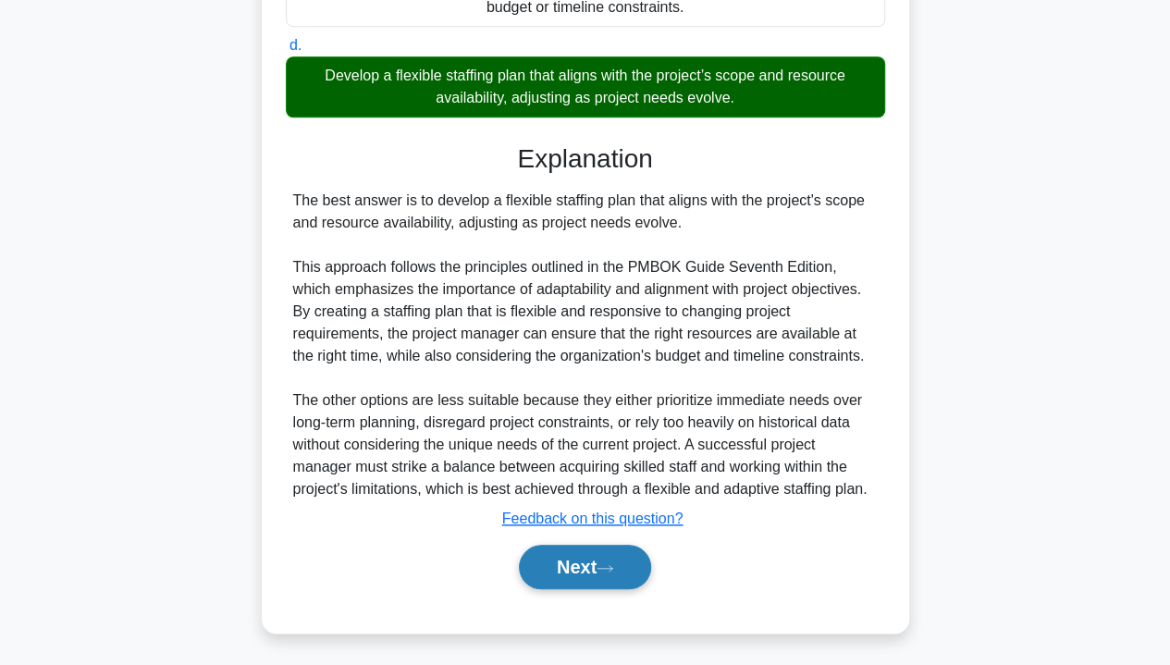
click at [604, 564] on icon at bounding box center [605, 568] width 17 height 10
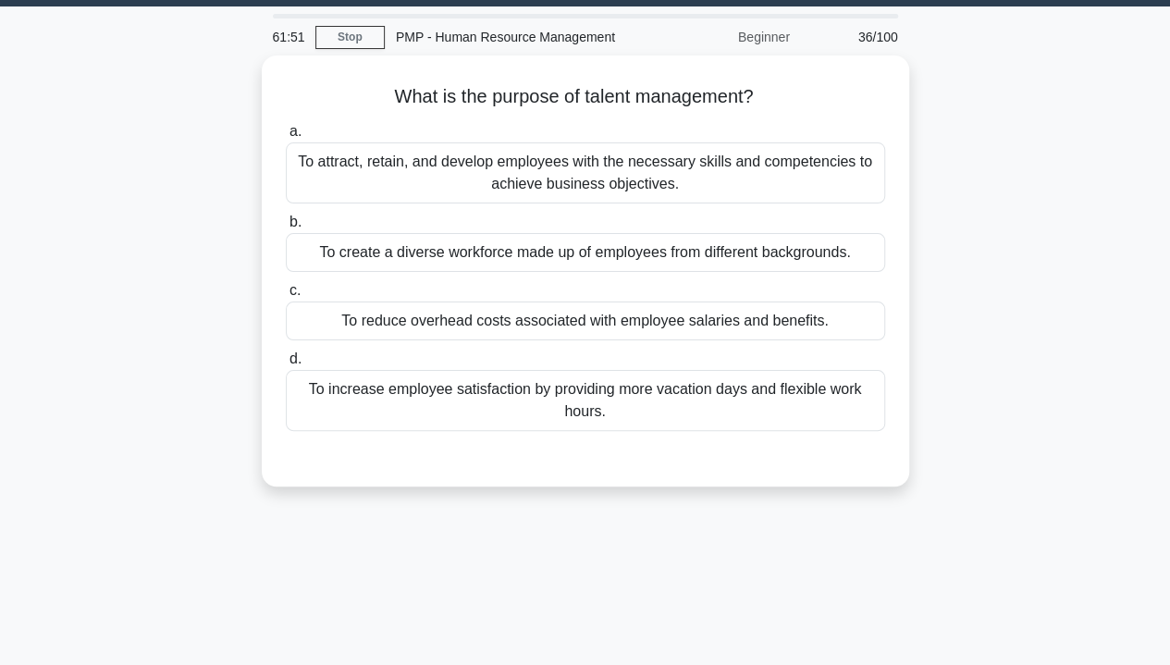
scroll to position [0, 0]
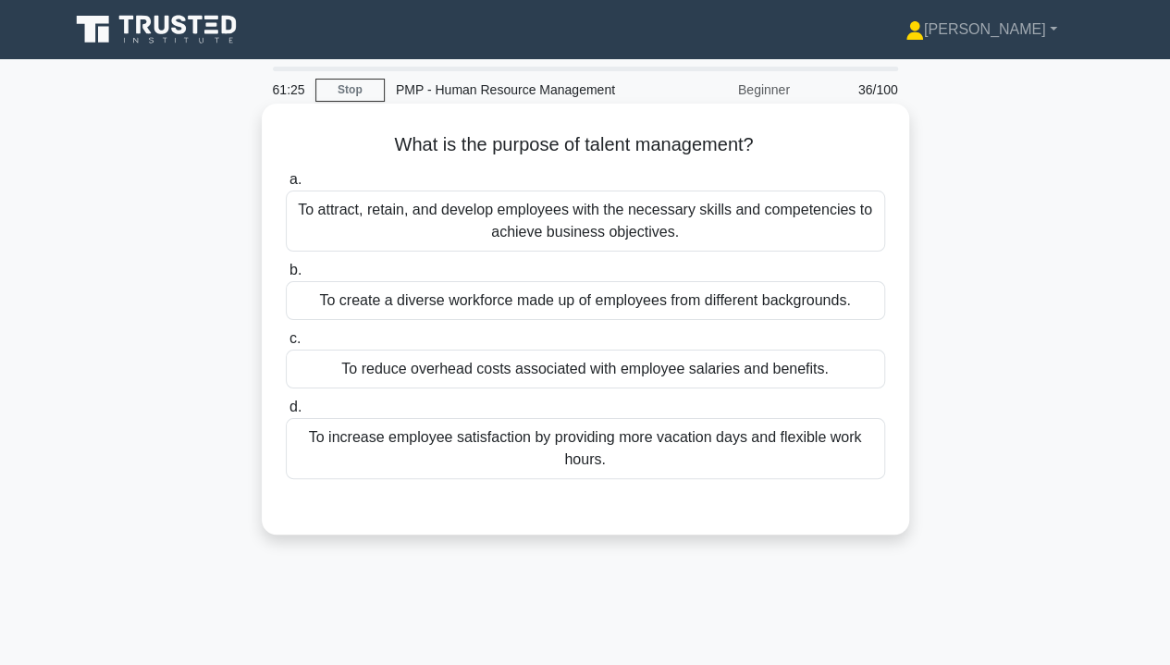
click at [735, 231] on div "To attract, retain, and develop employees with the necessary skills and compete…" at bounding box center [586, 221] width 600 height 61
click at [286, 186] on input "a. To attract, retain, and develop employees with the necessary skills and comp…" at bounding box center [286, 180] width 0 height 12
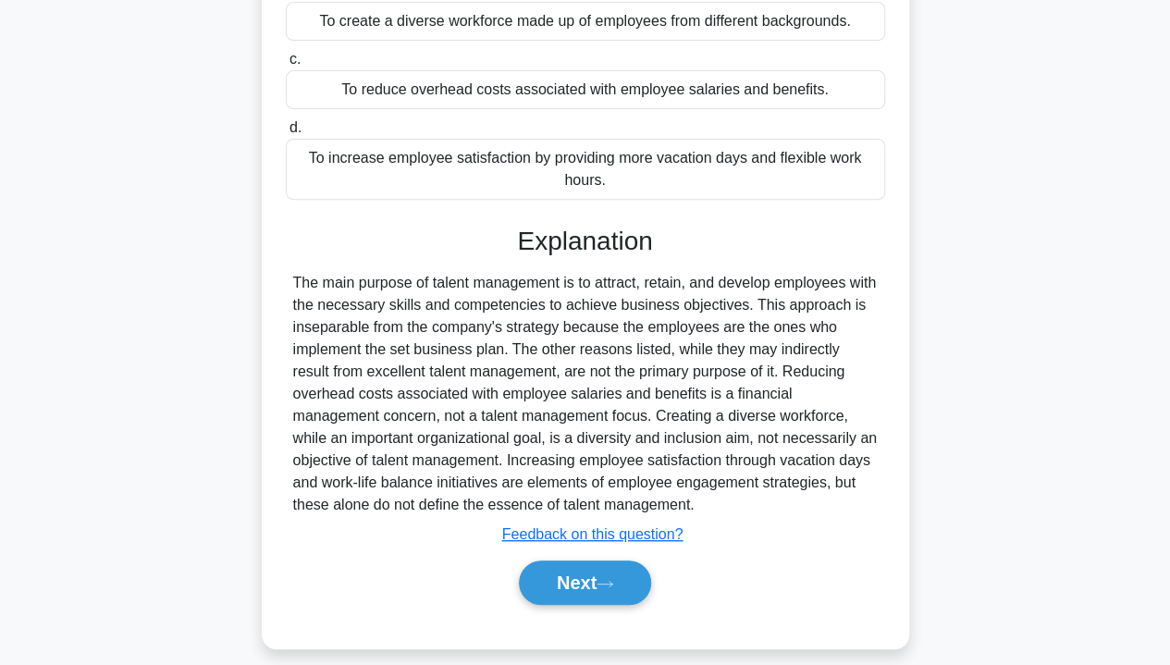
scroll to position [334, 0]
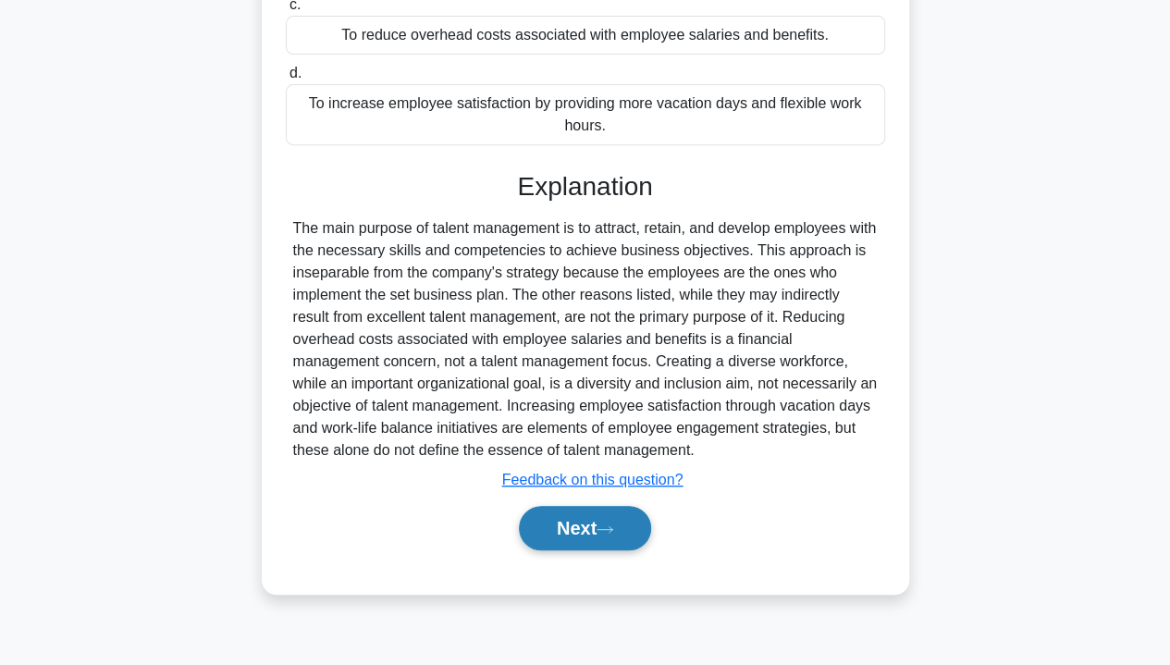
click at [580, 533] on button "Next" at bounding box center [585, 528] width 132 height 44
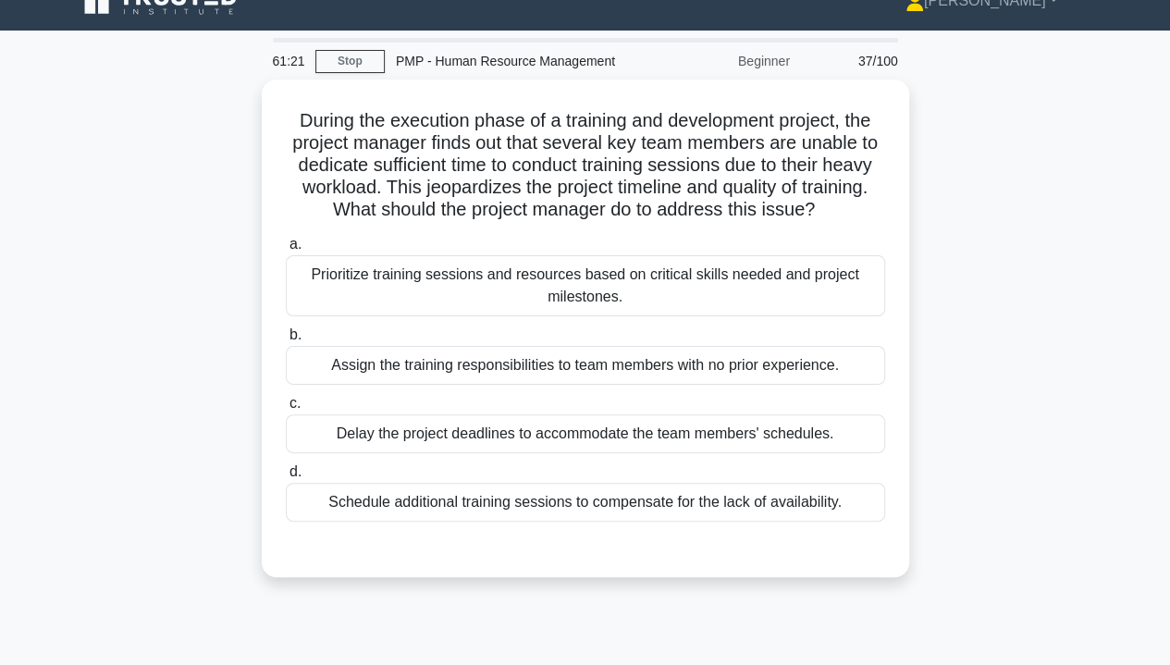
scroll to position [0, 0]
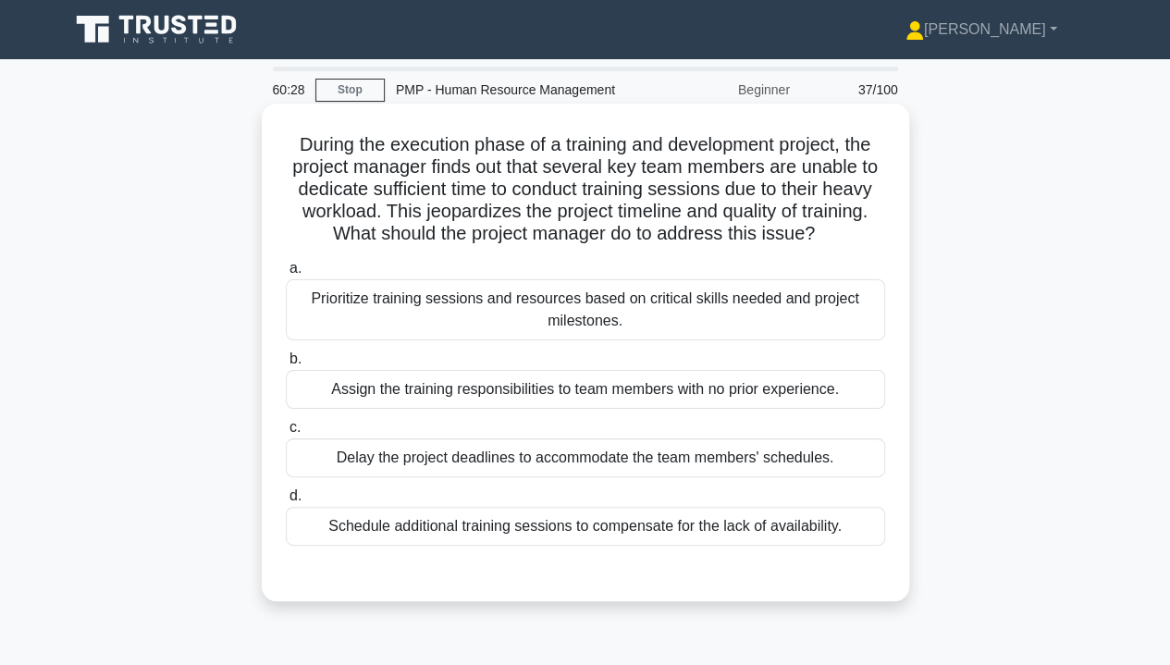
click at [800, 315] on div "Prioritize training sessions and resources based on critical skills needed and …" at bounding box center [586, 309] width 600 height 61
click at [286, 275] on input "a. Prioritize training sessions and resources based on critical skills needed a…" at bounding box center [286, 269] width 0 height 12
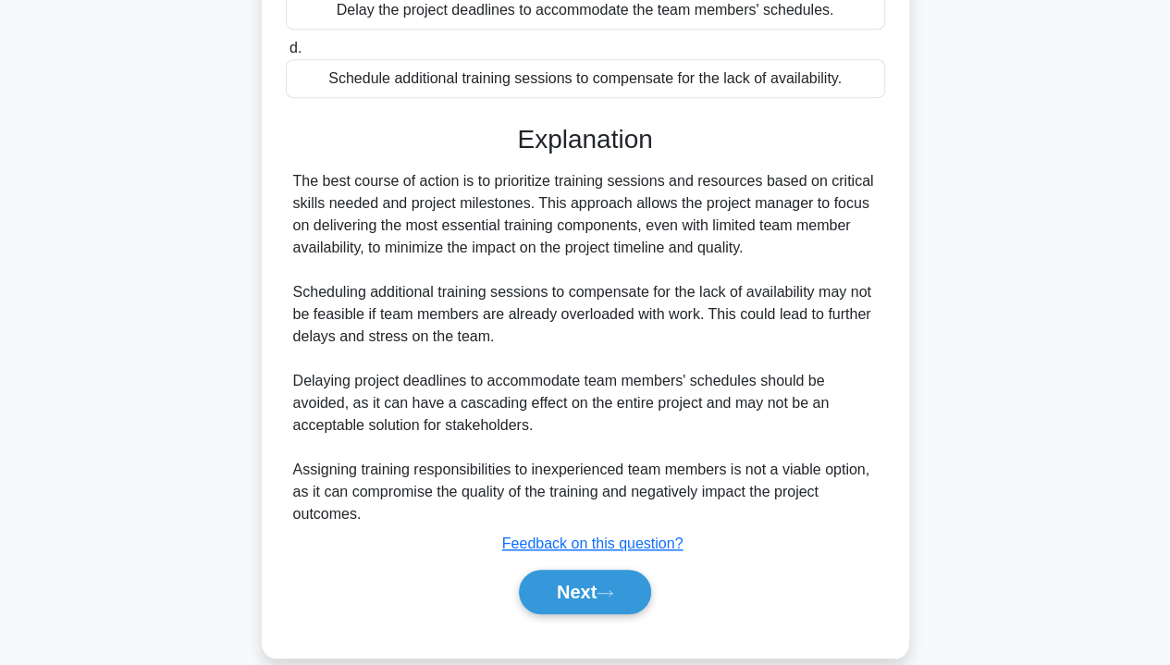
scroll to position [473, 0]
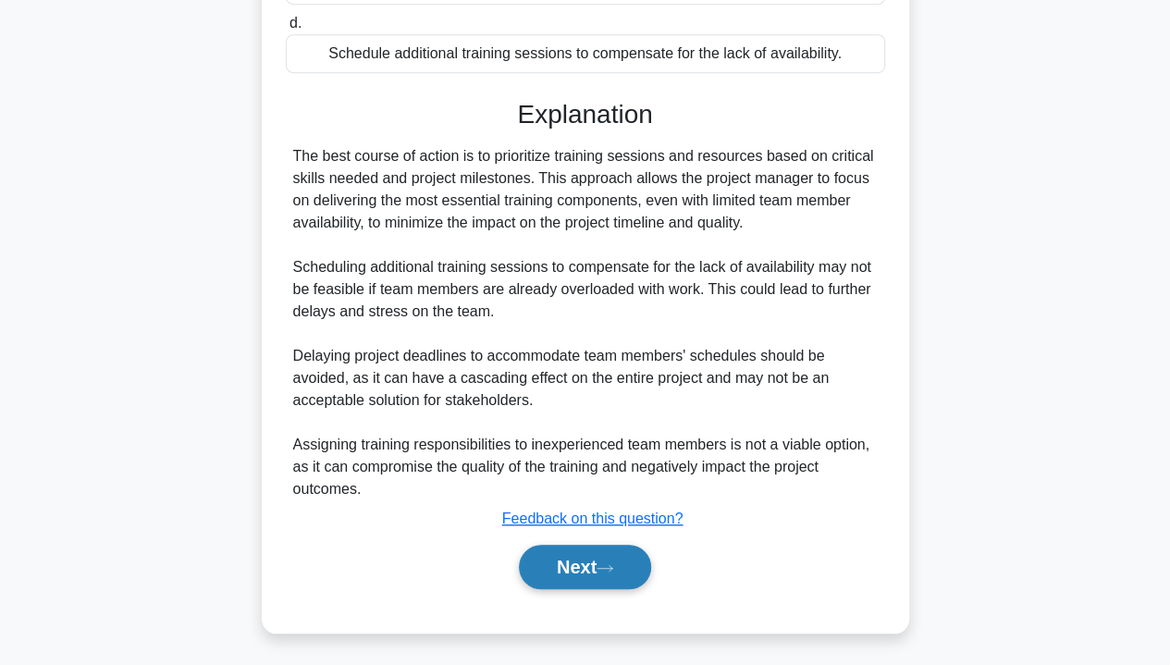
click at [603, 567] on button "Next" at bounding box center [585, 567] width 132 height 44
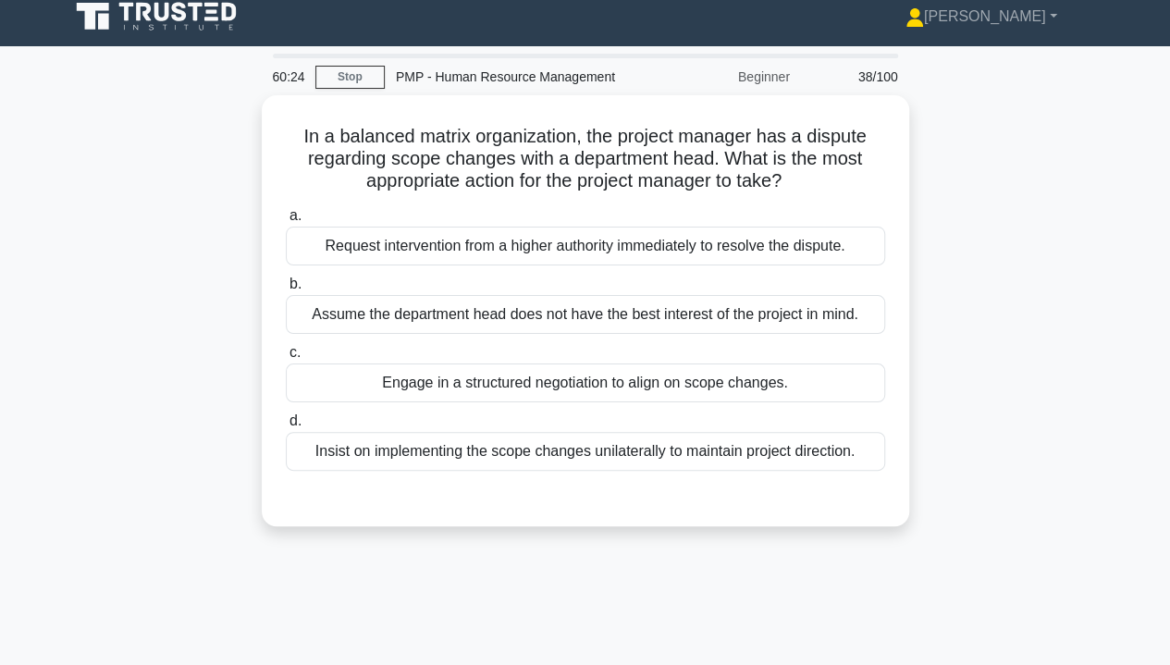
scroll to position [0, 0]
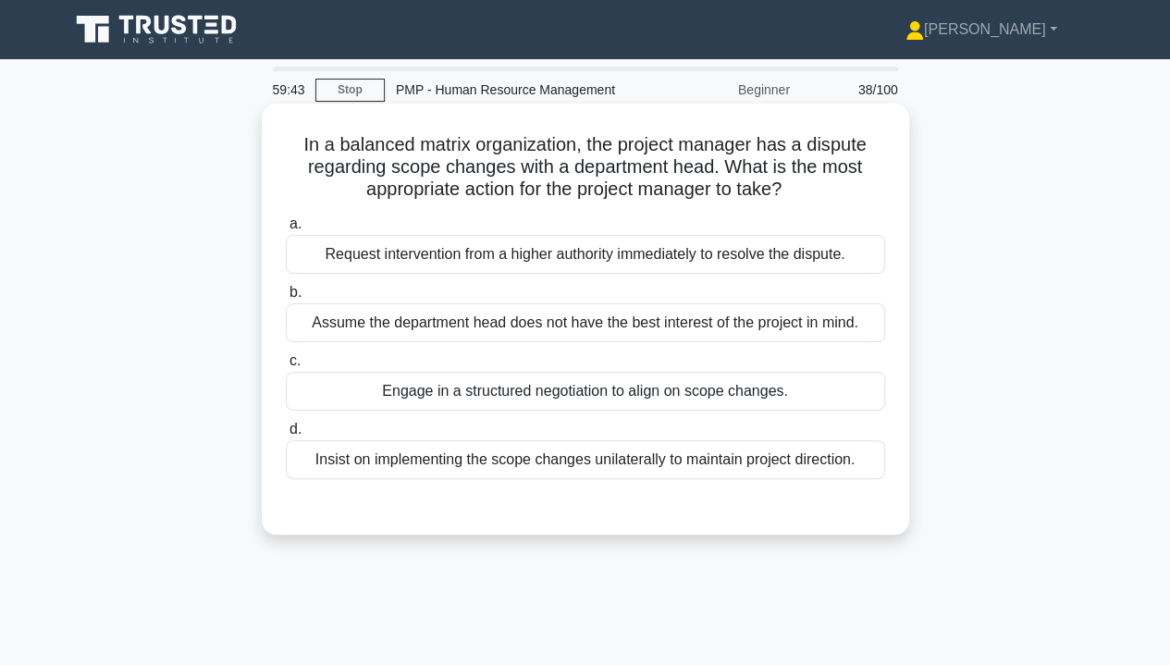
click at [787, 399] on div "Engage in a structured negotiation to align on scope changes." at bounding box center [586, 391] width 600 height 39
click at [286, 367] on input "c. Engage in a structured negotiation to align on scope changes." at bounding box center [286, 361] width 0 height 12
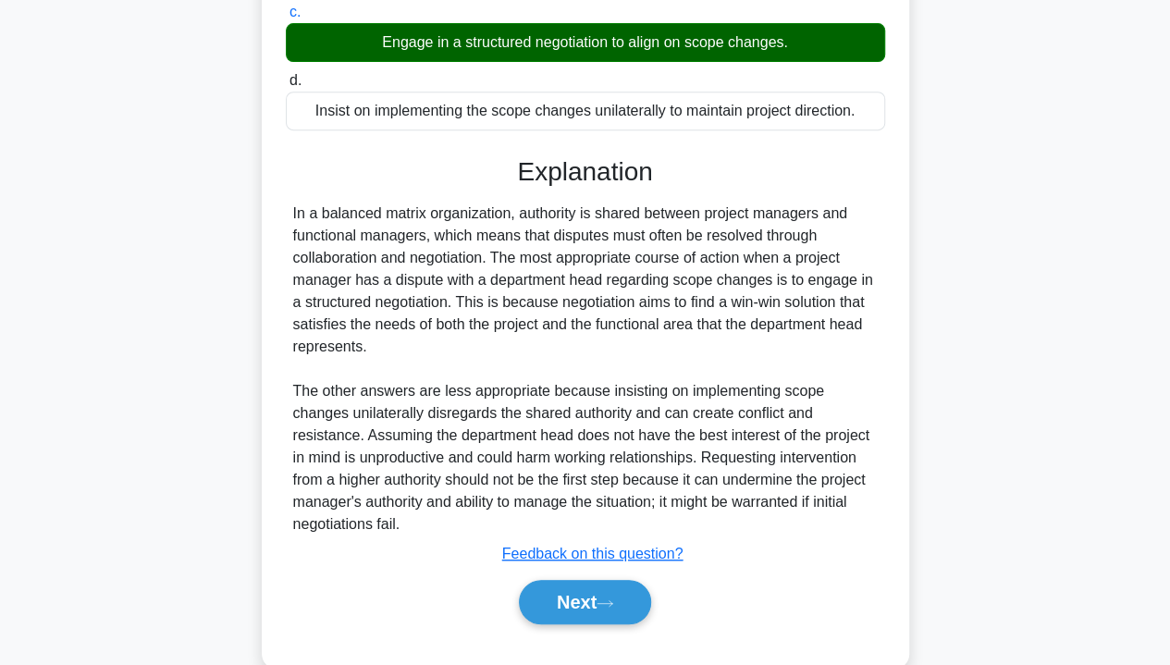
scroll to position [384, 0]
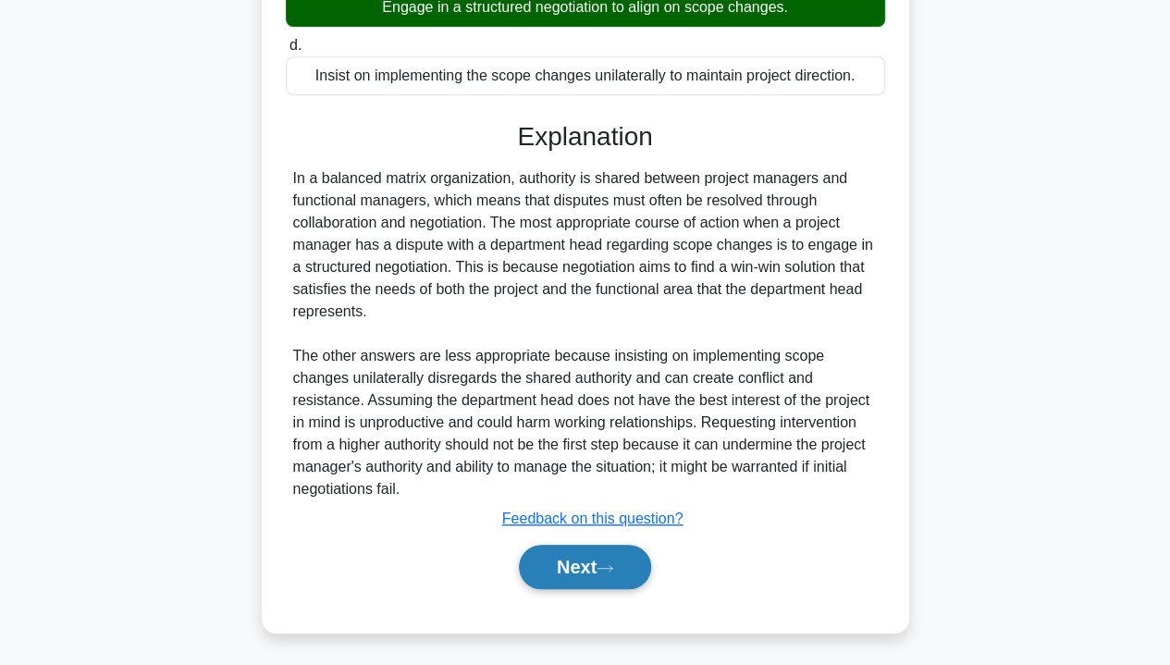
click at [605, 567] on icon at bounding box center [605, 568] width 17 height 10
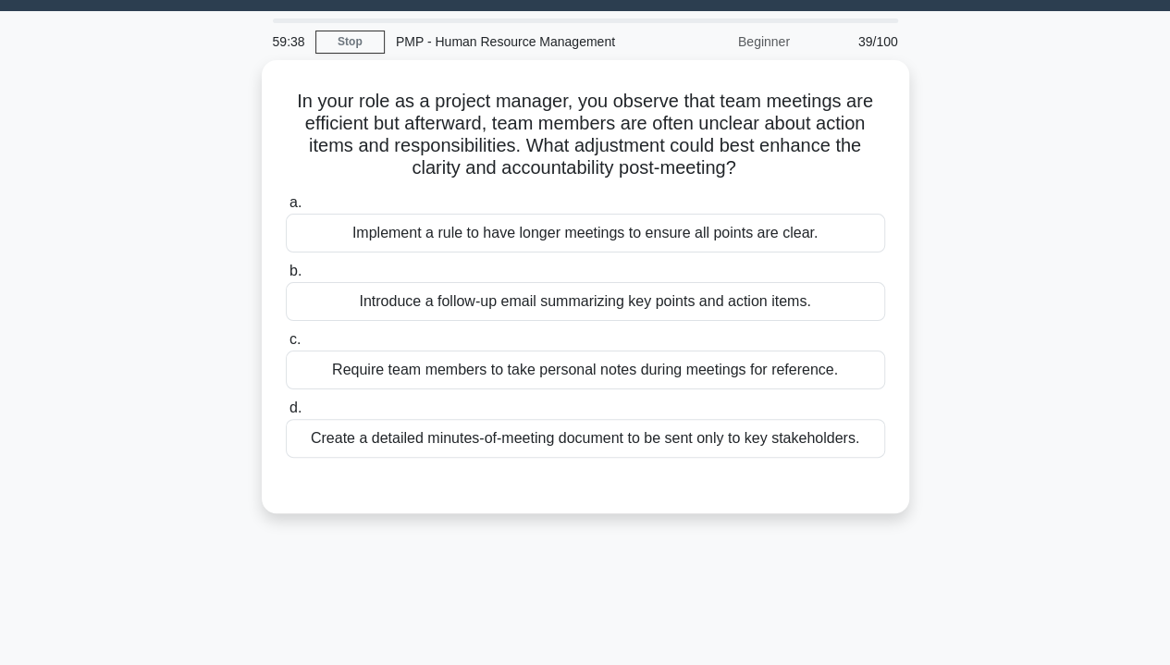
scroll to position [46, 0]
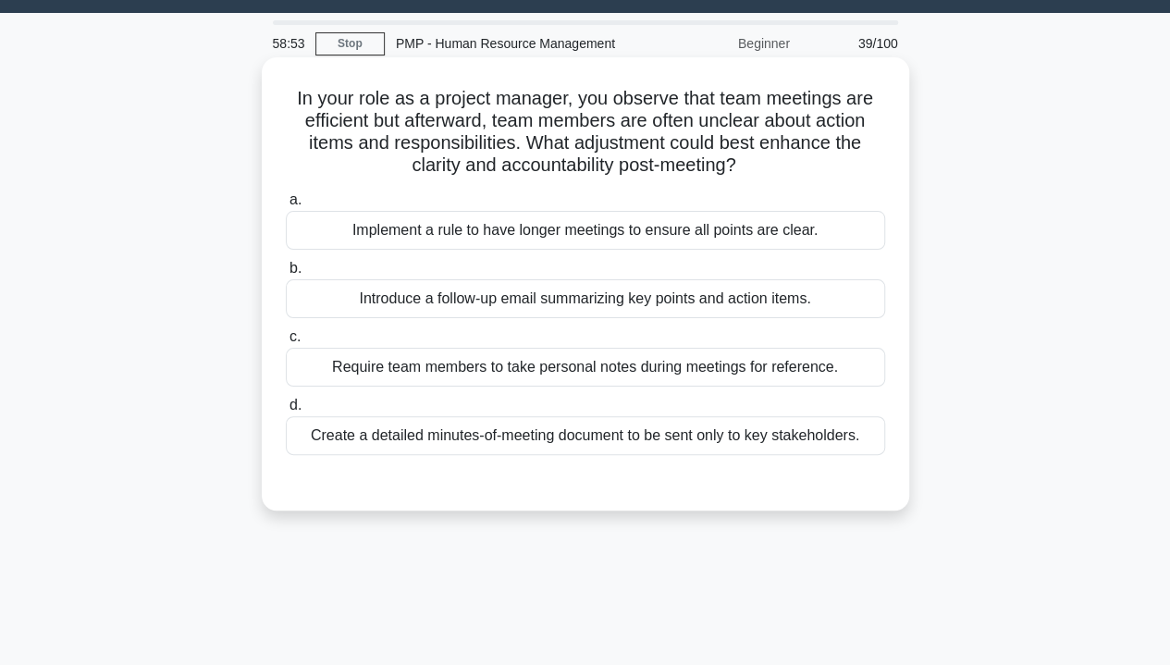
click at [341, 300] on div "Introduce a follow-up email summarizing key points and action items." at bounding box center [586, 298] width 600 height 39
click at [286, 275] on input "b. Introduce a follow-up email summarizing key points and action items." at bounding box center [286, 269] width 0 height 12
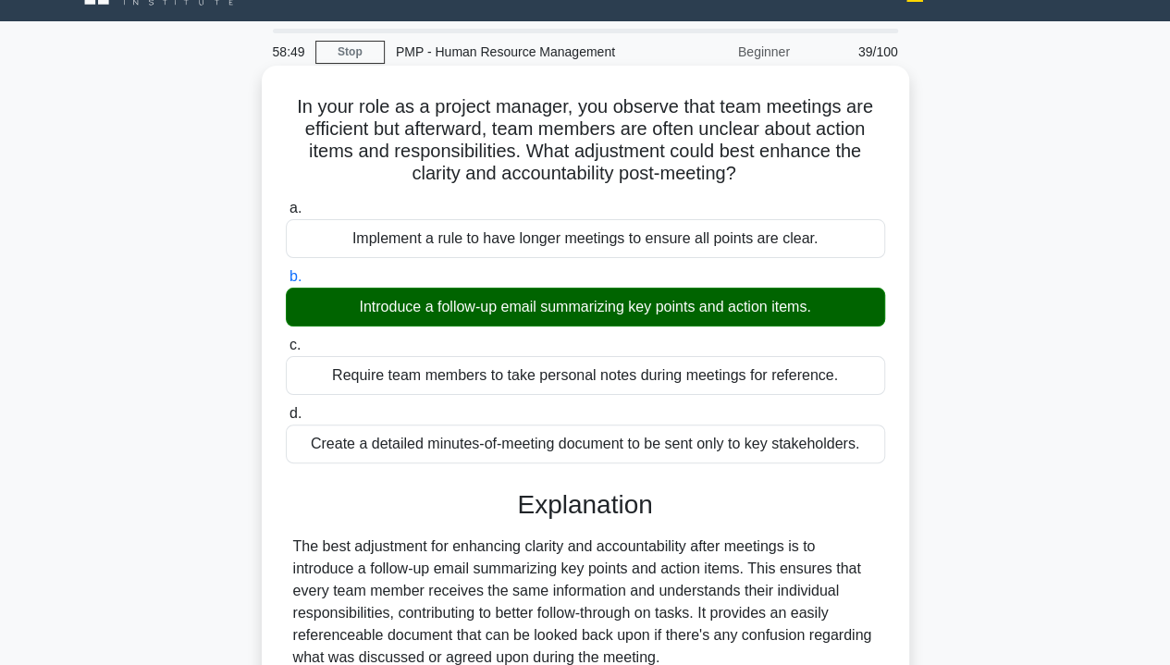
scroll to position [0, 0]
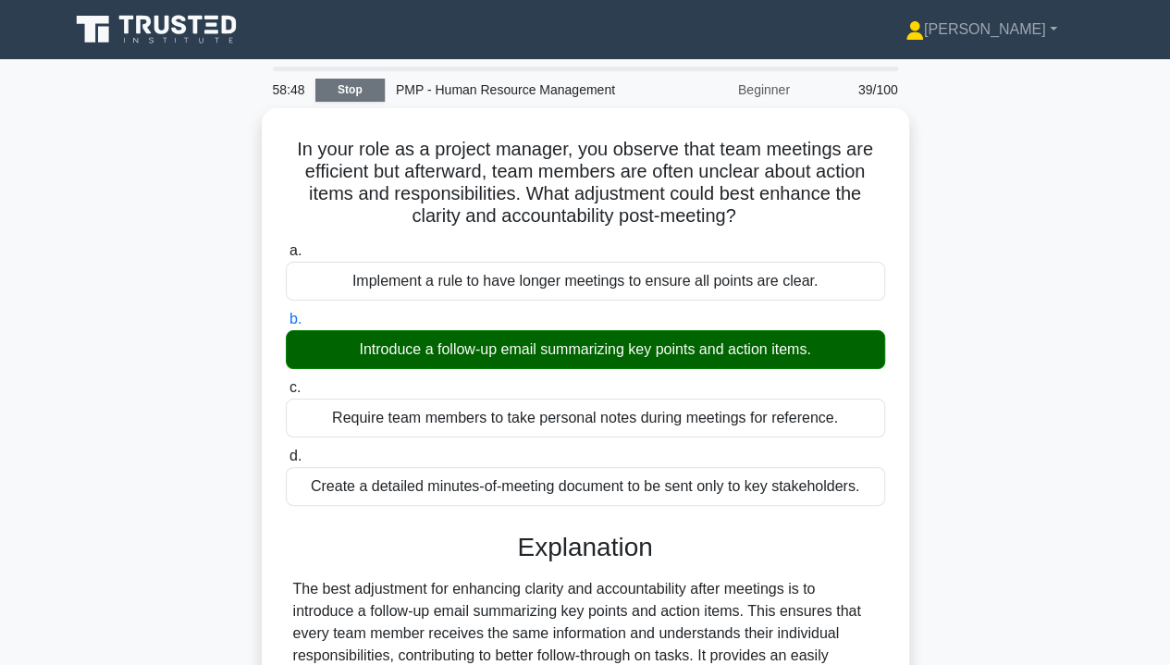
click at [348, 87] on link "Stop" at bounding box center [349, 90] width 69 height 23
click at [352, 89] on link "Stop" at bounding box center [349, 90] width 69 height 23
